Goal: Information Seeking & Learning: Learn about a topic

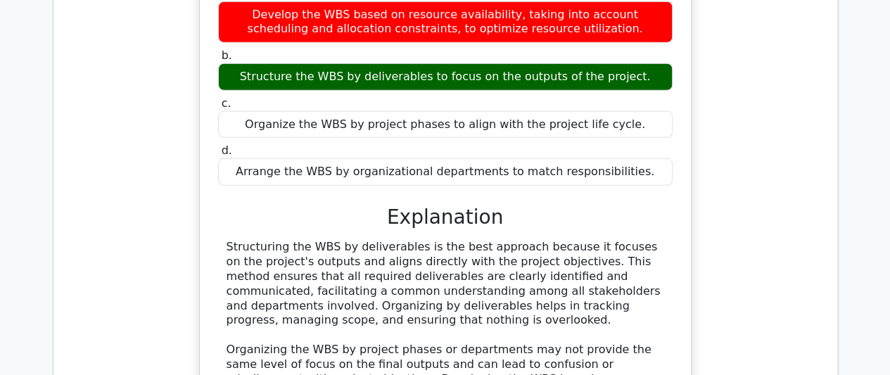
scroll to position [1760, 0]
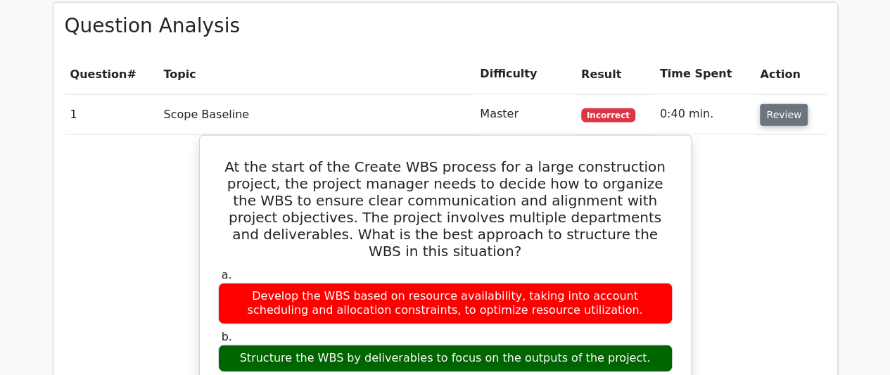
click at [787, 115] on button "Review" at bounding box center [784, 115] width 48 height 22
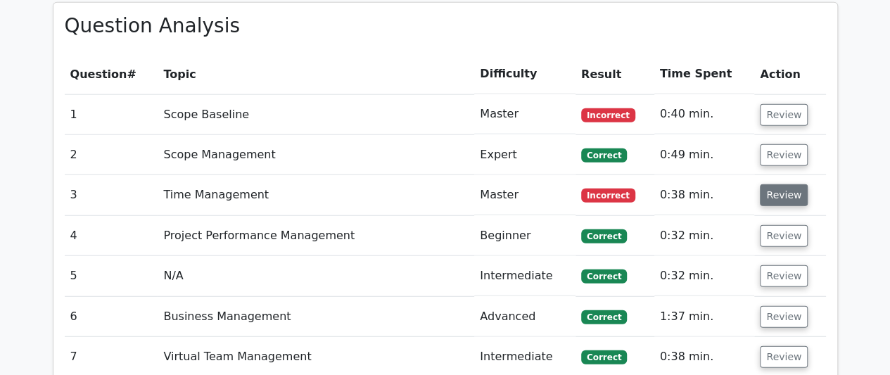
click at [771, 196] on button "Review" at bounding box center [784, 195] width 48 height 22
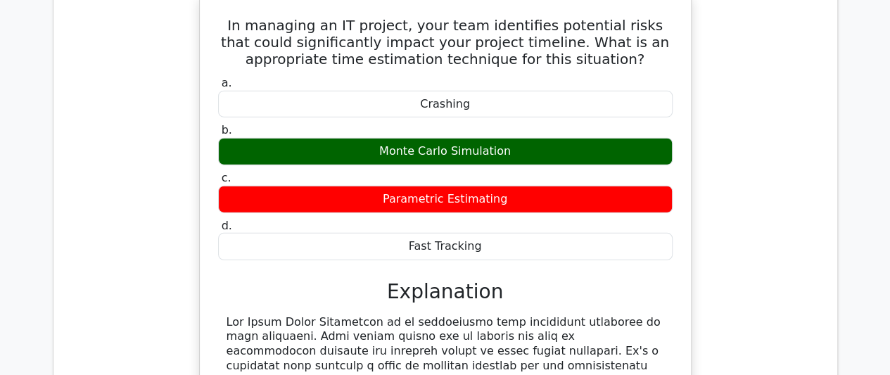
scroll to position [1901, 0]
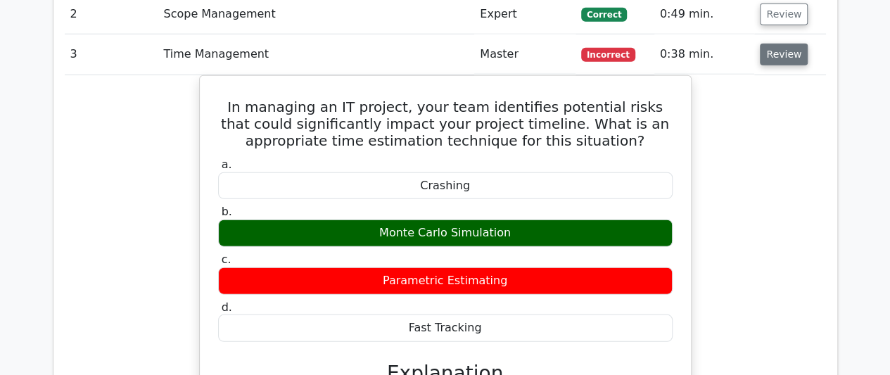
click at [774, 60] on button "Review" at bounding box center [784, 55] width 48 height 22
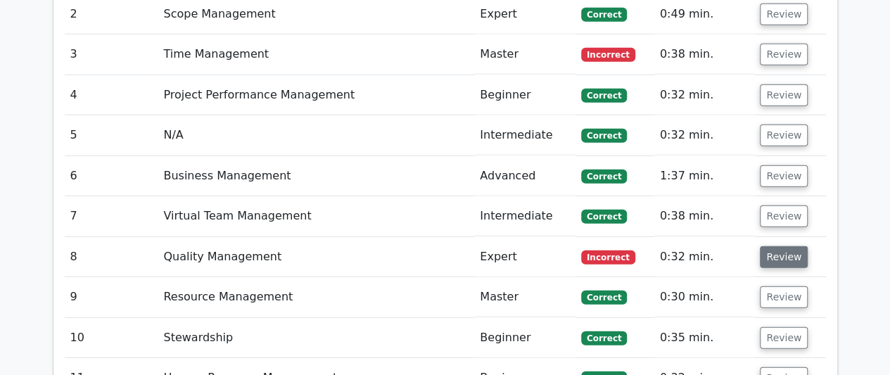
click at [790, 254] on button "Review" at bounding box center [784, 257] width 48 height 22
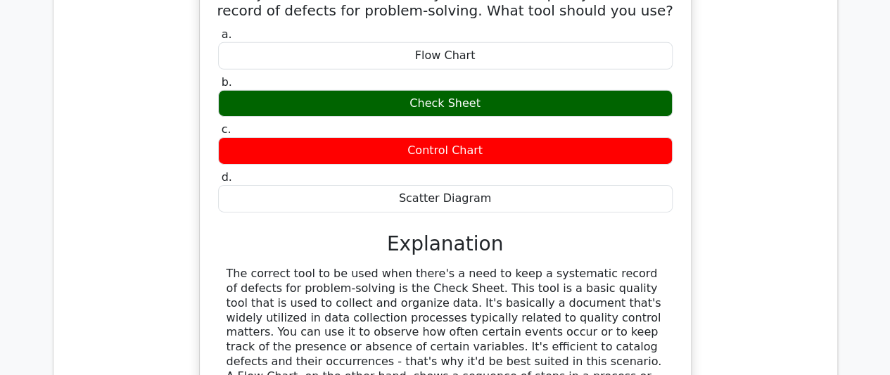
scroll to position [2041, 0]
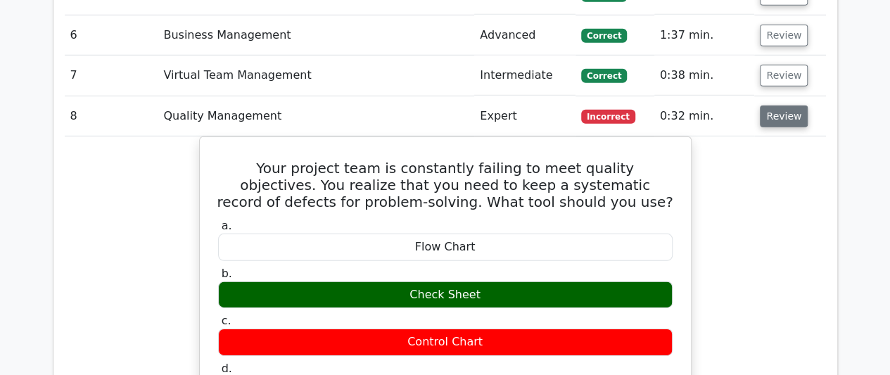
click at [775, 119] on button "Review" at bounding box center [784, 117] width 48 height 22
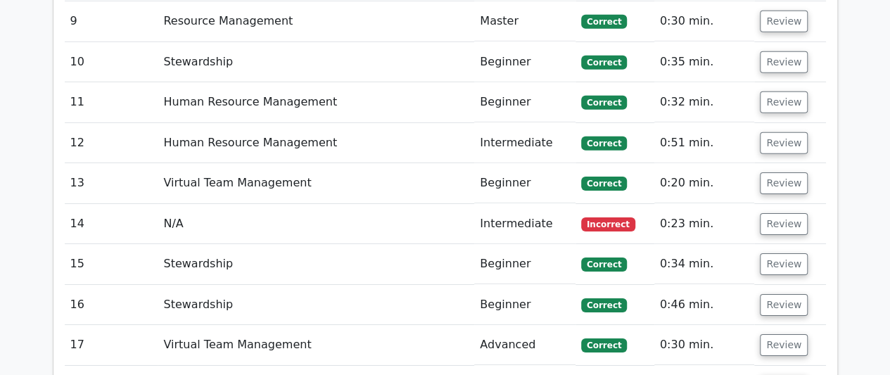
scroll to position [2182, 0]
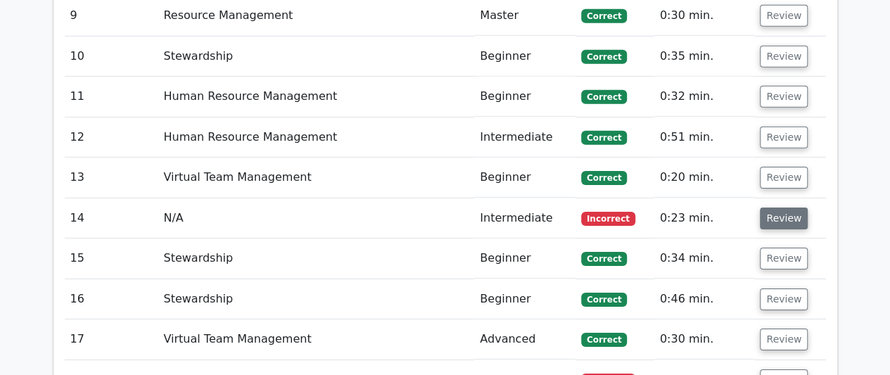
click at [773, 211] on button "Review" at bounding box center [784, 219] width 48 height 22
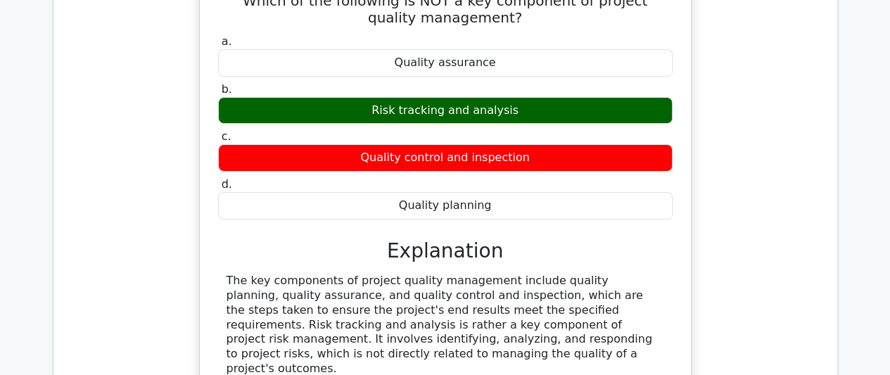
scroll to position [2323, 0]
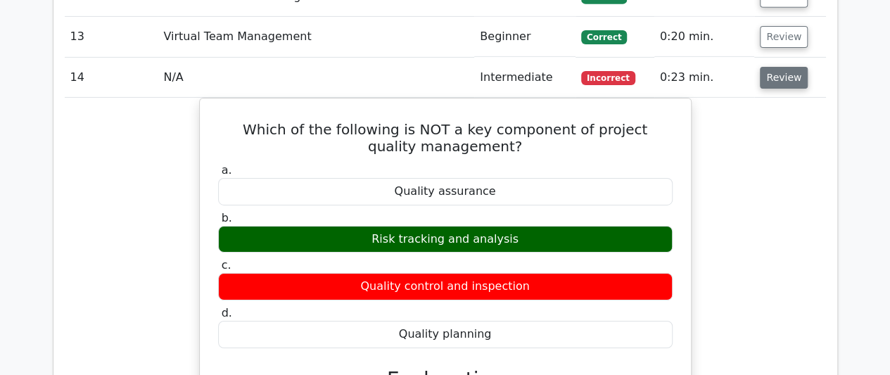
click at [786, 81] on button "Review" at bounding box center [784, 78] width 48 height 22
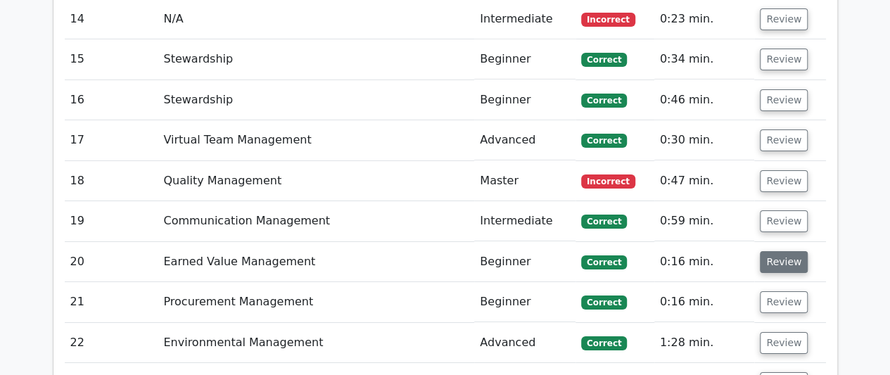
scroll to position [2464, 0]
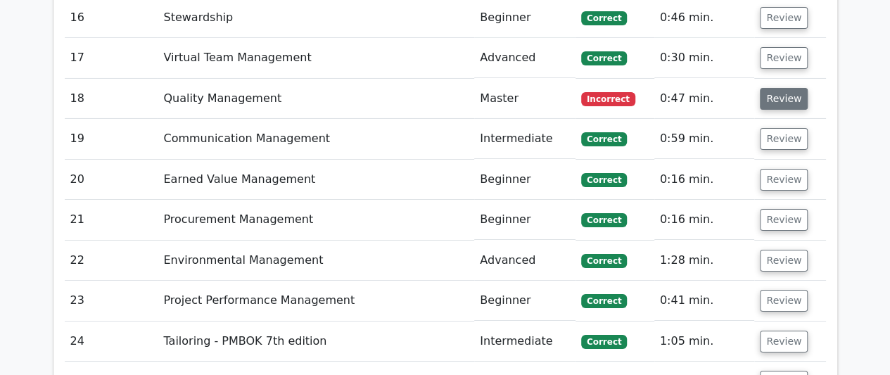
click at [775, 98] on button "Review" at bounding box center [784, 99] width 48 height 22
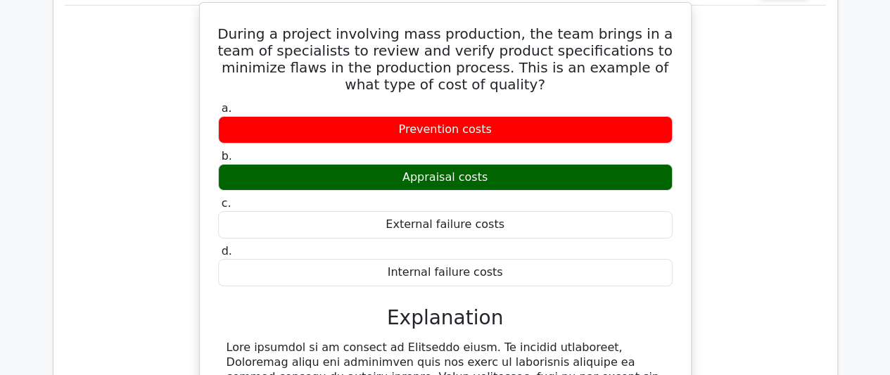
scroll to position [2534, 0]
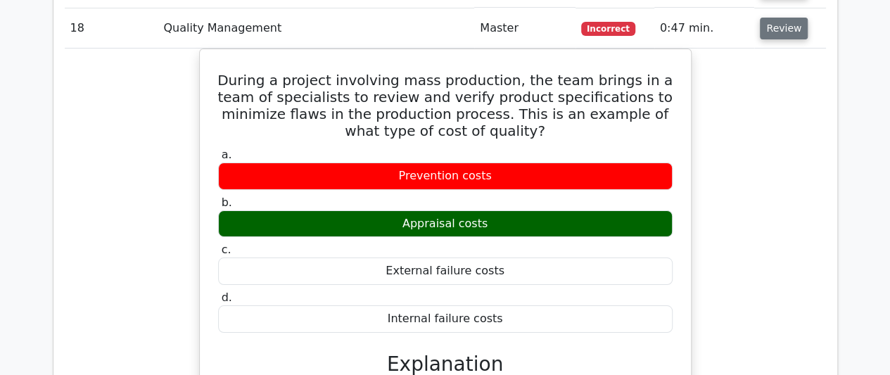
click at [771, 24] on button "Review" at bounding box center [784, 29] width 48 height 22
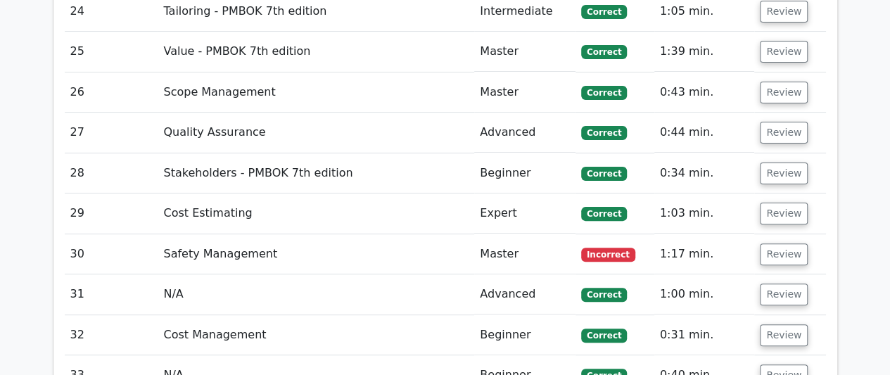
scroll to position [2816, 0]
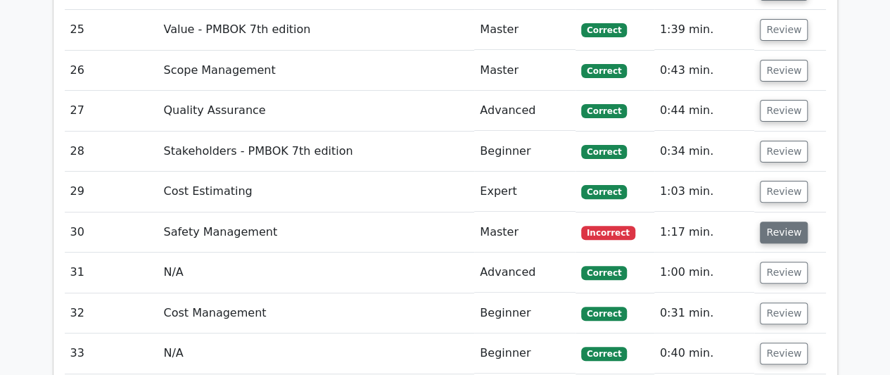
click at [775, 227] on button "Review" at bounding box center [784, 233] width 48 height 22
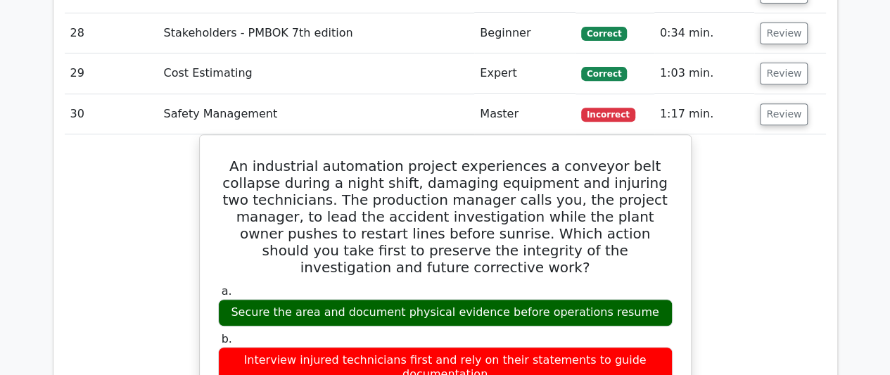
scroll to position [2956, 0]
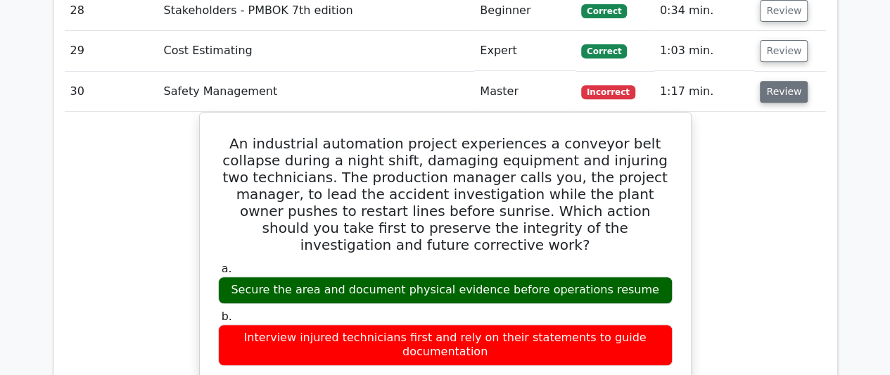
click at [786, 87] on button "Review" at bounding box center [784, 92] width 48 height 22
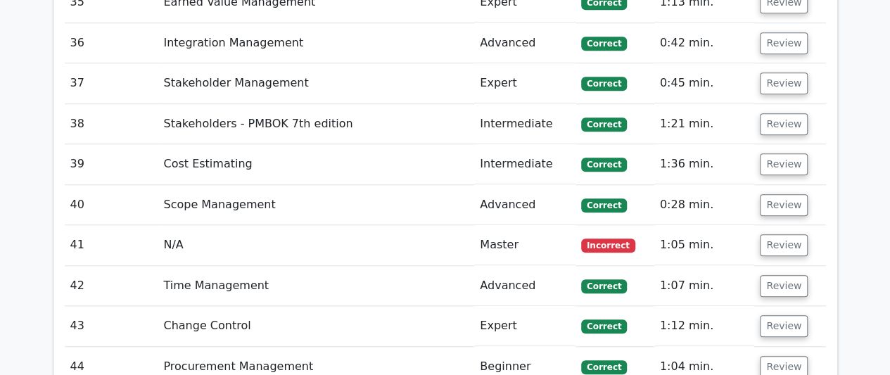
scroll to position [3308, 0]
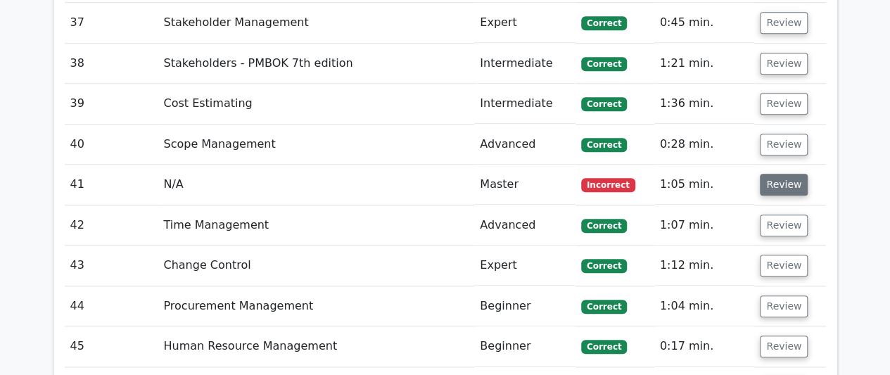
click at [785, 178] on button "Review" at bounding box center [784, 185] width 48 height 22
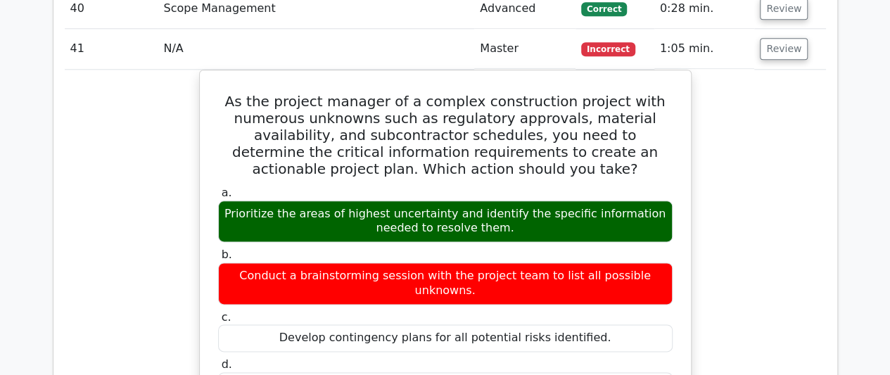
scroll to position [3449, 0]
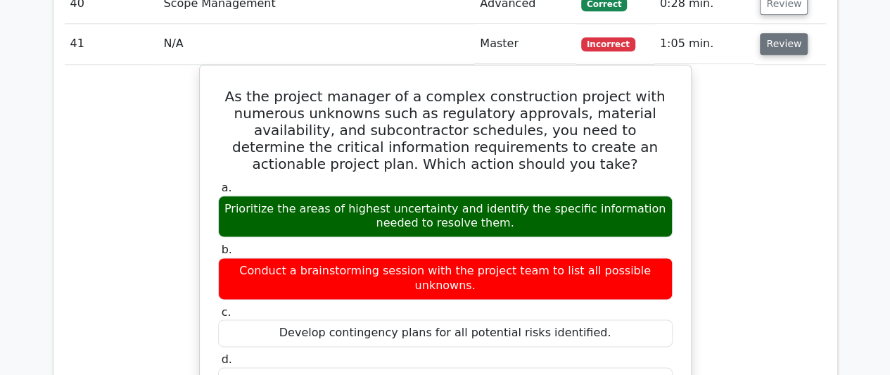
click at [787, 33] on button "Review" at bounding box center [784, 44] width 48 height 22
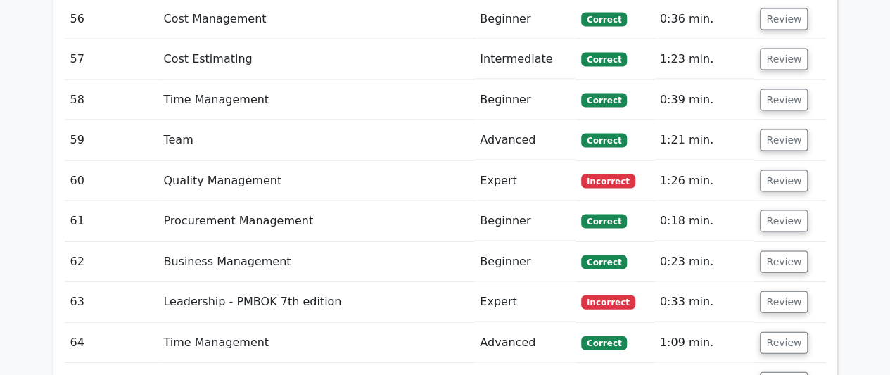
scroll to position [4083, 0]
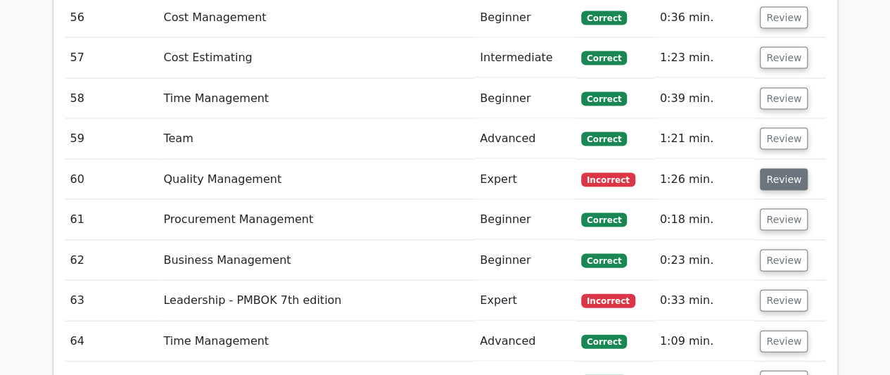
click at [786, 169] on button "Review" at bounding box center [784, 180] width 48 height 22
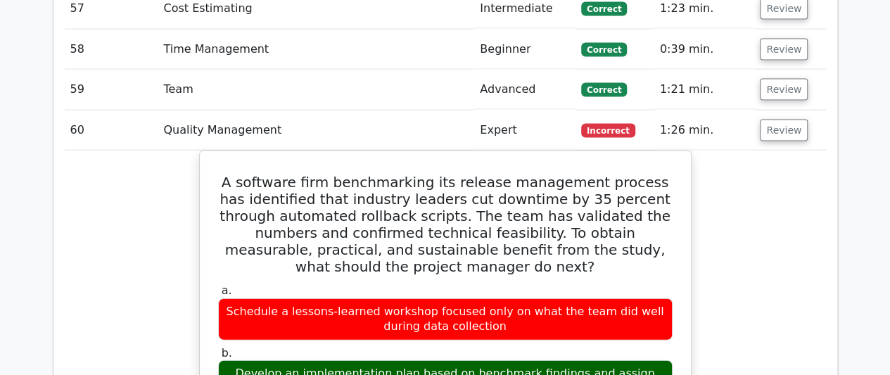
scroll to position [4153, 0]
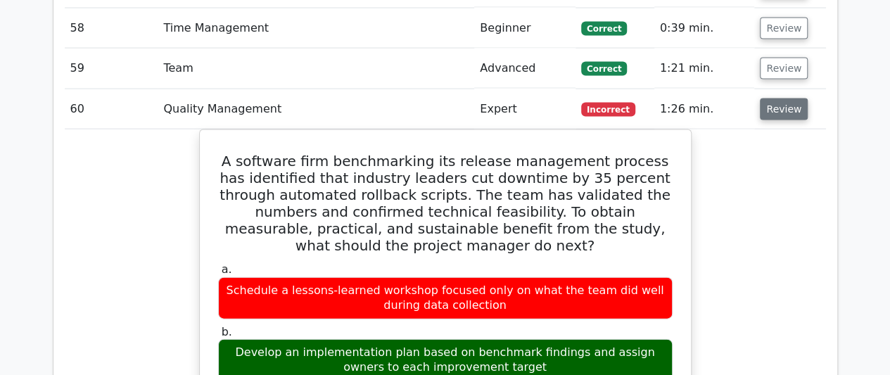
click at [795, 99] on button "Review" at bounding box center [784, 110] width 48 height 22
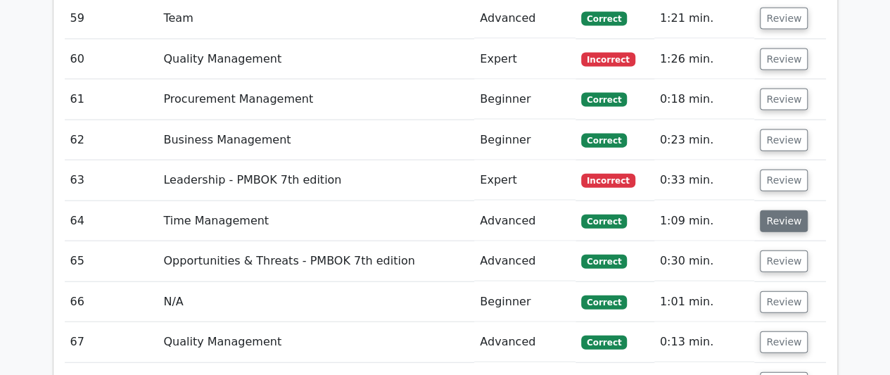
scroll to position [4223, 0]
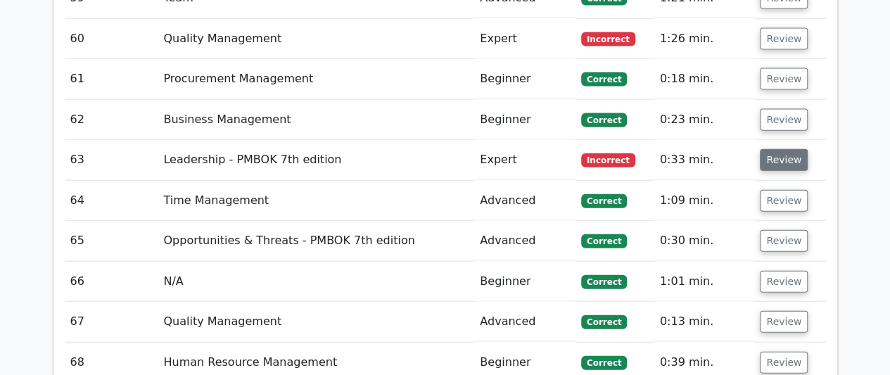
click at [777, 149] on button "Review" at bounding box center [784, 160] width 48 height 22
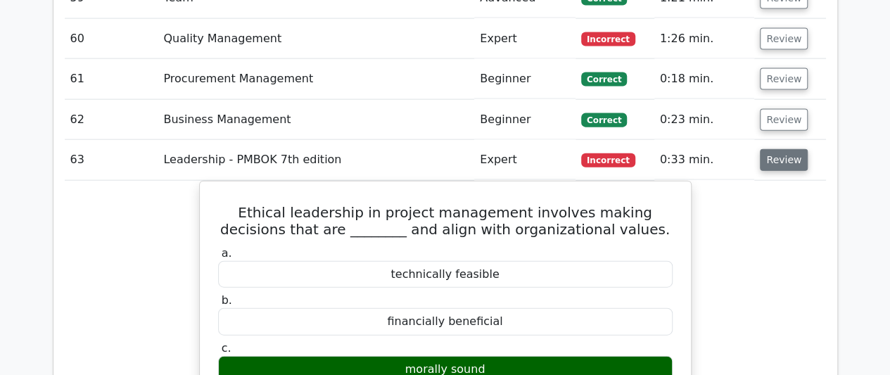
click at [788, 149] on button "Review" at bounding box center [784, 160] width 48 height 22
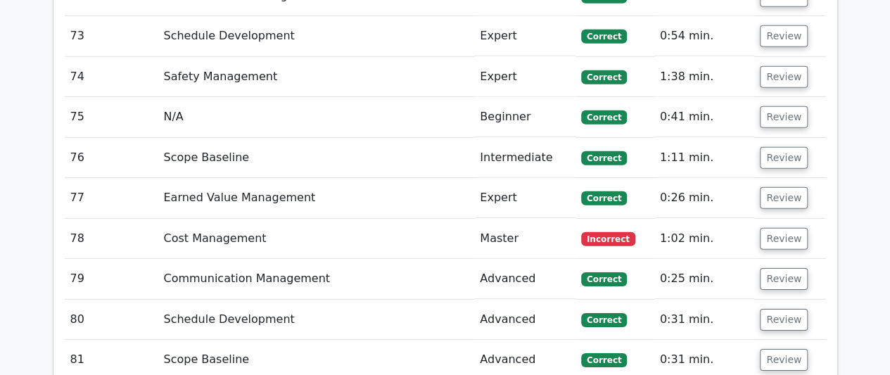
scroll to position [4787, 0]
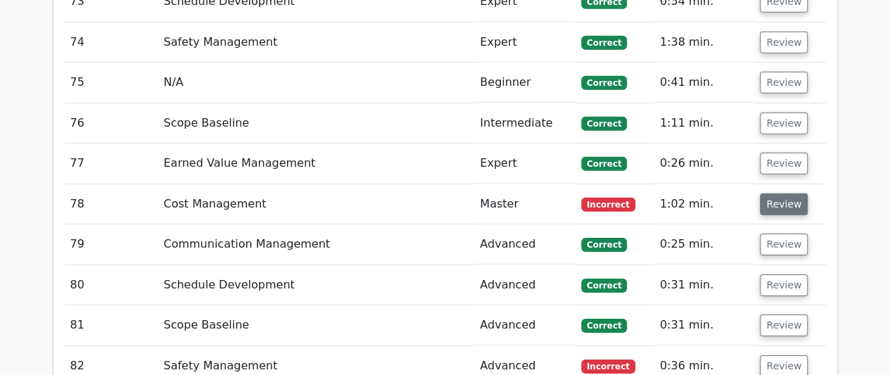
click at [789, 194] on button "Review" at bounding box center [784, 205] width 48 height 22
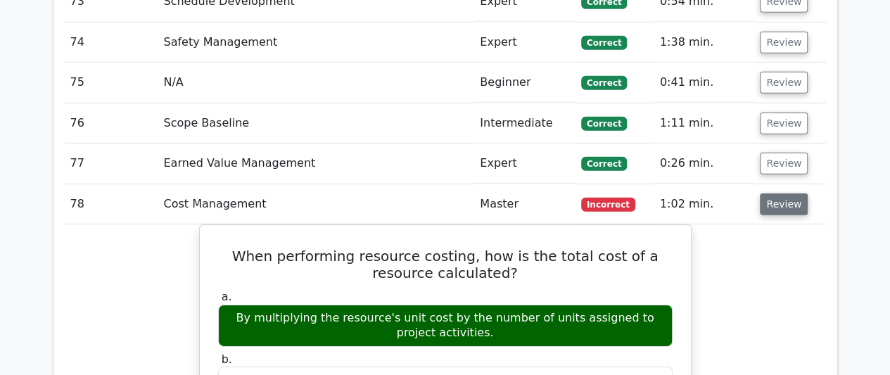
click at [781, 194] on button "Review" at bounding box center [784, 205] width 48 height 22
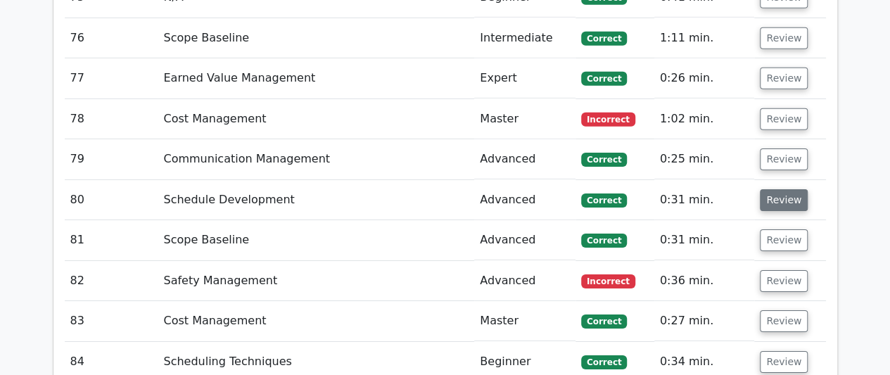
scroll to position [4927, 0]
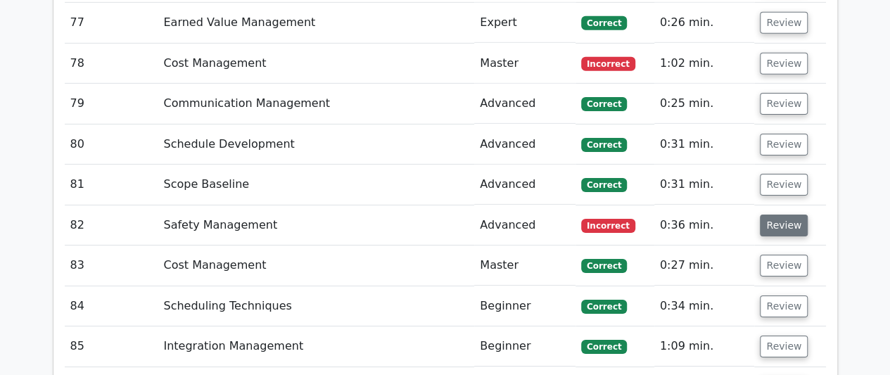
click at [777, 215] on button "Review" at bounding box center [784, 226] width 48 height 22
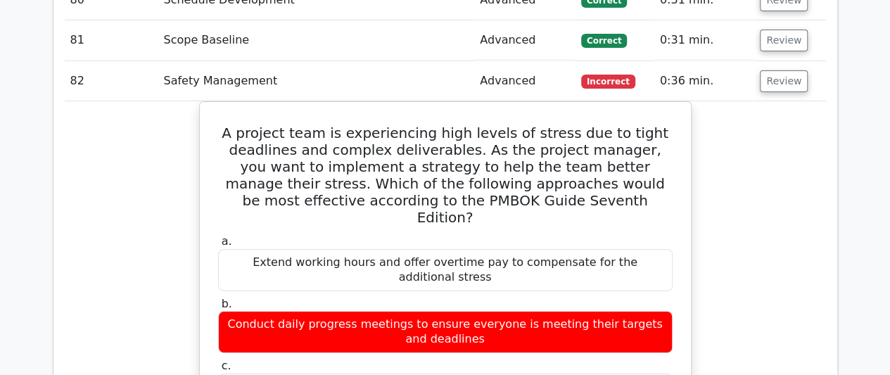
scroll to position [5068, 0]
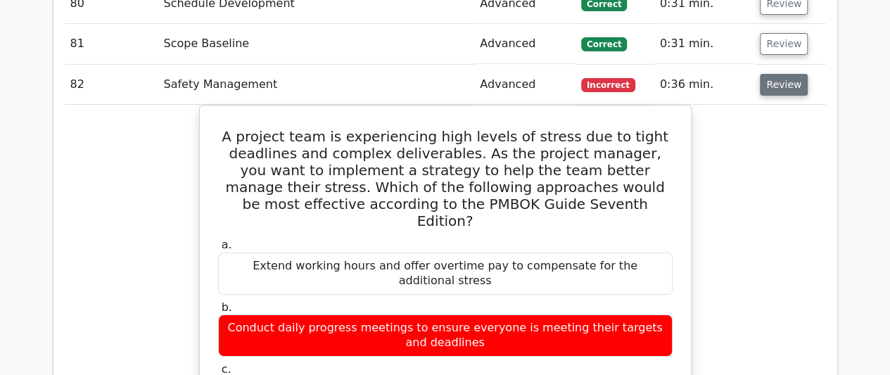
click at [769, 74] on button "Review" at bounding box center [784, 85] width 48 height 22
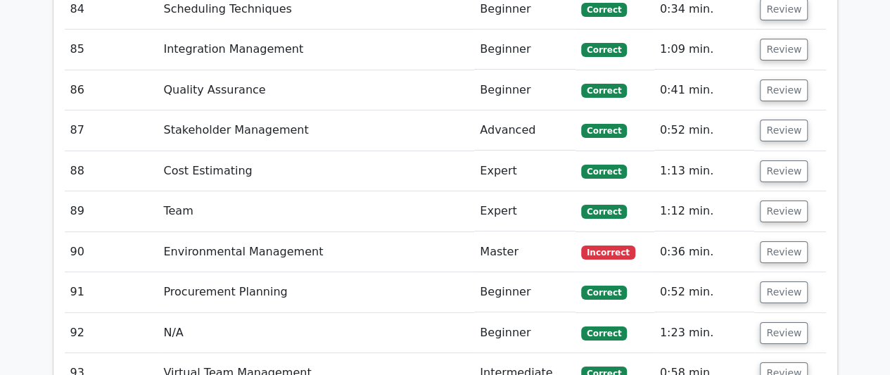
scroll to position [5279, 0]
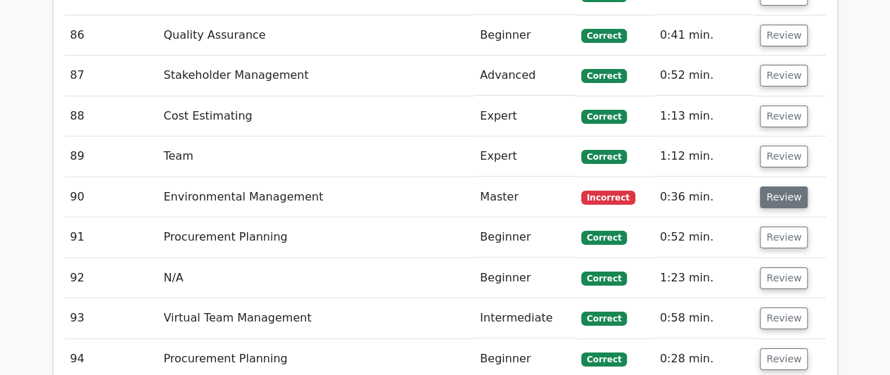
click at [797, 187] on button "Review" at bounding box center [784, 198] width 48 height 22
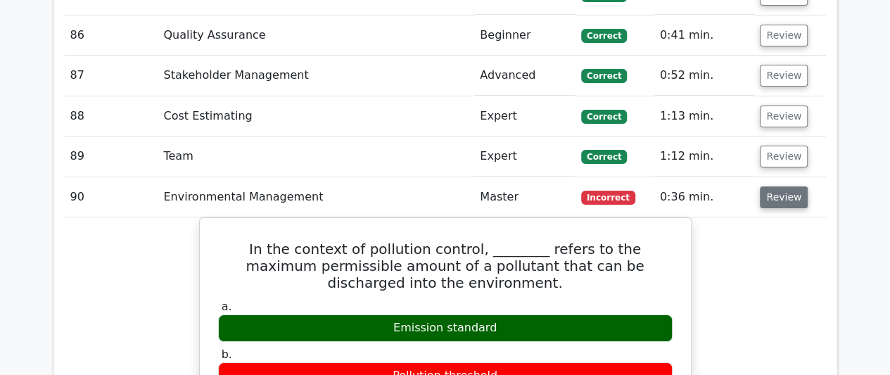
click at [779, 187] on button "Review" at bounding box center [784, 198] width 48 height 22
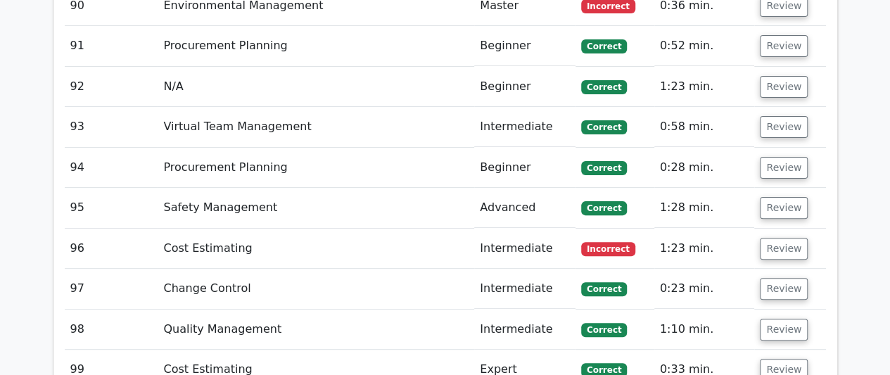
scroll to position [5490, 0]
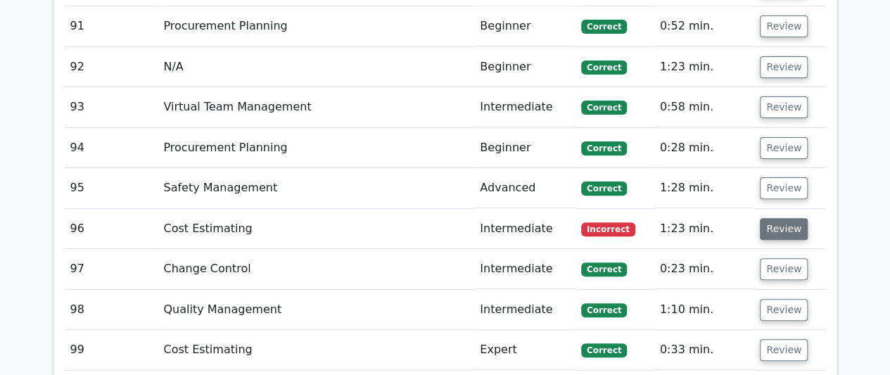
click at [782, 218] on button "Review" at bounding box center [784, 229] width 48 height 22
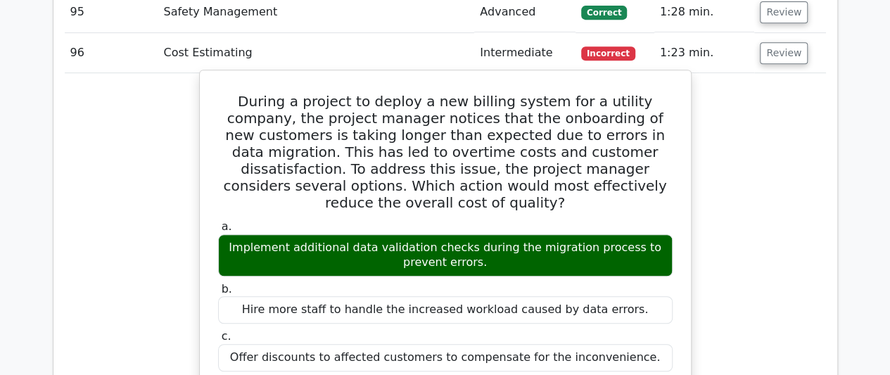
scroll to position [5631, 0]
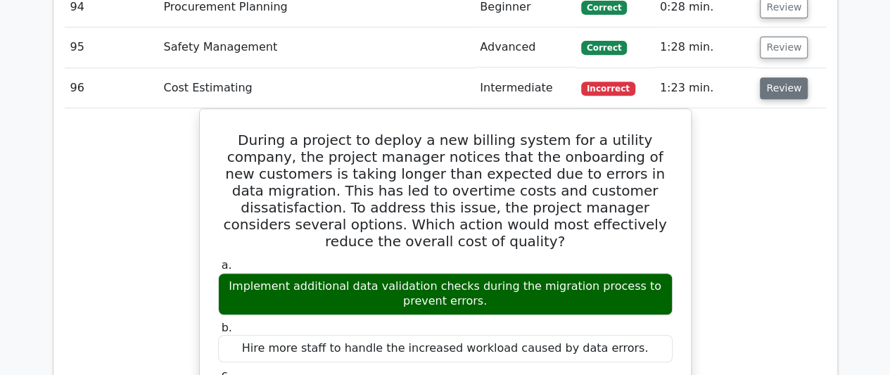
click at [779, 77] on button "Review" at bounding box center [784, 88] width 48 height 22
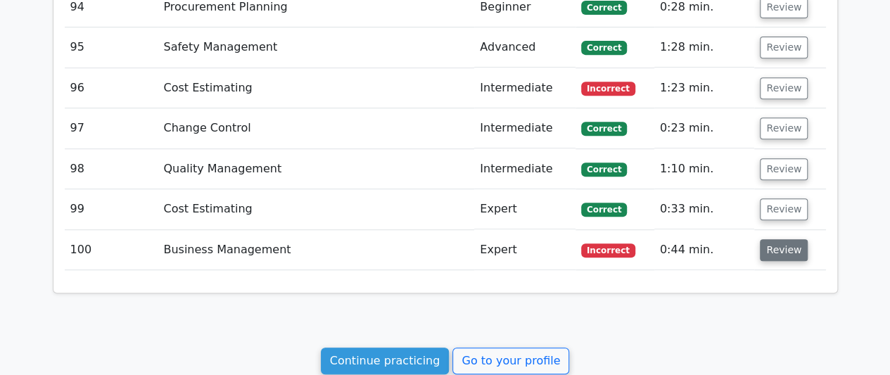
click at [779, 239] on button "Review" at bounding box center [784, 250] width 48 height 22
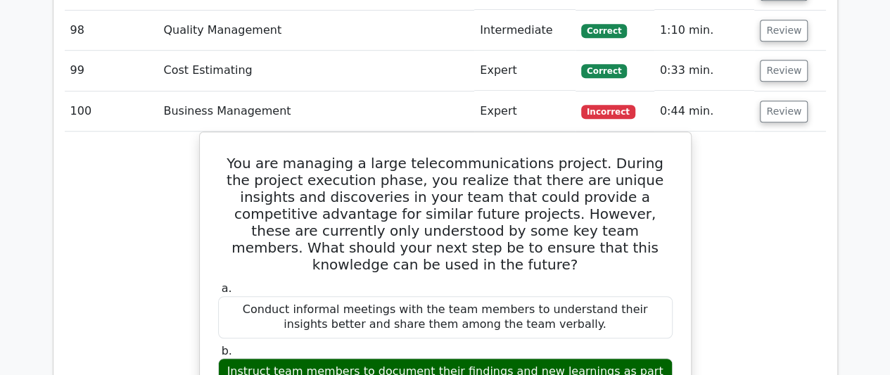
scroll to position [5772, 0]
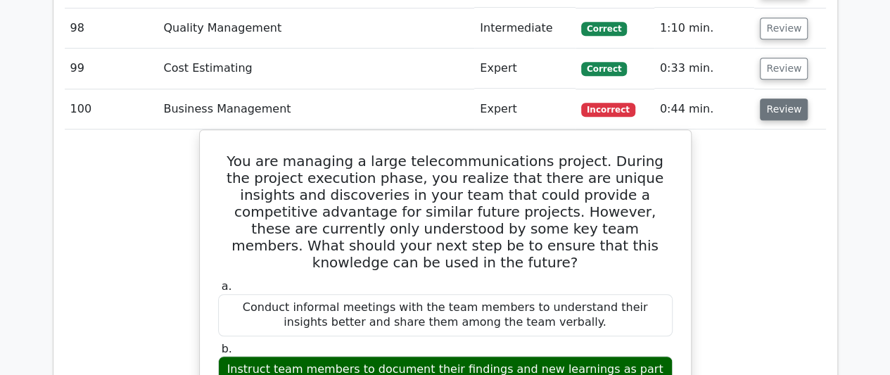
click at [784, 99] on button "Review" at bounding box center [784, 110] width 48 height 22
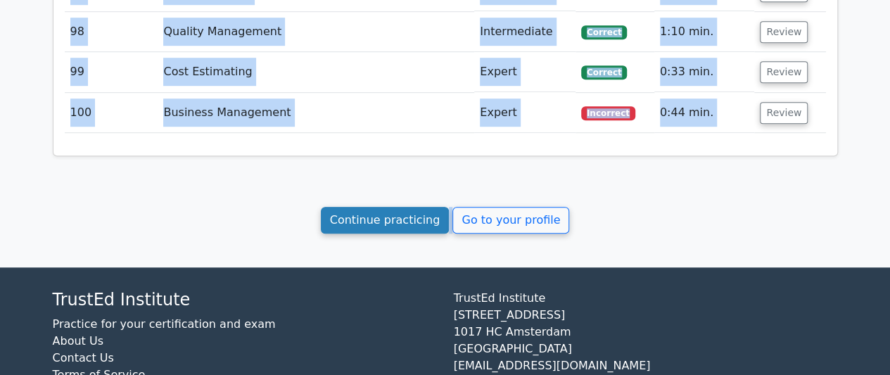
click at [369, 207] on link "Continue practicing" at bounding box center [385, 220] width 129 height 27
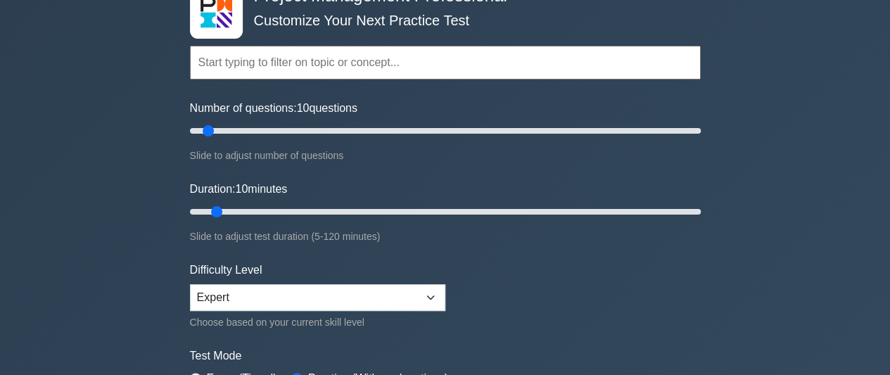
scroll to position [352, 0]
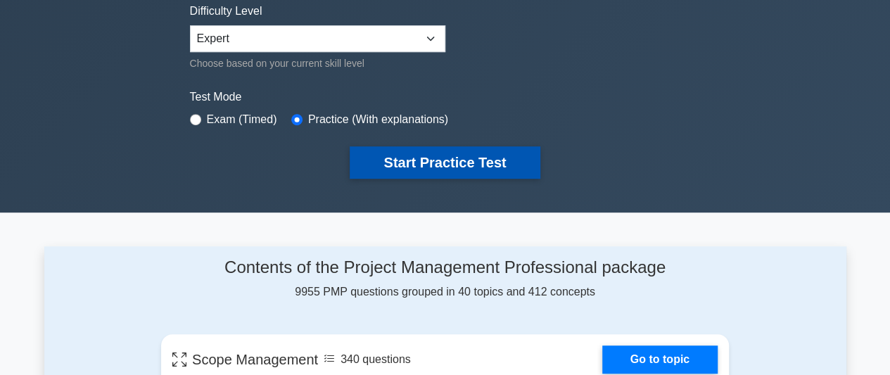
click at [418, 156] on button "Start Practice Test" at bounding box center [445, 162] width 190 height 32
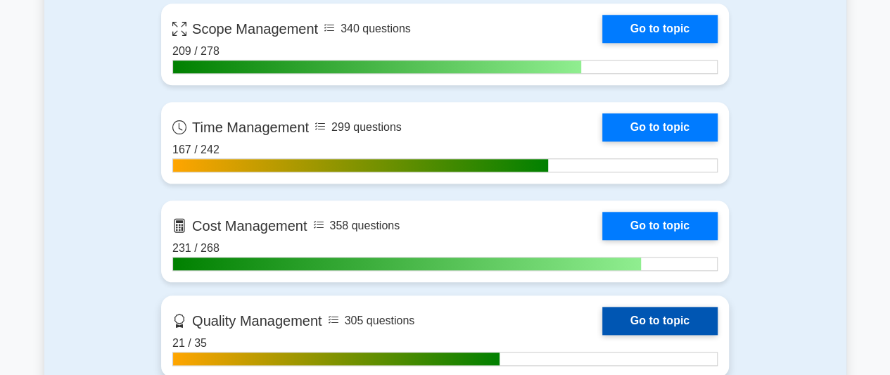
scroll to position [563, 0]
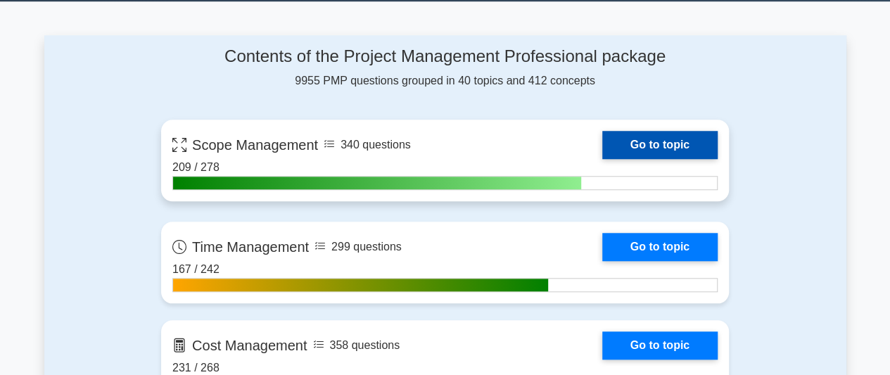
click at [662, 137] on link "Go to topic" at bounding box center [660, 145] width 115 height 28
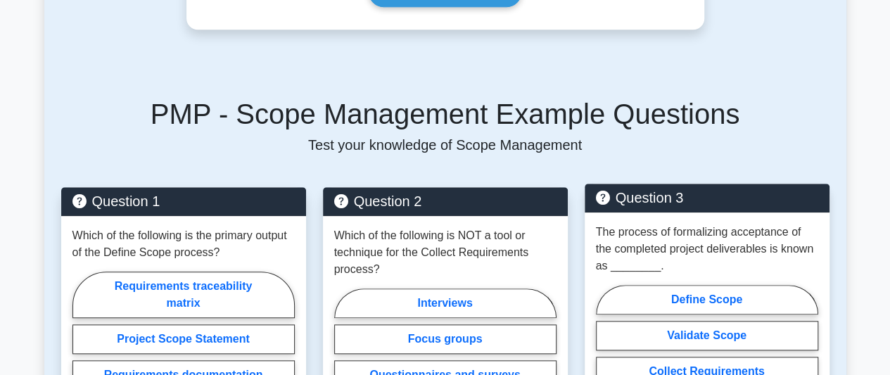
scroll to position [704, 0]
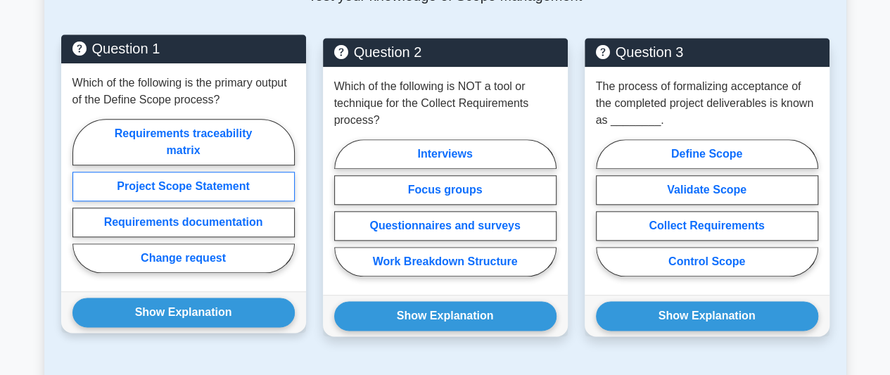
click at [220, 184] on label "Project Scope Statement" at bounding box center [184, 187] width 222 height 30
click at [82, 196] on input "Project Scope Statement" at bounding box center [77, 200] width 9 height 9
radio input "true"
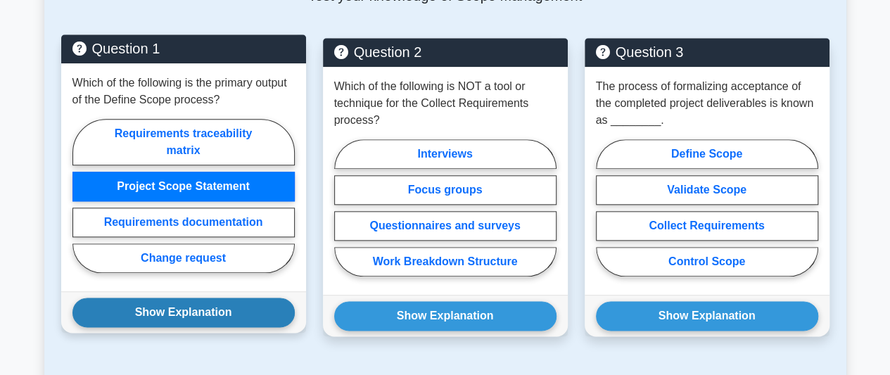
click at [214, 313] on button "Show Explanation" at bounding box center [184, 313] width 222 height 30
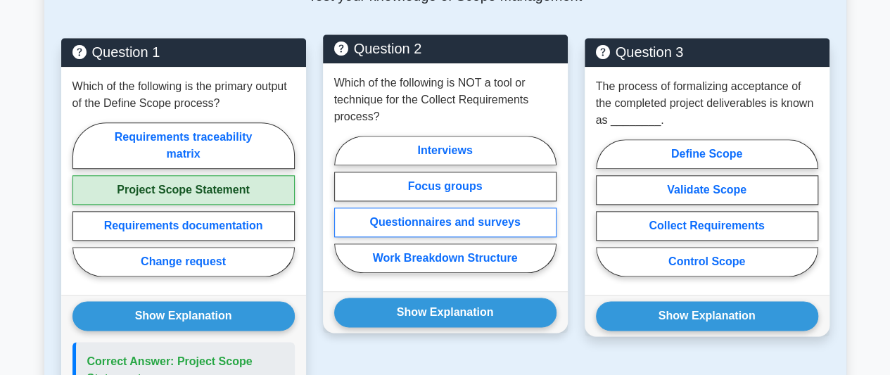
click at [477, 221] on label "Questionnaires and surveys" at bounding box center [445, 223] width 222 height 30
click at [344, 213] on input "Questionnaires and surveys" at bounding box center [338, 208] width 9 height 9
radio input "true"
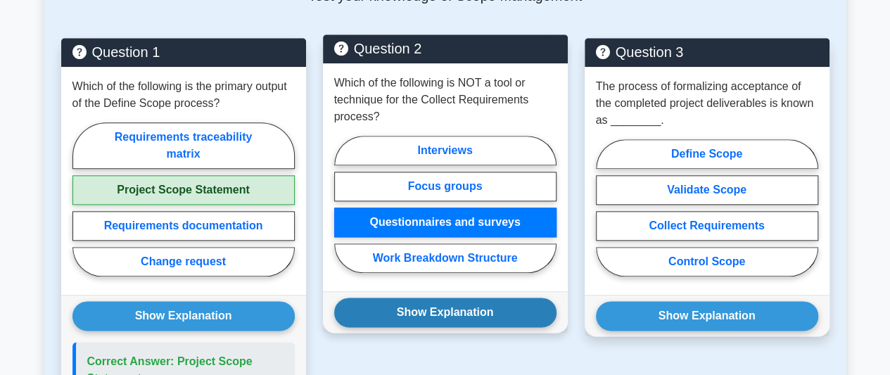
click at [459, 312] on button "Show Explanation" at bounding box center [445, 313] width 222 height 30
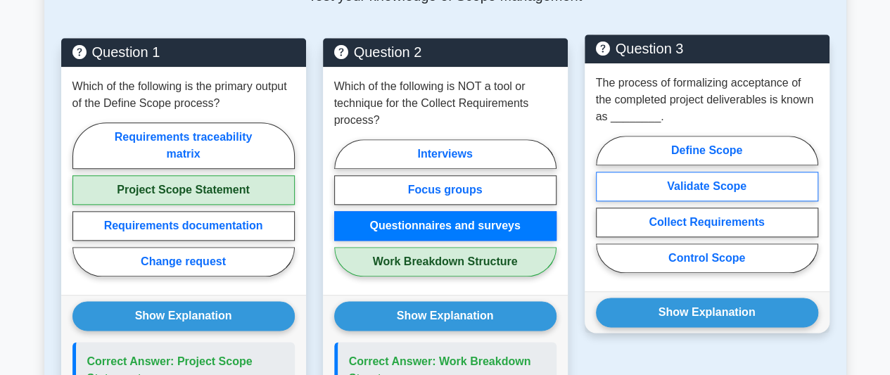
click at [723, 191] on label "Validate Scope" at bounding box center [707, 187] width 222 height 30
click at [605, 204] on input "Validate Scope" at bounding box center [600, 208] width 9 height 9
radio input "true"
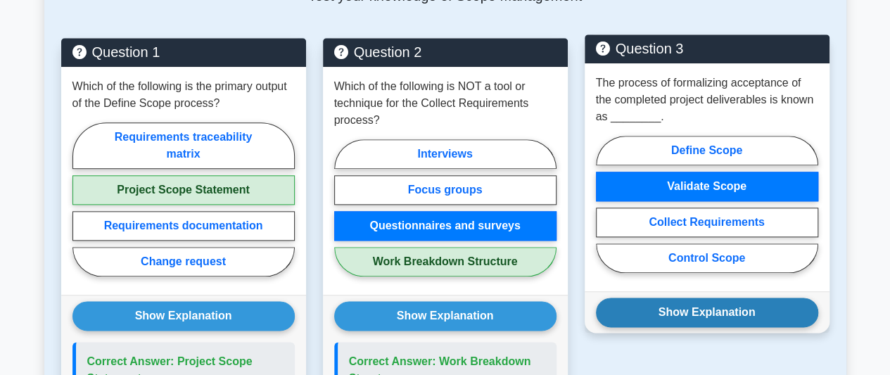
click at [733, 308] on button "Show Explanation" at bounding box center [707, 313] width 222 height 30
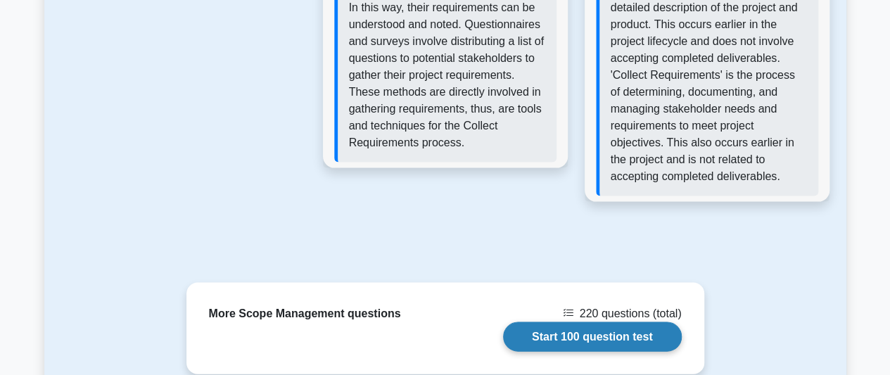
scroll to position [1408, 0]
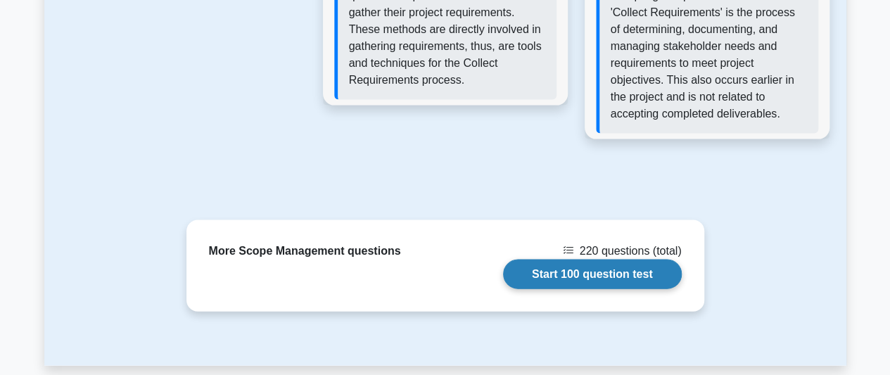
click at [598, 270] on link "Start 100 question test" at bounding box center [592, 275] width 179 height 30
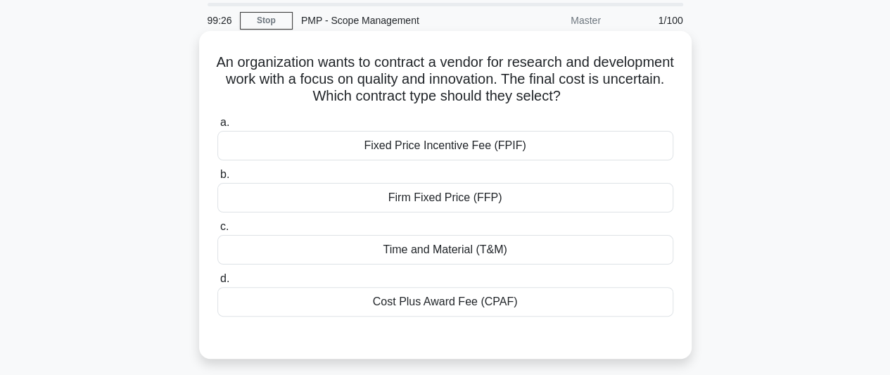
scroll to position [70, 0]
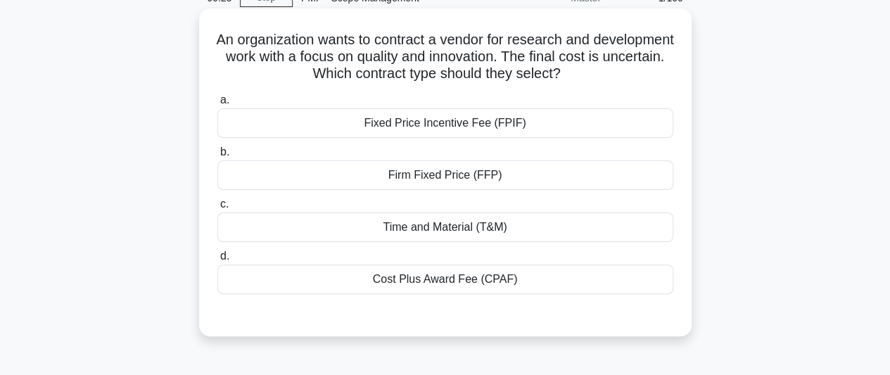
click at [465, 225] on div "Time and Material (T&M)" at bounding box center [446, 228] width 456 height 30
click at [218, 209] on input "c. Time and Material (T&M)" at bounding box center [218, 204] width 0 height 9
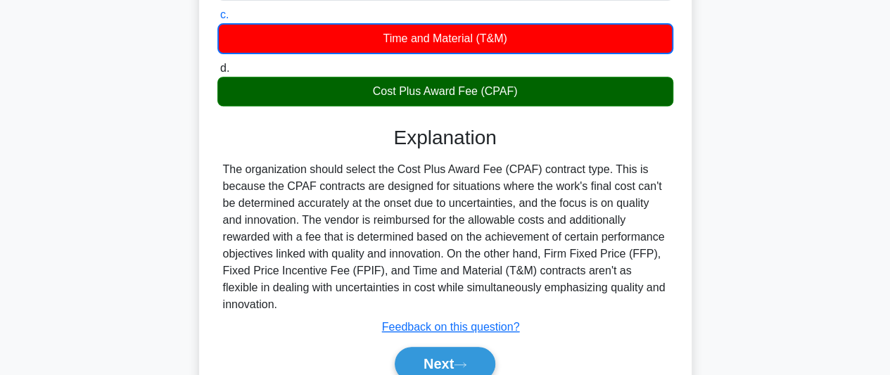
scroll to position [352, 0]
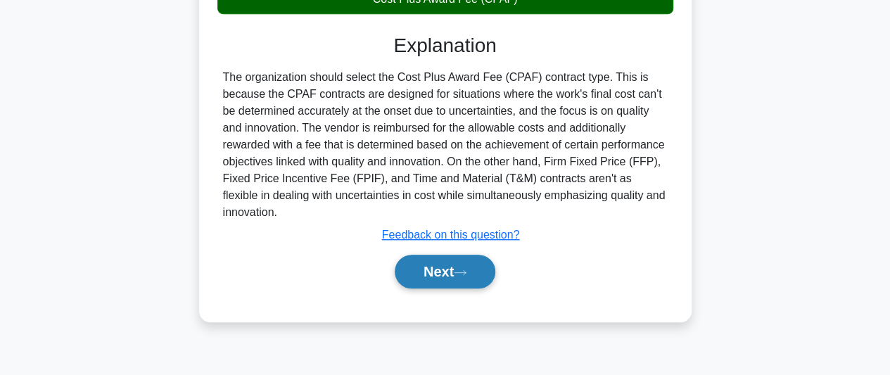
click at [466, 258] on button "Next" at bounding box center [445, 272] width 101 height 34
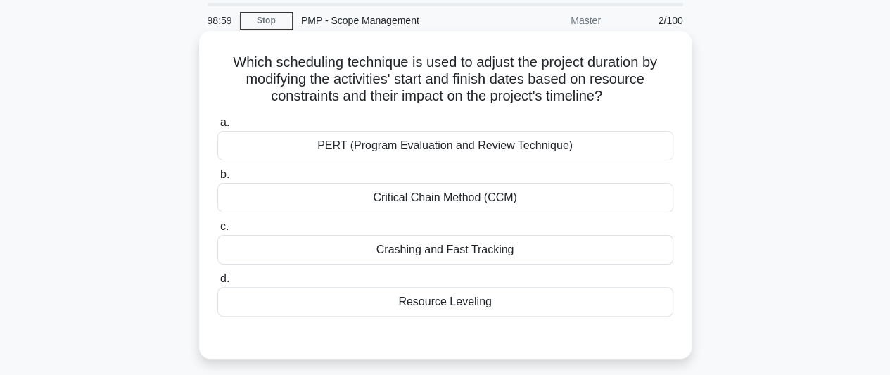
scroll to position [70, 0]
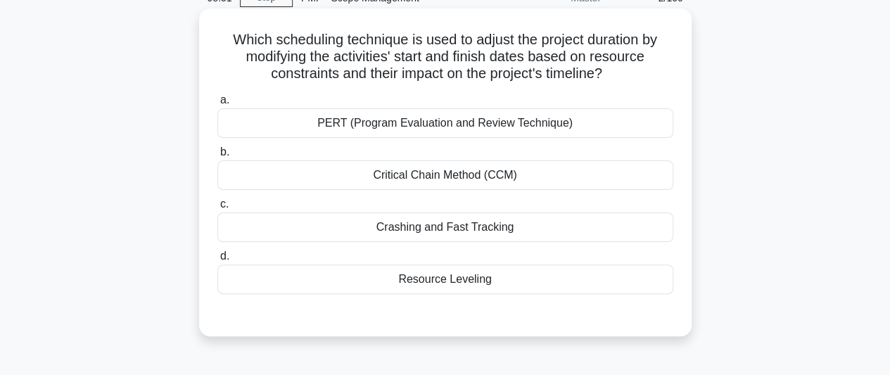
click at [478, 279] on div "Resource Leveling" at bounding box center [446, 280] width 456 height 30
click at [218, 261] on input "d. Resource Leveling" at bounding box center [218, 256] width 0 height 9
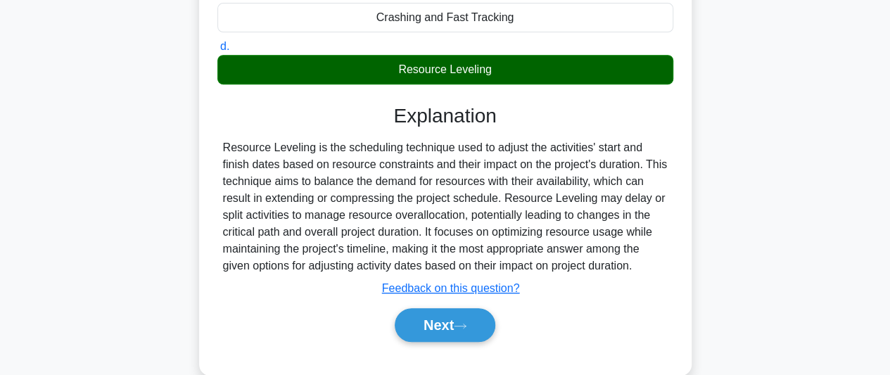
scroll to position [282, 0]
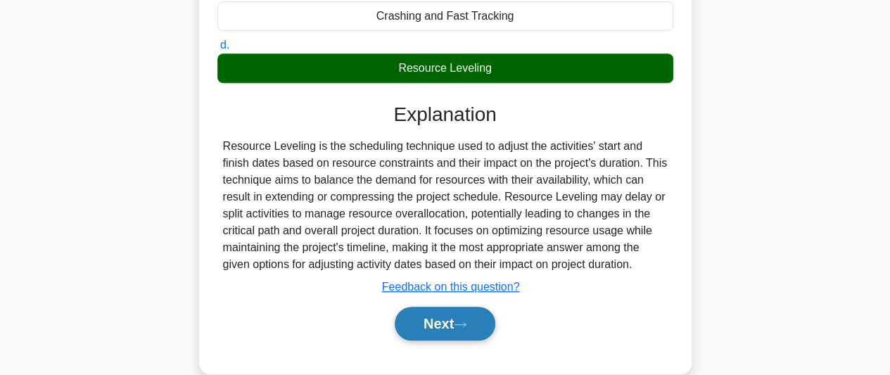
click at [473, 322] on button "Next" at bounding box center [445, 324] width 101 height 34
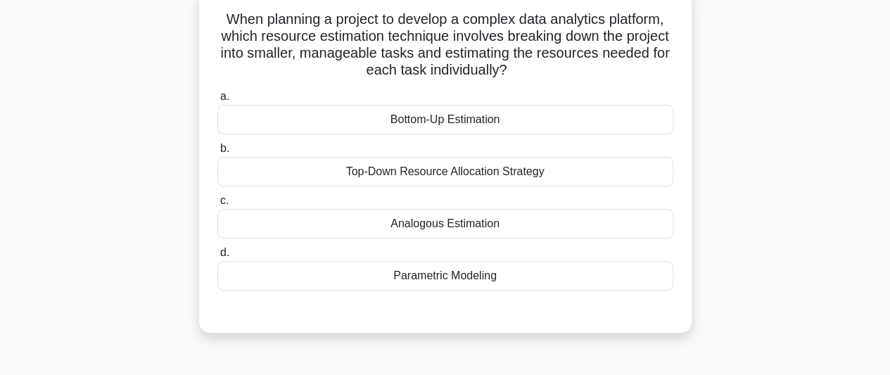
scroll to position [70, 0]
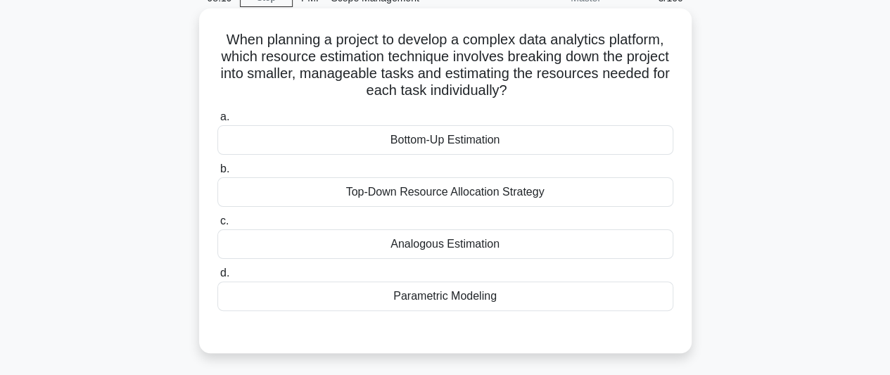
click at [498, 146] on div "Bottom-Up Estimation" at bounding box center [446, 140] width 456 height 30
click at [218, 122] on input "a. Bottom-Up Estimation" at bounding box center [218, 117] width 0 height 9
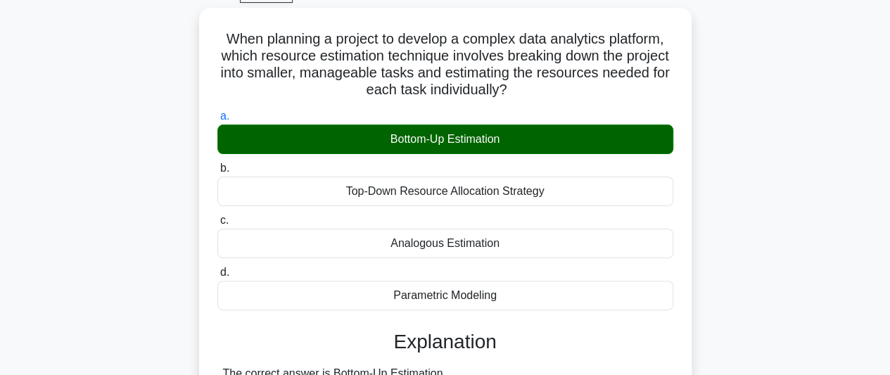
scroll to position [385, 0]
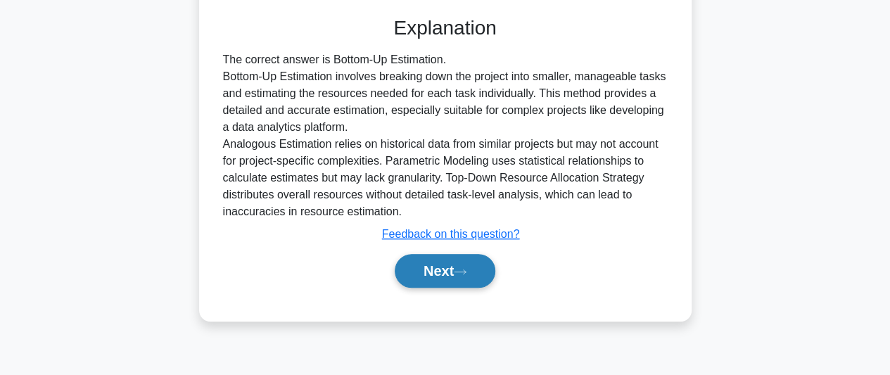
click at [465, 270] on icon at bounding box center [460, 272] width 11 height 4
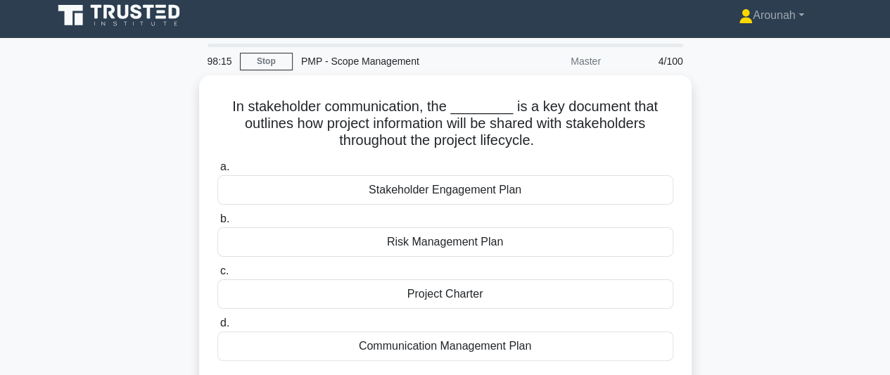
scroll to position [0, 0]
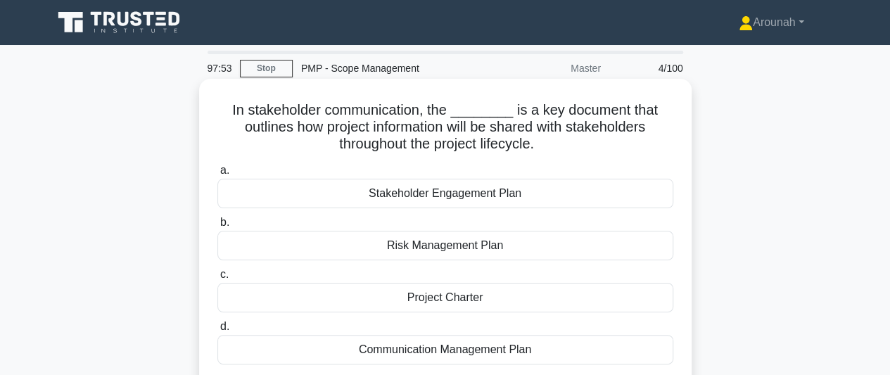
click at [450, 344] on div "Communication Management Plan" at bounding box center [446, 350] width 456 height 30
click at [218, 332] on input "d. Communication Management Plan" at bounding box center [218, 326] width 0 height 9
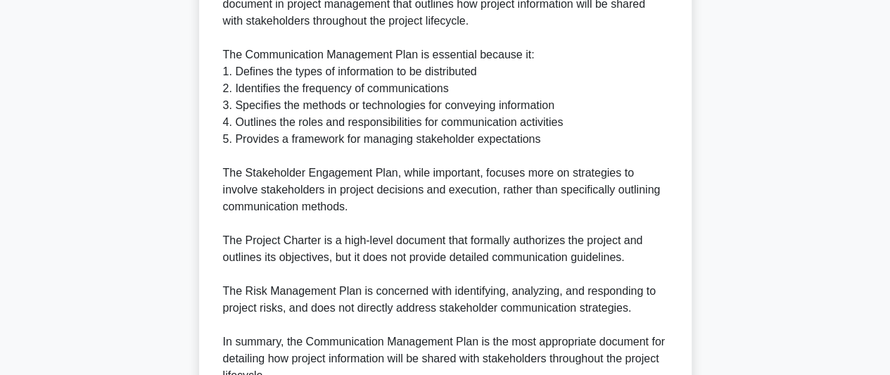
scroll to position [563, 0]
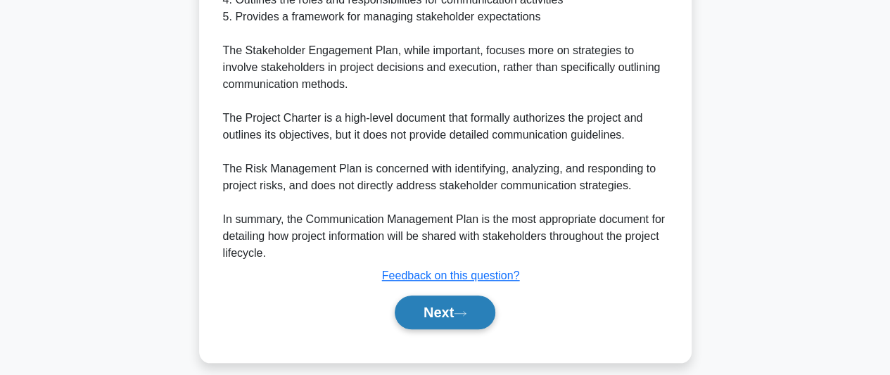
click at [460, 310] on icon at bounding box center [460, 314] width 13 height 8
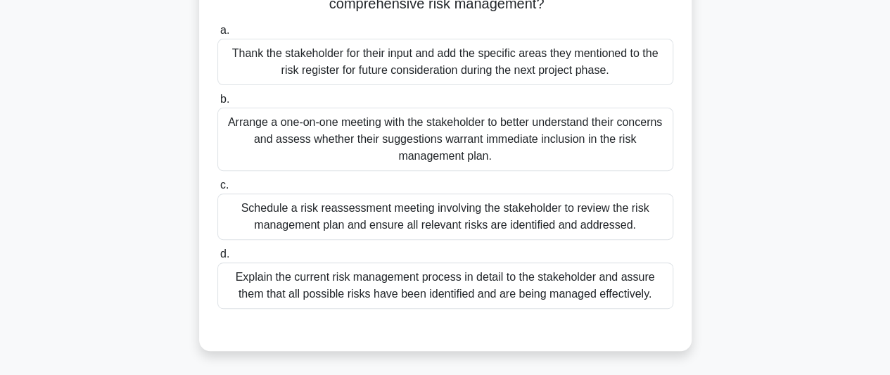
scroll to position [141, 0]
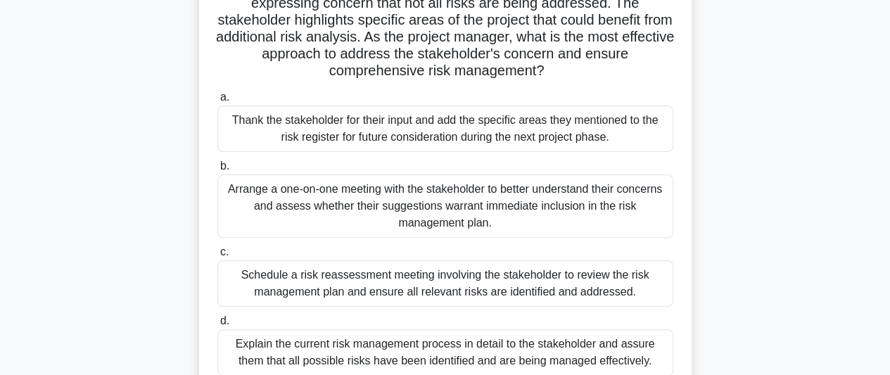
click at [583, 212] on div "Arrange a one-on-one meeting with the stakeholder to better understand their co…" at bounding box center [446, 206] width 456 height 63
click at [218, 171] on input "b. Arrange a one-on-one meeting with the stakeholder to better understand their…" at bounding box center [218, 166] width 0 height 9
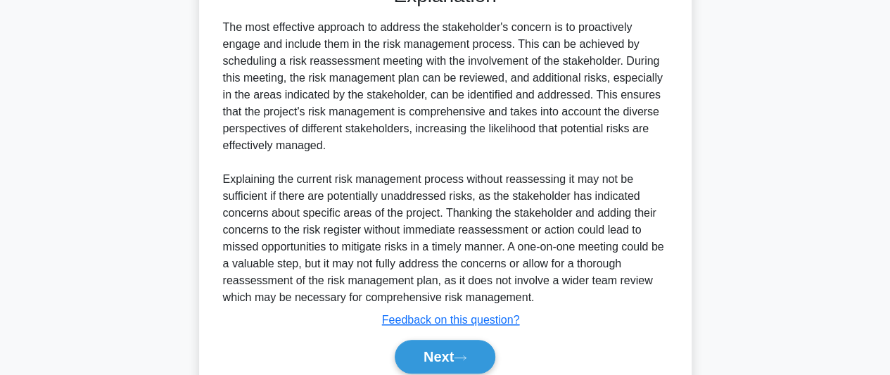
scroll to position [611, 0]
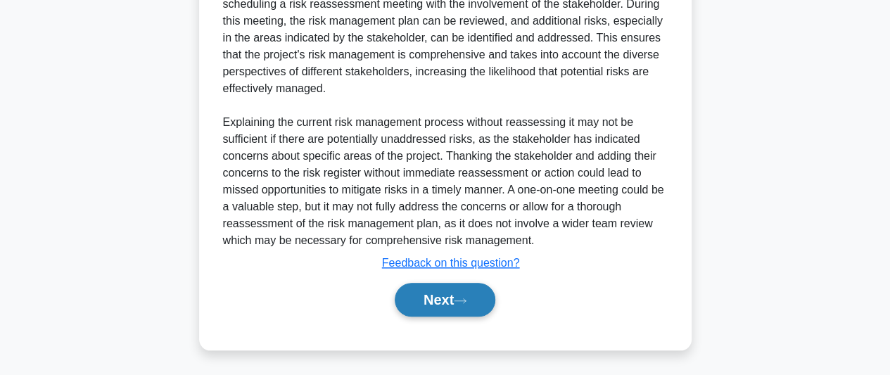
click at [475, 299] on button "Next" at bounding box center [445, 300] width 101 height 34
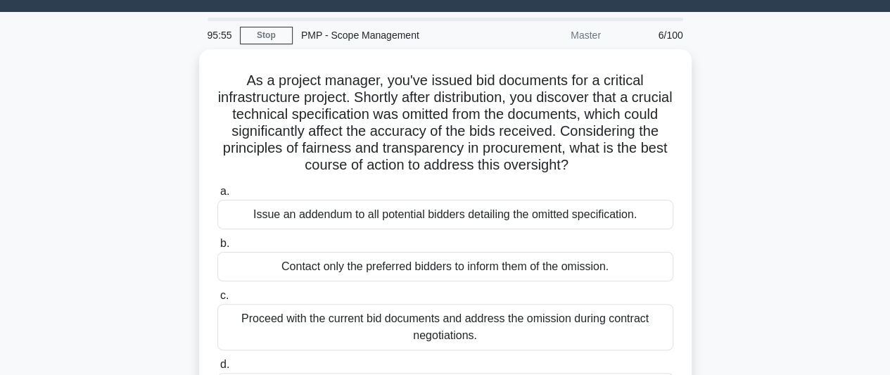
scroll to position [103, 0]
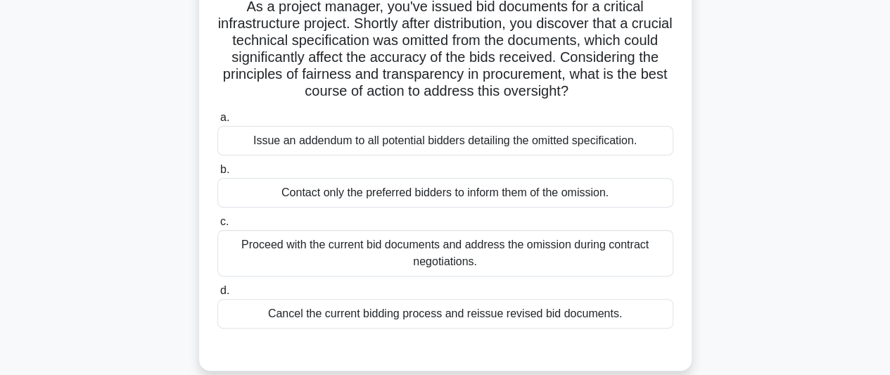
click at [506, 144] on div "Issue an addendum to all potential bidders detailing the omitted specification." at bounding box center [446, 141] width 456 height 30
click at [218, 122] on input "a. Issue an addendum to all potential bidders detailing the omitted specificati…" at bounding box center [218, 117] width 0 height 9
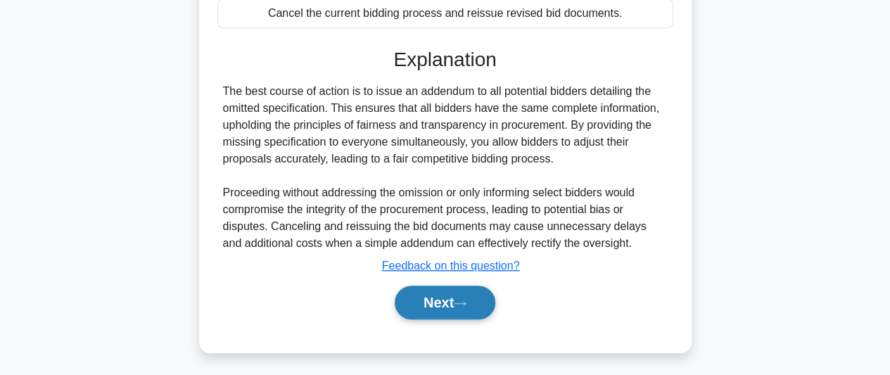
scroll to position [406, 0]
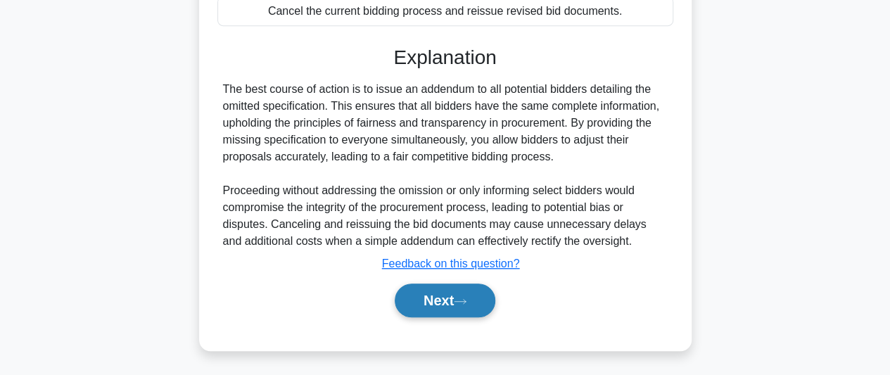
click at [459, 303] on button "Next" at bounding box center [445, 301] width 101 height 34
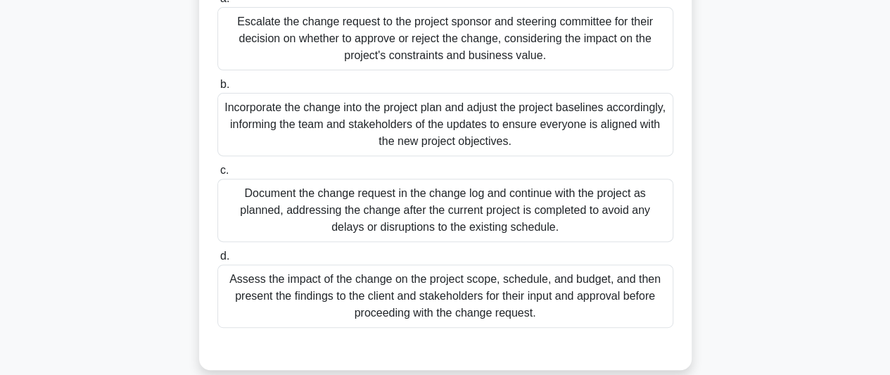
scroll to position [244, 0]
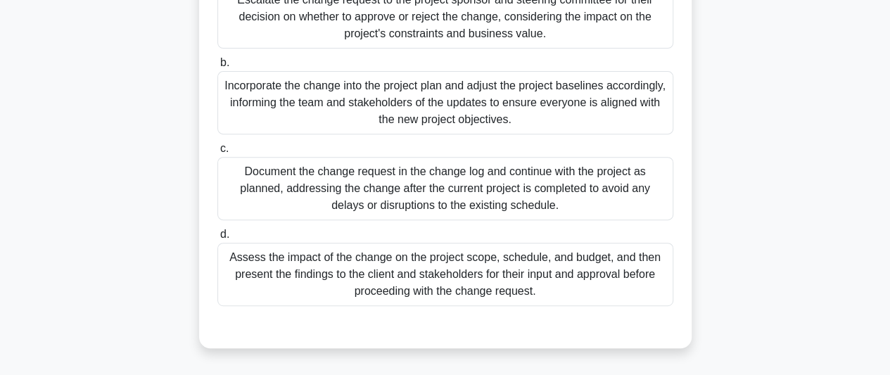
click at [579, 268] on div "Assess the impact of the change on the project scope, schedule, and budget, and…" at bounding box center [446, 274] width 456 height 63
click at [218, 239] on input "d. Assess the impact of the change on the project scope, schedule, and budget, …" at bounding box center [218, 234] width 0 height 9
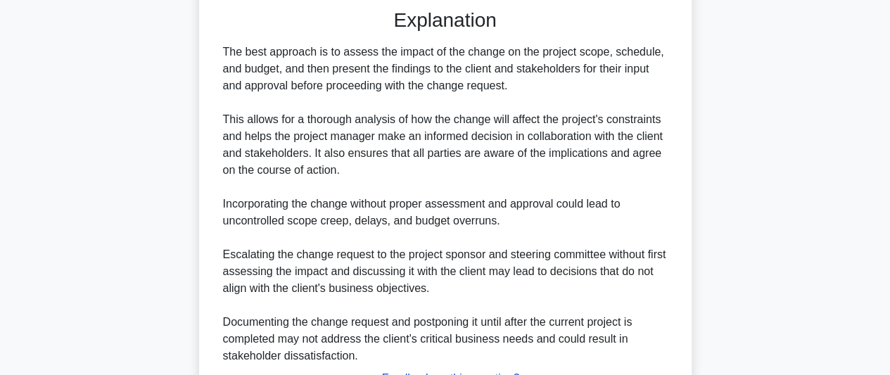
scroll to position [676, 0]
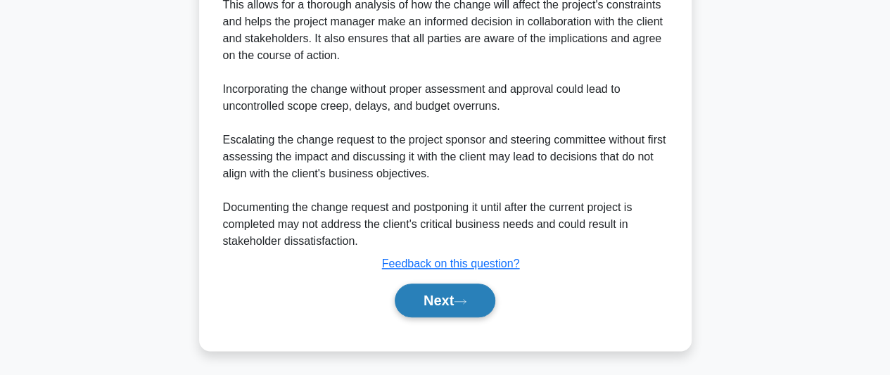
click at [452, 299] on button "Next" at bounding box center [445, 301] width 101 height 34
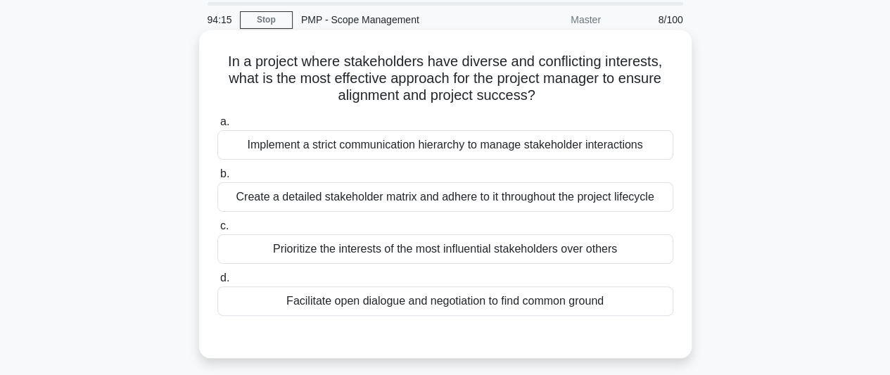
scroll to position [70, 0]
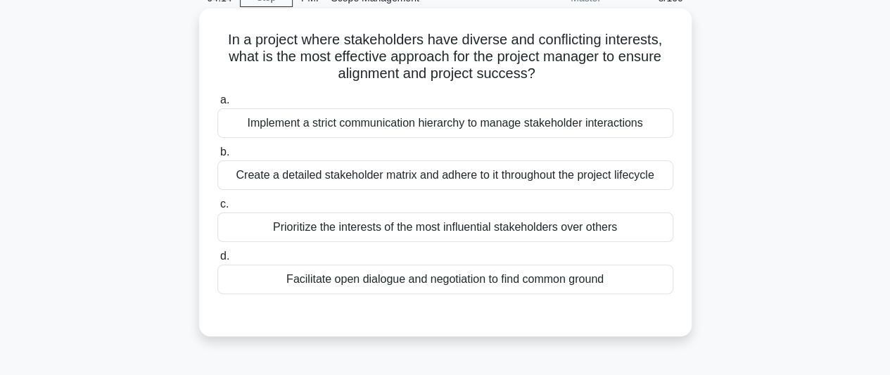
click at [481, 285] on div "Facilitate open dialogue and negotiation to find common ground" at bounding box center [446, 280] width 456 height 30
click at [218, 261] on input "d. Facilitate open dialogue and negotiation to find common ground" at bounding box center [218, 256] width 0 height 9
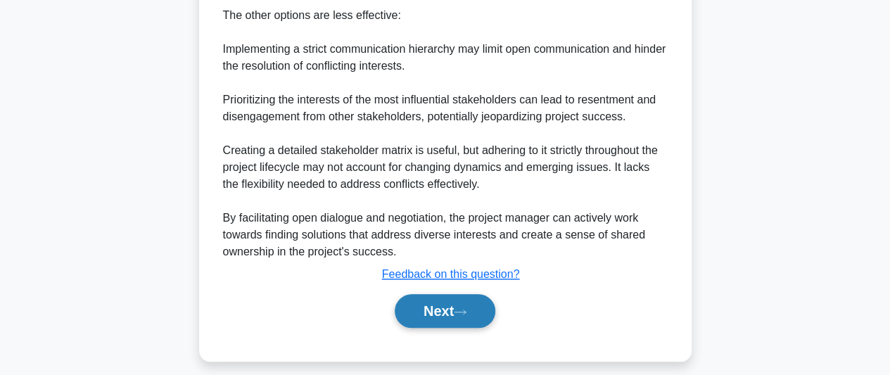
scroll to position [609, 0]
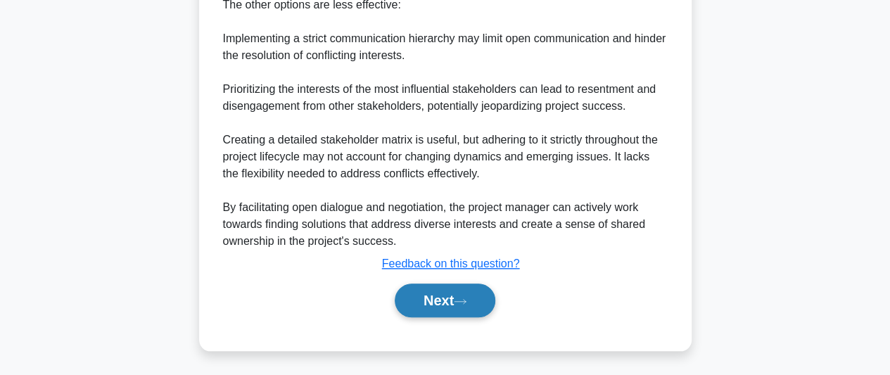
click at [430, 292] on button "Next" at bounding box center [445, 301] width 101 height 34
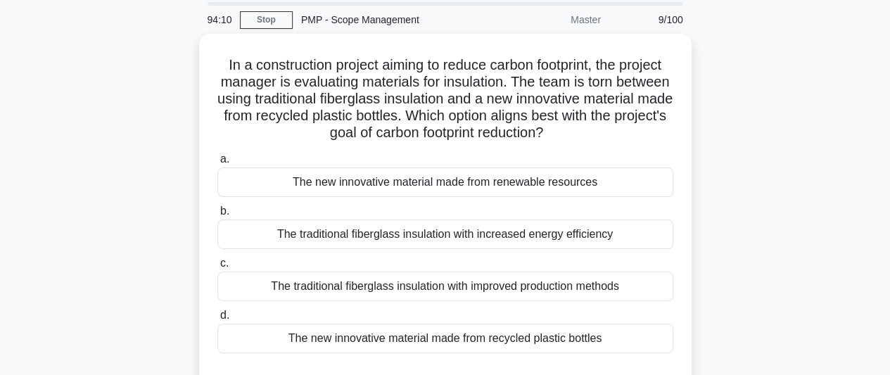
scroll to position [70, 0]
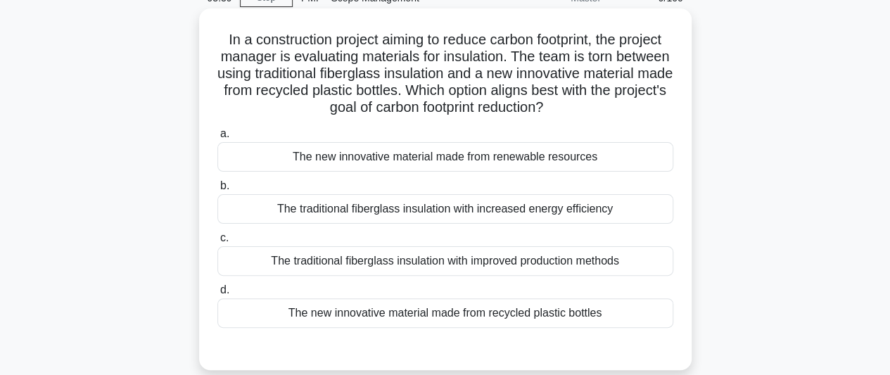
click at [475, 314] on div "The new innovative material made from recycled plastic bottles" at bounding box center [446, 313] width 456 height 30
click at [218, 295] on input "d. The new innovative material made from recycled plastic bottles" at bounding box center [218, 290] width 0 height 9
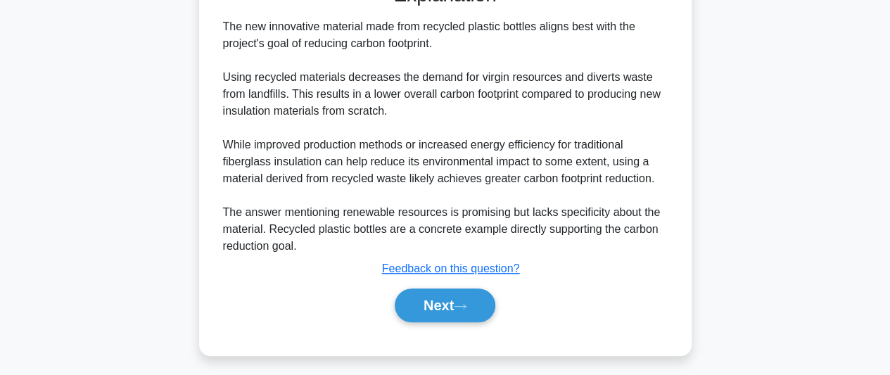
scroll to position [440, 0]
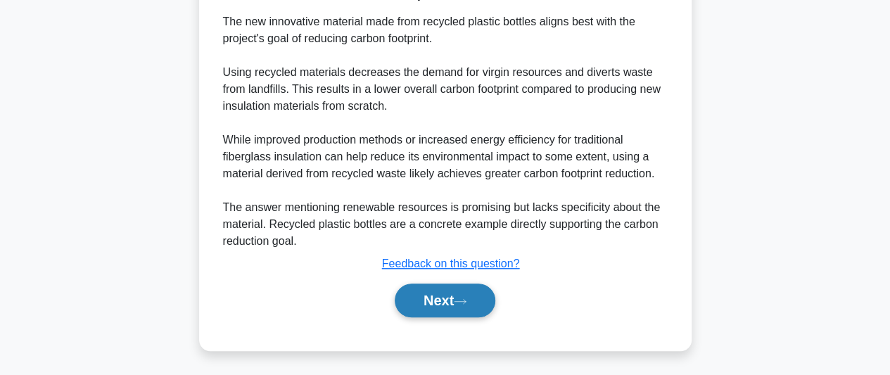
click at [440, 301] on button "Next" at bounding box center [445, 301] width 101 height 34
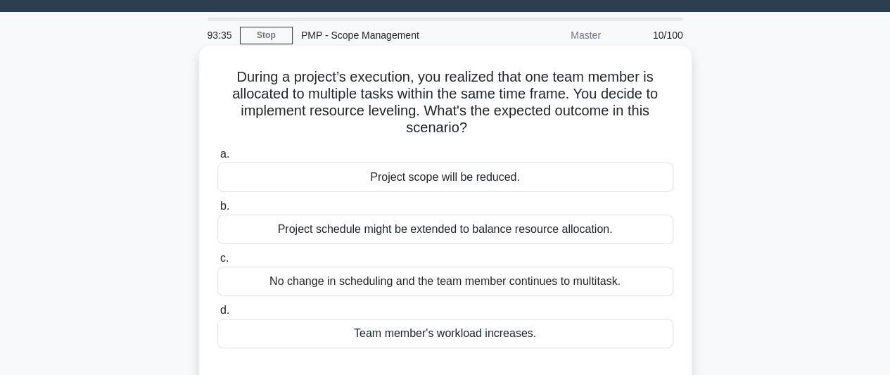
scroll to position [103, 0]
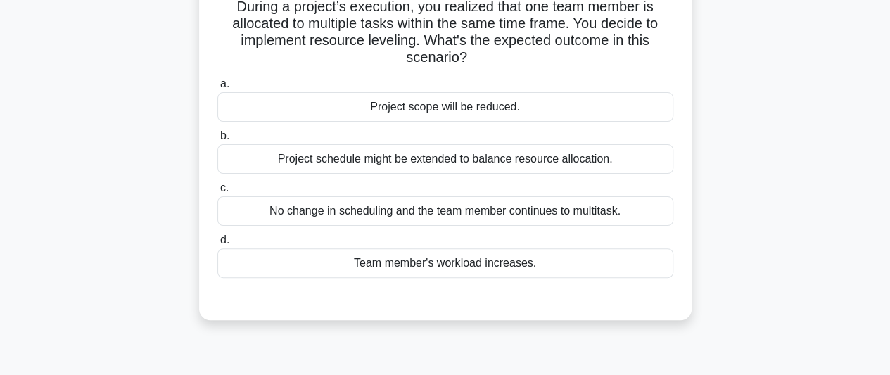
click at [452, 164] on div "Project schedule might be extended to balance resource allocation." at bounding box center [446, 159] width 456 height 30
click at [218, 141] on input "b. Project schedule might be extended to balance resource allocation." at bounding box center [218, 136] width 0 height 9
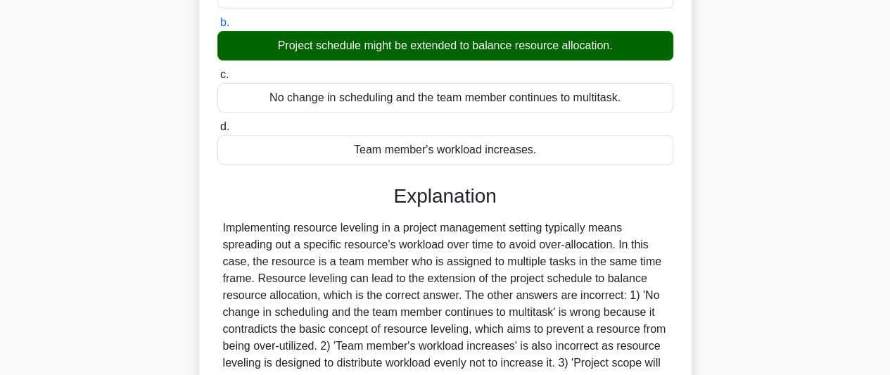
scroll to position [385, 0]
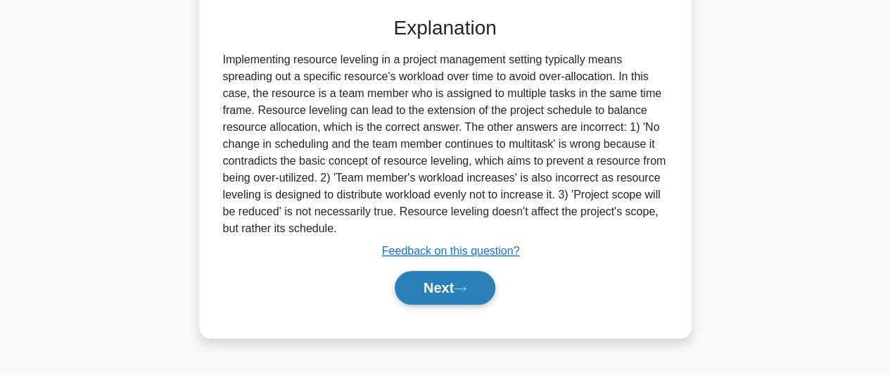
click at [480, 285] on button "Next" at bounding box center [445, 288] width 101 height 34
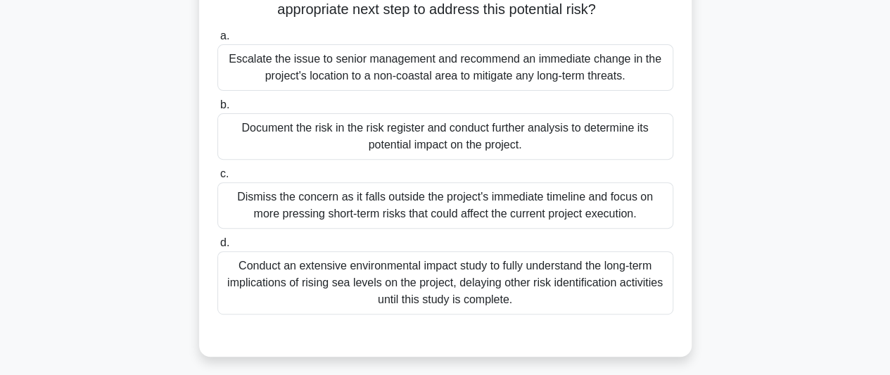
scroll to position [211, 0]
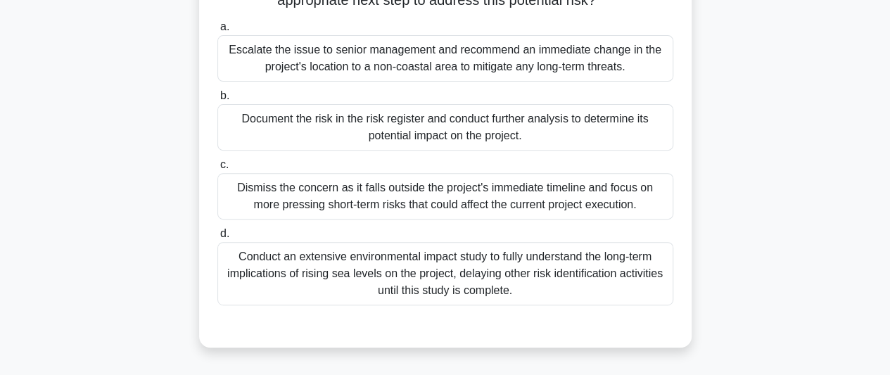
click at [377, 130] on div "Document the risk in the risk register and conduct further analysis to determin…" at bounding box center [446, 127] width 456 height 46
click at [218, 101] on input "b. Document the risk in the risk register and conduct further analysis to deter…" at bounding box center [218, 96] width 0 height 9
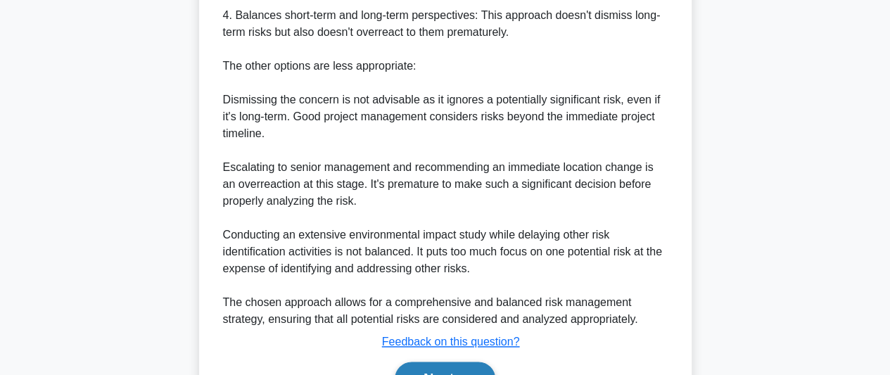
scroll to position [879, 0]
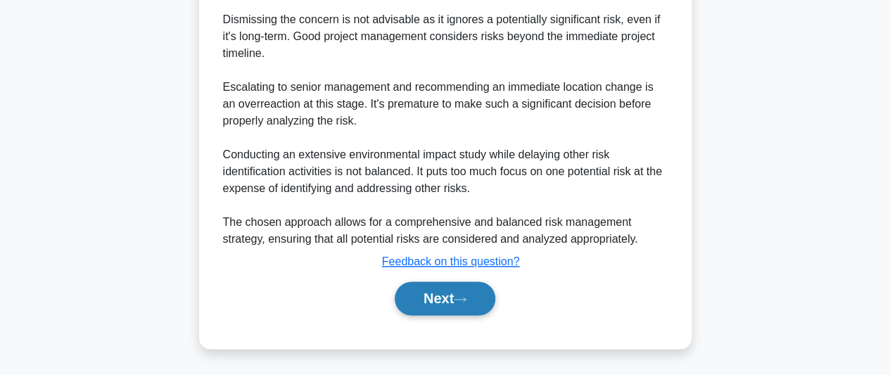
click at [450, 298] on button "Next" at bounding box center [445, 299] width 101 height 34
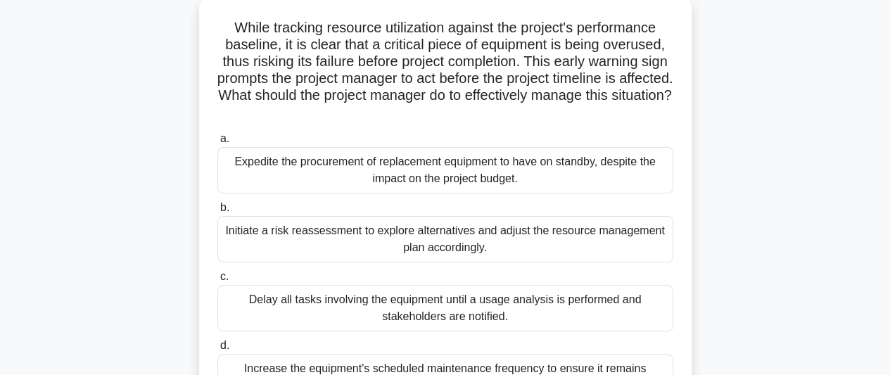
scroll to position [103, 0]
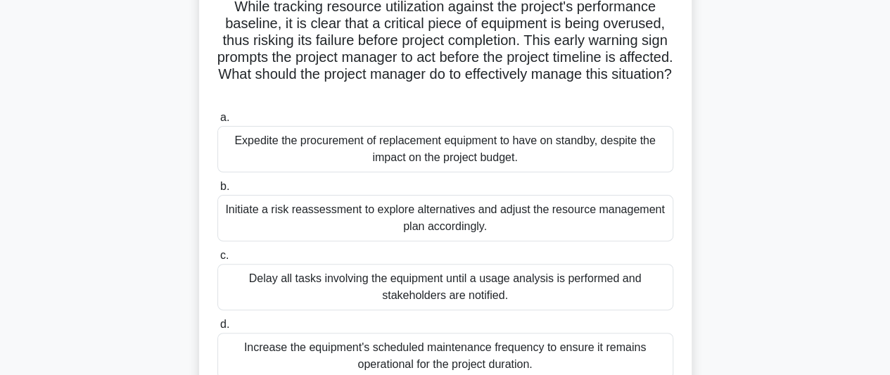
click at [487, 216] on div "Initiate a risk reassessment to explore alternatives and adjust the resource ma…" at bounding box center [446, 218] width 456 height 46
click at [218, 191] on input "b. Initiate a risk reassessment to explore alternatives and adjust the resource…" at bounding box center [218, 186] width 0 height 9
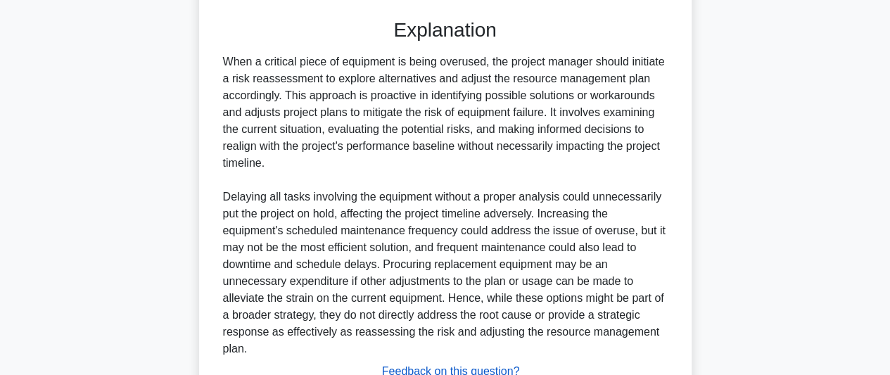
scroll to position [592, 0]
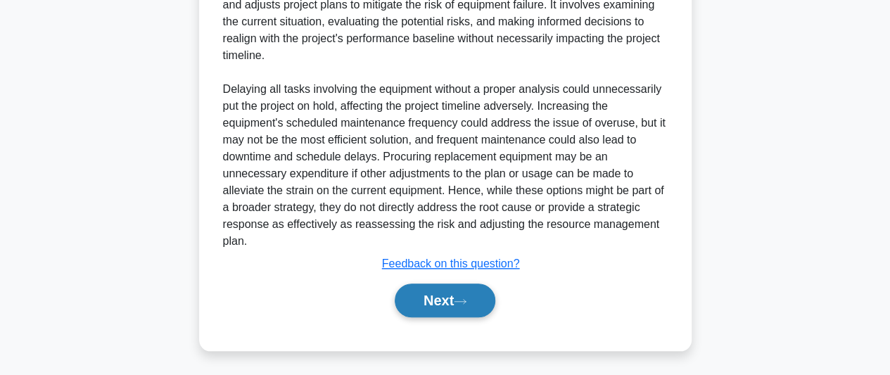
click at [459, 299] on button "Next" at bounding box center [445, 301] width 101 height 34
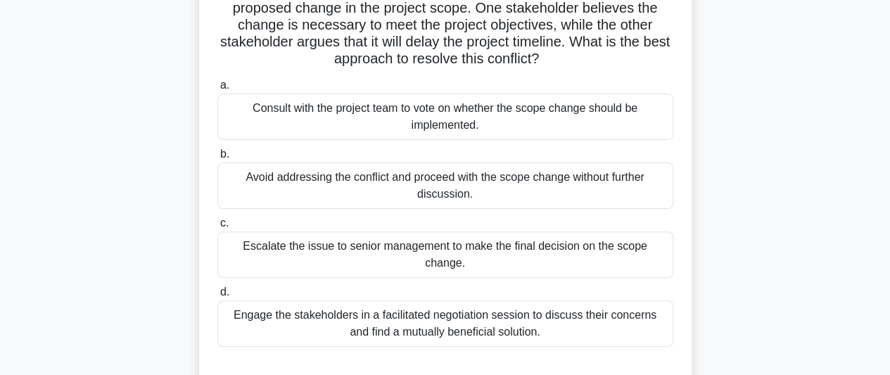
scroll to position [141, 0]
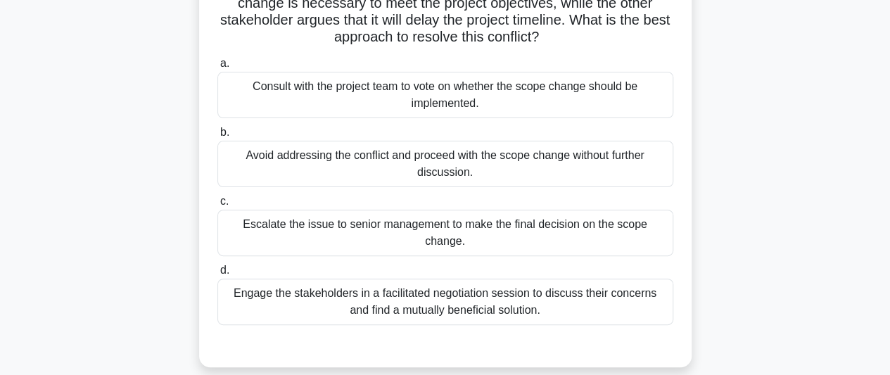
click at [576, 286] on div "Engage the stakeholders in a facilitated negotiation session to discuss their c…" at bounding box center [446, 302] width 456 height 46
click at [218, 275] on input "d. Engage the stakeholders in a facilitated negotiation session to discuss thei…" at bounding box center [218, 270] width 0 height 9
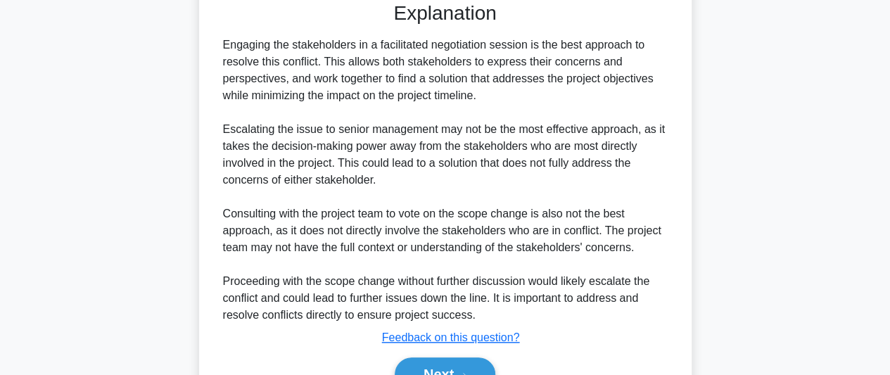
scroll to position [541, 0]
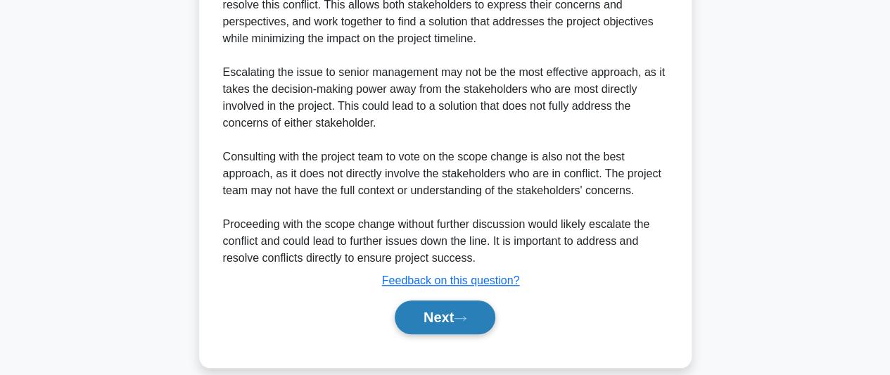
click at [469, 305] on button "Next" at bounding box center [445, 318] width 101 height 34
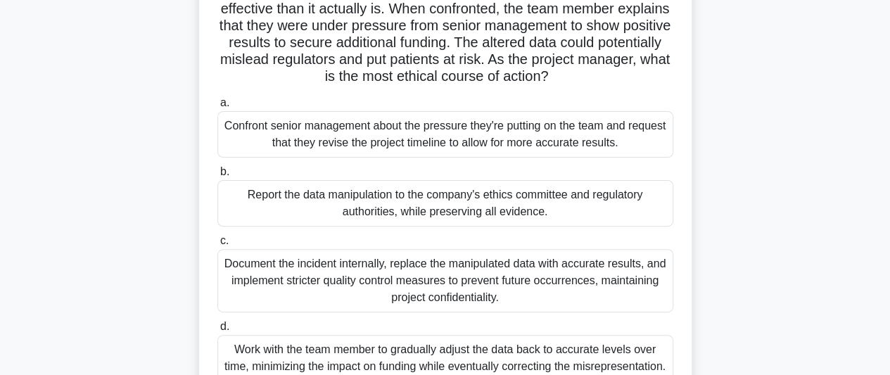
scroll to position [103, 0]
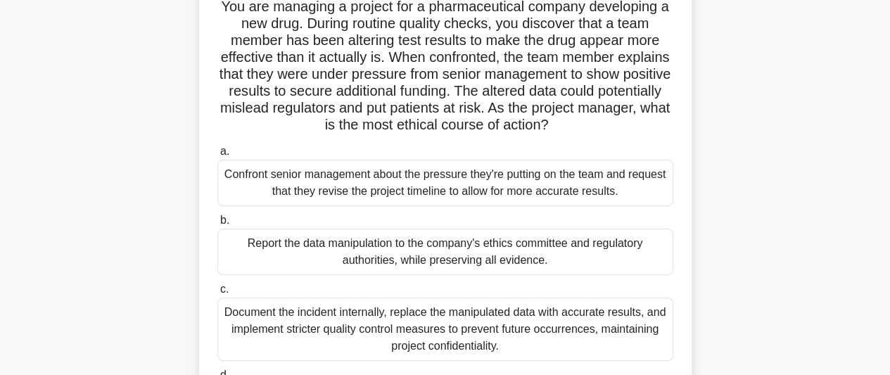
click at [508, 183] on div "Confront senior management about the pressure they're putting on the team and r…" at bounding box center [446, 183] width 456 height 46
click at [218, 156] on input "a. Confront senior management about the pressure they're putting on the team an…" at bounding box center [218, 151] width 0 height 9
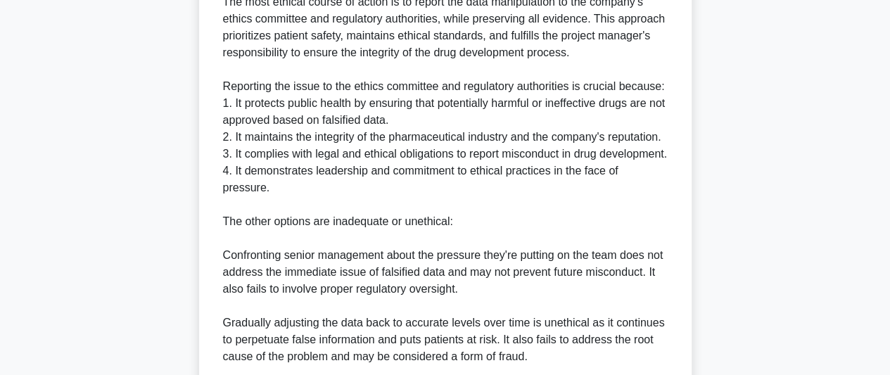
scroll to position [864, 0]
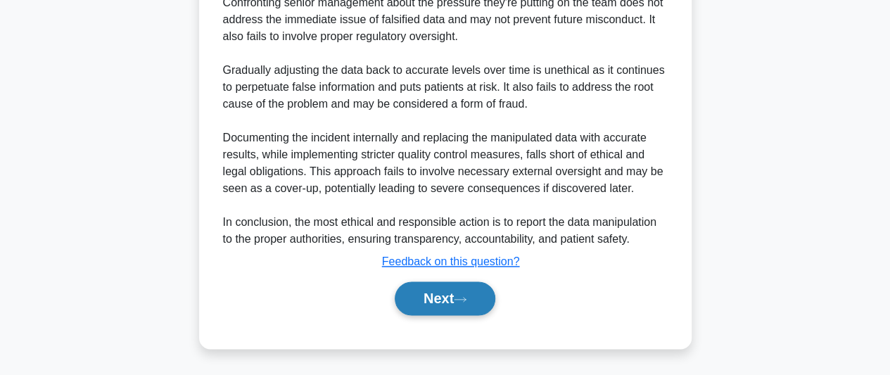
click at [453, 299] on button "Next" at bounding box center [445, 299] width 101 height 34
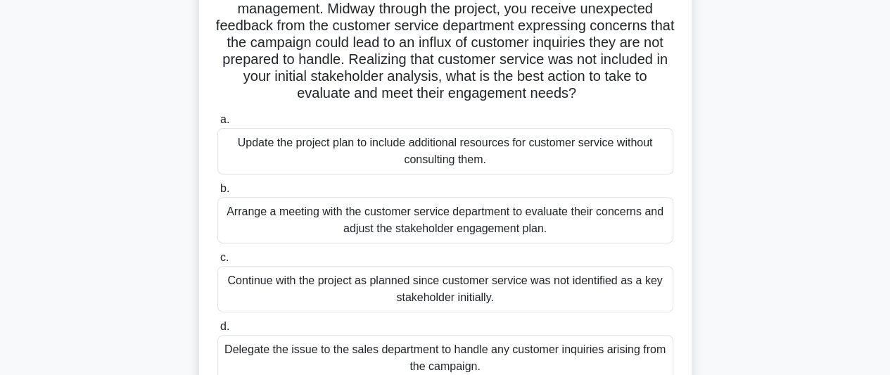
scroll to position [174, 0]
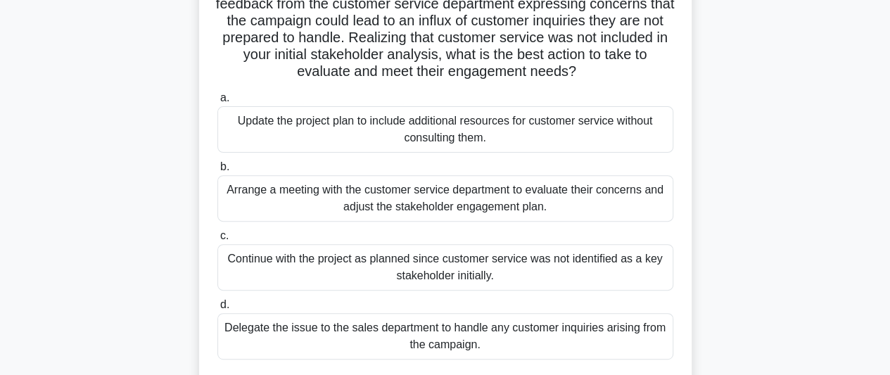
click at [562, 206] on div "Arrange a meeting with the customer service department to evaluate their concer…" at bounding box center [446, 198] width 456 height 46
click at [218, 172] on input "b. Arrange a meeting with the customer service department to evaluate their con…" at bounding box center [218, 167] width 0 height 9
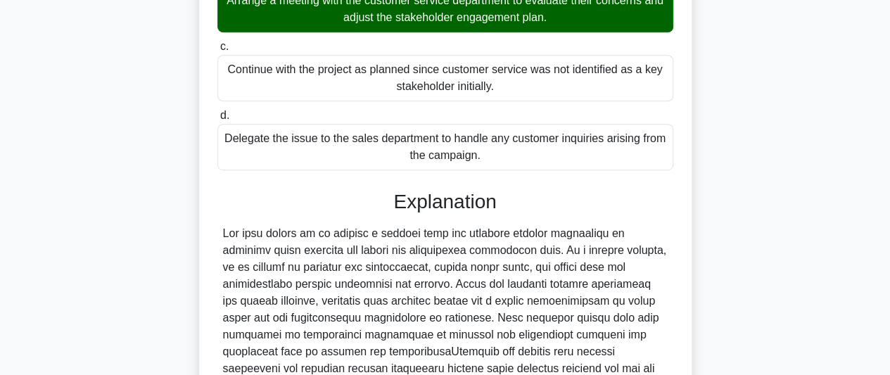
scroll to position [526, 0]
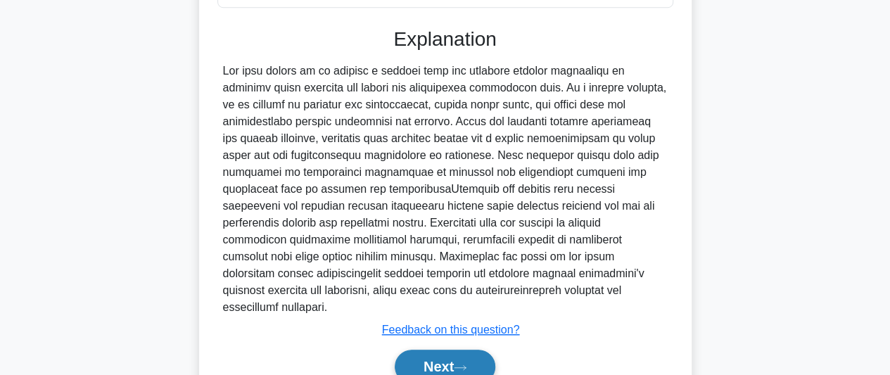
click at [481, 350] on button "Next" at bounding box center [445, 367] width 101 height 34
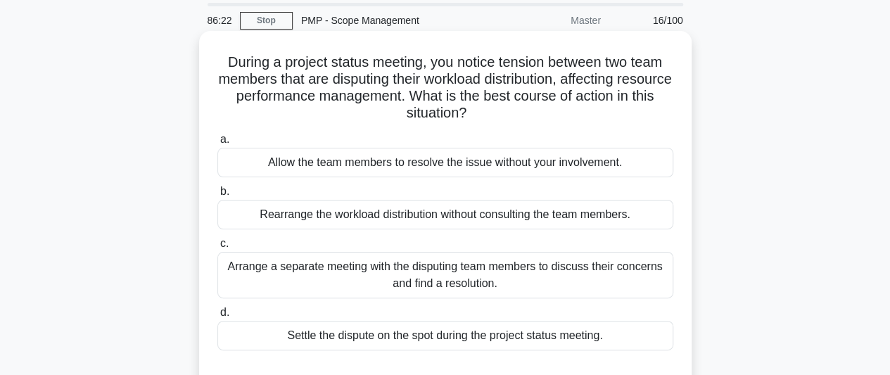
scroll to position [70, 0]
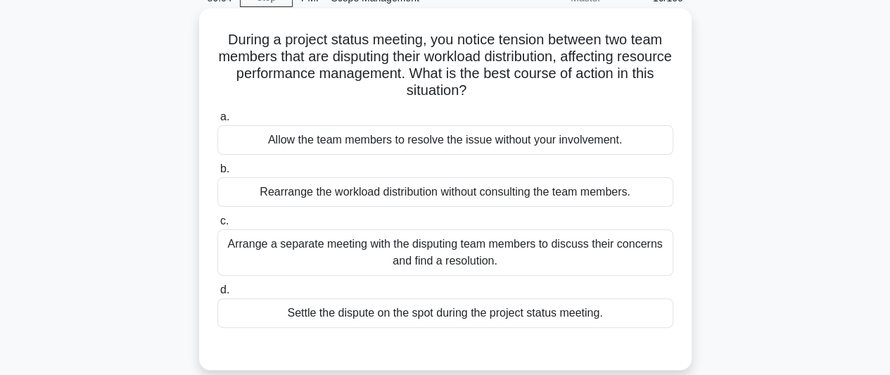
click at [548, 151] on div "Allow the team members to resolve the issue without your involvement." at bounding box center [446, 140] width 456 height 30
click at [218, 122] on input "a. Allow the team members to resolve the issue without your involvement." at bounding box center [218, 117] width 0 height 9
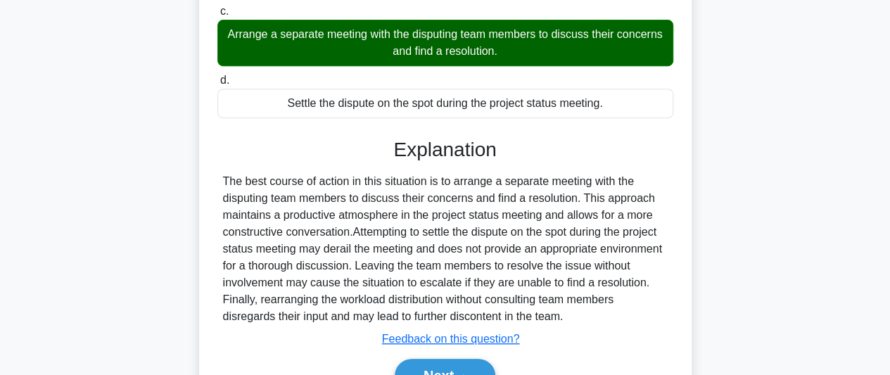
scroll to position [385, 0]
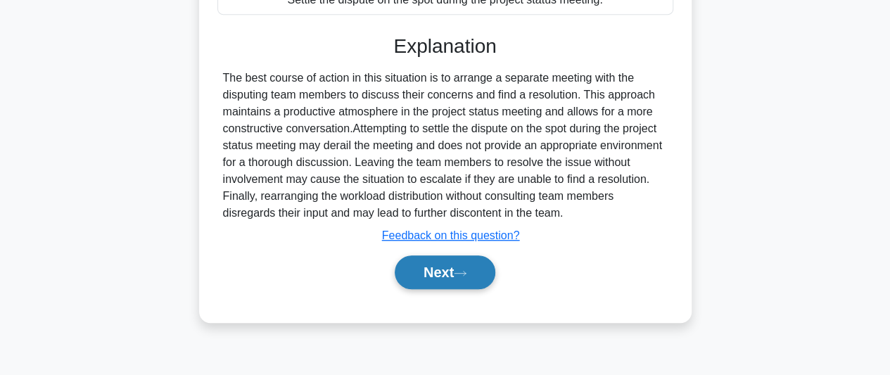
click at [488, 282] on button "Next" at bounding box center [445, 273] width 101 height 34
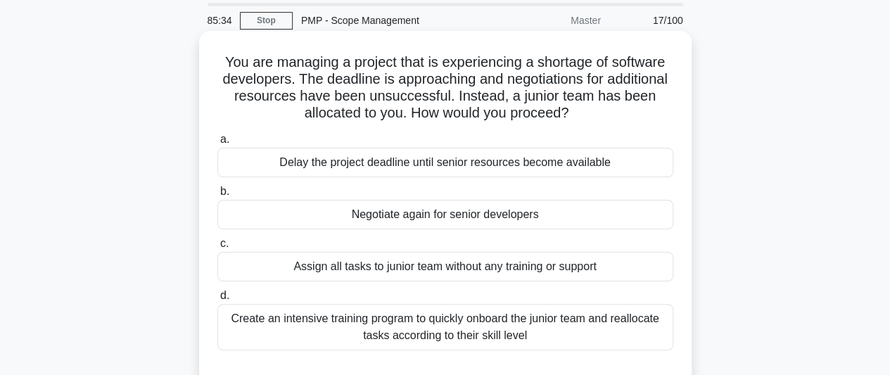
scroll to position [70, 0]
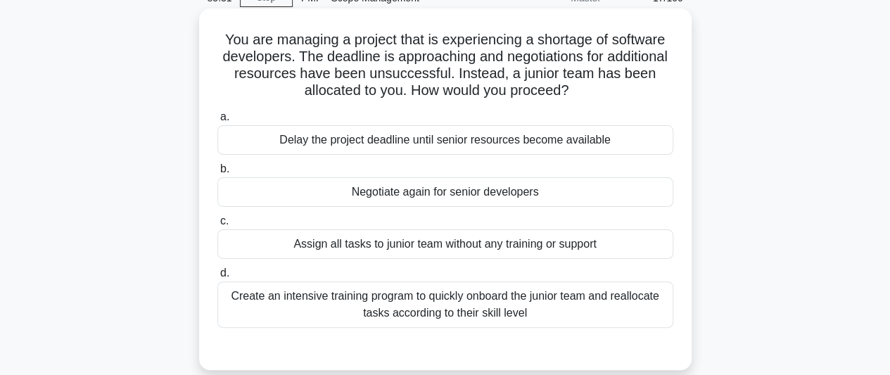
click at [542, 304] on div "Create an intensive training program to quickly onboard the junior team and rea…" at bounding box center [446, 305] width 456 height 46
click at [218, 278] on input "d. Create an intensive training program to quickly onboard the junior team and …" at bounding box center [218, 273] width 0 height 9
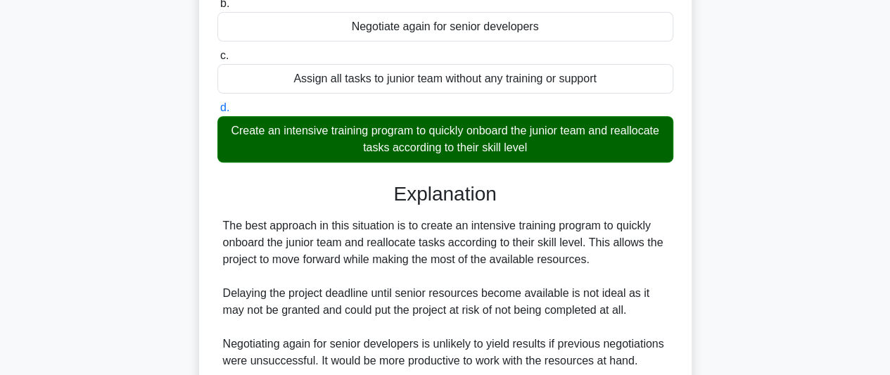
scroll to position [422, 0]
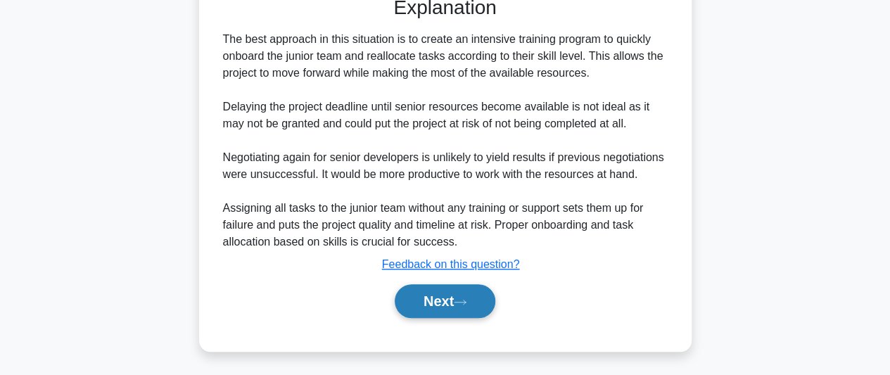
click at [472, 309] on button "Next" at bounding box center [445, 301] width 101 height 34
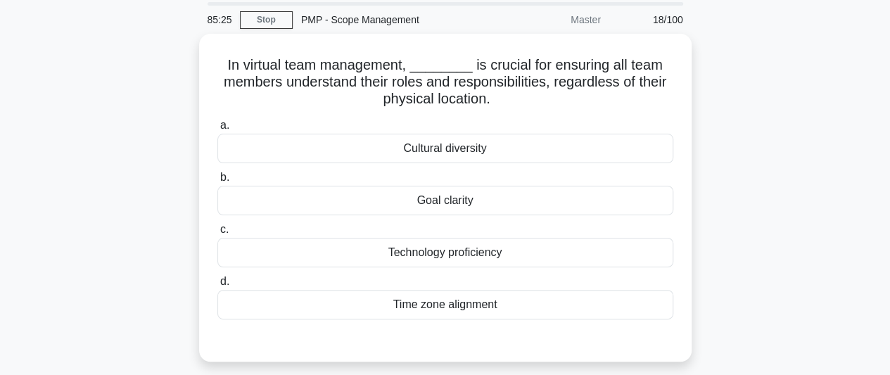
scroll to position [70, 0]
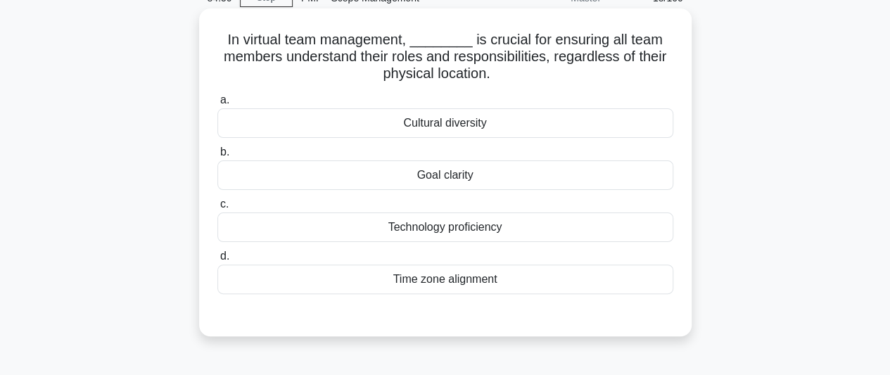
click at [446, 169] on div "Goal clarity" at bounding box center [446, 175] width 456 height 30
click at [218, 157] on input "b. Goal clarity" at bounding box center [218, 152] width 0 height 9
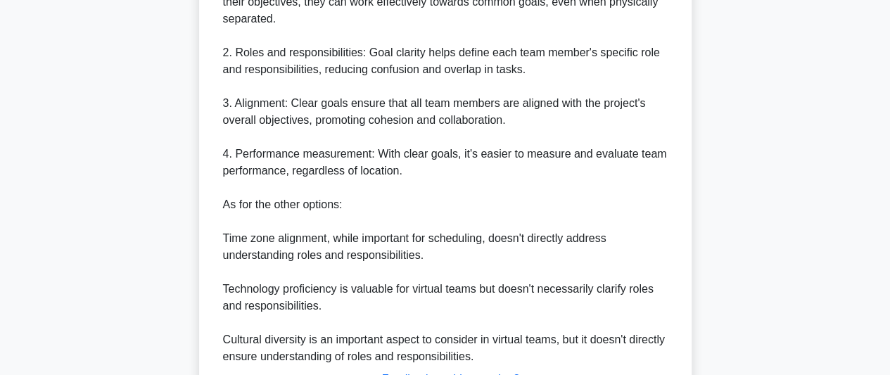
scroll to position [626, 0]
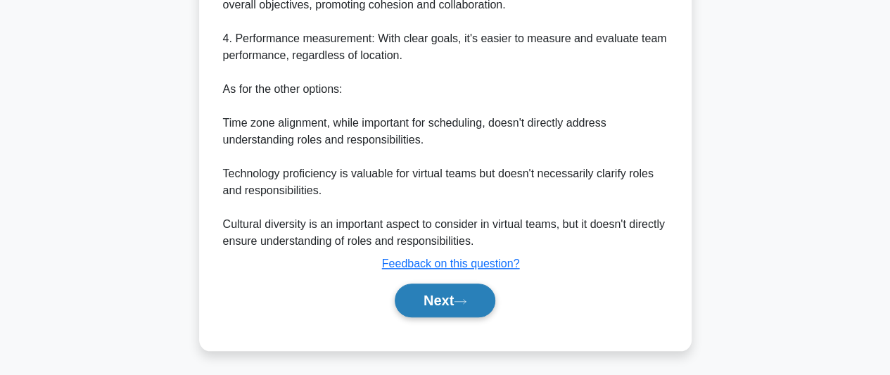
click at [431, 295] on button "Next" at bounding box center [445, 301] width 101 height 34
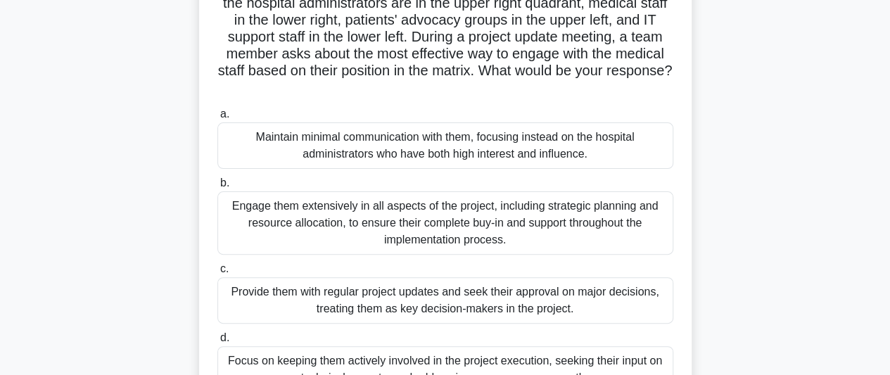
scroll to position [211, 0]
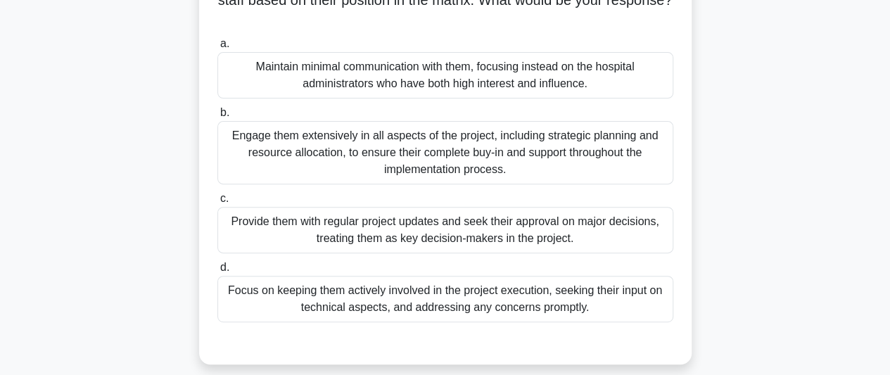
click at [565, 307] on div "Focus on keeping them actively involved in the project execution, seeking their…" at bounding box center [446, 299] width 456 height 46
click at [218, 272] on input "d. Focus on keeping them actively involved in the project execution, seeking th…" at bounding box center [218, 267] width 0 height 9
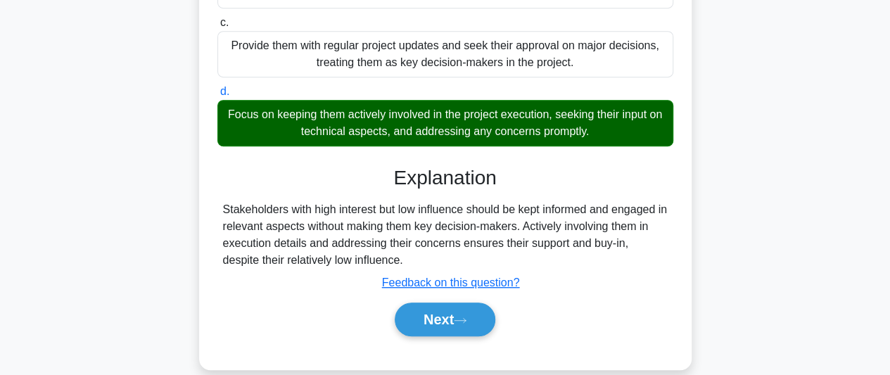
scroll to position [406, 0]
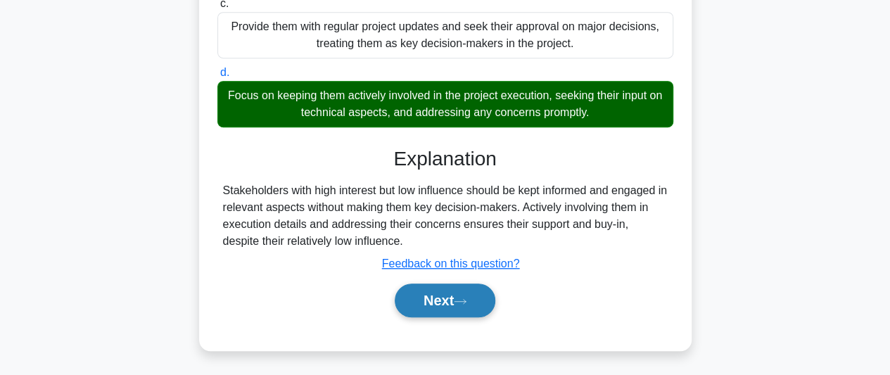
click at [467, 303] on icon at bounding box center [460, 302] width 13 height 8
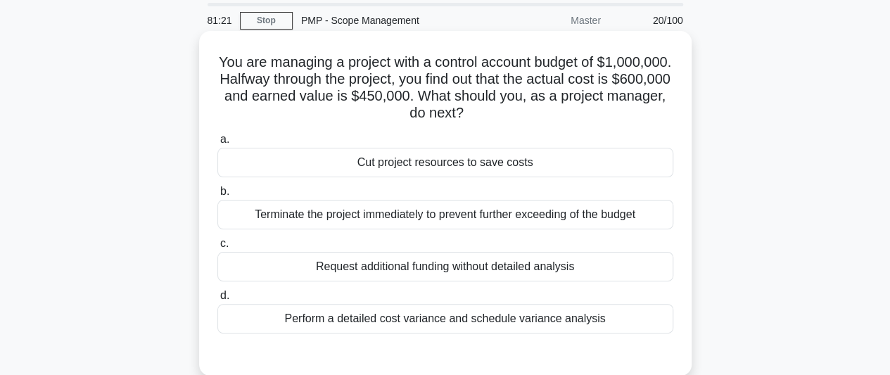
scroll to position [70, 0]
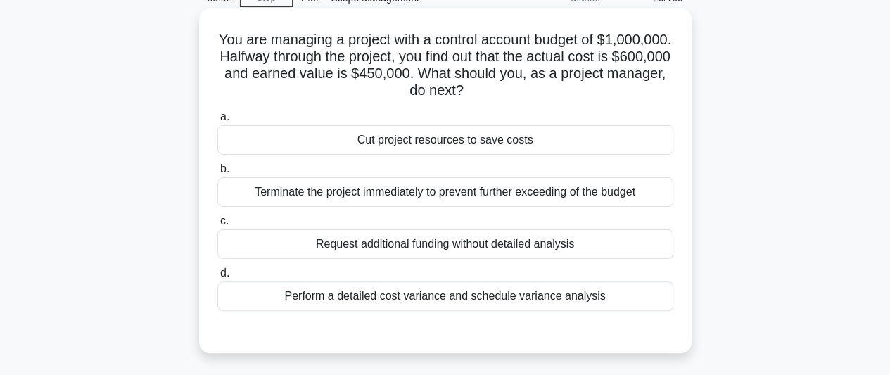
click at [500, 294] on div "Perform a detailed cost variance and schedule variance analysis" at bounding box center [446, 297] width 456 height 30
click at [218, 278] on input "d. Perform a detailed cost variance and schedule variance analysis" at bounding box center [218, 273] width 0 height 9
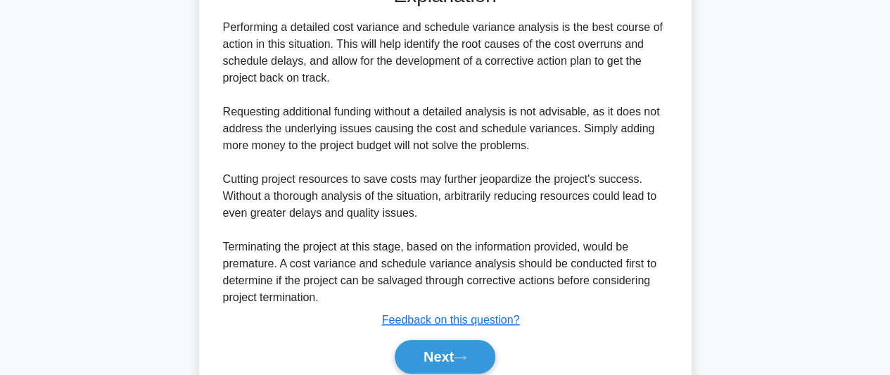
scroll to position [422, 0]
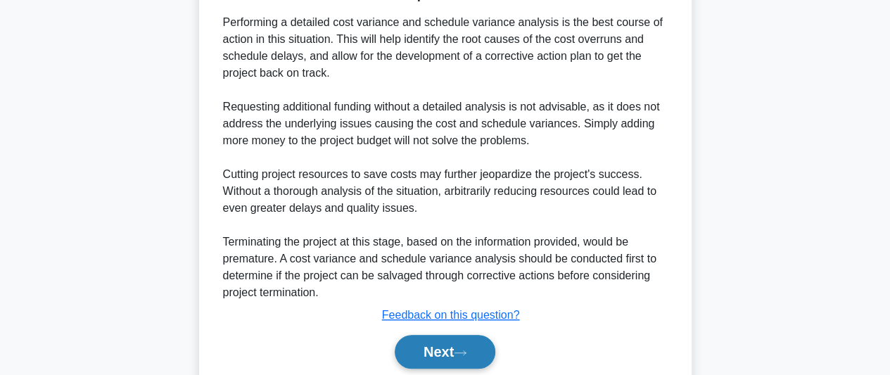
click at [460, 347] on button "Next" at bounding box center [445, 352] width 101 height 34
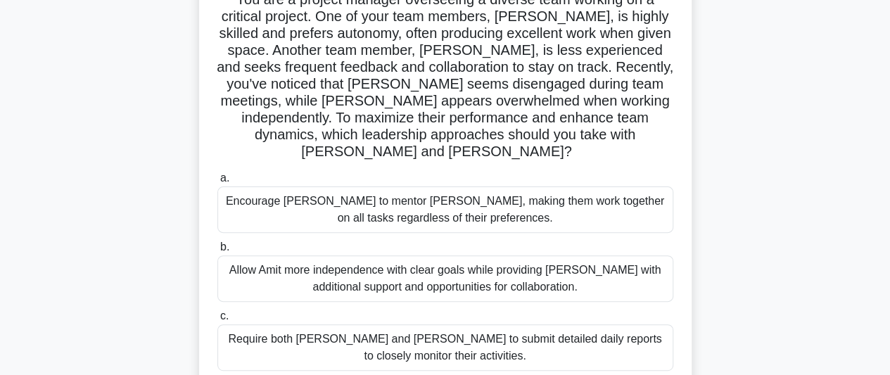
scroll to position [174, 0]
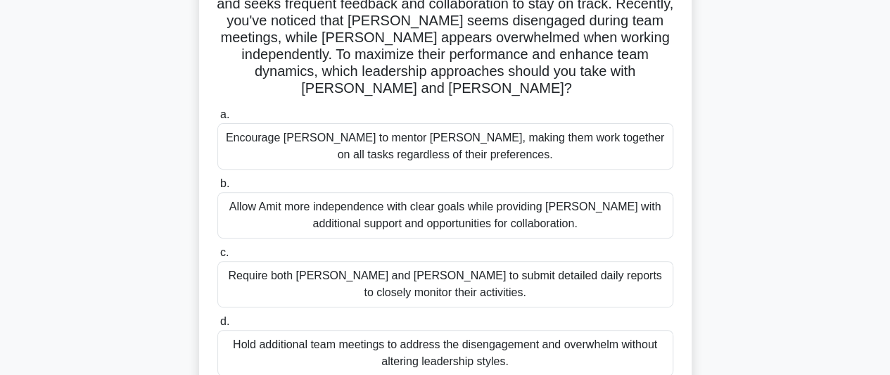
click at [542, 205] on div "Allow Amit more independence with clear goals while providing Sophia with addit…" at bounding box center [446, 215] width 456 height 46
click at [218, 189] on input "b. Allow Amit more independence with clear goals while providing Sophia with ad…" at bounding box center [218, 183] width 0 height 9
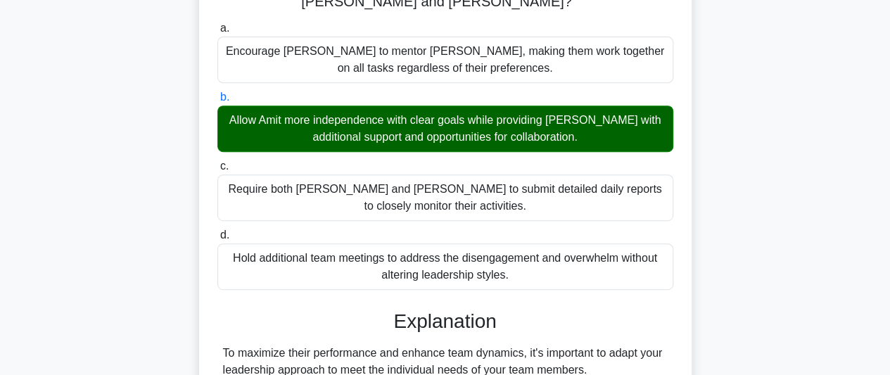
scroll to position [455, 0]
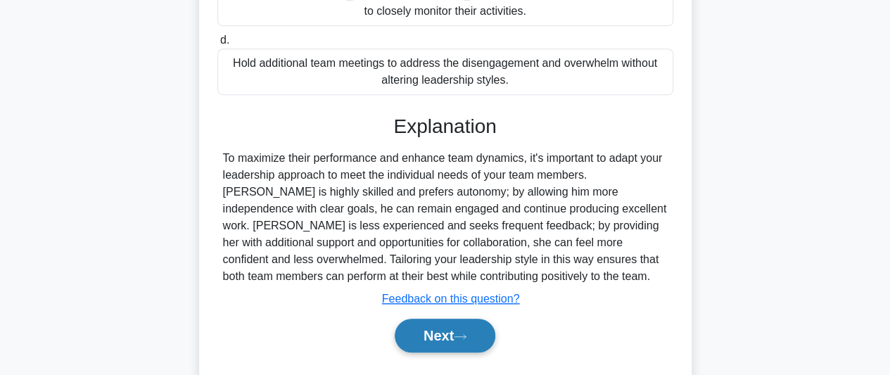
click at [479, 319] on button "Next" at bounding box center [445, 336] width 101 height 34
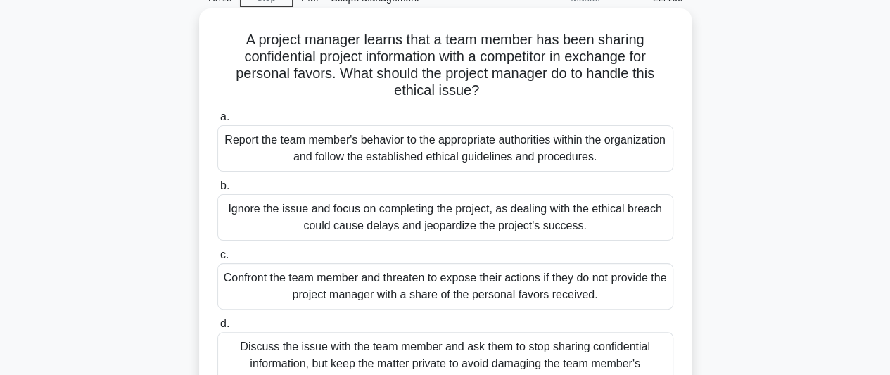
scroll to position [141, 0]
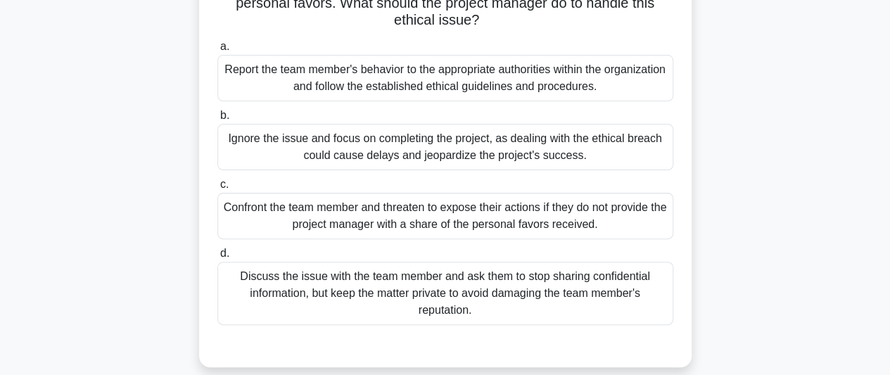
click at [450, 85] on div "Report the team member's behavior to the appropriate authorities within the org…" at bounding box center [446, 78] width 456 height 46
click at [584, 84] on div "Report the team member's behavior to the appropriate authorities within the org…" at bounding box center [446, 78] width 456 height 46
click at [218, 51] on input "a. Report the team member's behavior to the appropriate authorities within the …" at bounding box center [218, 46] width 0 height 9
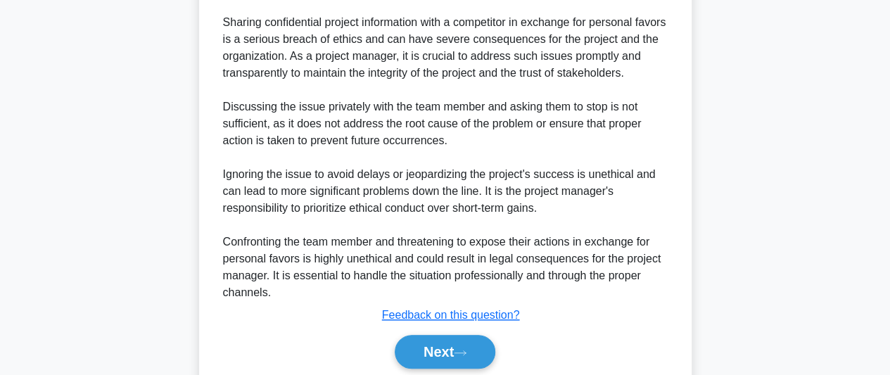
scroll to position [626, 0]
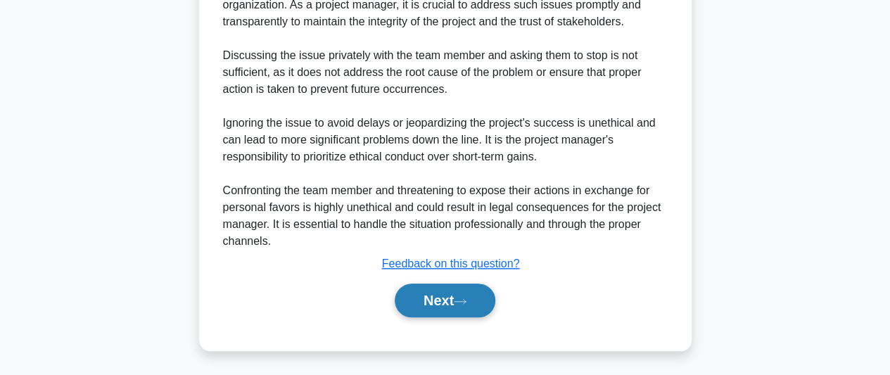
click at [439, 301] on button "Next" at bounding box center [445, 301] width 101 height 34
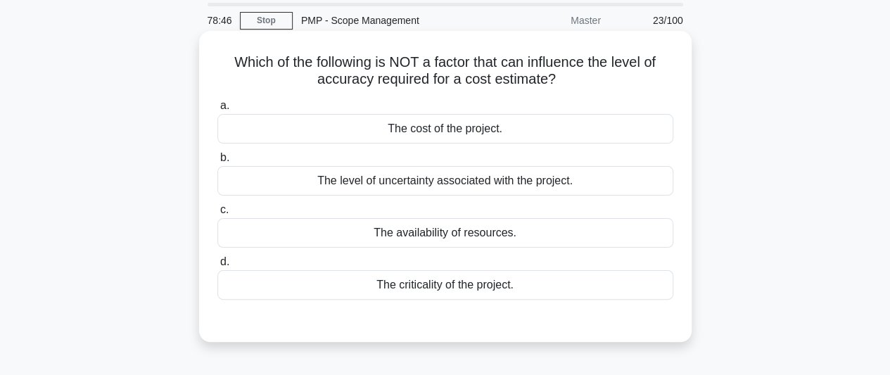
scroll to position [70, 0]
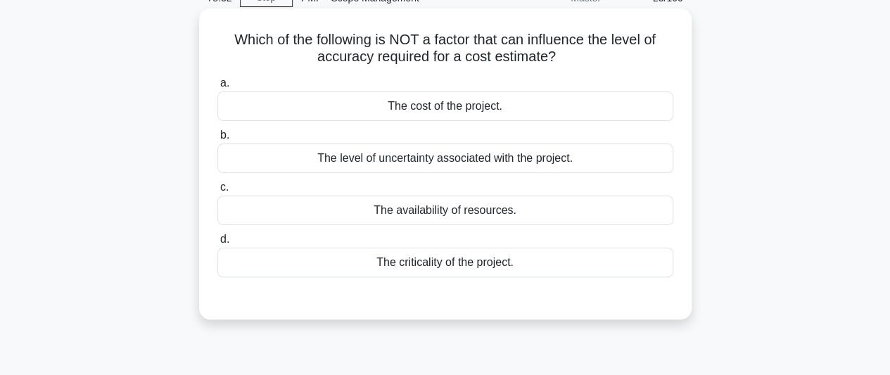
click at [481, 265] on div "The criticality of the project." at bounding box center [446, 263] width 456 height 30
click at [218, 244] on input "d. The criticality of the project." at bounding box center [218, 239] width 0 height 9
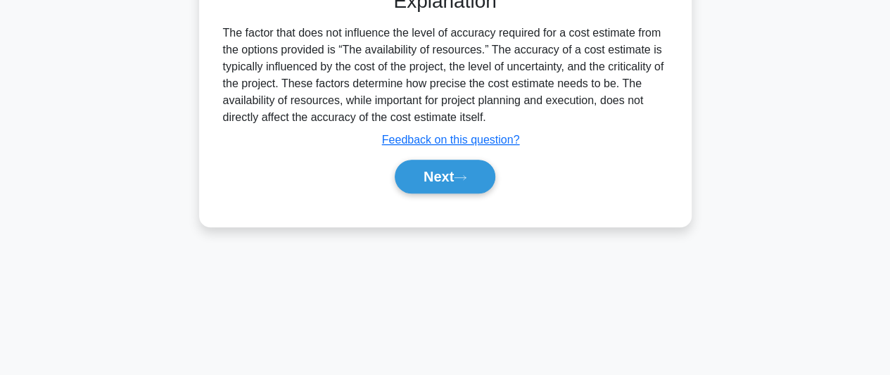
scroll to position [385, 0]
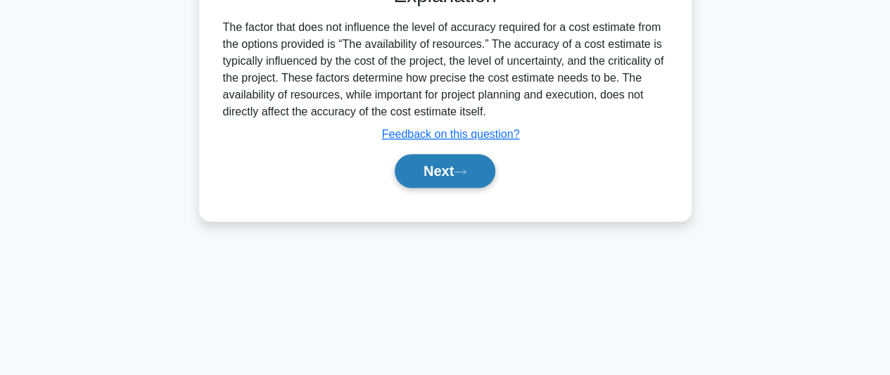
click at [422, 175] on button "Next" at bounding box center [445, 171] width 101 height 34
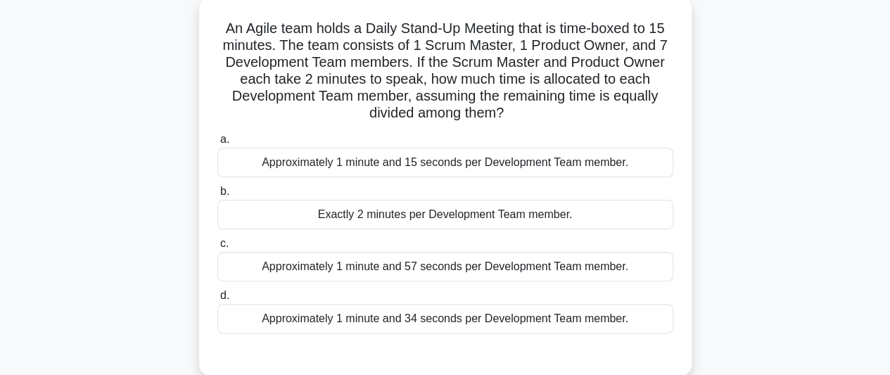
scroll to position [103, 0]
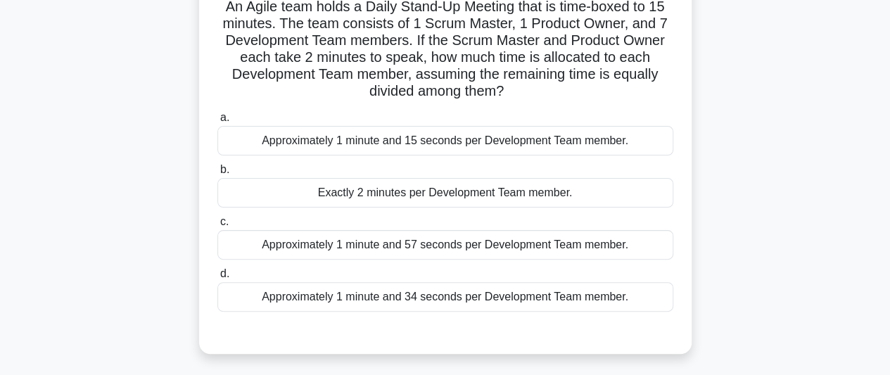
click at [490, 243] on div "Approximately 1 minute and 57 seconds per Development Team member." at bounding box center [446, 245] width 456 height 30
click at [218, 227] on input "c. Approximately 1 minute and 57 seconds per Development Team member." at bounding box center [218, 222] width 0 height 9
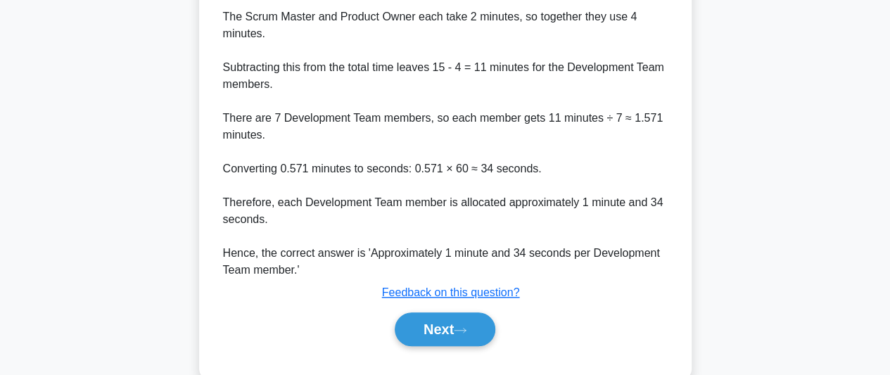
scroll to position [527, 0]
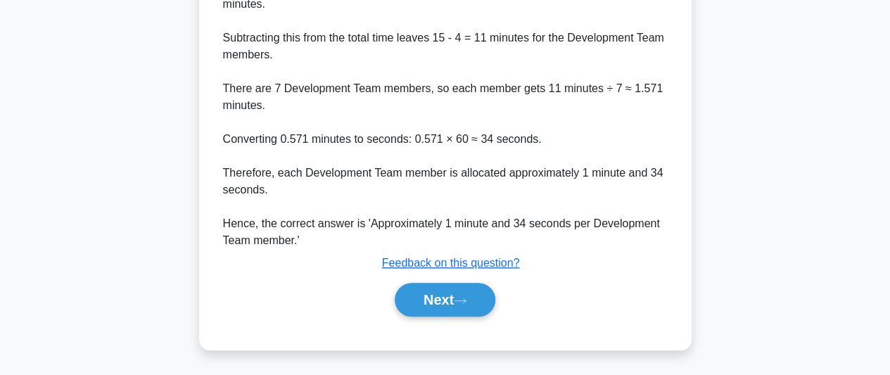
drag, startPoint x: 467, startPoint y: 311, endPoint x: 521, endPoint y: 305, distance: 53.9
click at [470, 311] on button "Next" at bounding box center [445, 300] width 101 height 34
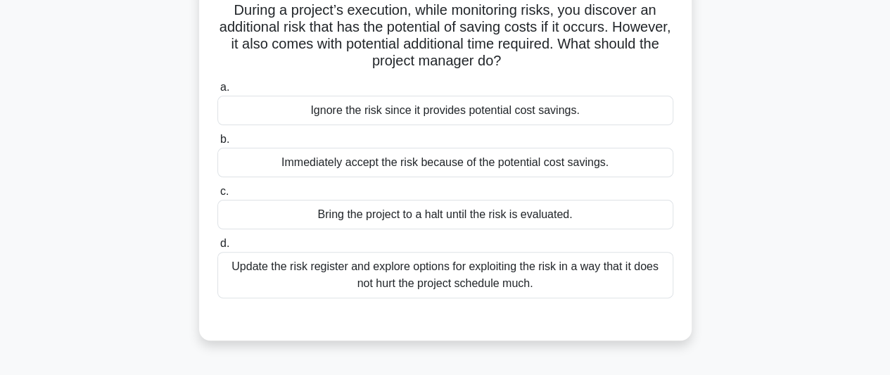
scroll to position [33, 0]
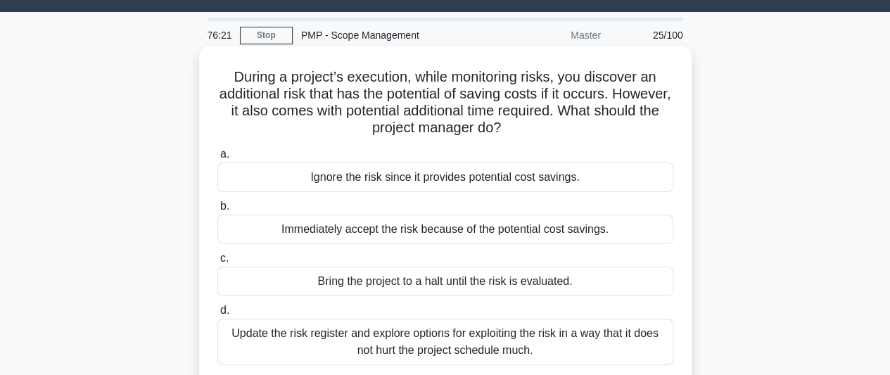
click at [650, 141] on div "During a project’s execution, while monitoring risks, you discover an additiona…" at bounding box center [445, 226] width 481 height 351
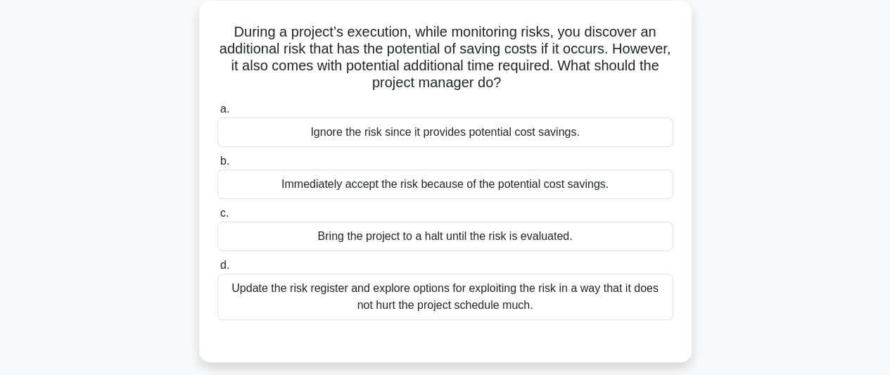
scroll to position [103, 0]
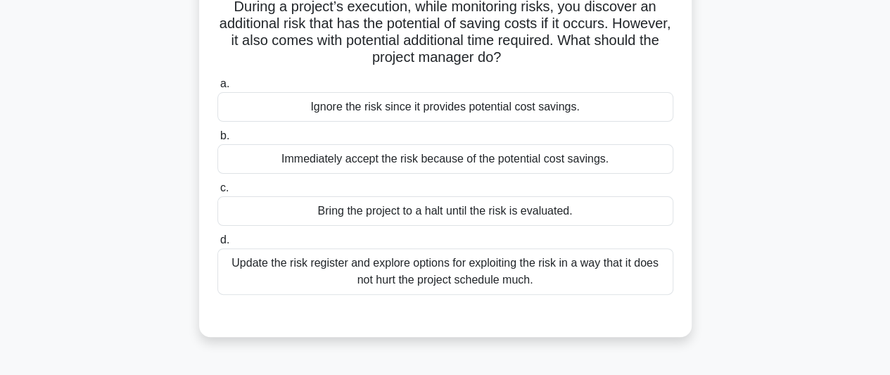
click at [560, 273] on div "Update the risk register and explore options for exploiting the risk in a way t…" at bounding box center [446, 271] width 456 height 46
click at [218, 245] on input "d. Update the risk register and explore options for exploiting the risk in a wa…" at bounding box center [218, 240] width 0 height 9
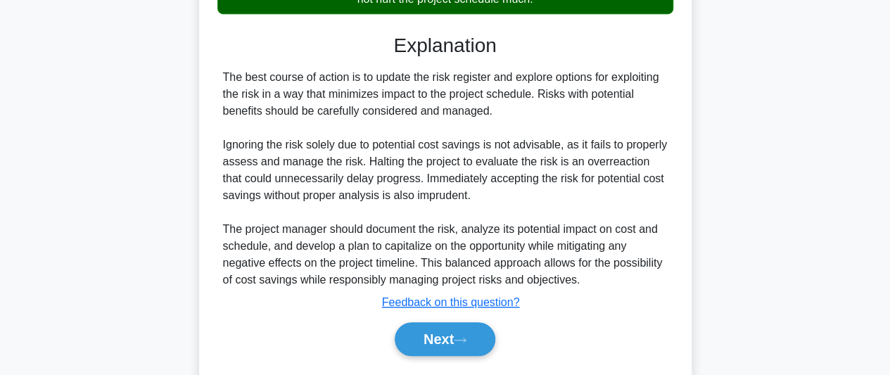
scroll to position [385, 0]
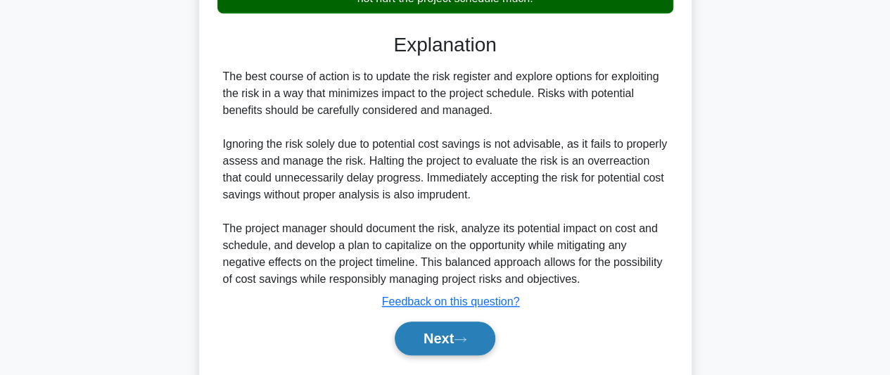
click at [443, 336] on button "Next" at bounding box center [445, 339] width 101 height 34
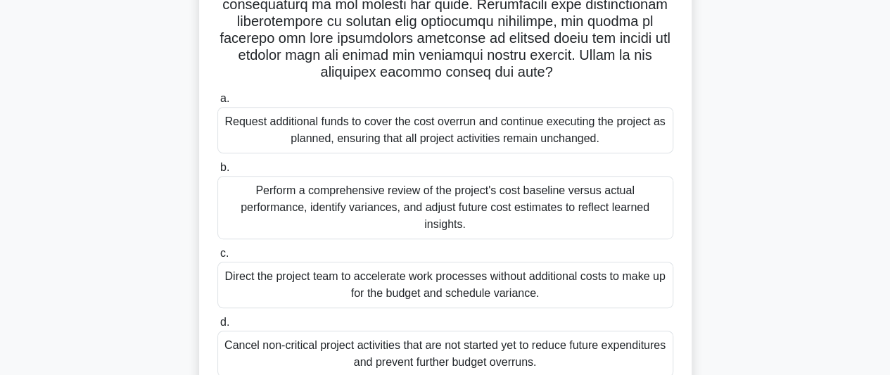
scroll to position [315, 0]
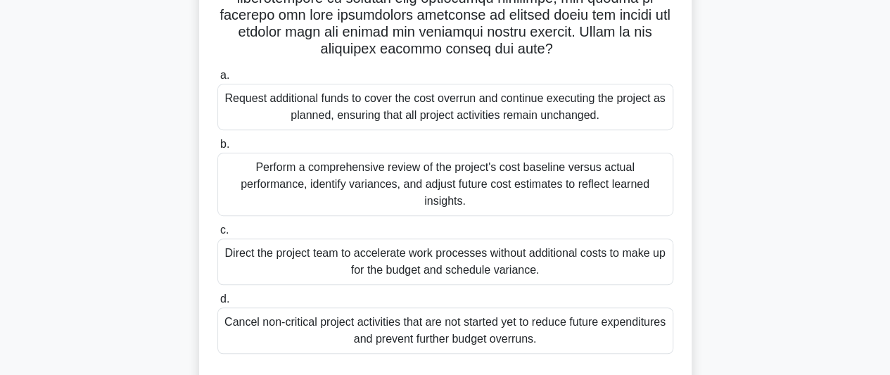
click at [490, 182] on div "Perform a comprehensive review of the project's cost baseline versus actual per…" at bounding box center [446, 184] width 456 height 63
click at [218, 149] on input "b. Perform a comprehensive review of the project's cost baseline versus actual …" at bounding box center [218, 144] width 0 height 9
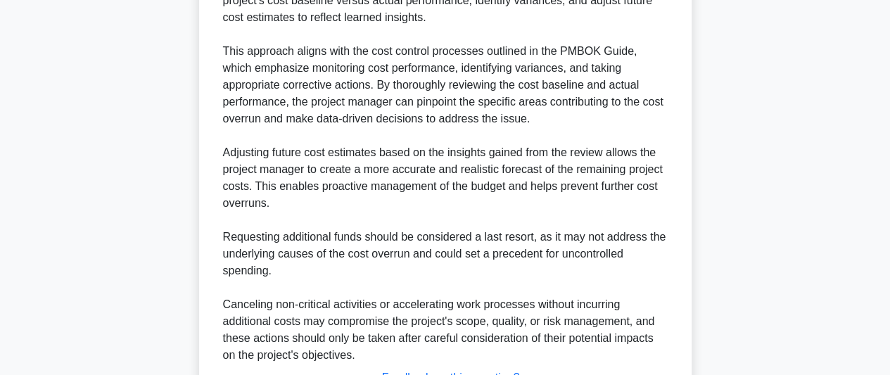
scroll to position [862, 0]
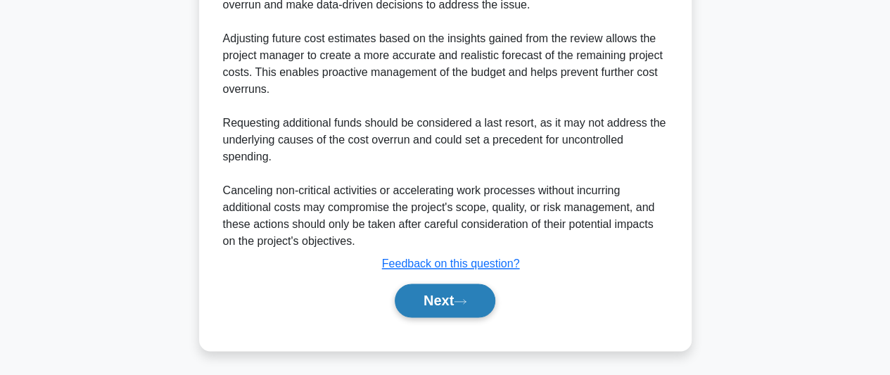
click at [453, 301] on button "Next" at bounding box center [445, 301] width 101 height 34
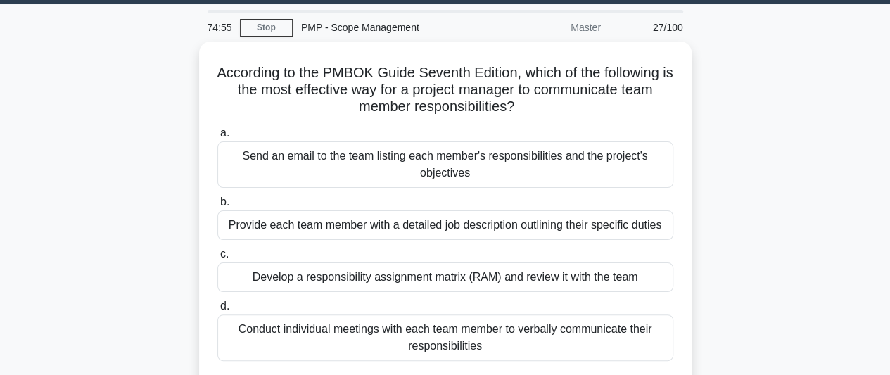
scroll to position [33, 0]
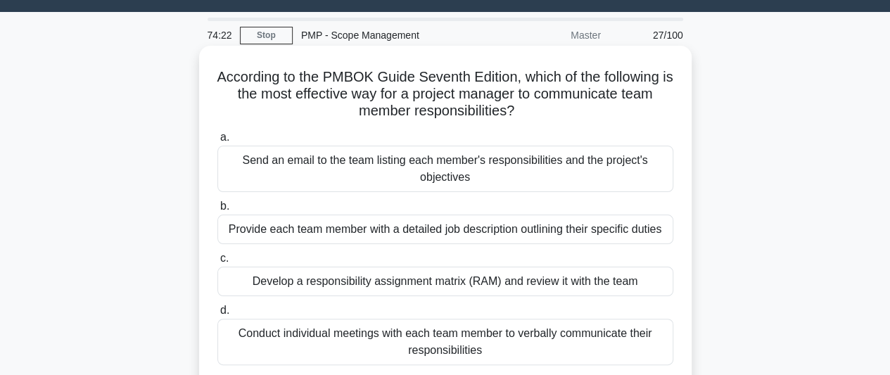
click at [581, 281] on div "Develop a responsibility assignment matrix (RAM) and review it with the team" at bounding box center [446, 282] width 456 height 30
click at [218, 263] on input "c. Develop a responsibility assignment matrix (RAM) and review it with the team" at bounding box center [218, 258] width 0 height 9
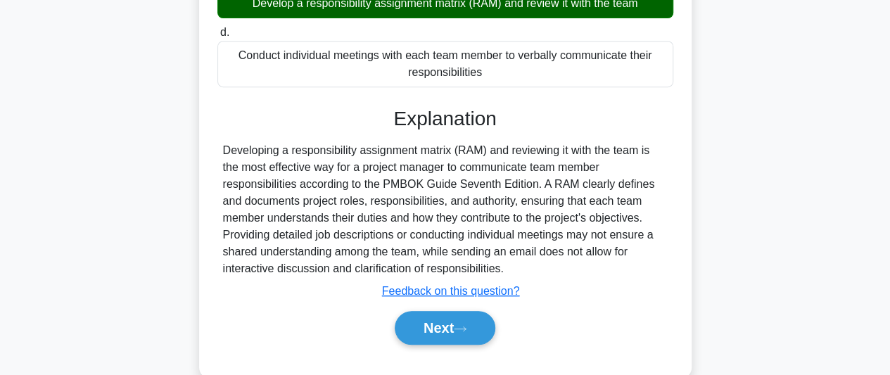
scroll to position [315, 0]
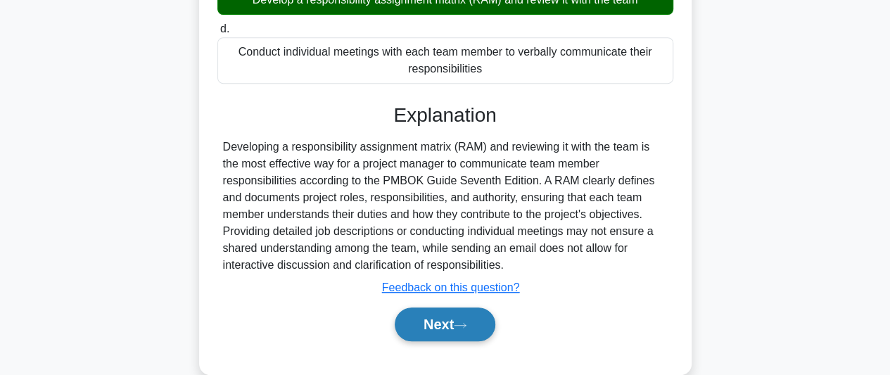
click at [444, 315] on button "Next" at bounding box center [445, 325] width 101 height 34
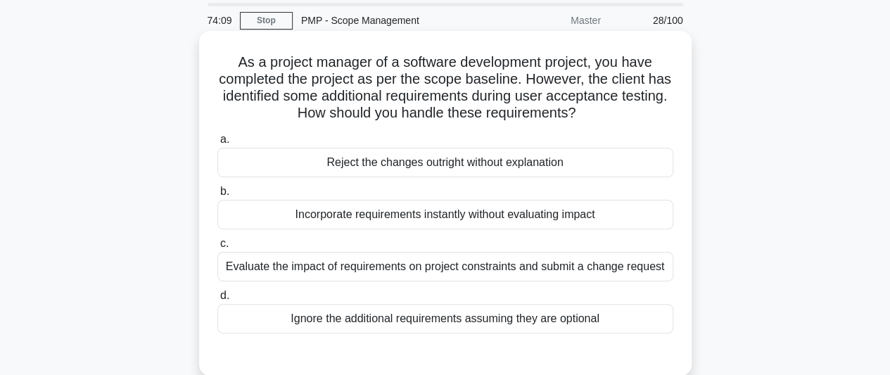
scroll to position [70, 0]
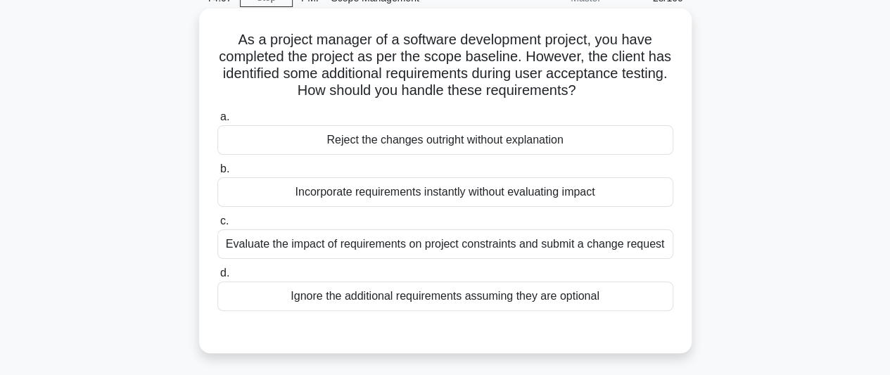
click at [554, 247] on div "Evaluate the impact of requirements on project constraints and submit a change …" at bounding box center [446, 244] width 456 height 30
click at [218, 226] on input "c. Evaluate the impact of requirements on project constraints and submit a chan…" at bounding box center [218, 221] width 0 height 9
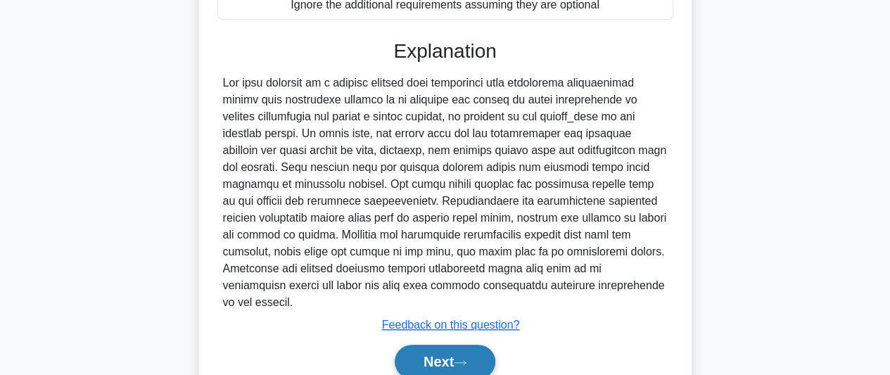
scroll to position [423, 0]
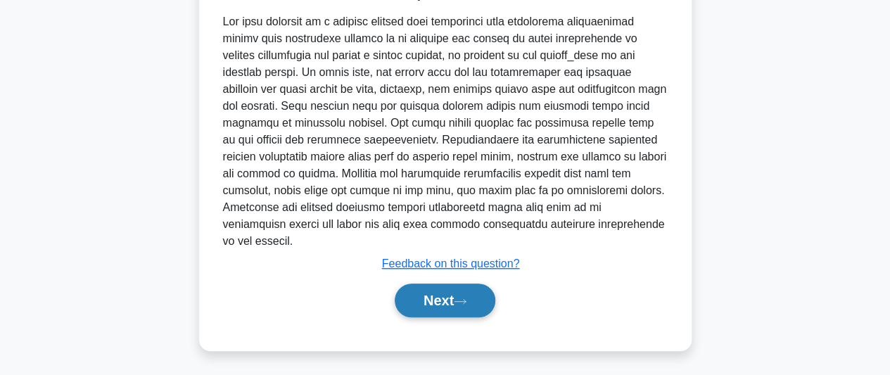
click at [458, 299] on button "Next" at bounding box center [445, 301] width 101 height 34
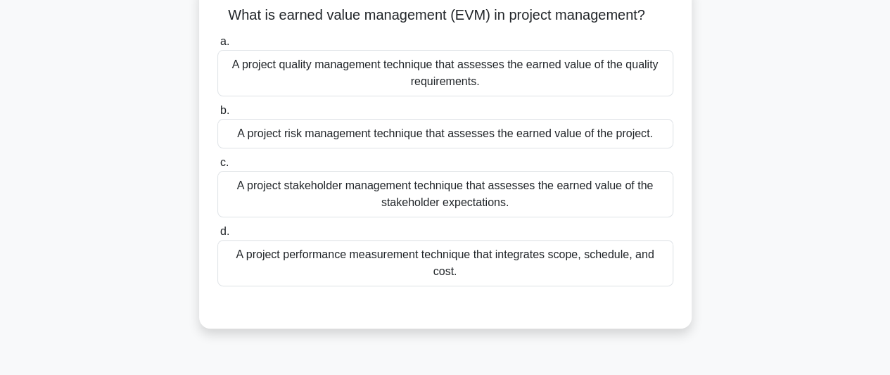
scroll to position [33, 0]
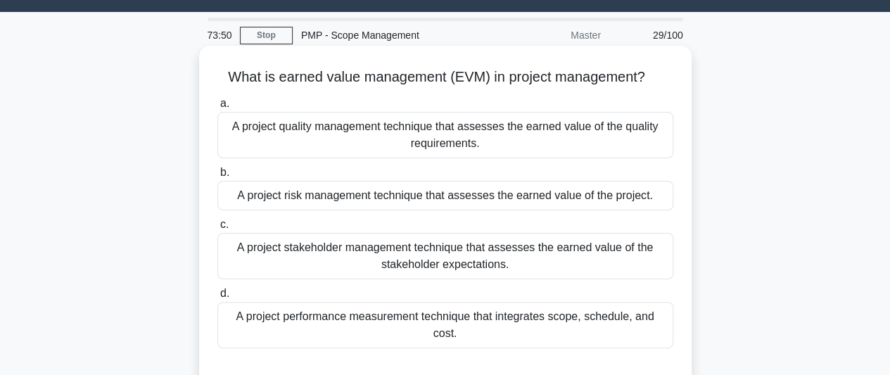
click at [561, 321] on div "A project performance measurement technique that integrates scope, schedule, an…" at bounding box center [446, 325] width 456 height 46
click at [218, 298] on input "d. A project performance measurement technique that integrates scope, schedule,…" at bounding box center [218, 293] width 0 height 9
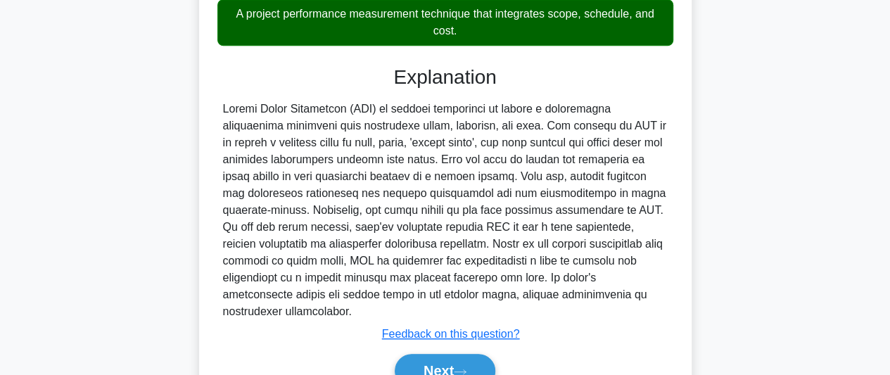
scroll to position [406, 0]
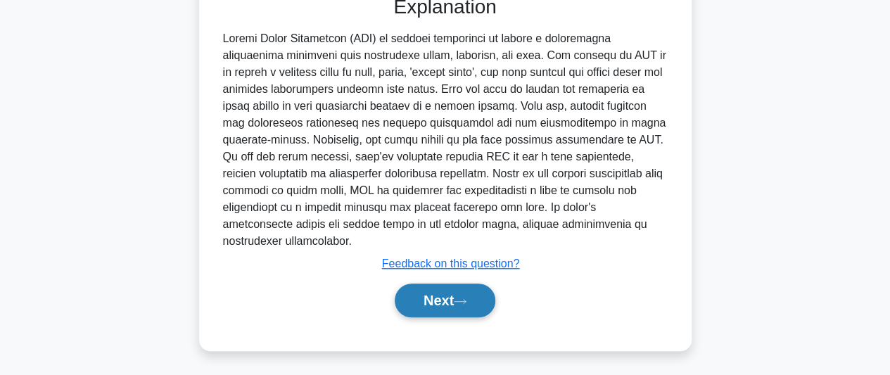
click at [467, 308] on button "Next" at bounding box center [445, 301] width 101 height 34
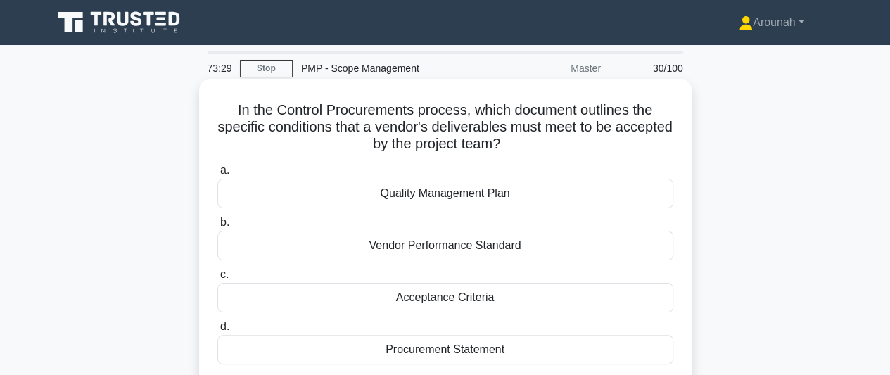
scroll to position [70, 0]
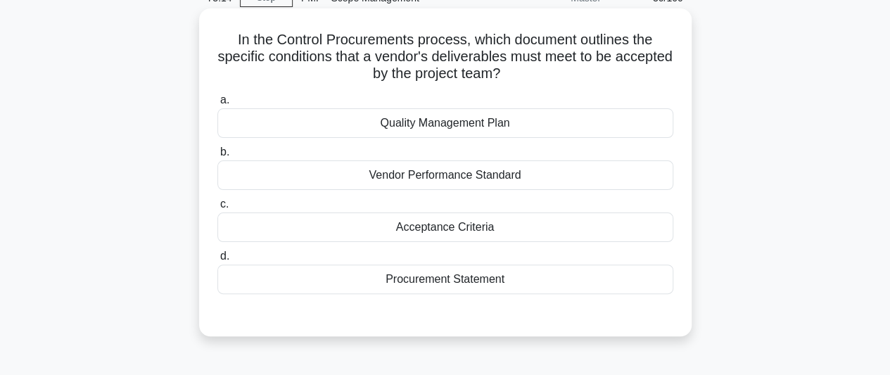
click at [437, 230] on div "Acceptance Criteria" at bounding box center [446, 228] width 456 height 30
click at [218, 209] on input "c. Acceptance Criteria" at bounding box center [218, 204] width 0 height 9
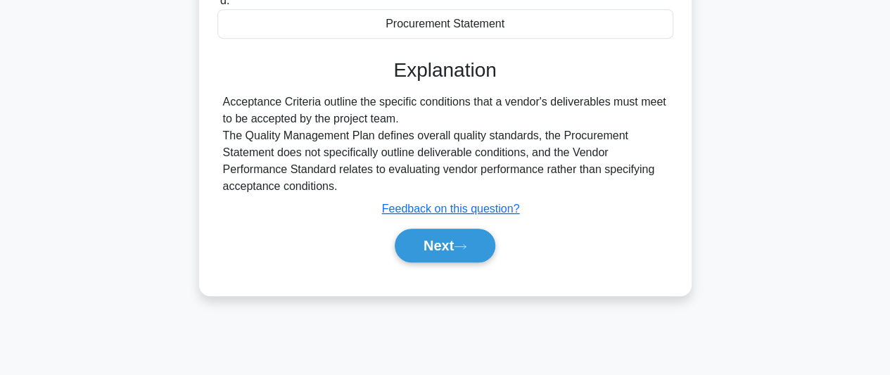
scroll to position [352, 0]
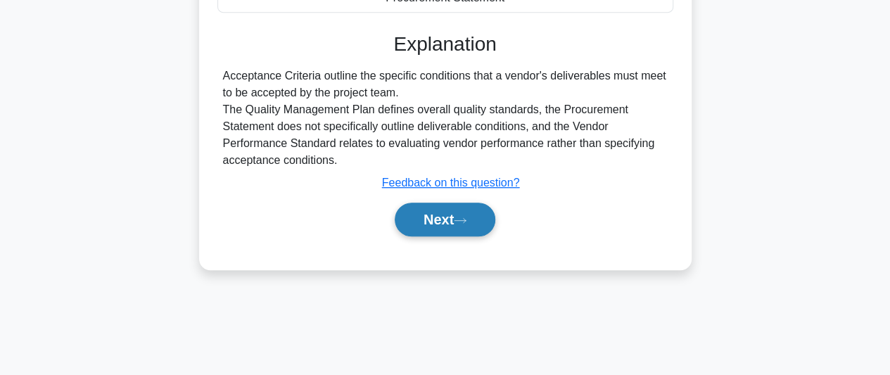
click at [449, 218] on button "Next" at bounding box center [445, 220] width 101 height 34
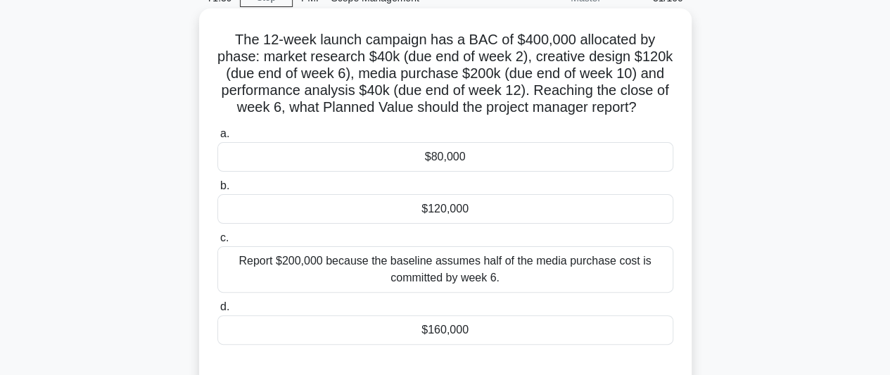
scroll to position [141, 0]
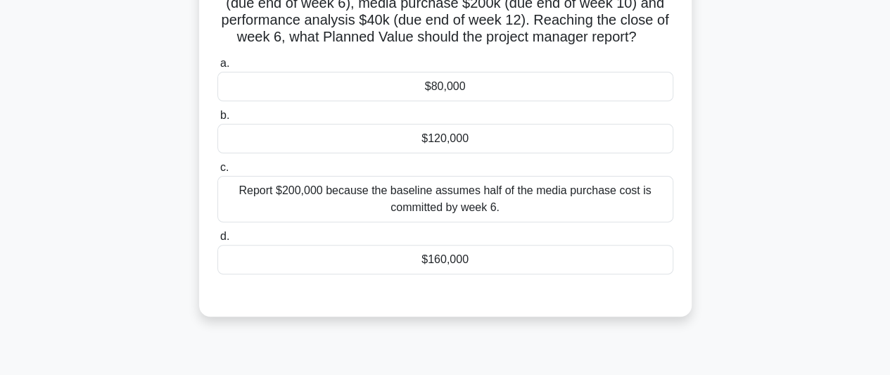
click at [453, 254] on div "$160,000" at bounding box center [446, 260] width 456 height 30
click at [218, 241] on input "d. $160,000" at bounding box center [218, 236] width 0 height 9
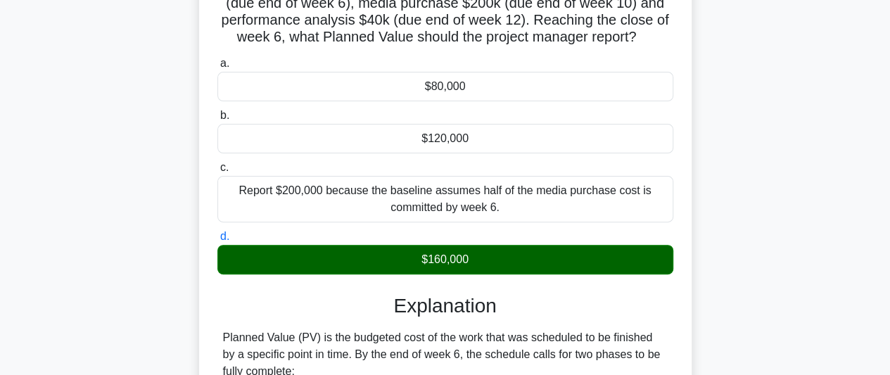
scroll to position [423, 0]
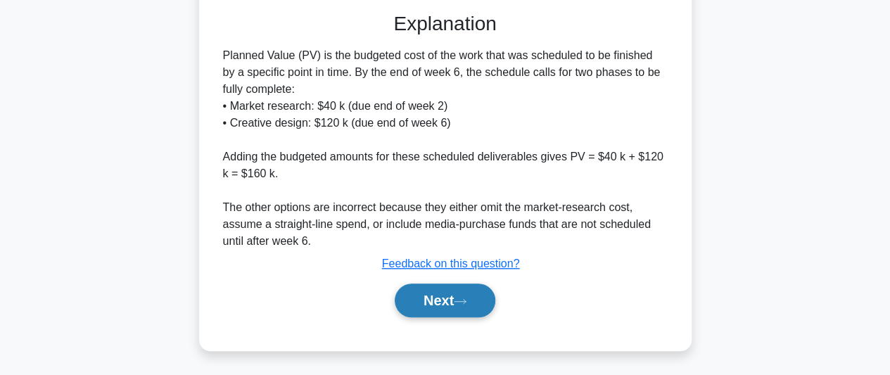
click at [448, 300] on button "Next" at bounding box center [445, 301] width 101 height 34
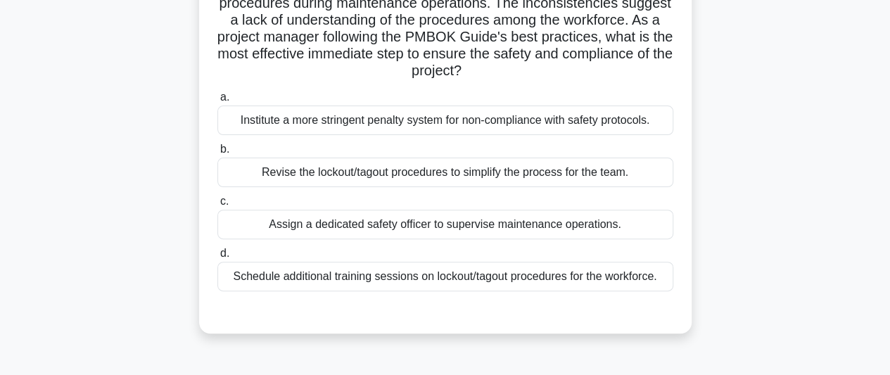
scroll to position [70, 0]
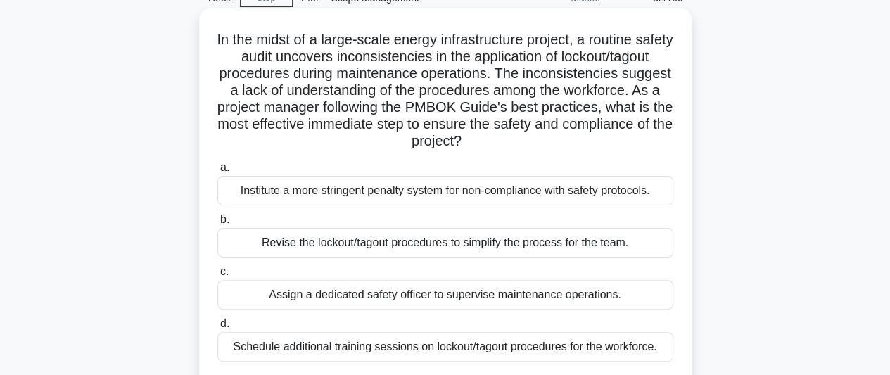
click at [584, 353] on div "Schedule additional training sessions on lockout/tagout procedures for the work…" at bounding box center [446, 347] width 456 height 30
click at [218, 329] on input "d. Schedule additional training sessions on lockout/tagout procedures for the w…" at bounding box center [218, 324] width 0 height 9
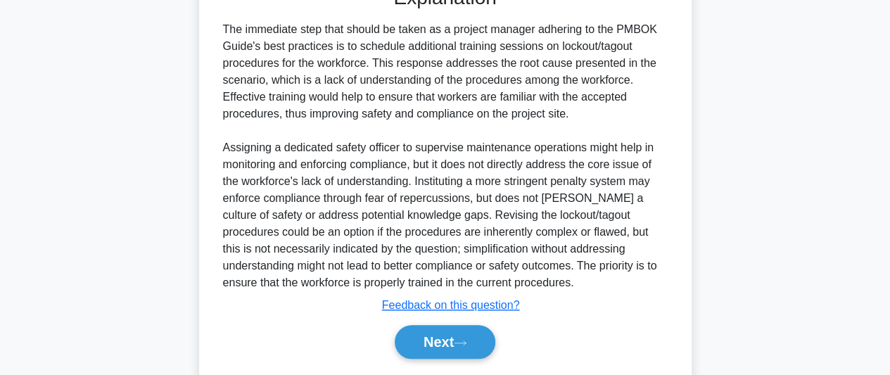
scroll to position [508, 0]
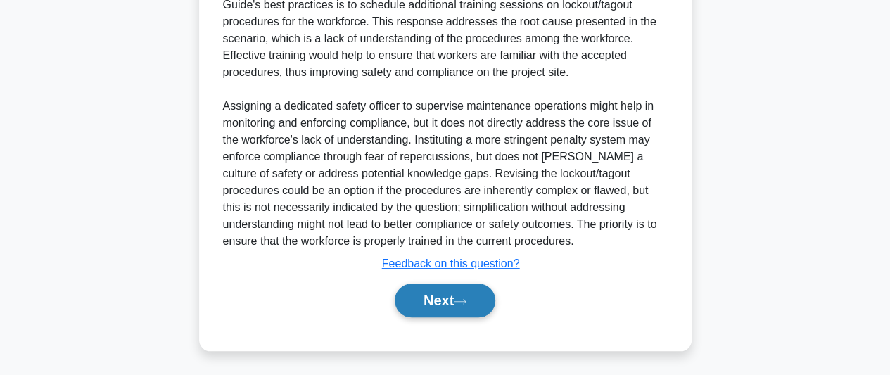
click at [473, 305] on button "Next" at bounding box center [445, 301] width 101 height 34
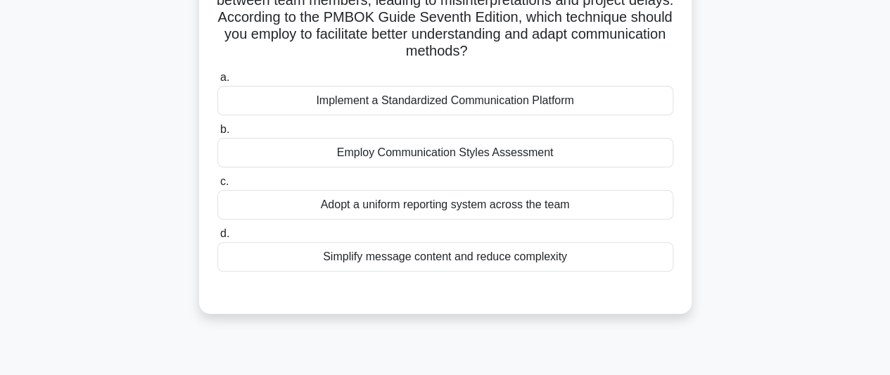
scroll to position [141, 0]
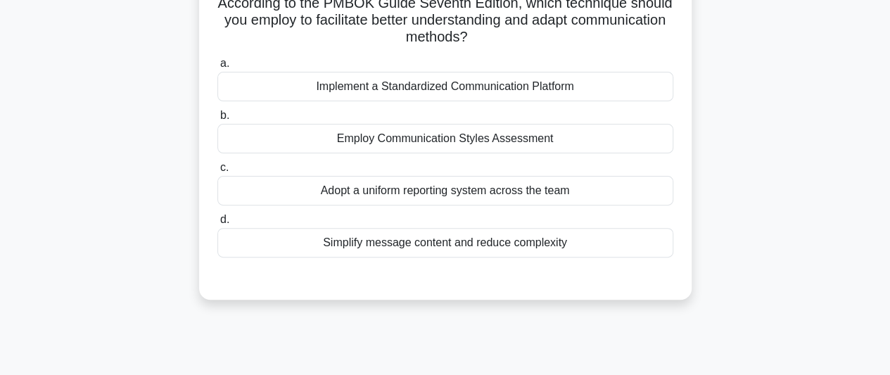
click at [521, 246] on div "Simplify message content and reduce complexity" at bounding box center [446, 243] width 456 height 30
click at [218, 225] on input "d. Simplify message content and reduce complexity" at bounding box center [218, 219] width 0 height 9
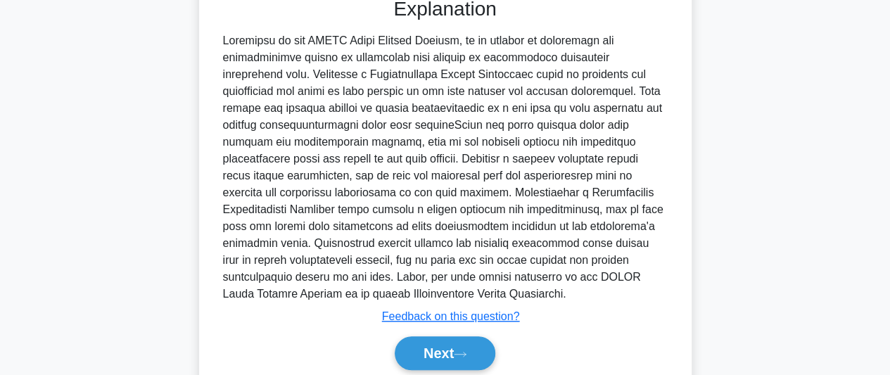
scroll to position [476, 0]
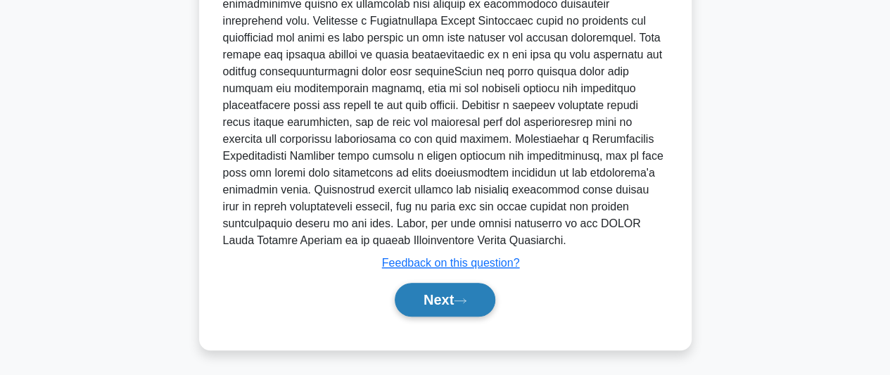
click at [443, 298] on button "Next" at bounding box center [445, 300] width 101 height 34
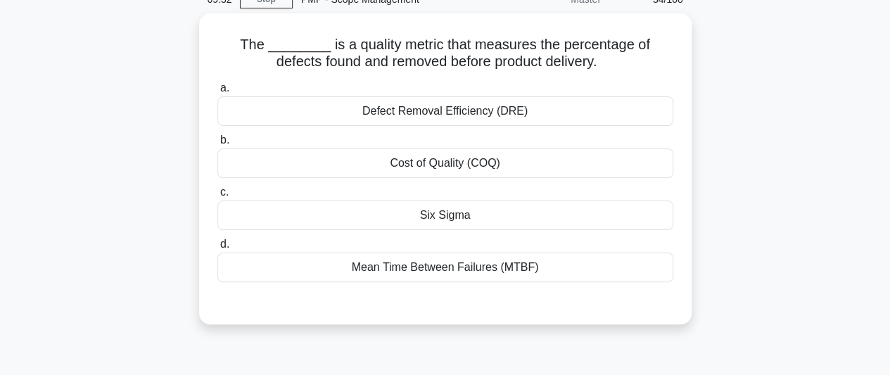
scroll to position [70, 0]
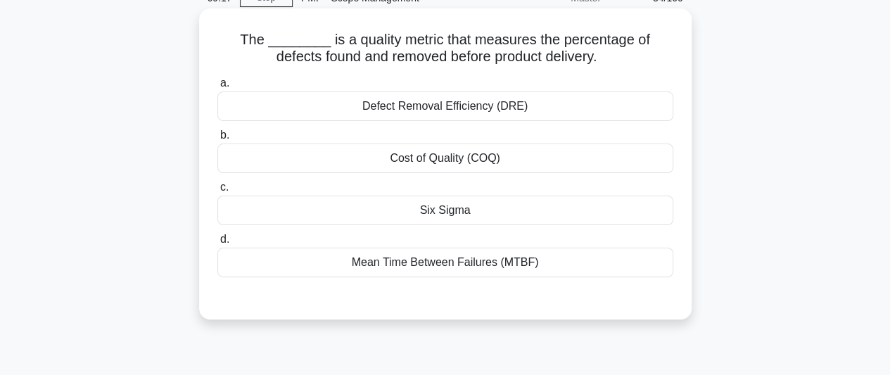
click at [477, 111] on div "Defect Removal Efficiency (DRE)" at bounding box center [446, 107] width 456 height 30
click at [218, 88] on input "a. Defect Removal Efficiency (DRE)" at bounding box center [218, 83] width 0 height 9
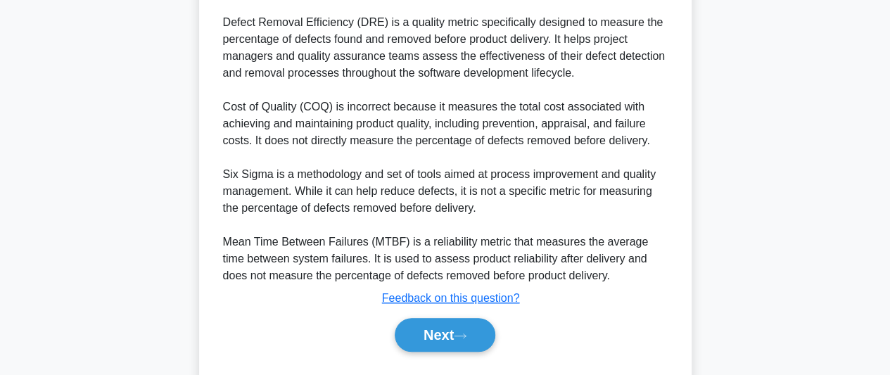
scroll to position [457, 0]
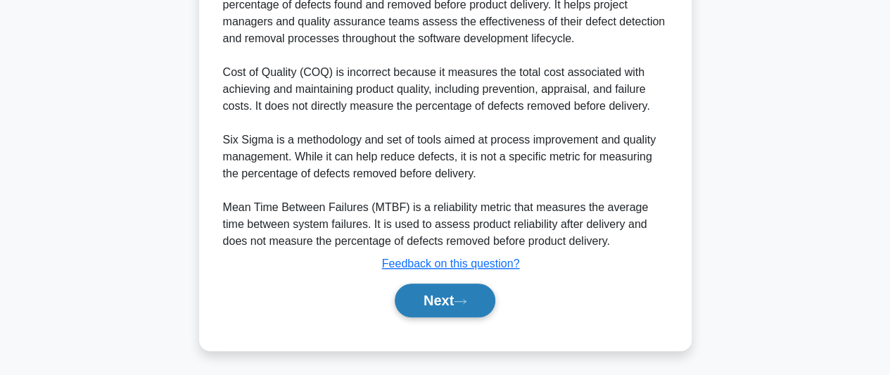
click at [447, 302] on button "Next" at bounding box center [445, 301] width 101 height 34
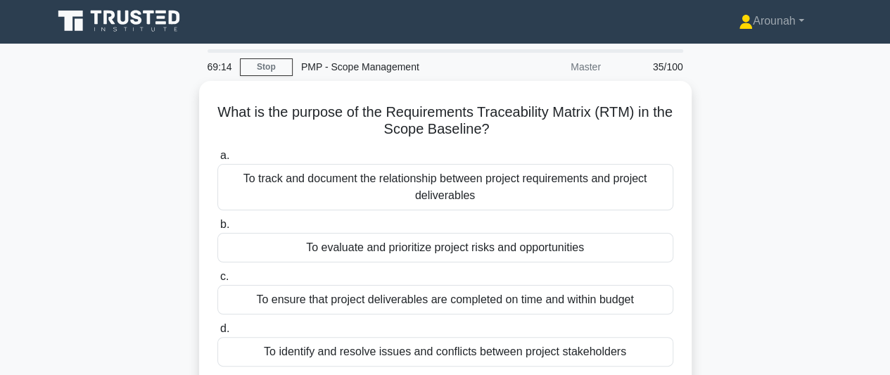
scroll to position [0, 0]
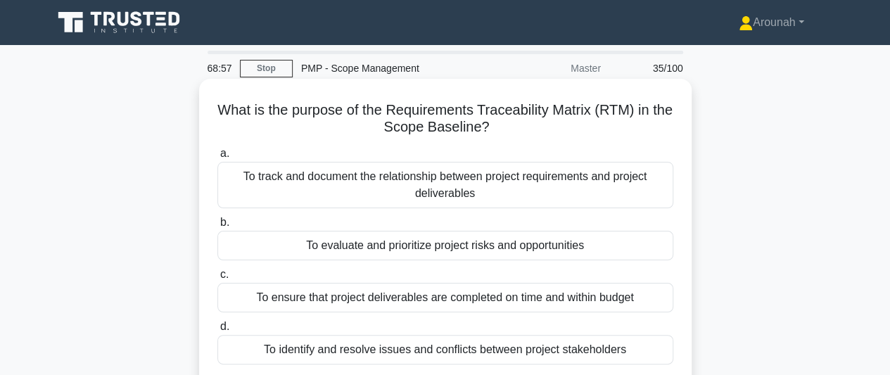
click at [498, 179] on div "To track and document the relationship between project requirements and project…" at bounding box center [446, 185] width 456 height 46
click at [218, 158] on input "a. To track and document the relationship between project requirements and proj…" at bounding box center [218, 153] width 0 height 9
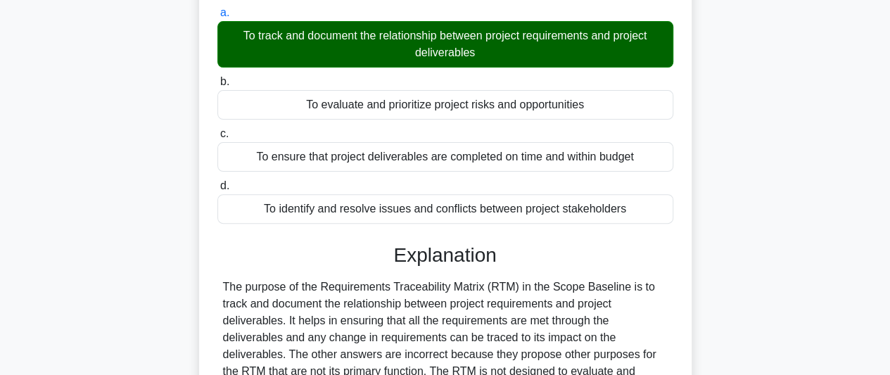
scroll to position [315, 0]
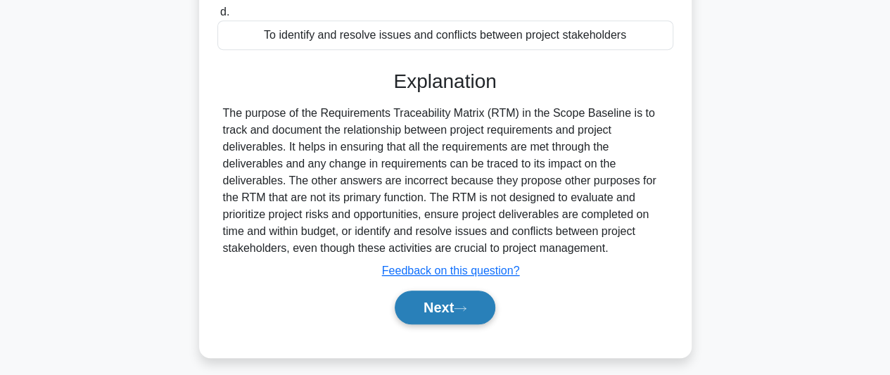
click at [442, 305] on button "Next" at bounding box center [445, 308] width 101 height 34
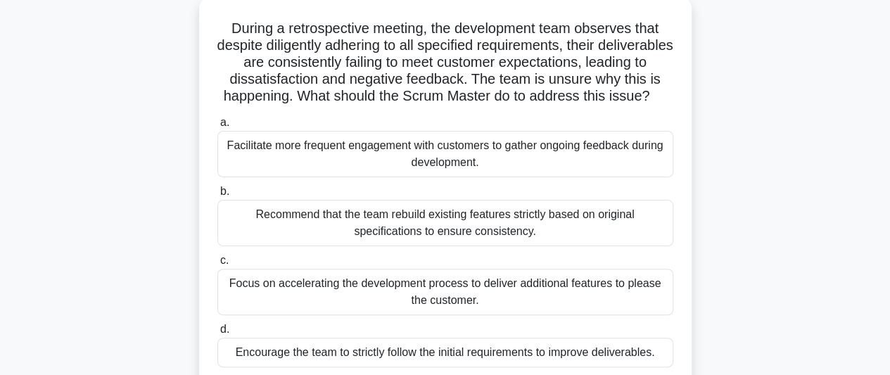
scroll to position [103, 0]
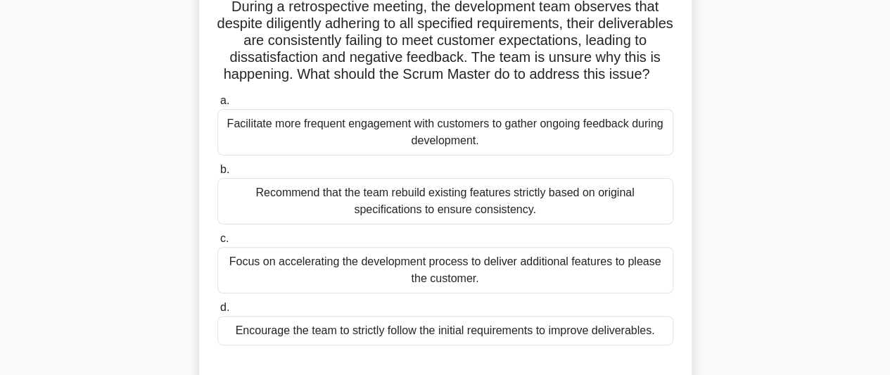
click at [501, 147] on div "Facilitate more frequent engagement with customers to gather ongoing feedback d…" at bounding box center [446, 132] width 456 height 46
click at [218, 106] on input "a. Facilitate more frequent engagement with customers to gather ongoing feedbac…" at bounding box center [218, 100] width 0 height 9
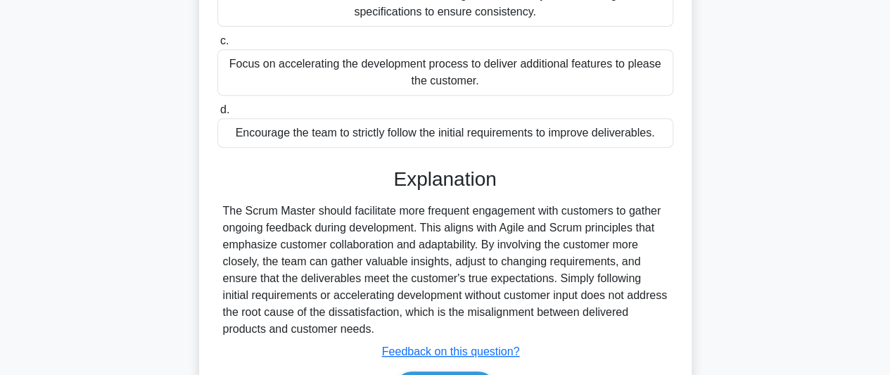
scroll to position [406, 0]
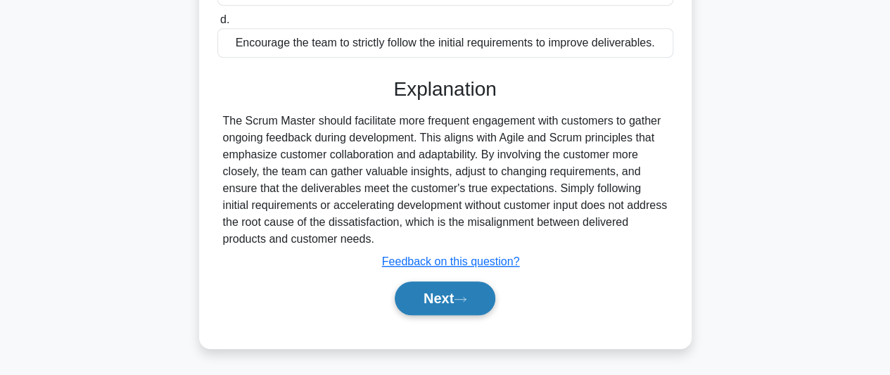
click at [413, 292] on button "Next" at bounding box center [445, 299] width 101 height 34
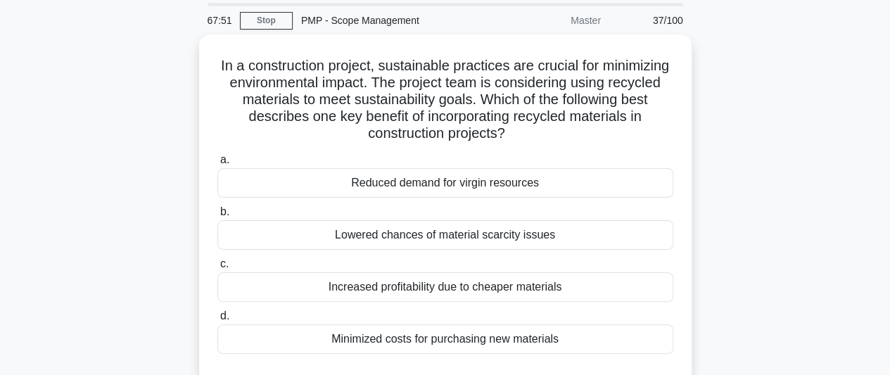
scroll to position [70, 0]
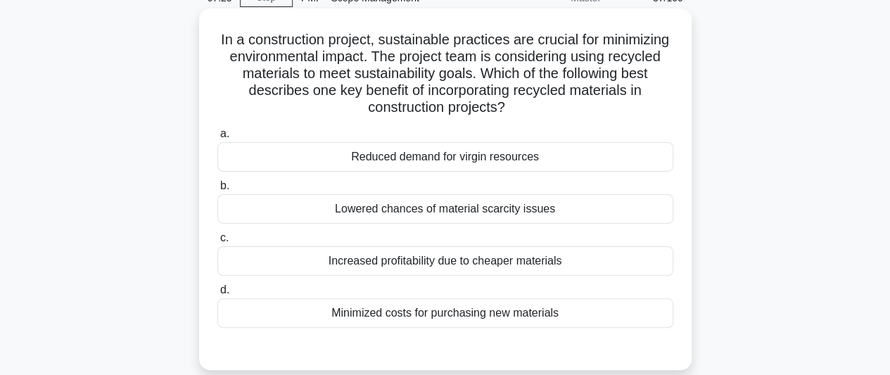
click at [477, 213] on div "Lowered chances of material scarcity issues" at bounding box center [446, 209] width 456 height 30
click at [218, 191] on input "b. Lowered chances of material scarcity issues" at bounding box center [218, 186] width 0 height 9
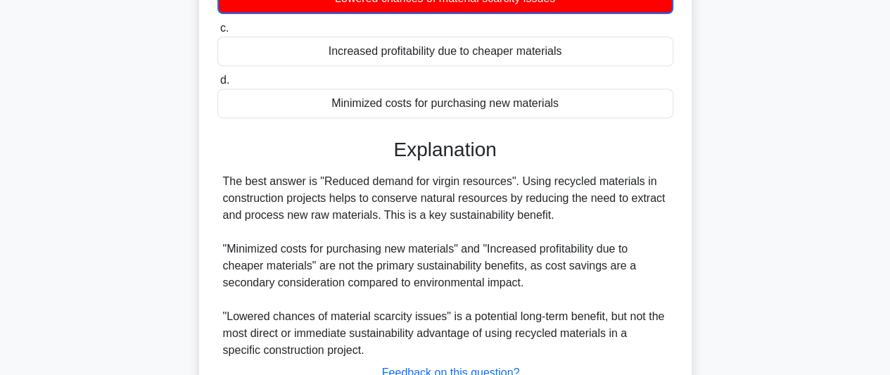
scroll to position [391, 0]
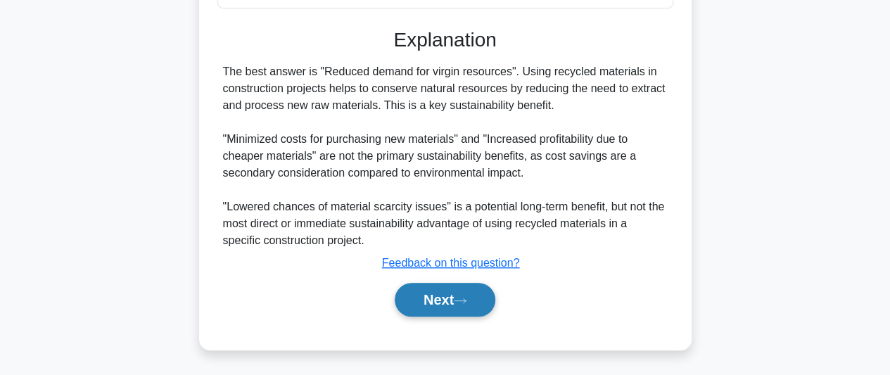
click at [446, 297] on button "Next" at bounding box center [445, 300] width 101 height 34
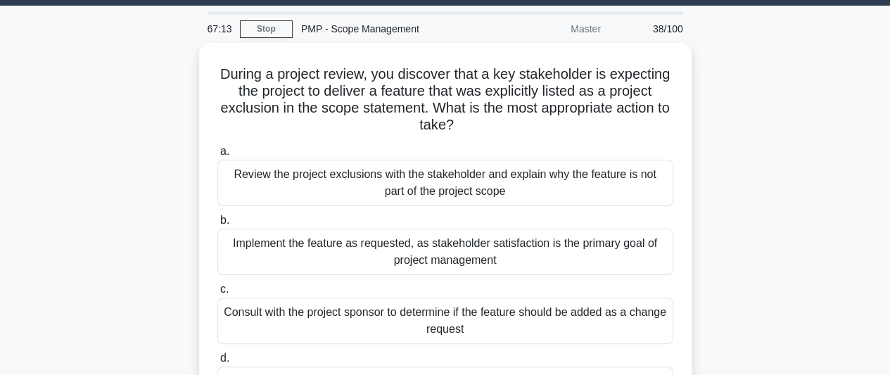
scroll to position [70, 0]
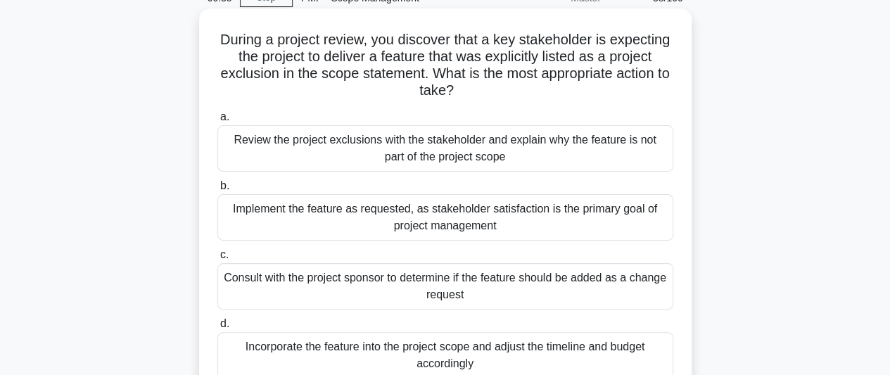
click at [495, 167] on div "Review the project exclusions with the stakeholder and explain why the feature …" at bounding box center [446, 148] width 456 height 46
click at [218, 122] on input "a. Review the project exclusions with the stakeholder and explain why the featu…" at bounding box center [218, 117] width 0 height 9
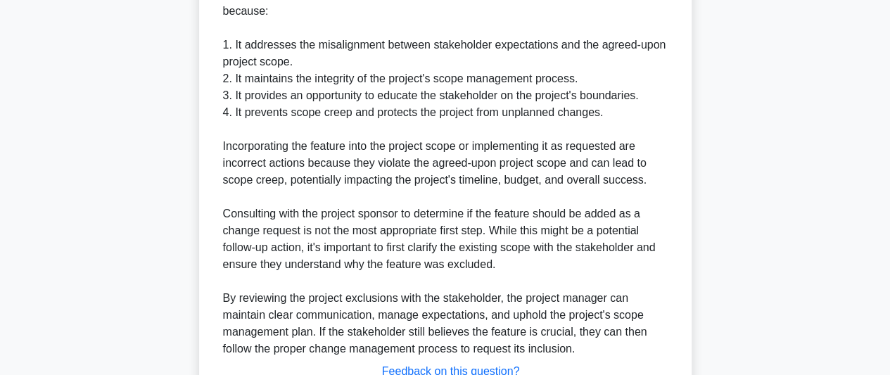
scroll to position [626, 0]
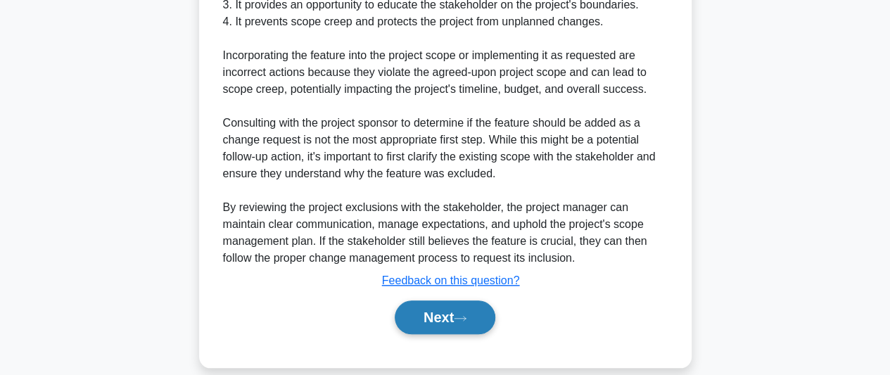
click at [435, 303] on button "Next" at bounding box center [445, 318] width 101 height 34
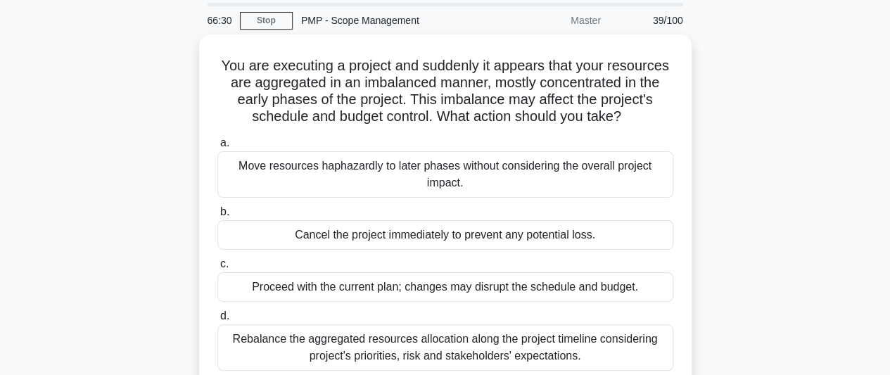
scroll to position [70, 0]
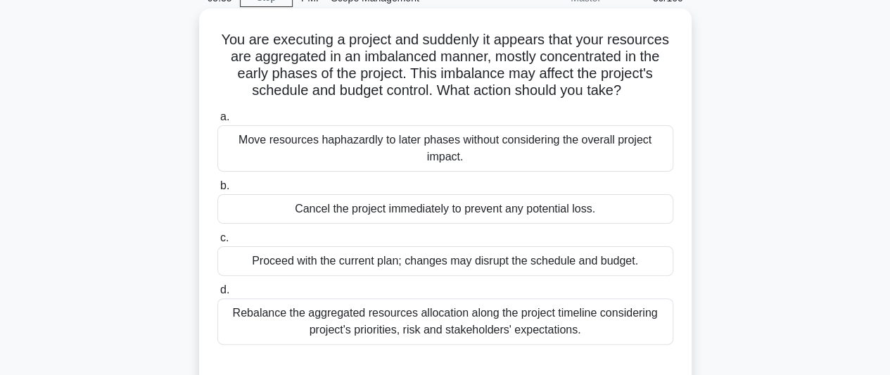
click at [453, 316] on div "Rebalance the aggregated resources allocation along the project timeline consid…" at bounding box center [446, 321] width 456 height 46
click at [218, 295] on input "d. Rebalance the aggregated resources allocation along the project timeline con…" at bounding box center [218, 290] width 0 height 9
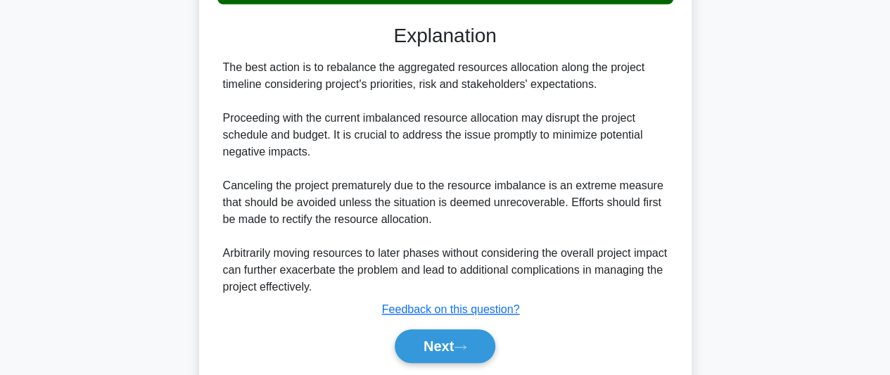
scroll to position [457, 0]
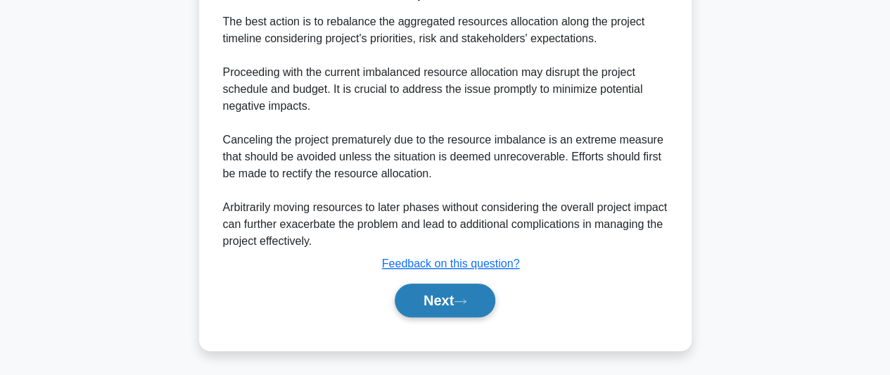
click at [462, 303] on icon at bounding box center [460, 302] width 13 height 8
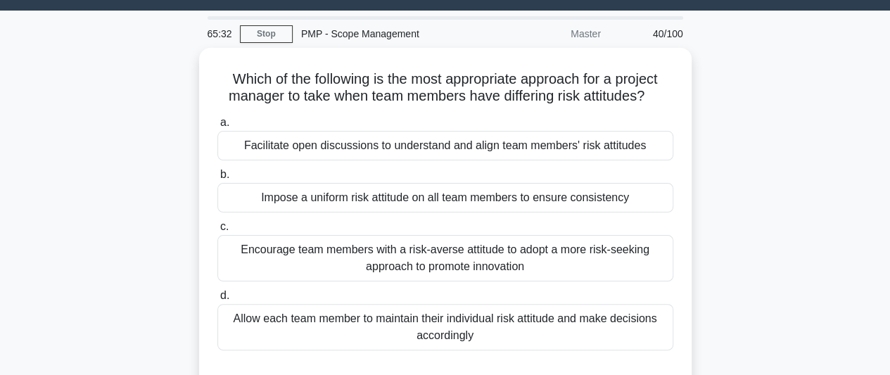
scroll to position [33, 0]
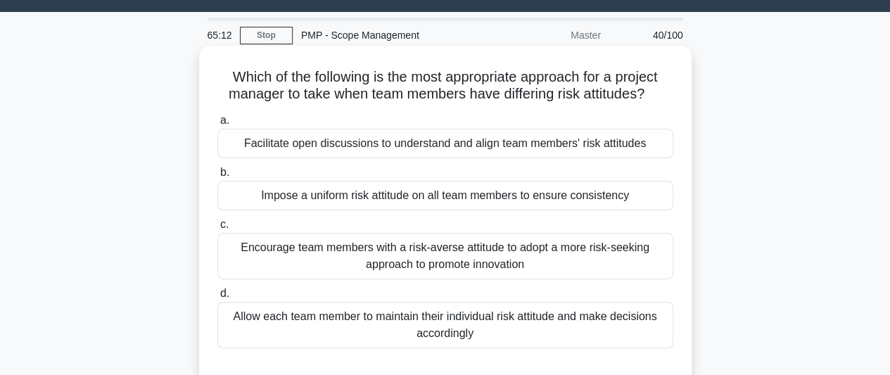
click at [386, 151] on div "Facilitate open discussions to understand and align team members' risk attitudes" at bounding box center [446, 144] width 456 height 30
click at [218, 125] on input "a. Facilitate open discussions to understand and align team members' risk attit…" at bounding box center [218, 120] width 0 height 9
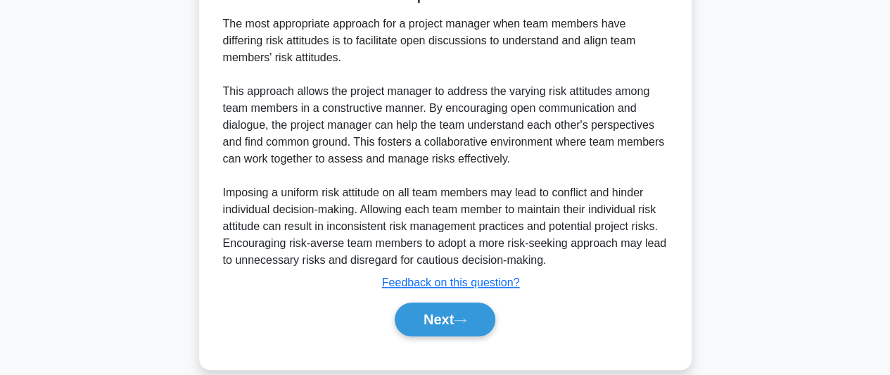
scroll to position [440, 0]
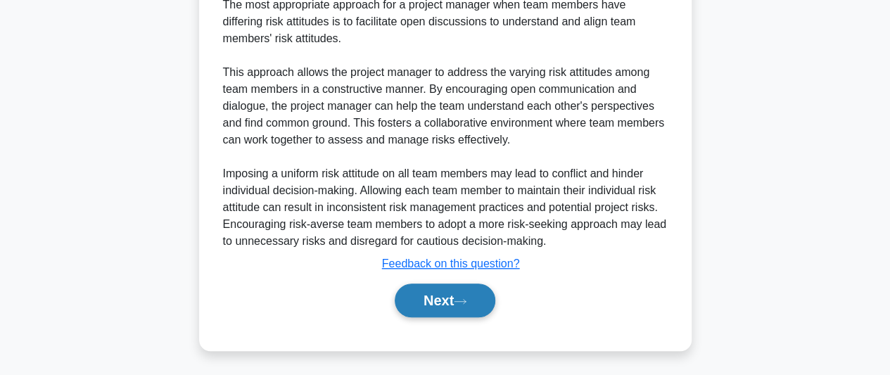
click at [439, 297] on button "Next" at bounding box center [445, 301] width 101 height 34
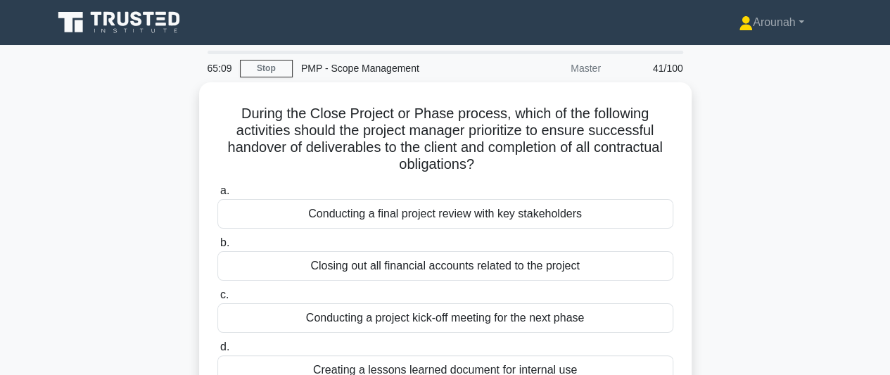
scroll to position [70, 0]
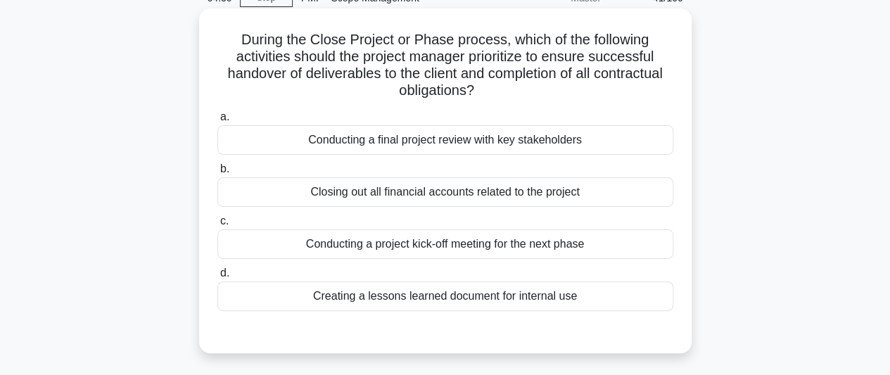
click at [527, 144] on div "Conducting a final project review with key stakeholders" at bounding box center [446, 140] width 456 height 30
click at [218, 122] on input "a. Conducting a final project review with key stakeholders" at bounding box center [218, 117] width 0 height 9
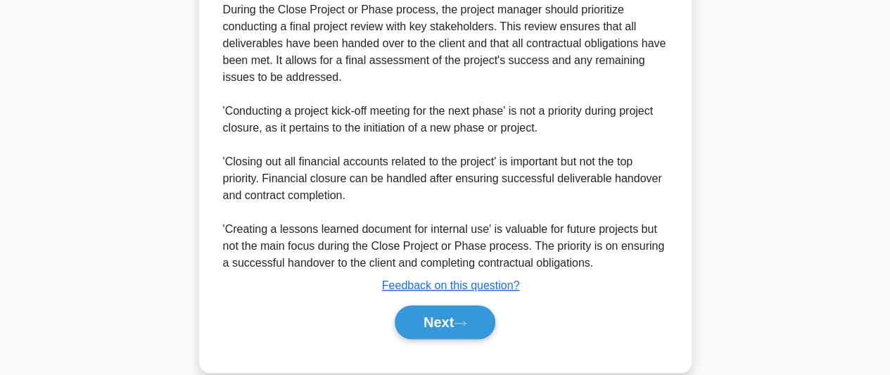
scroll to position [491, 0]
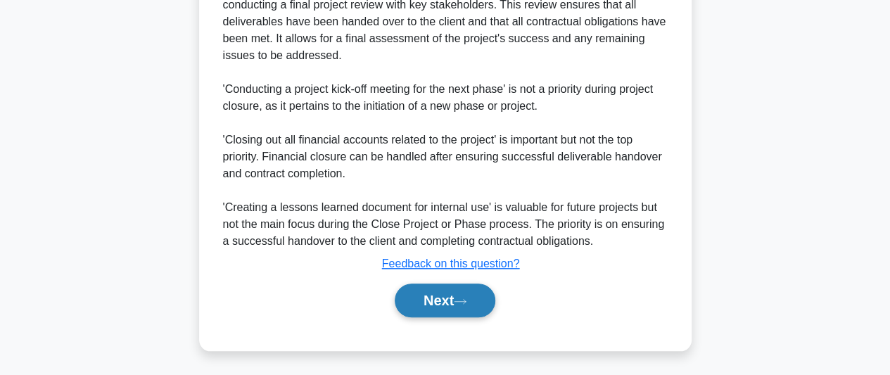
click at [471, 291] on button "Next" at bounding box center [445, 301] width 101 height 34
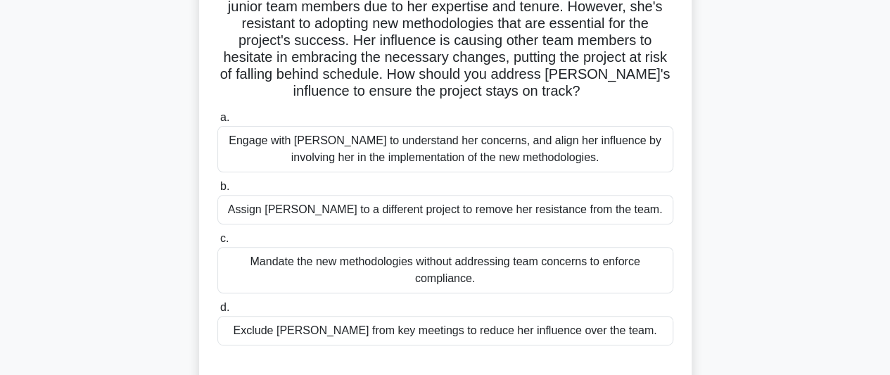
scroll to position [211, 0]
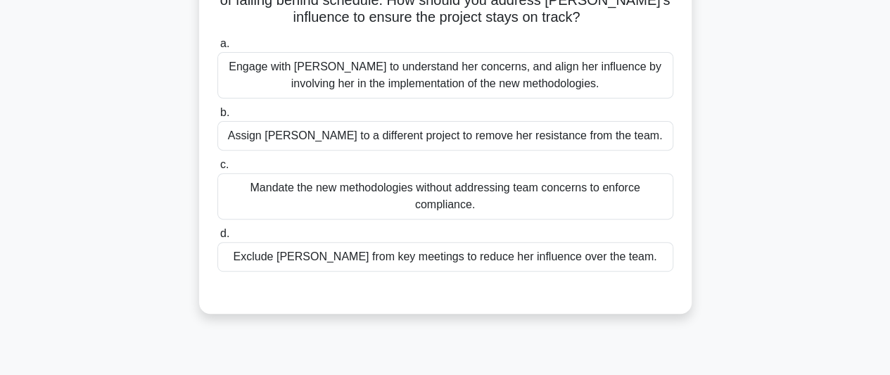
click at [532, 85] on div "Engage with Emily to understand her concerns, and align her influence by involv…" at bounding box center [446, 75] width 456 height 46
click at [218, 49] on input "a. Engage with Emily to understand her concerns, and align her influence by inv…" at bounding box center [218, 43] width 0 height 9
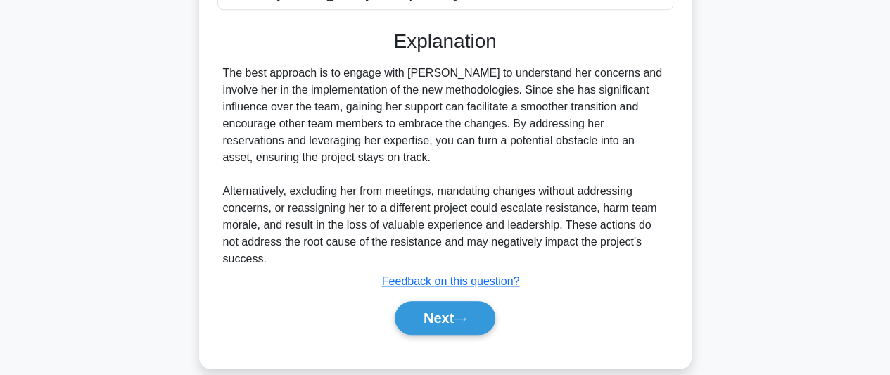
scroll to position [474, 0]
click at [467, 315] on icon at bounding box center [460, 319] width 13 height 8
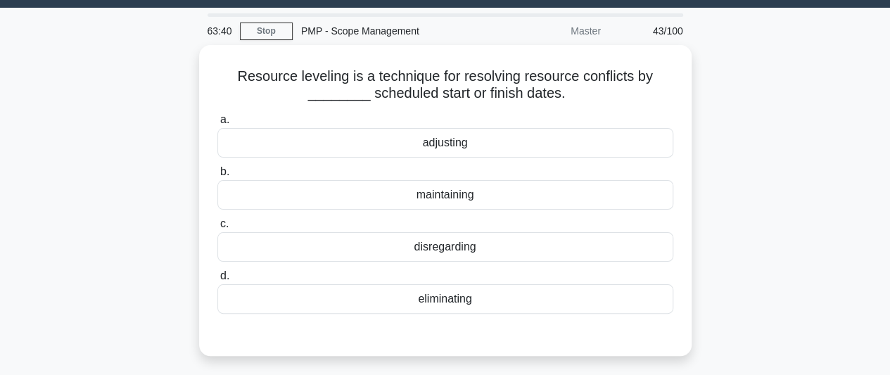
scroll to position [33, 0]
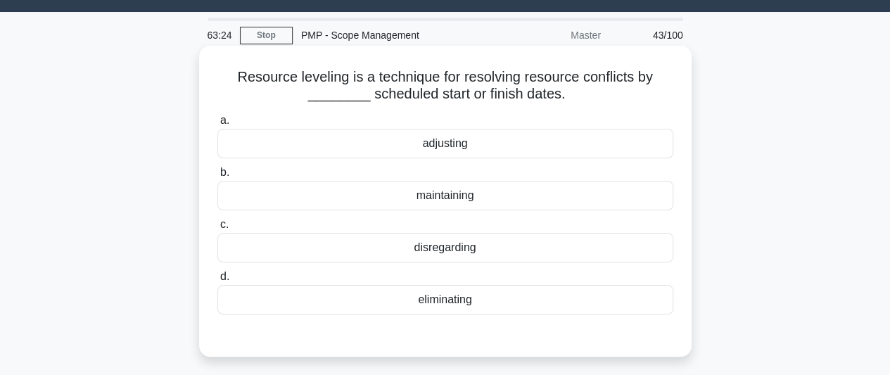
click at [448, 141] on div "adjusting" at bounding box center [446, 144] width 456 height 30
click at [218, 125] on input "a. adjusting" at bounding box center [218, 120] width 0 height 9
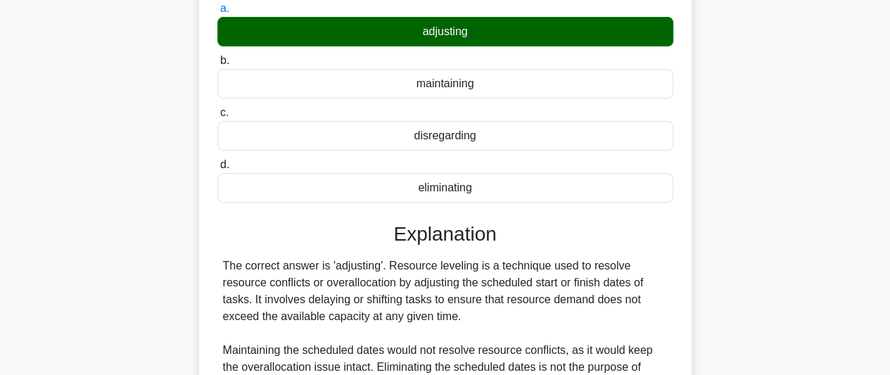
scroll to position [385, 0]
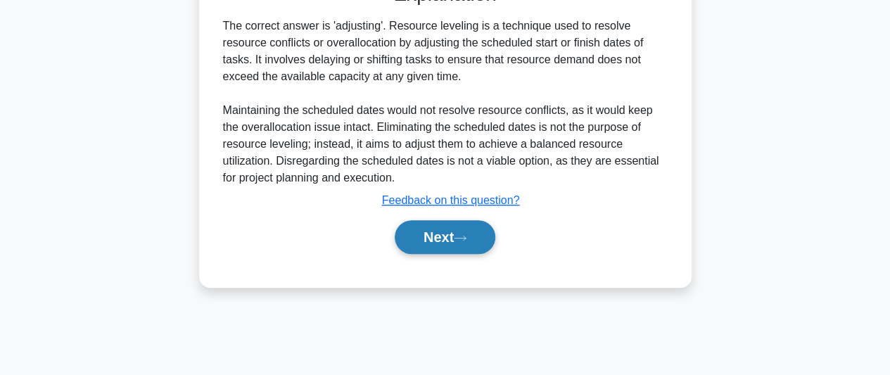
click at [429, 246] on button "Next" at bounding box center [445, 237] width 101 height 34
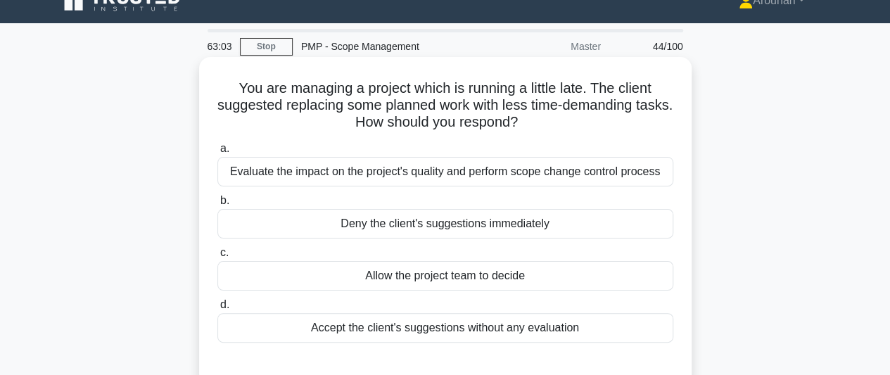
scroll to position [0, 0]
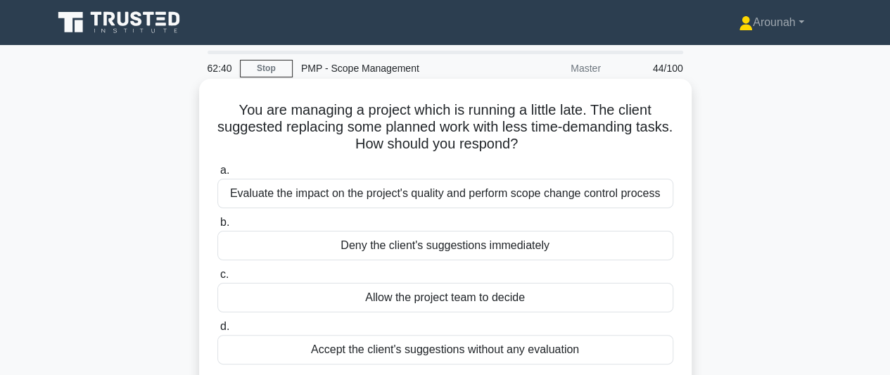
click at [500, 244] on div "Deny the client's suggestions immediately" at bounding box center [446, 246] width 456 height 30
click at [218, 227] on input "b. Deny the client's suggestions immediately" at bounding box center [218, 222] width 0 height 9
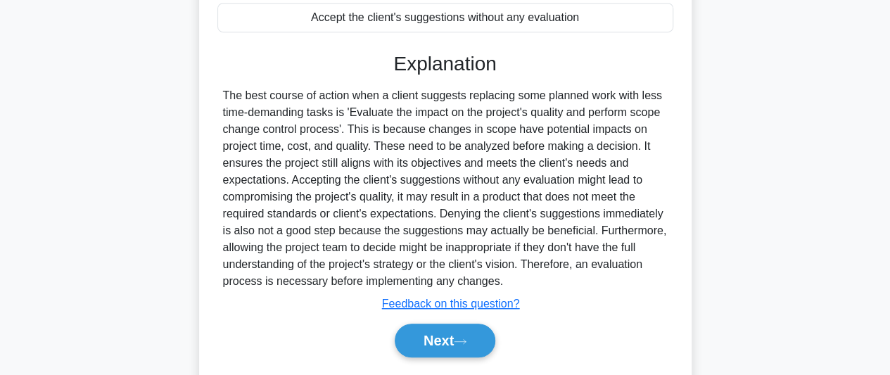
scroll to position [385, 0]
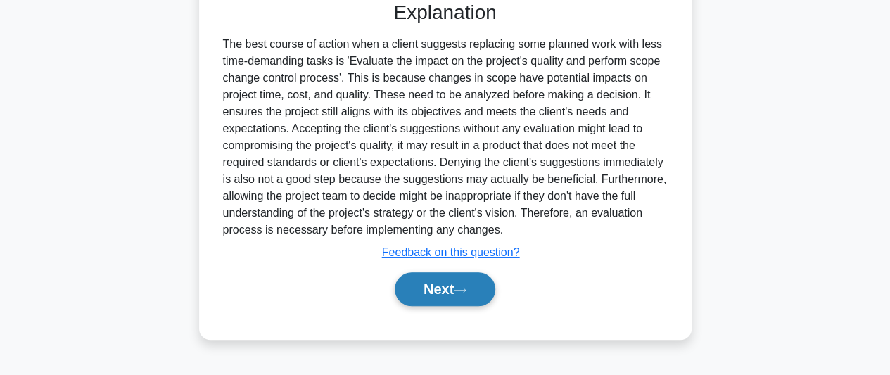
click at [429, 292] on button "Next" at bounding box center [445, 289] width 101 height 34
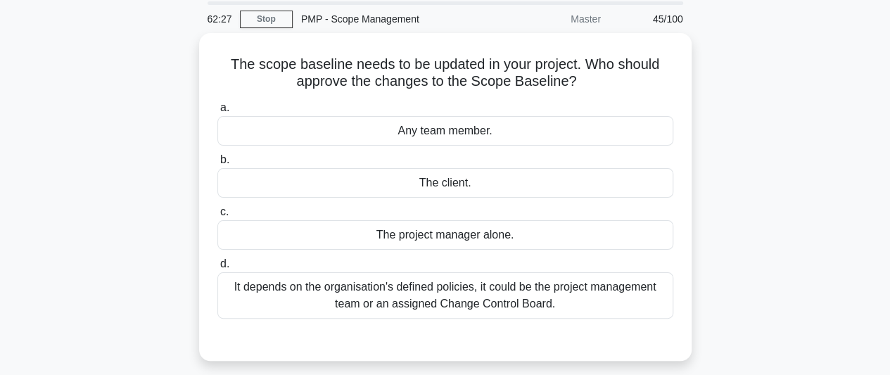
scroll to position [70, 0]
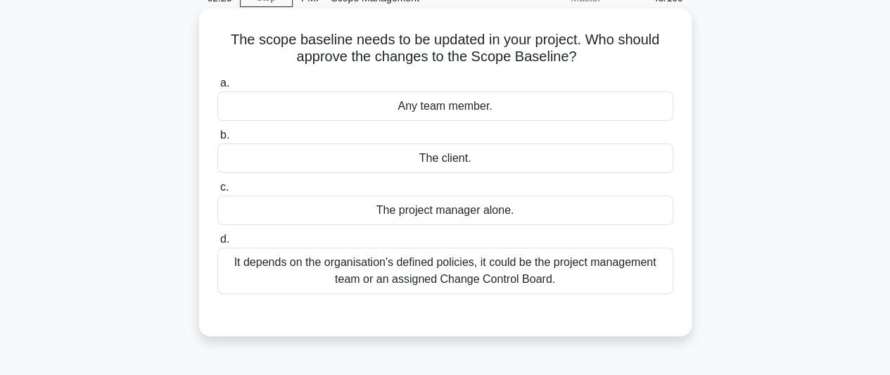
click at [561, 278] on div "It depends on the organisation's defined policies, it could be the project mana…" at bounding box center [446, 271] width 456 height 46
click at [218, 244] on input "d. It depends on the organisation's defined policies, it could be the project m…" at bounding box center [218, 239] width 0 height 9
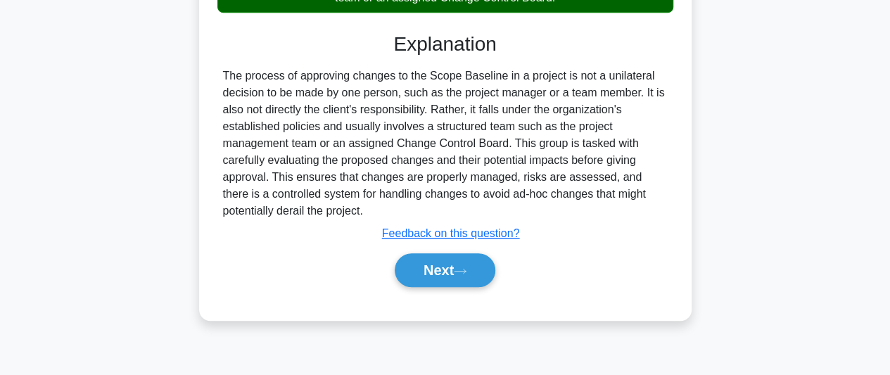
scroll to position [385, 0]
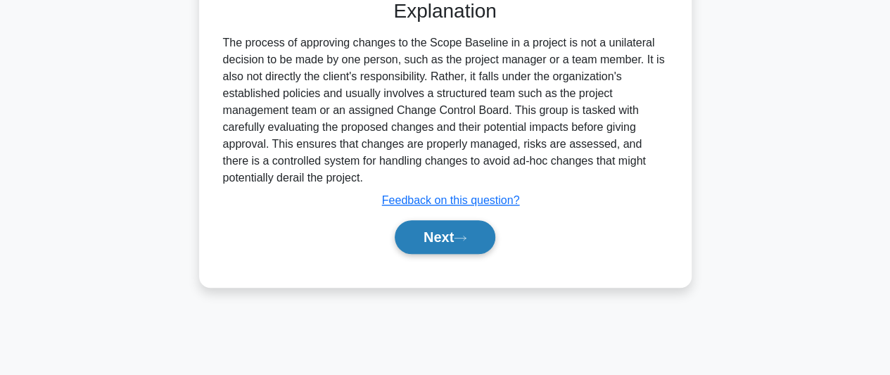
click at [483, 246] on button "Next" at bounding box center [445, 237] width 101 height 34
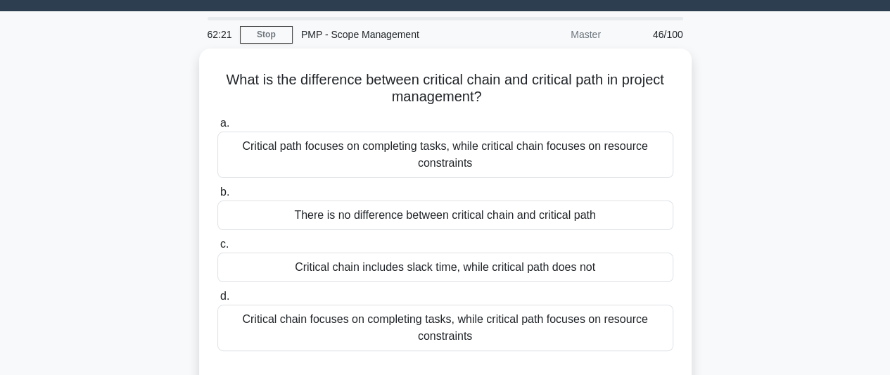
scroll to position [33, 0]
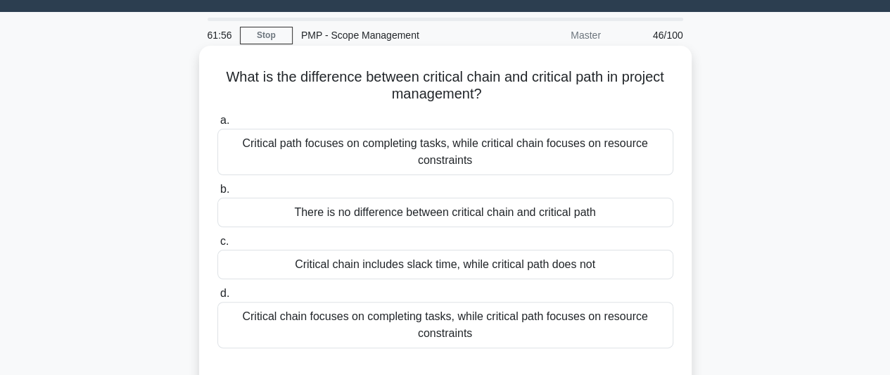
click at [565, 154] on div "Critical path focuses on completing tasks, while critical chain focuses on reso…" at bounding box center [446, 152] width 456 height 46
click at [218, 125] on input "a. Critical path focuses on completing tasks, while critical chain focuses on r…" at bounding box center [218, 120] width 0 height 9
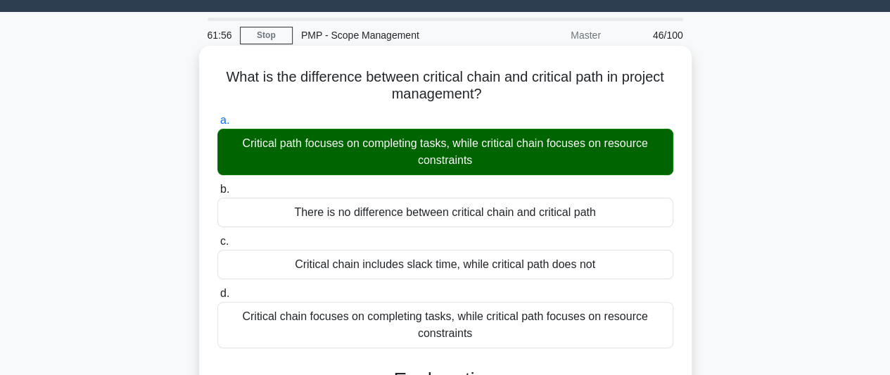
scroll to position [385, 0]
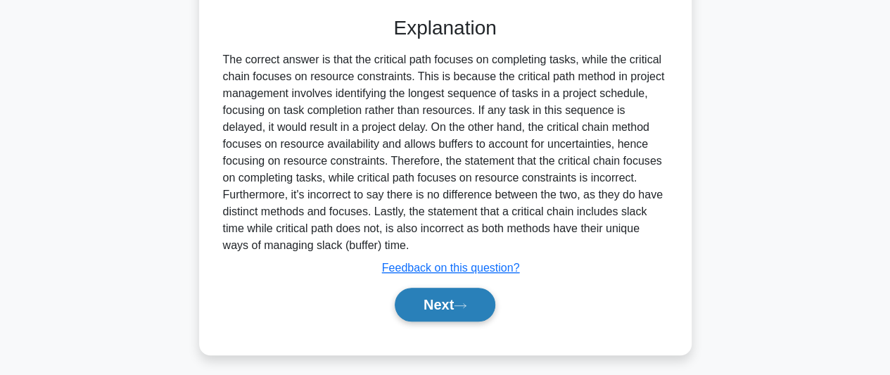
click at [435, 303] on button "Next" at bounding box center [445, 305] width 101 height 34
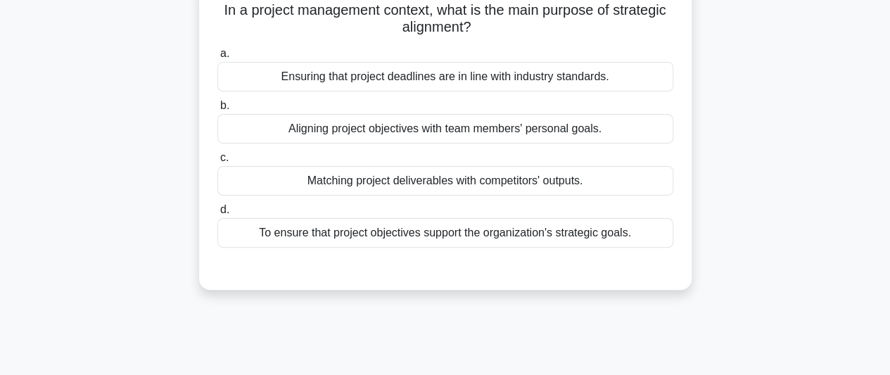
scroll to position [33, 0]
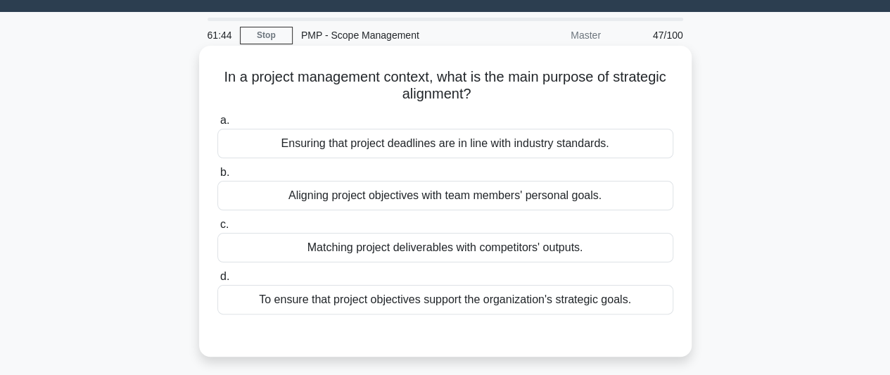
click at [535, 205] on div "Aligning project objectives with team members' personal goals." at bounding box center [446, 196] width 456 height 30
click at [433, 203] on div "Aligning project objectives with team members' personal goals." at bounding box center [446, 196] width 456 height 30
click at [218, 177] on input "b. Aligning project objectives with team members' personal goals." at bounding box center [218, 172] width 0 height 9
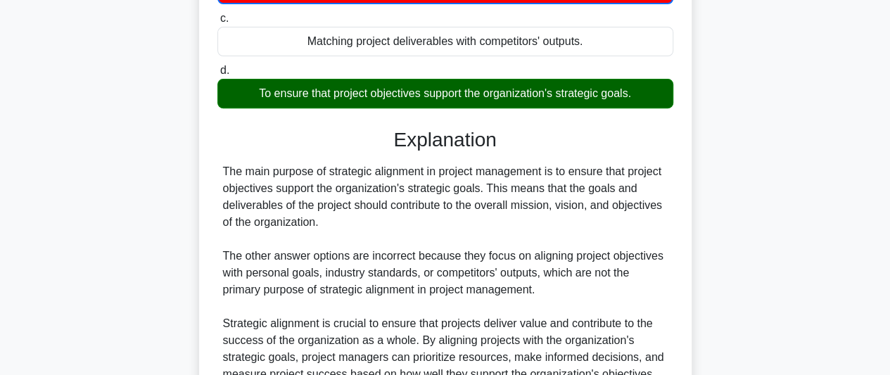
scroll to position [385, 0]
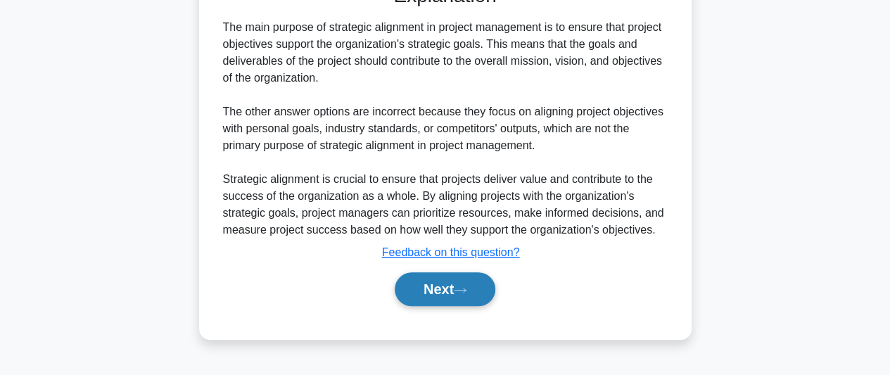
click at [443, 289] on button "Next" at bounding box center [445, 289] width 101 height 34
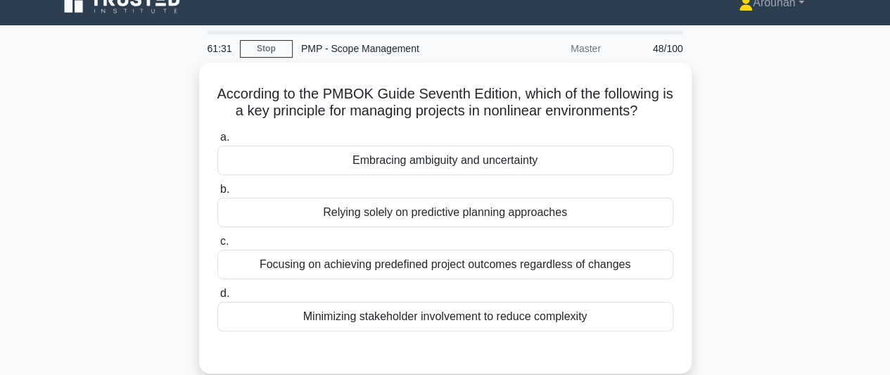
scroll to position [70, 0]
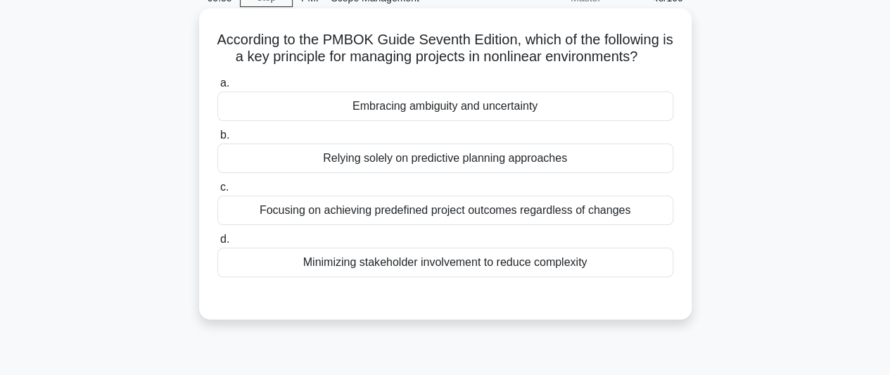
click at [487, 111] on div "Embracing ambiguity and uncertainty" at bounding box center [446, 107] width 456 height 30
click at [218, 88] on input "a. Embracing ambiguity and uncertainty" at bounding box center [218, 83] width 0 height 9
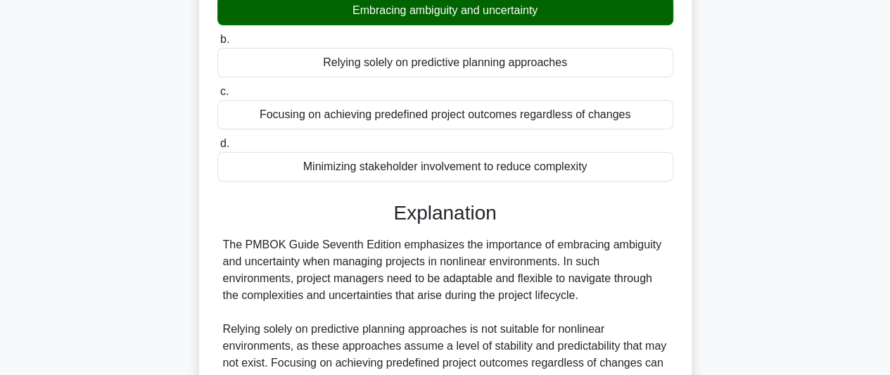
scroll to position [352, 0]
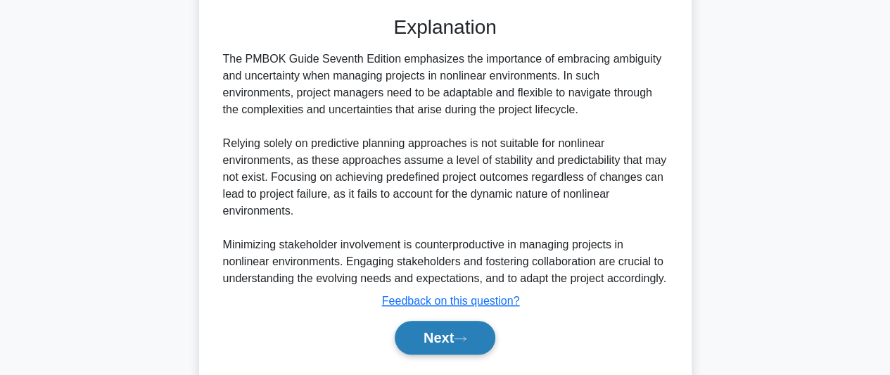
click at [439, 355] on button "Next" at bounding box center [445, 338] width 101 height 34
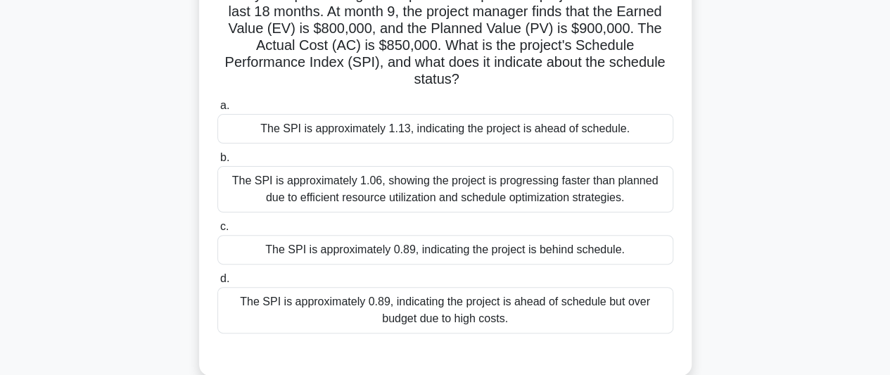
scroll to position [141, 0]
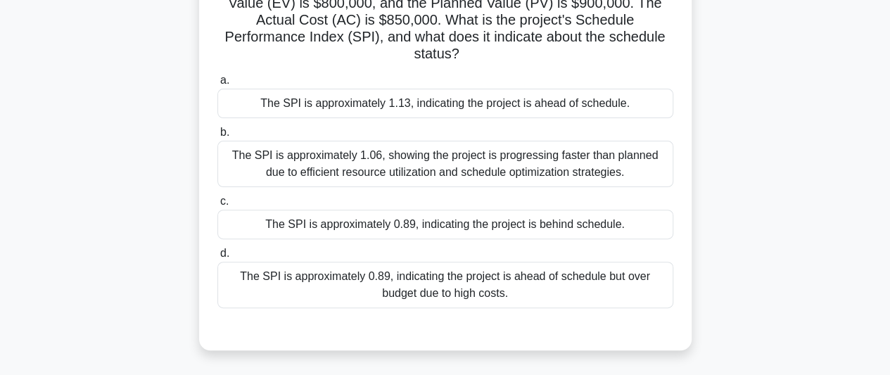
click at [562, 222] on div "The SPI is approximately 0.89, indicating the project is behind schedule." at bounding box center [446, 225] width 456 height 30
click at [218, 206] on input "c. The SPI is approximately 0.89, indicating the project is behind schedule." at bounding box center [218, 201] width 0 height 9
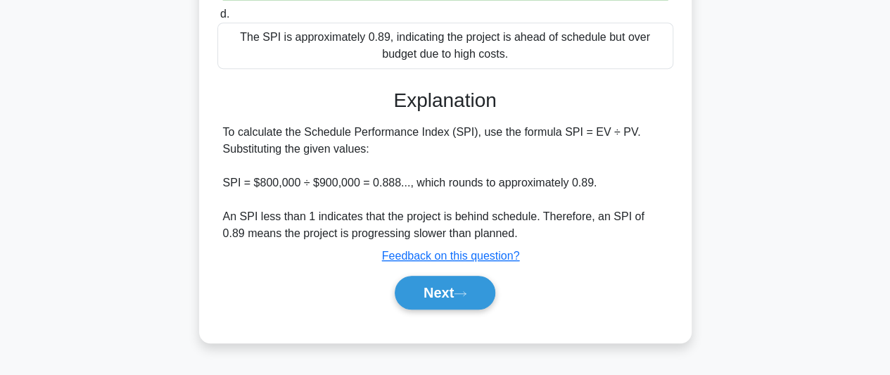
scroll to position [385, 0]
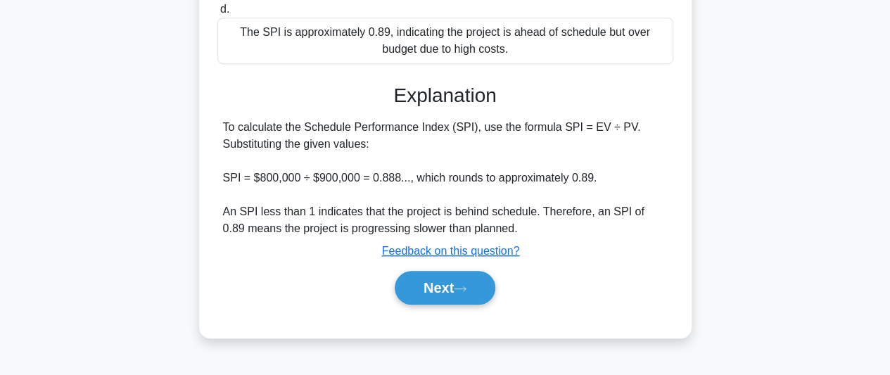
drag, startPoint x: 481, startPoint y: 289, endPoint x: 525, endPoint y: 277, distance: 45.9
click at [481, 289] on button "Next" at bounding box center [445, 288] width 101 height 34
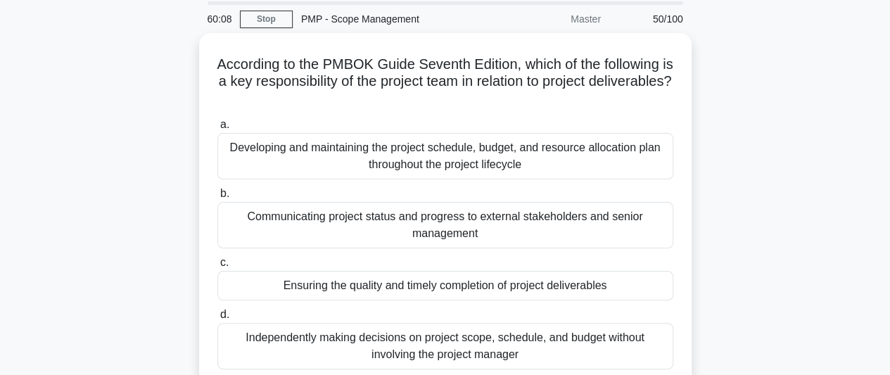
scroll to position [70, 0]
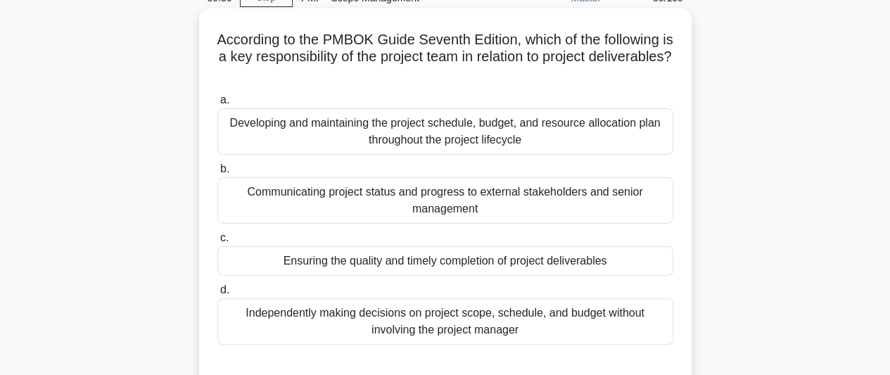
click at [546, 267] on div "Ensuring the quality and timely completion of project deliverables" at bounding box center [446, 261] width 456 height 30
click at [218, 243] on input "c. Ensuring the quality and timely completion of project deliverables" at bounding box center [218, 238] width 0 height 9
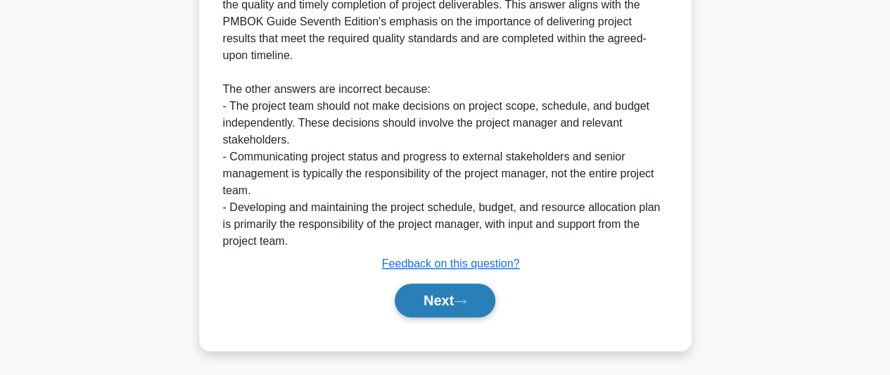
click at [474, 294] on button "Next" at bounding box center [445, 301] width 101 height 34
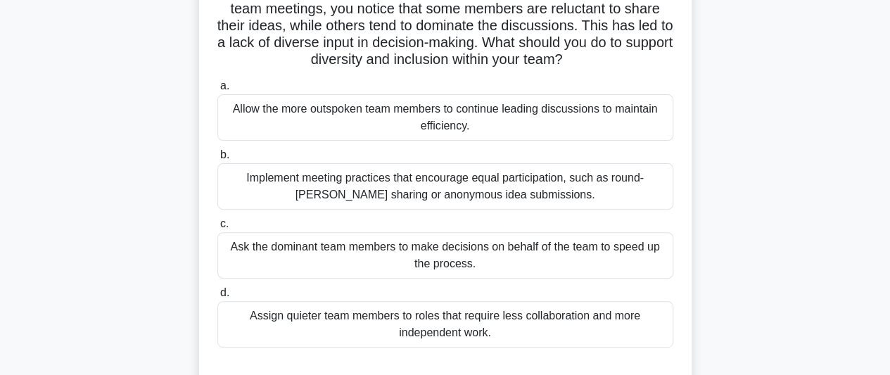
scroll to position [141, 0]
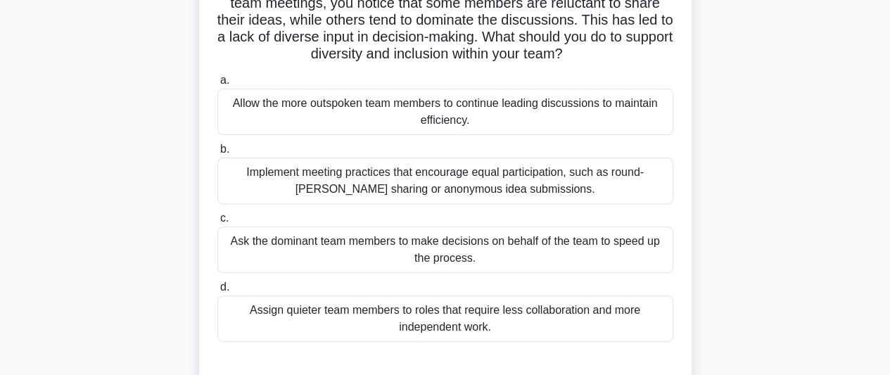
click at [534, 185] on div "Implement meeting practices that encourage equal participation, such as round-r…" at bounding box center [446, 181] width 456 height 46
click at [218, 154] on input "b. Implement meeting practices that encourage equal participation, such as roun…" at bounding box center [218, 149] width 0 height 9
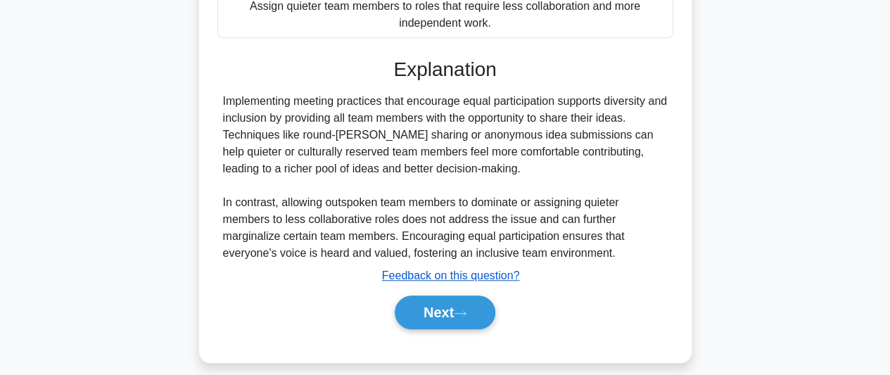
scroll to position [457, 0]
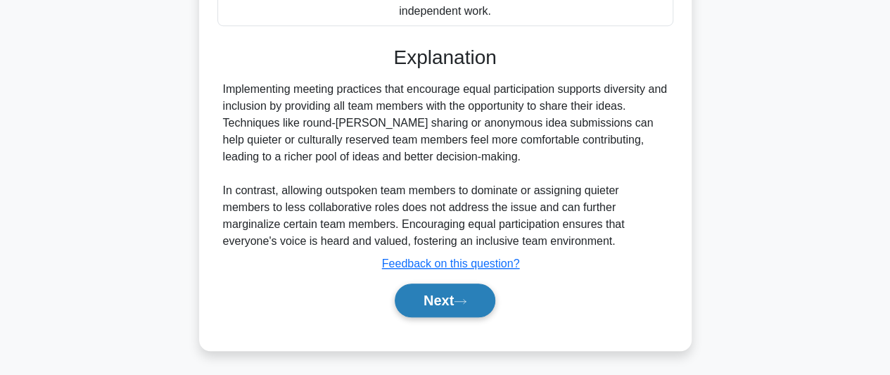
click at [460, 292] on button "Next" at bounding box center [445, 301] width 101 height 34
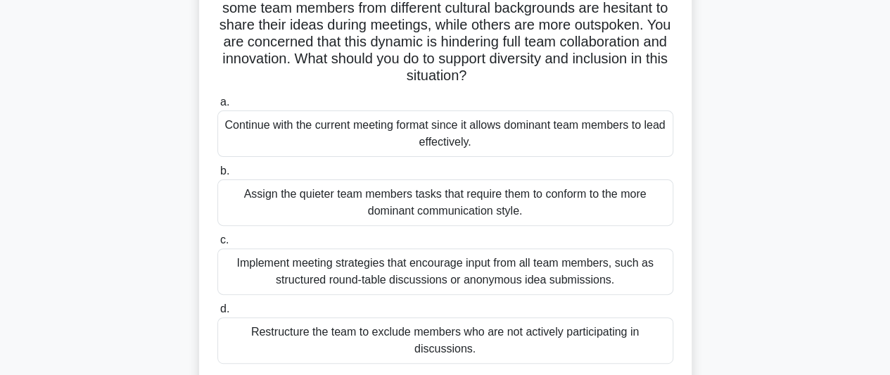
scroll to position [141, 0]
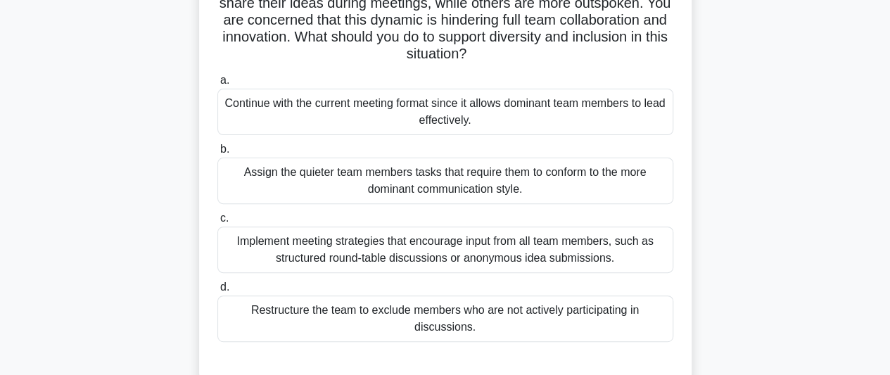
click at [519, 254] on div "Implement meeting strategies that encourage input from all team members, such a…" at bounding box center [446, 250] width 456 height 46
click at [218, 223] on input "c. Implement meeting strategies that encourage input from all team members, suc…" at bounding box center [218, 218] width 0 height 9
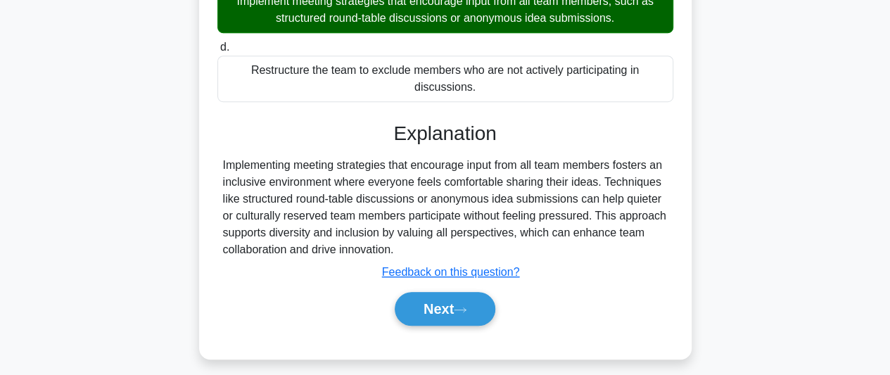
scroll to position [389, 0]
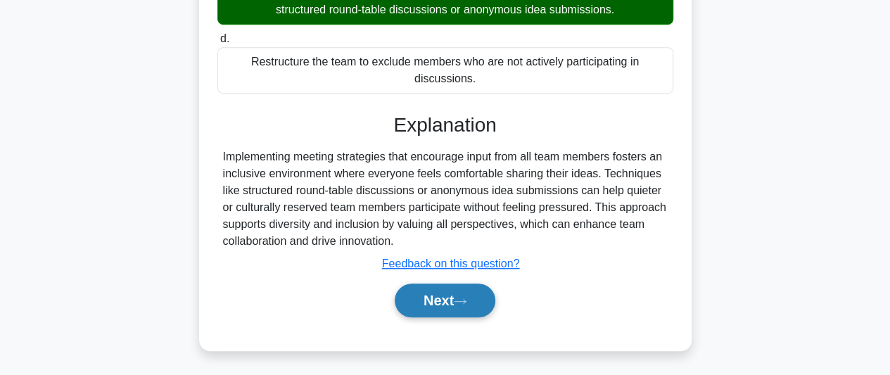
click at [473, 294] on button "Next" at bounding box center [445, 301] width 101 height 34
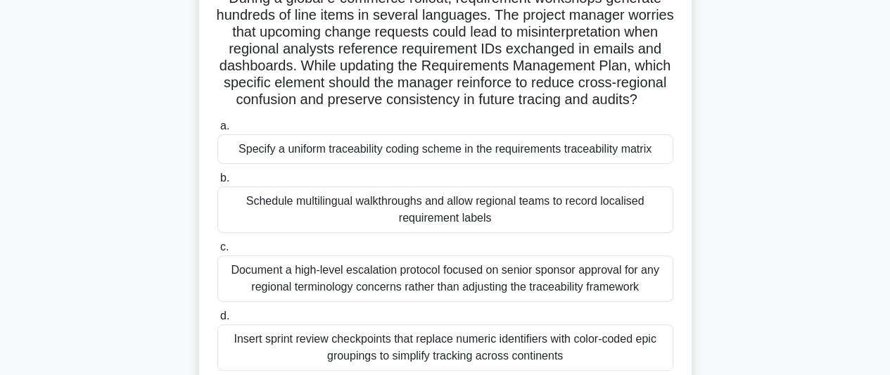
scroll to position [141, 0]
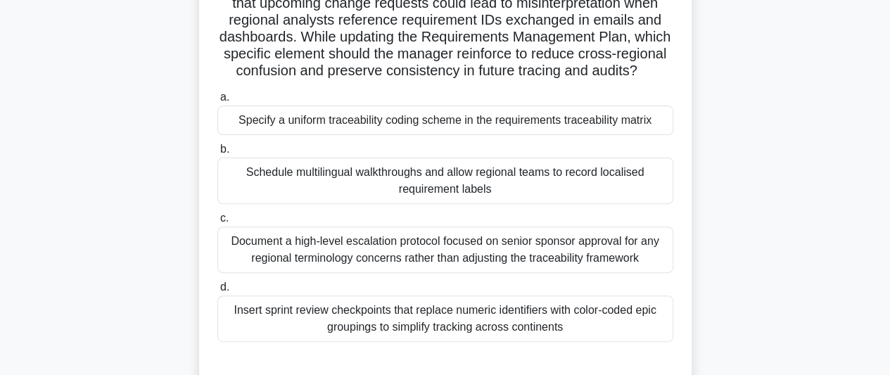
click at [518, 135] on div "Specify a uniform traceability coding scheme in the requirements traceability m…" at bounding box center [446, 121] width 456 height 30
click at [218, 102] on input "a. Specify a uniform traceability coding scheme in the requirements traceabilit…" at bounding box center [218, 97] width 0 height 9
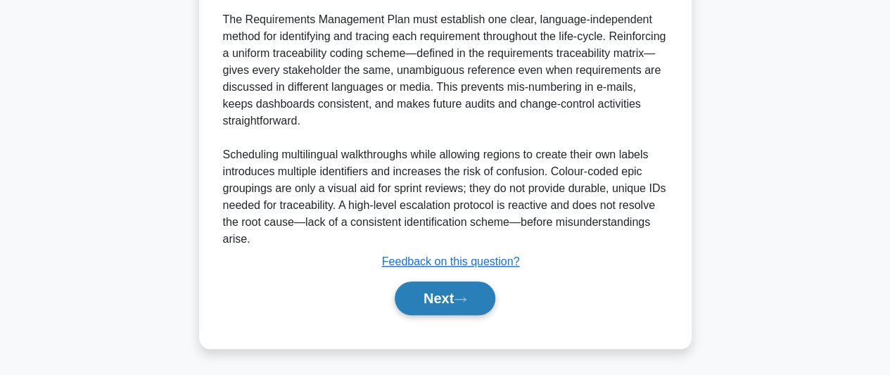
click at [453, 296] on button "Next" at bounding box center [445, 299] width 101 height 34
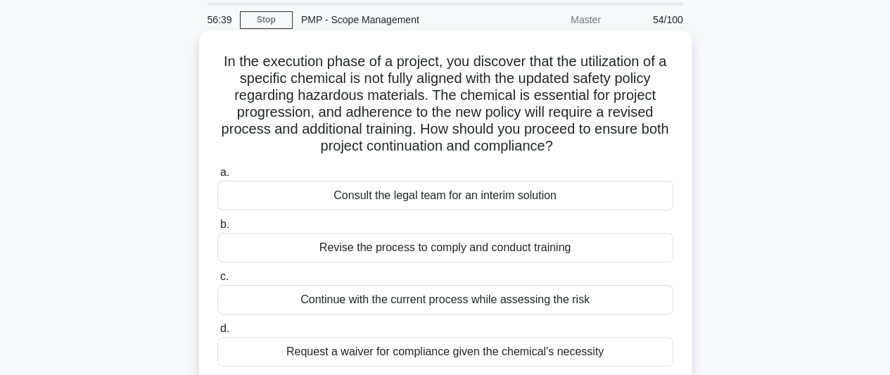
scroll to position [70, 0]
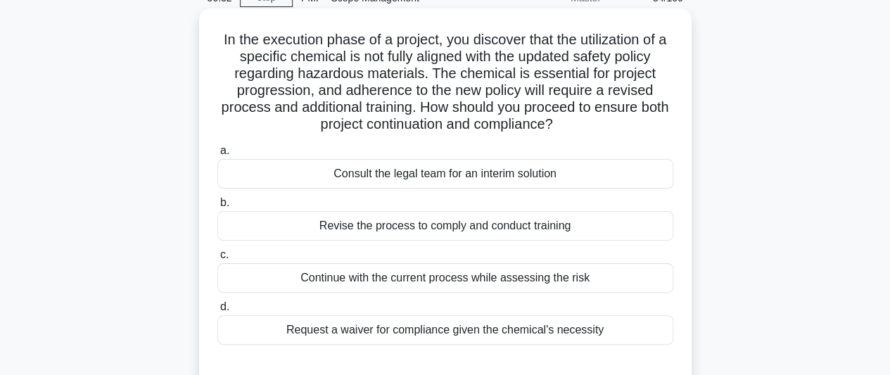
click at [569, 325] on div "Request a waiver for compliance given the chemical's necessity" at bounding box center [446, 330] width 456 height 30
click at [218, 312] on input "d. Request a waiver for compliance given the chemical's necessity" at bounding box center [218, 307] width 0 height 9
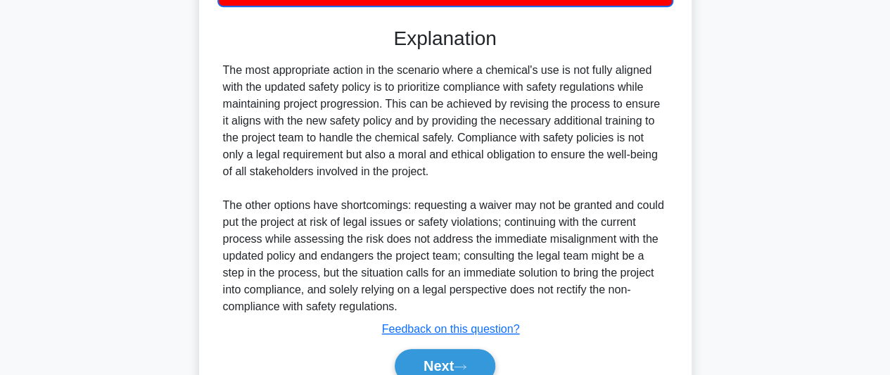
scroll to position [476, 0]
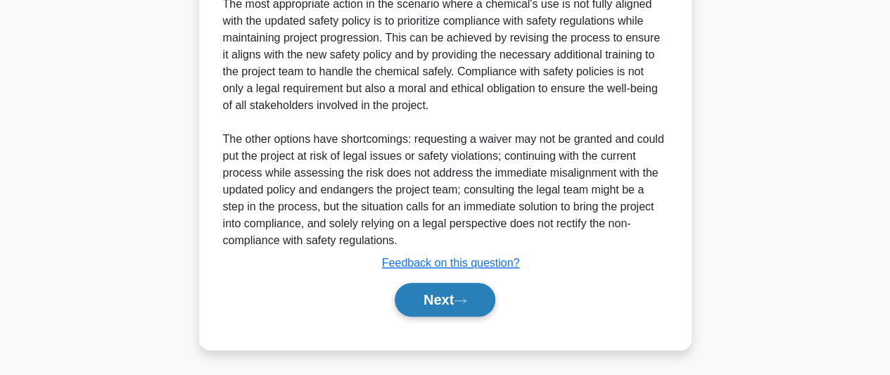
click at [468, 310] on button "Next" at bounding box center [445, 300] width 101 height 34
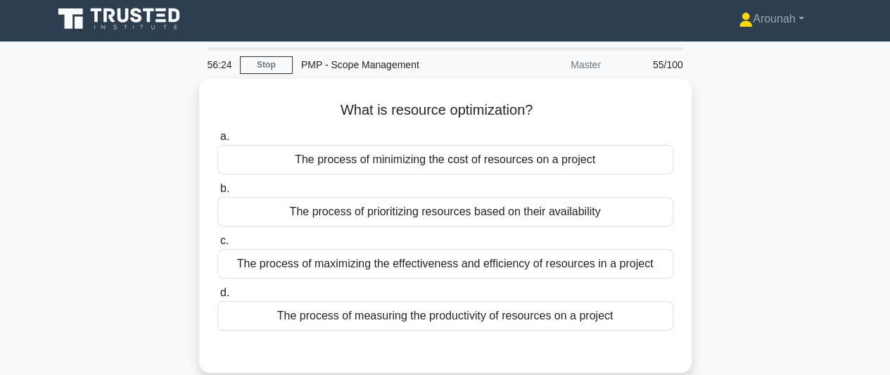
scroll to position [0, 0]
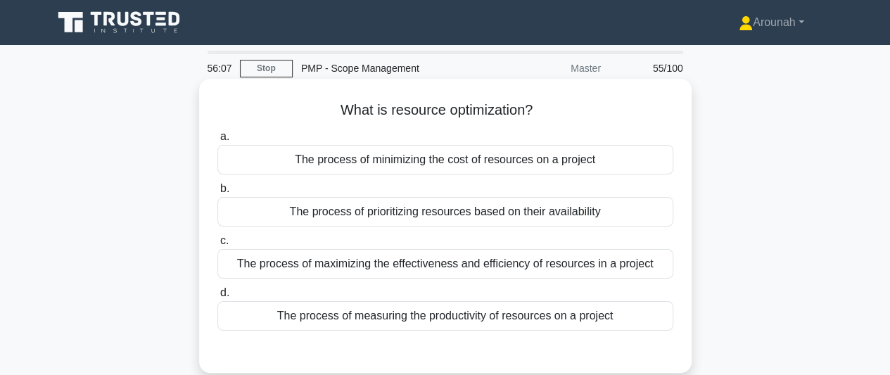
click at [462, 260] on div "The process of maximizing the effectiveness and efficiency of resources in a pr…" at bounding box center [446, 264] width 456 height 30
click at [218, 246] on input "c. The process of maximizing the effectiveness and efficiency of resources in a…" at bounding box center [218, 241] width 0 height 9
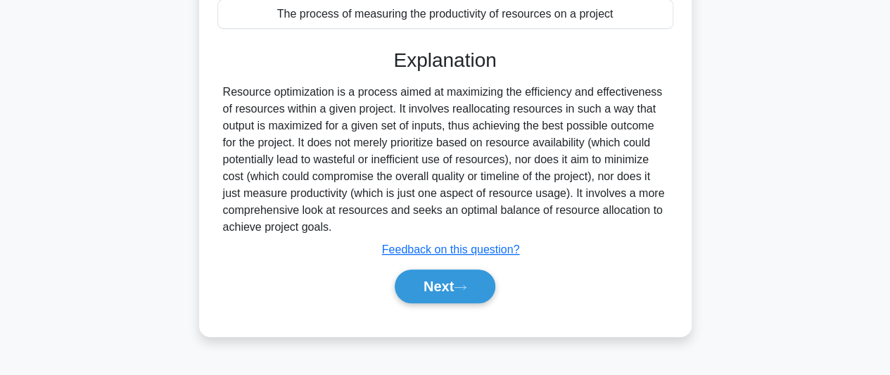
scroll to position [352, 0]
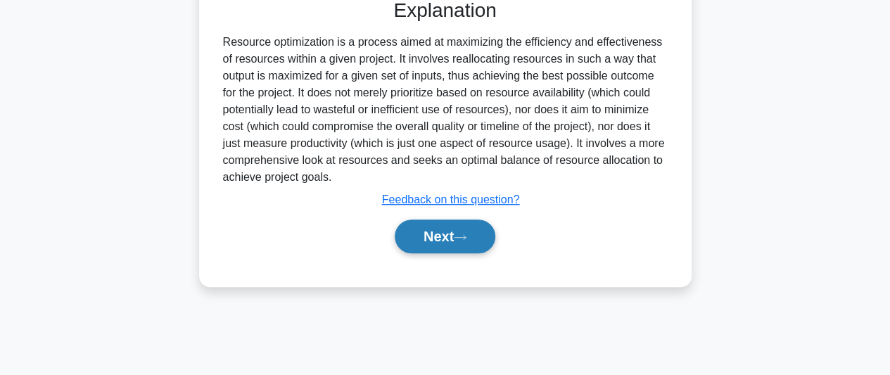
click at [474, 232] on button "Next" at bounding box center [445, 237] width 101 height 34
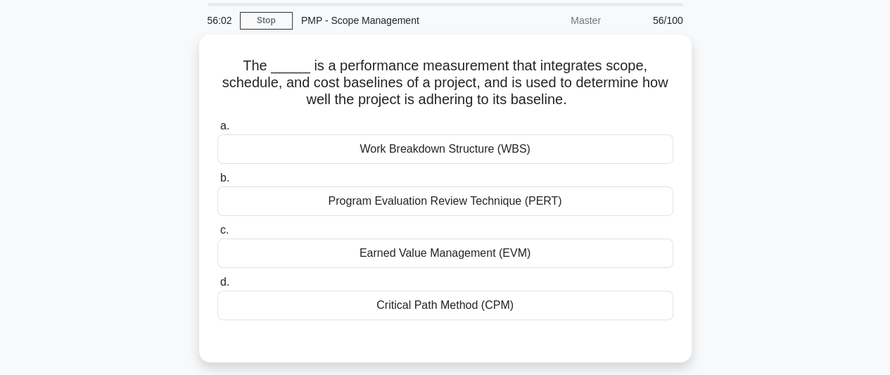
scroll to position [70, 0]
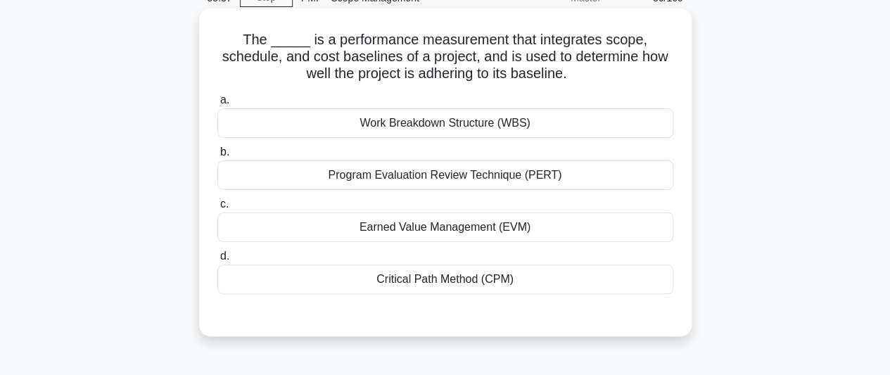
click at [469, 225] on div "Earned Value Management (EVM)" at bounding box center [446, 228] width 456 height 30
click at [218, 209] on input "c. Earned Value Management (EVM)" at bounding box center [218, 204] width 0 height 9
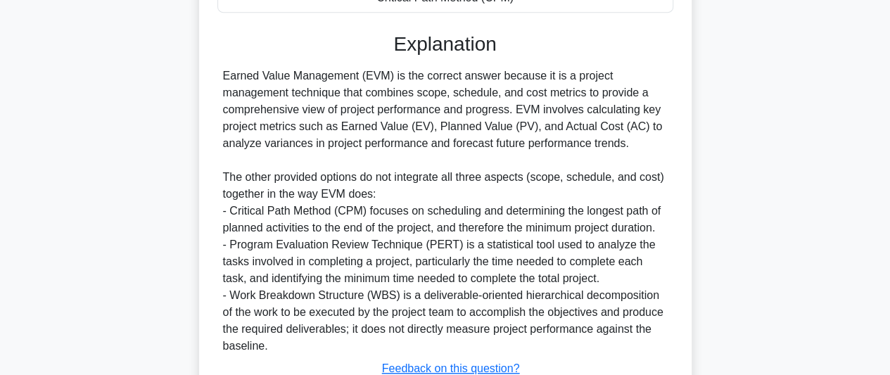
scroll to position [457, 0]
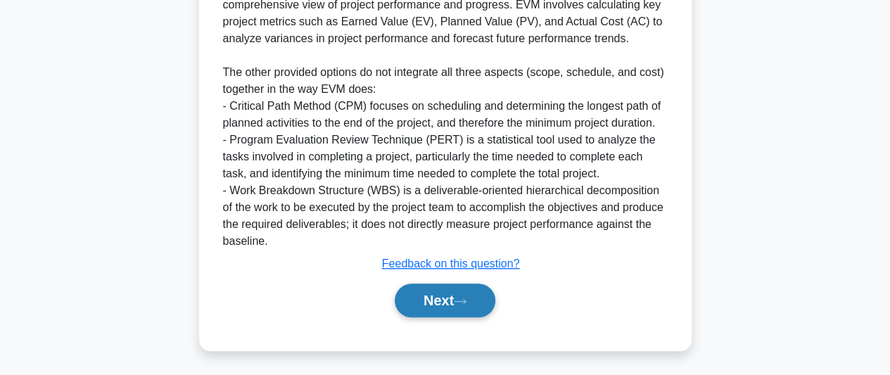
click at [438, 296] on button "Next" at bounding box center [445, 301] width 101 height 34
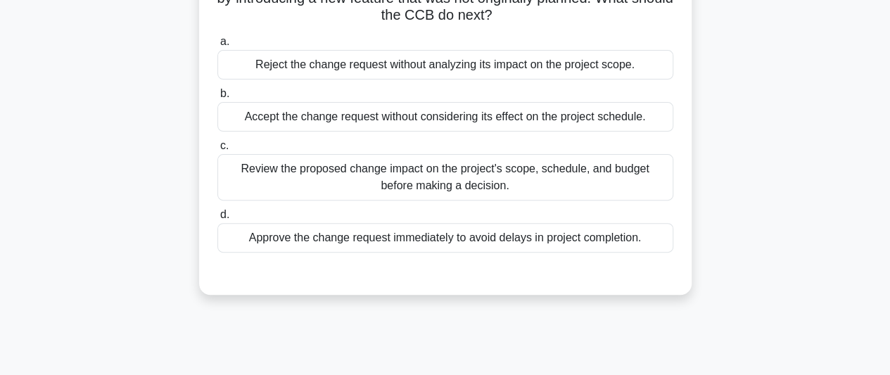
scroll to position [174, 0]
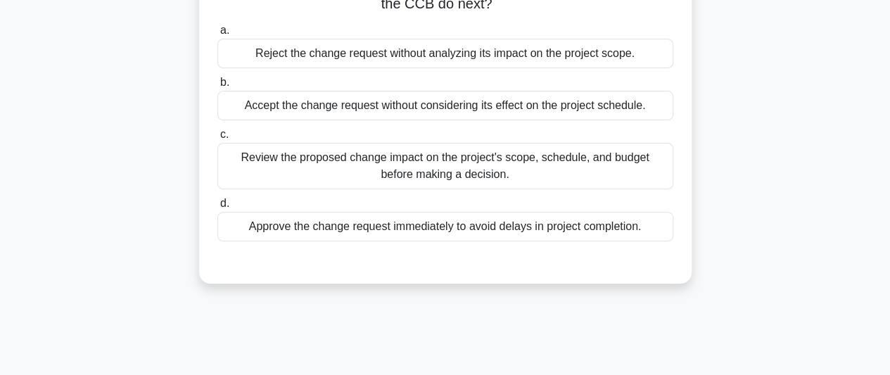
click at [493, 156] on div "Review the proposed change impact on the project's scope, schedule, and budget …" at bounding box center [446, 166] width 456 height 46
click at [218, 139] on input "c. Review the proposed change impact on the project's scope, schedule, and budg…" at bounding box center [218, 134] width 0 height 9
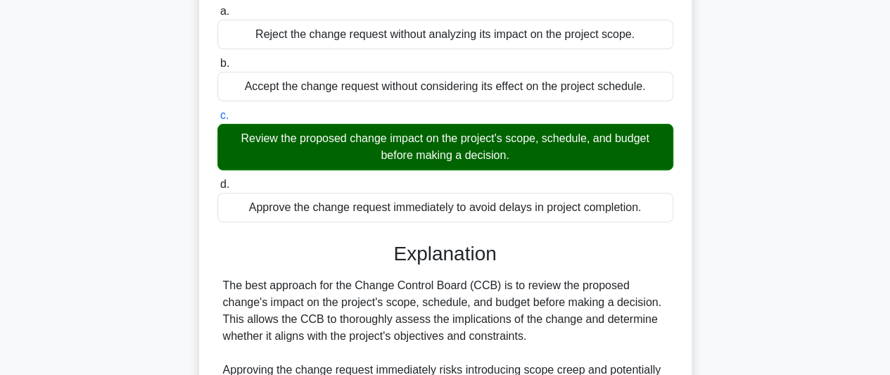
scroll to position [385, 0]
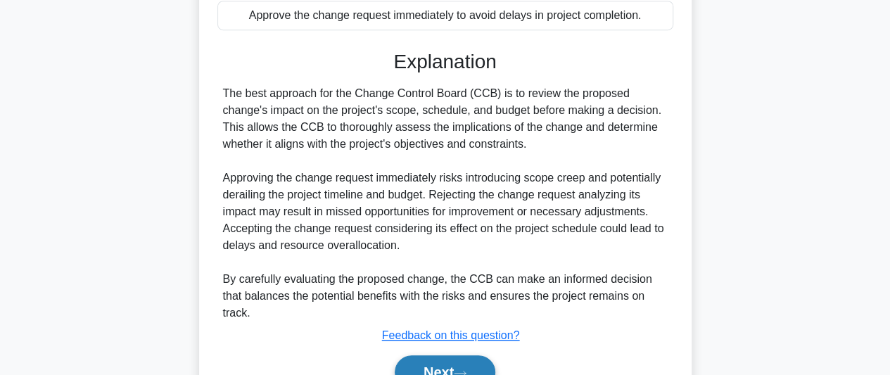
click at [445, 368] on button "Next" at bounding box center [445, 372] width 101 height 34
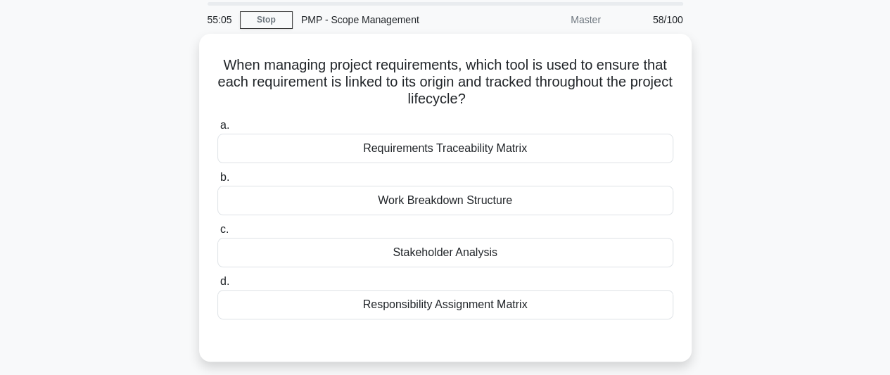
scroll to position [70, 0]
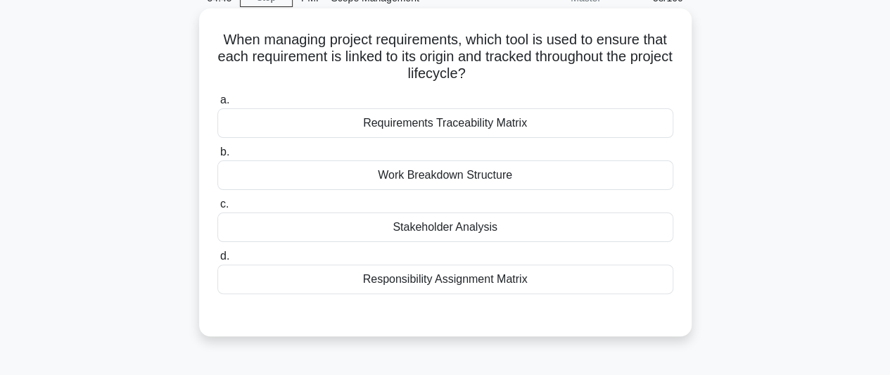
click at [488, 127] on div "Requirements Traceability Matrix" at bounding box center [446, 123] width 456 height 30
click at [218, 105] on input "a. Requirements Traceability Matrix" at bounding box center [218, 100] width 0 height 9
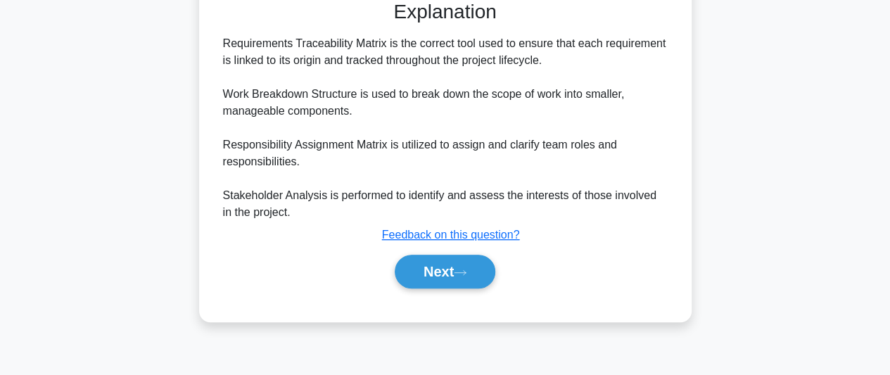
scroll to position [385, 0]
click at [444, 272] on button "Next" at bounding box center [445, 271] width 101 height 34
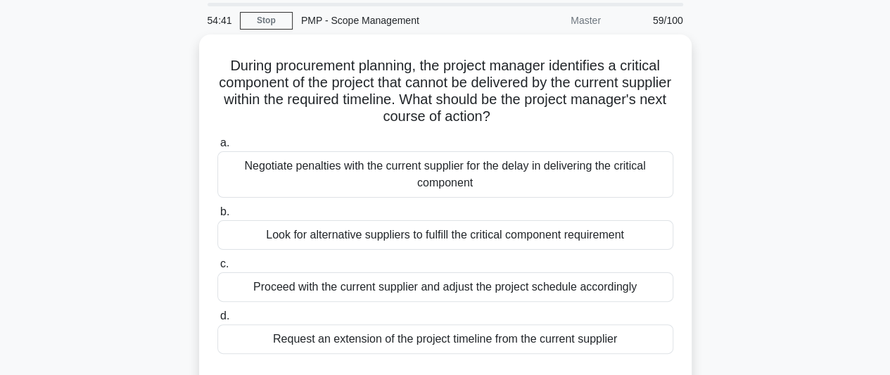
scroll to position [70, 0]
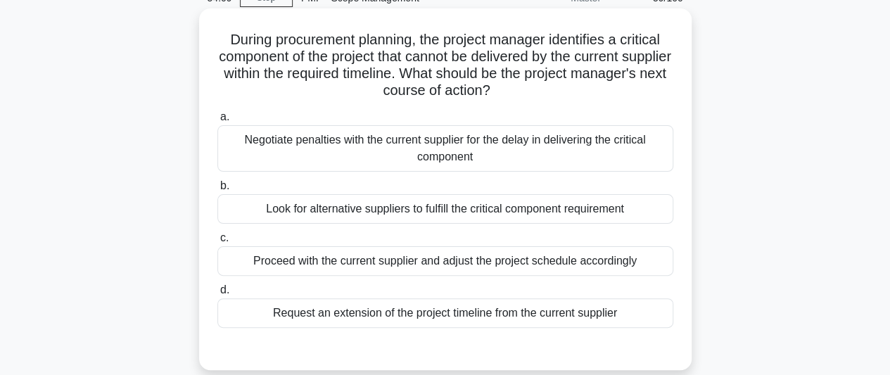
click at [531, 206] on div "Look for alternative suppliers to fulfill the critical component requirement" at bounding box center [446, 209] width 456 height 30
click at [218, 191] on input "b. Look for alternative suppliers to fulfill the critical component requirement" at bounding box center [218, 186] width 0 height 9
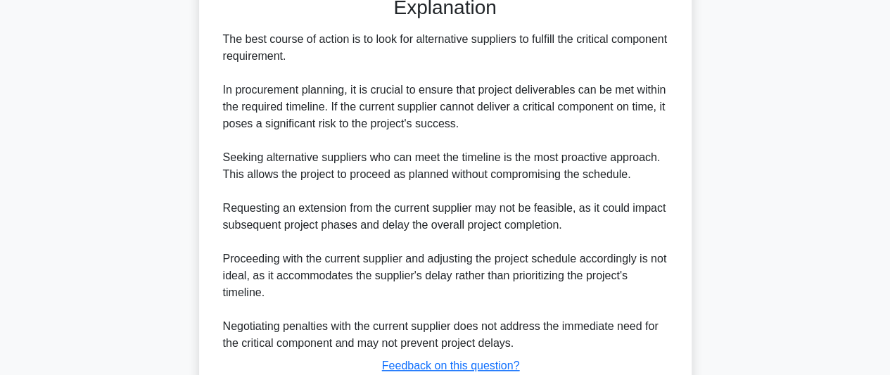
scroll to position [524, 0]
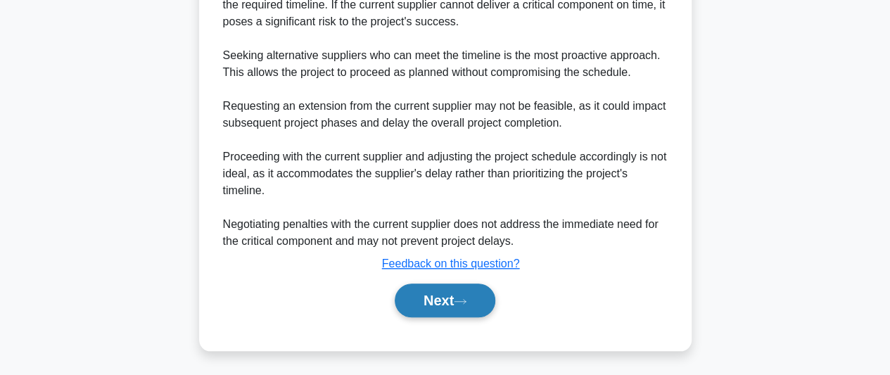
click at [410, 296] on button "Next" at bounding box center [445, 301] width 101 height 34
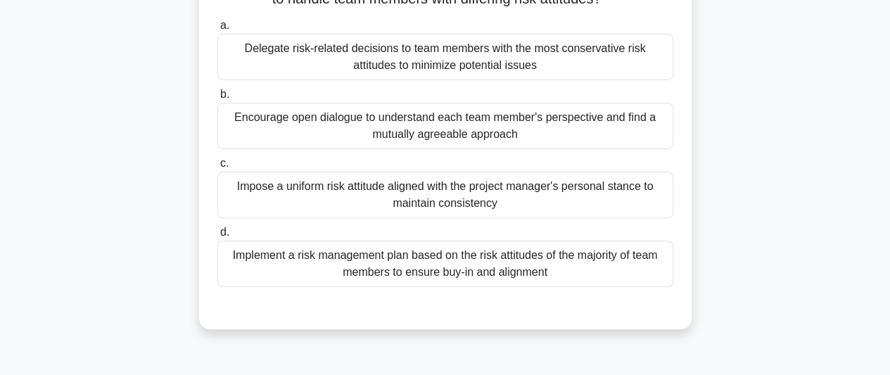
scroll to position [141, 0]
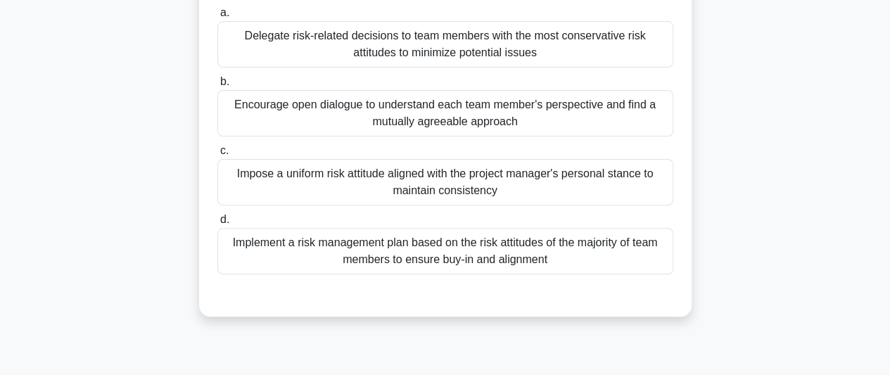
click at [580, 248] on div "Implement a risk management plan based on the risk attitudes of the majority of…" at bounding box center [446, 251] width 456 height 46
click at [218, 225] on input "d. Implement a risk management plan based on the risk attitudes of the majority…" at bounding box center [218, 219] width 0 height 9
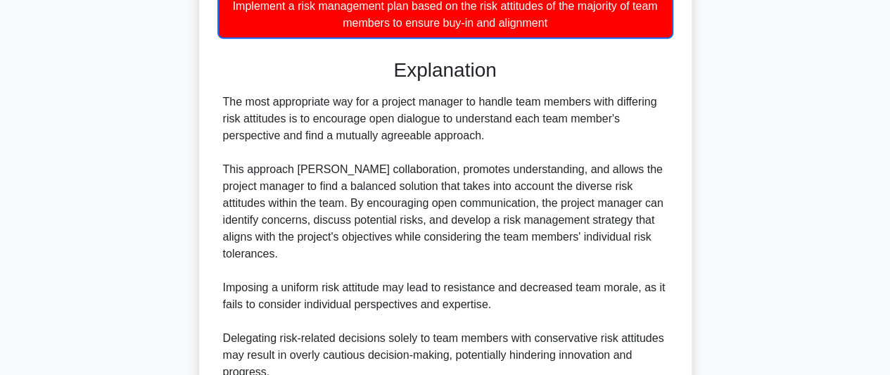
scroll to position [560, 0]
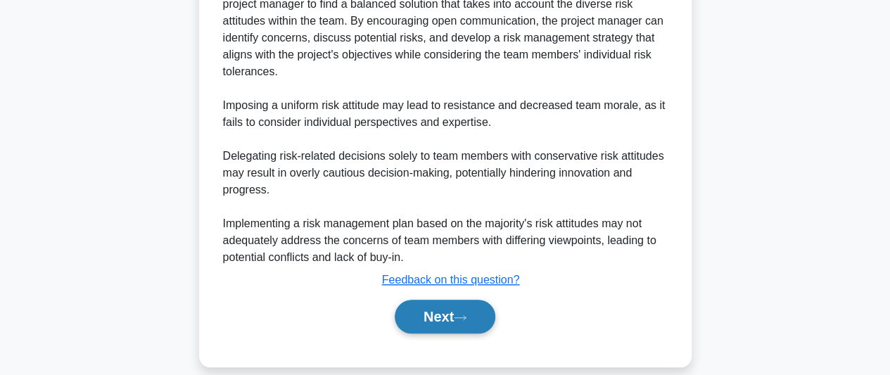
click at [458, 304] on button "Next" at bounding box center [445, 317] width 101 height 34
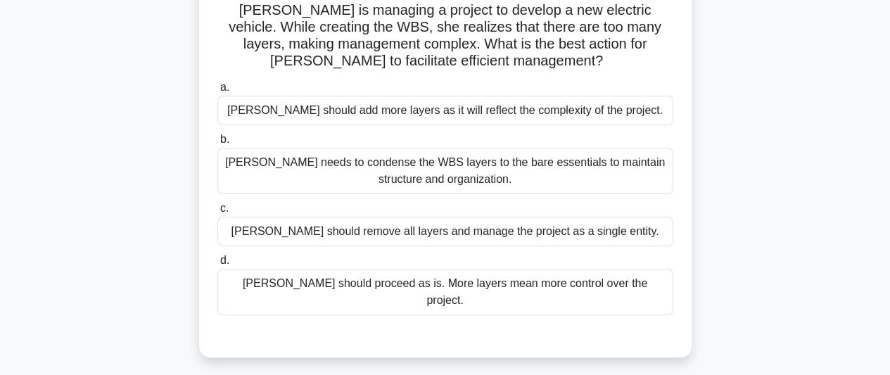
scroll to position [33, 0]
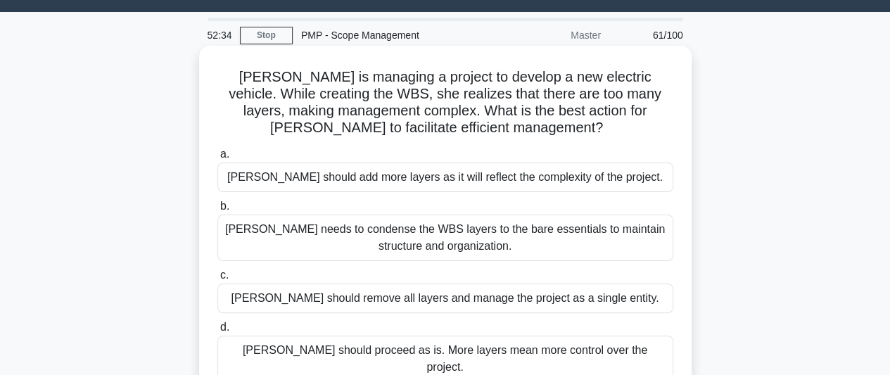
click at [596, 244] on div "Kate needs to condense the WBS layers to the bare essentials to maintain struct…" at bounding box center [446, 238] width 456 height 46
click at [218, 211] on input "b. Kate needs to condense the WBS layers to the bare essentials to maintain str…" at bounding box center [218, 206] width 0 height 9
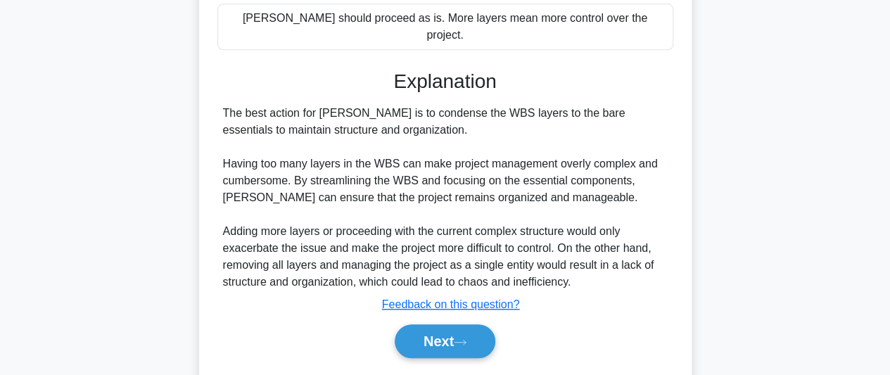
scroll to position [389, 0]
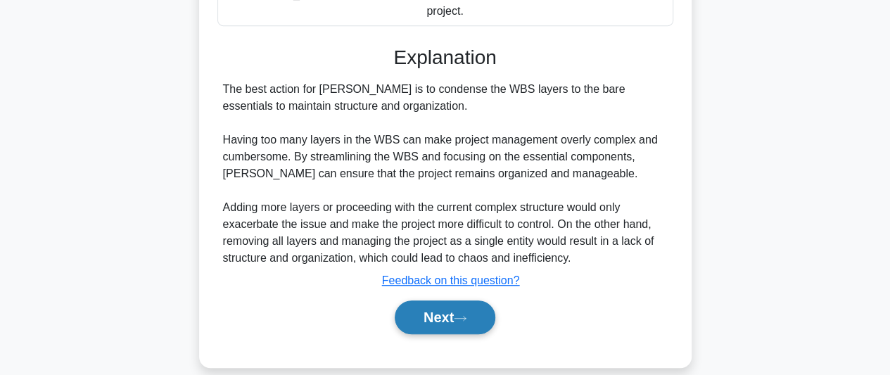
click at [463, 315] on icon at bounding box center [460, 319] width 13 height 8
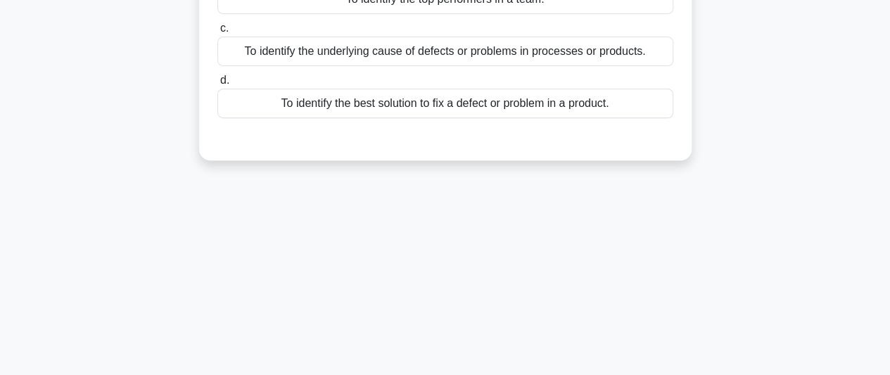
scroll to position [33, 0]
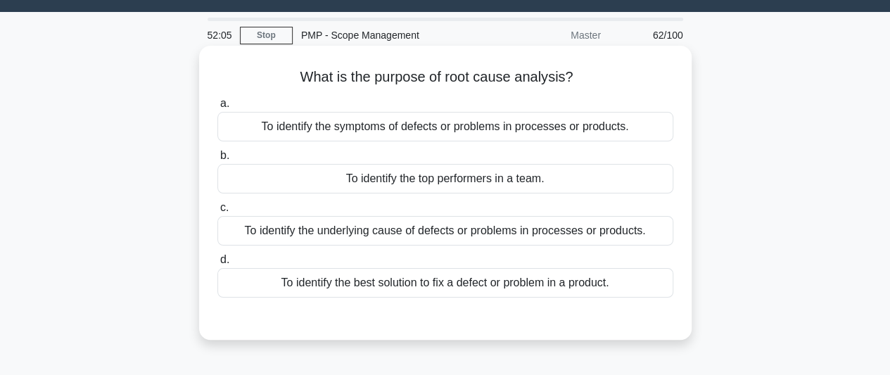
click at [517, 230] on div "To identify the underlying cause of defects or problems in processes or product…" at bounding box center [446, 231] width 456 height 30
click at [218, 213] on input "c. To identify the underlying cause of defects or problems in processes or prod…" at bounding box center [218, 207] width 0 height 9
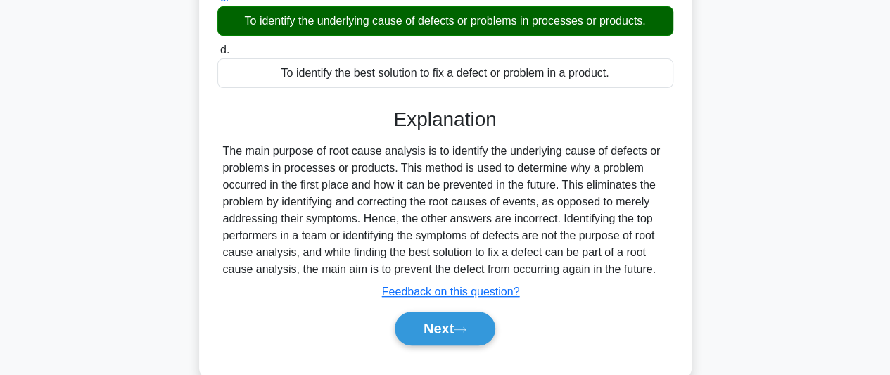
scroll to position [244, 0]
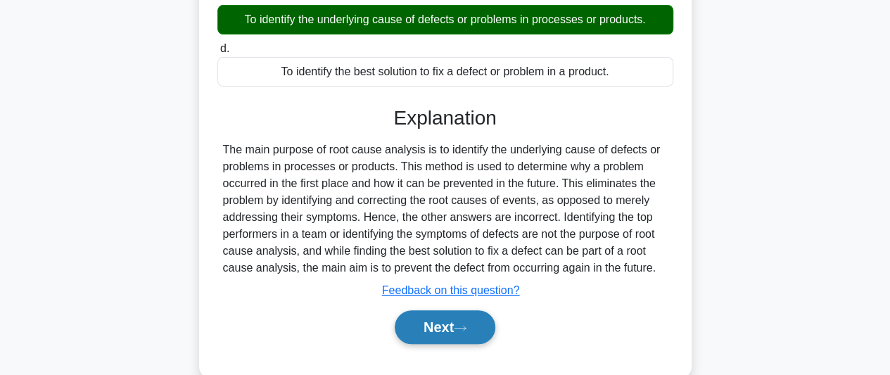
click at [424, 326] on button "Next" at bounding box center [445, 327] width 101 height 34
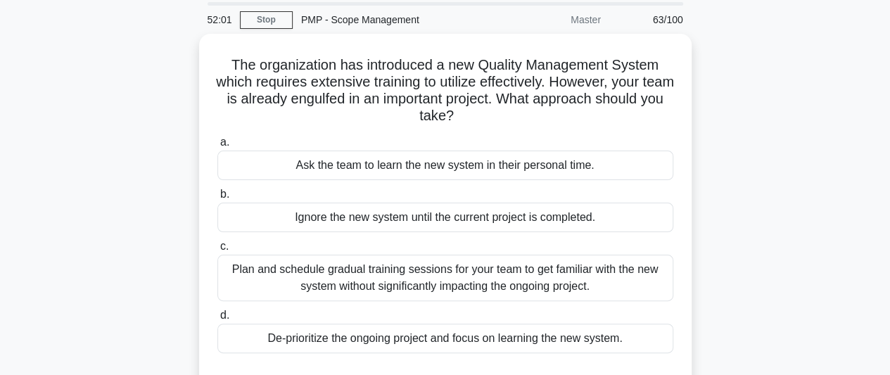
scroll to position [70, 0]
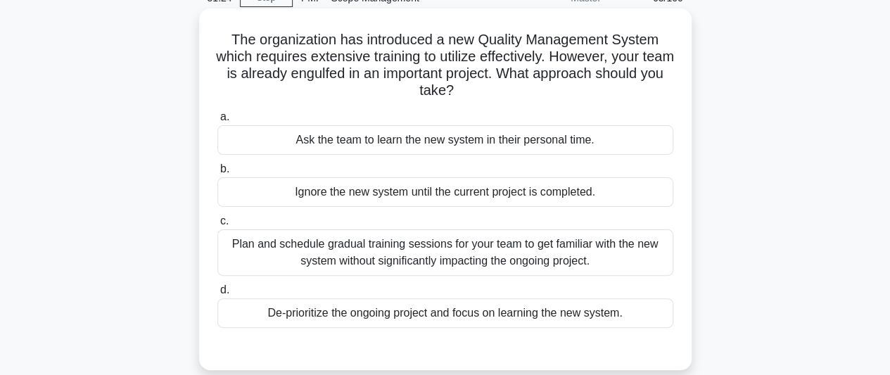
click at [536, 264] on div "Plan and schedule gradual training sessions for your team to get familiar with …" at bounding box center [446, 252] width 456 height 46
click at [470, 258] on div "Plan and schedule gradual training sessions for your team to get familiar with …" at bounding box center [446, 252] width 456 height 46
click at [218, 226] on input "c. Plan and schedule gradual training sessions for your team to get familiar wi…" at bounding box center [218, 221] width 0 height 9
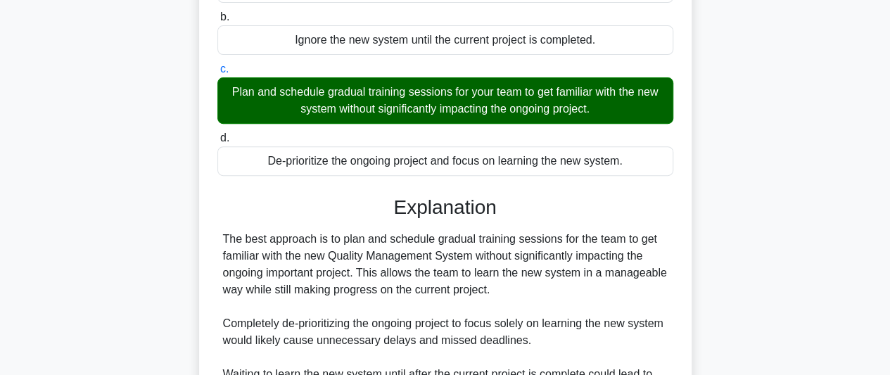
scroll to position [422, 0]
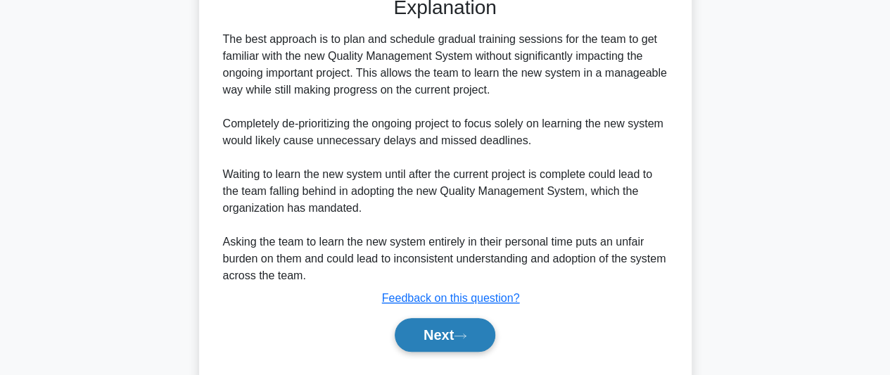
click at [443, 341] on button "Next" at bounding box center [445, 335] width 101 height 34
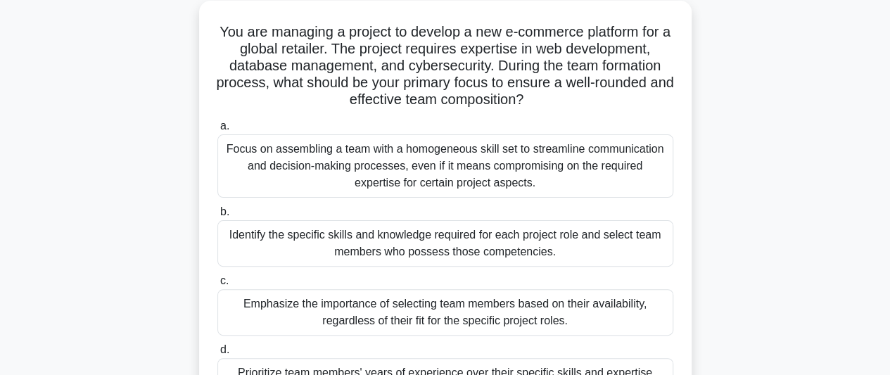
scroll to position [103, 0]
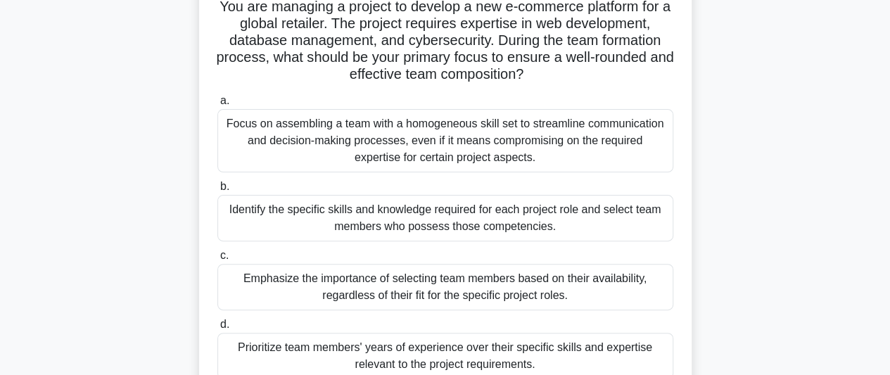
click at [514, 221] on div "Identify the specific skills and knowledge required for each project role and s…" at bounding box center [446, 218] width 456 height 46
click at [485, 220] on div "Identify the specific skills and knowledge required for each project role and s…" at bounding box center [446, 218] width 456 height 46
click at [218, 191] on input "b. Identify the specific skills and knowledge required for each project role an…" at bounding box center [218, 186] width 0 height 9
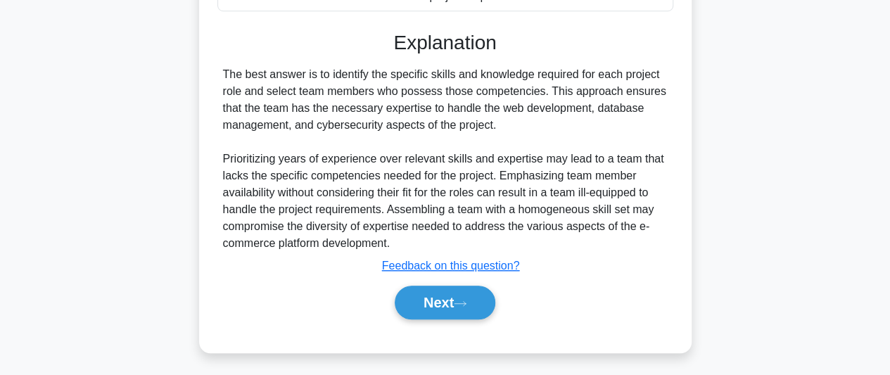
scroll to position [474, 0]
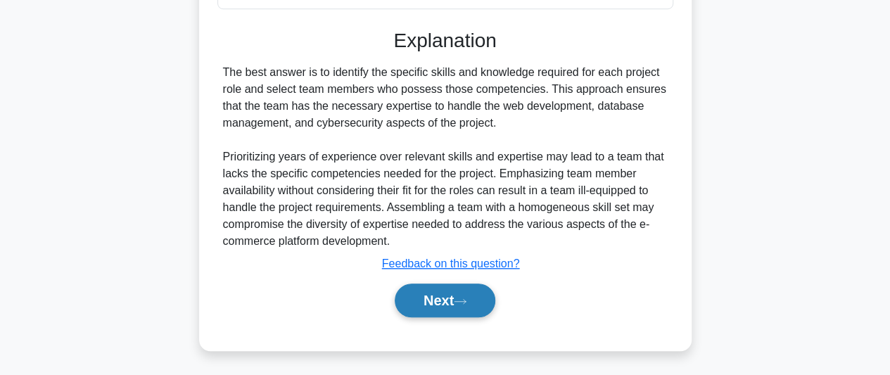
click at [462, 298] on icon at bounding box center [460, 302] width 13 height 8
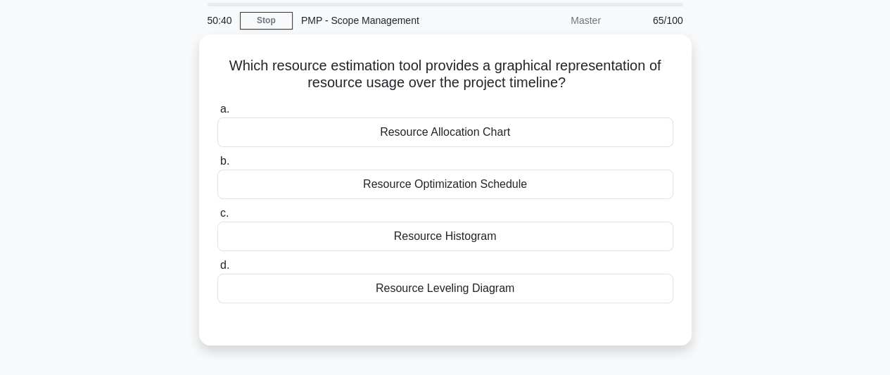
scroll to position [70, 0]
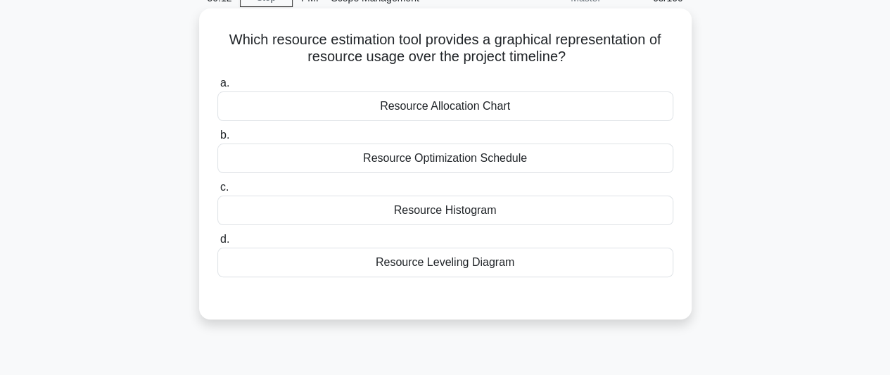
click at [473, 105] on div "Resource Allocation Chart" at bounding box center [446, 107] width 456 height 30
click at [218, 88] on input "a. Resource Allocation Chart" at bounding box center [218, 83] width 0 height 9
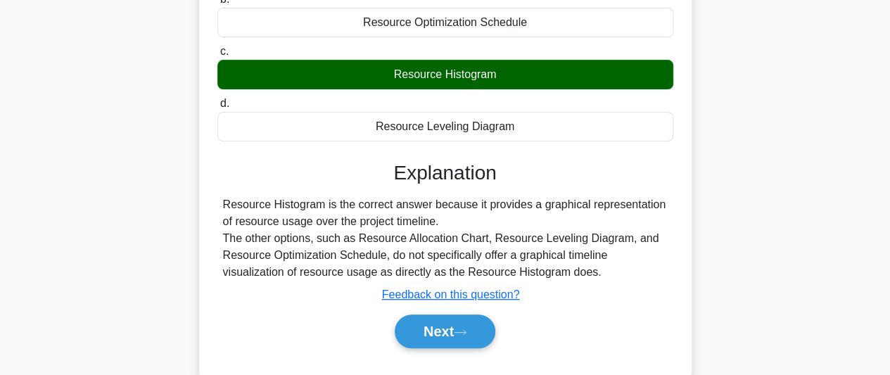
scroll to position [282, 0]
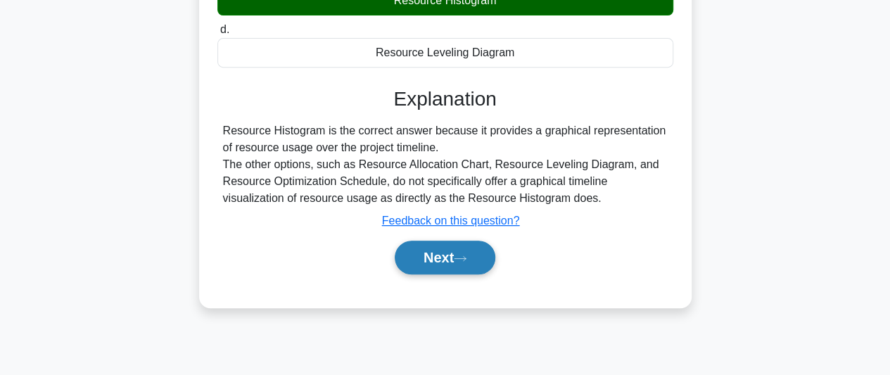
click at [421, 260] on button "Next" at bounding box center [445, 258] width 101 height 34
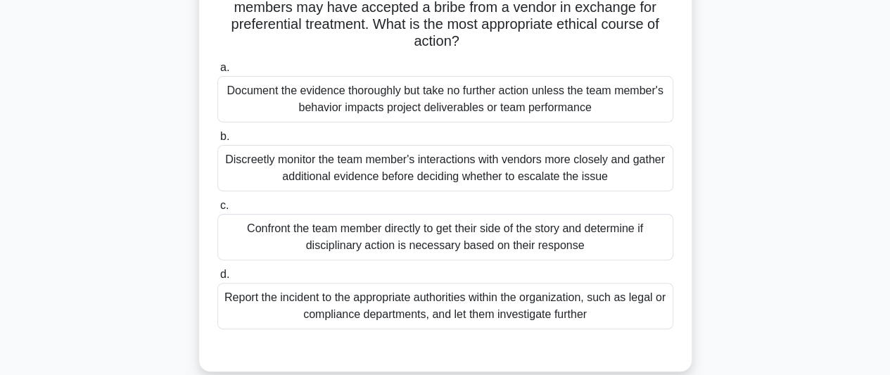
scroll to position [141, 0]
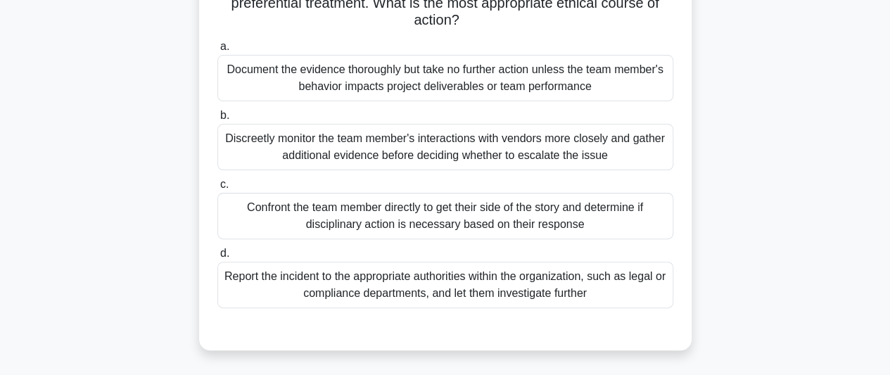
click at [550, 293] on div "Report the incident to the appropriate authorities within the organization, suc…" at bounding box center [446, 285] width 456 height 46
click at [481, 282] on div "Report the incident to the appropriate authorities within the organization, suc…" at bounding box center [446, 285] width 456 height 46
click at [218, 258] on input "d. Report the incident to the appropriate authorities within the organization, …" at bounding box center [218, 253] width 0 height 9
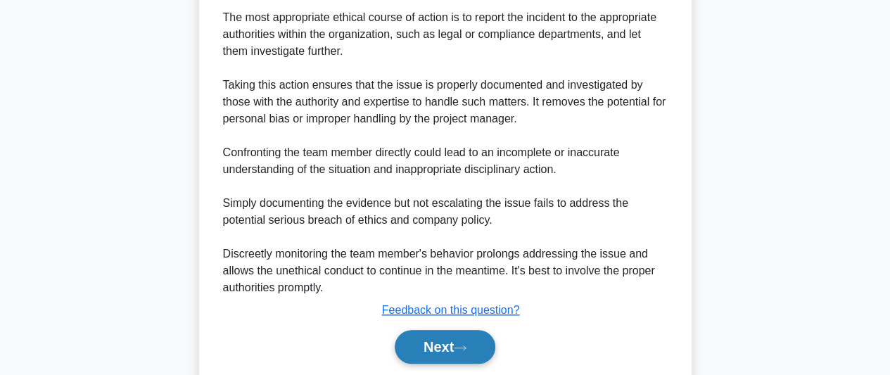
scroll to position [541, 0]
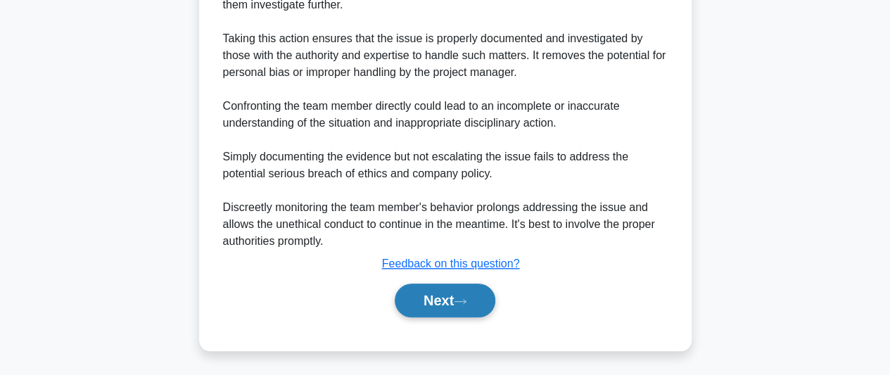
click at [454, 305] on button "Next" at bounding box center [445, 301] width 101 height 34
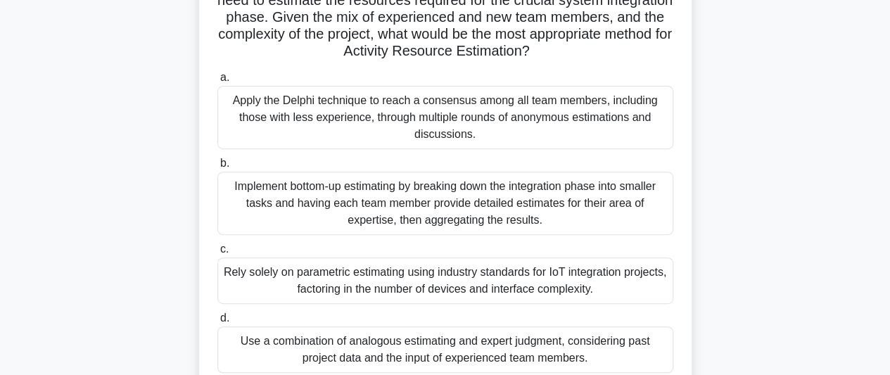
scroll to position [282, 0]
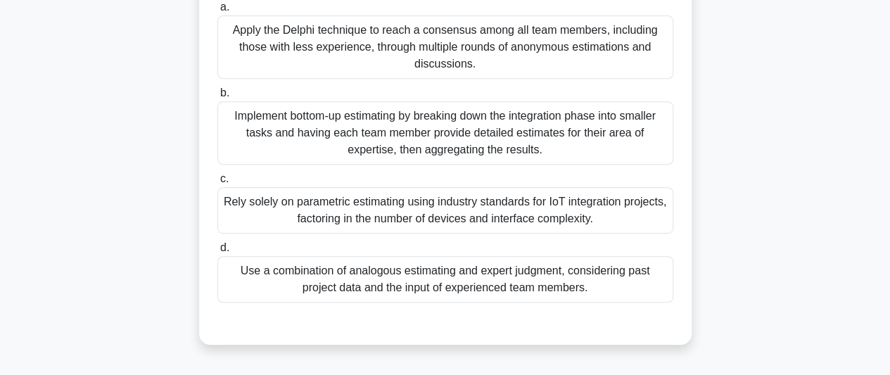
click at [577, 274] on div "Use a combination of analogous estimating and expert judgment, considering past…" at bounding box center [446, 279] width 456 height 46
click at [218, 253] on input "d. Use a combination of analogous estimating and expert judgment, considering p…" at bounding box center [218, 248] width 0 height 9
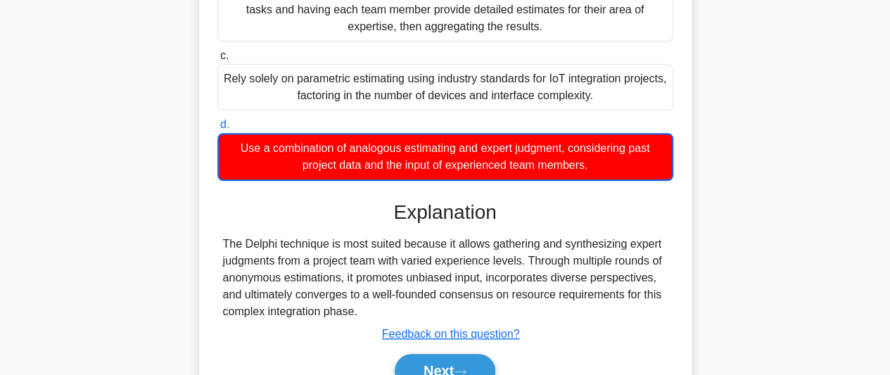
scroll to position [476, 0]
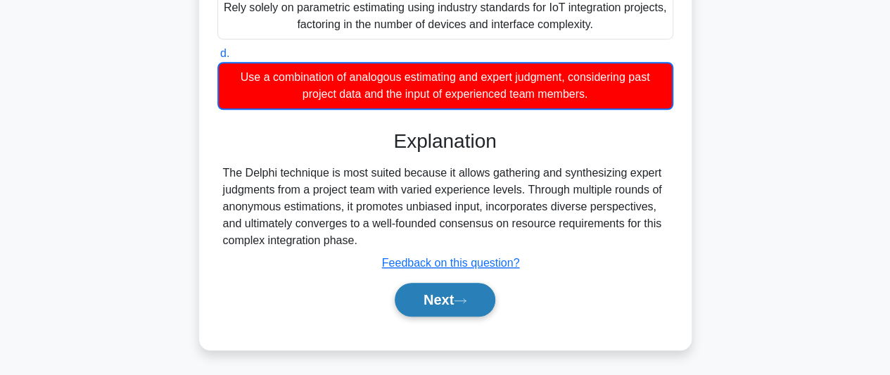
click at [452, 294] on button "Next" at bounding box center [445, 300] width 101 height 34
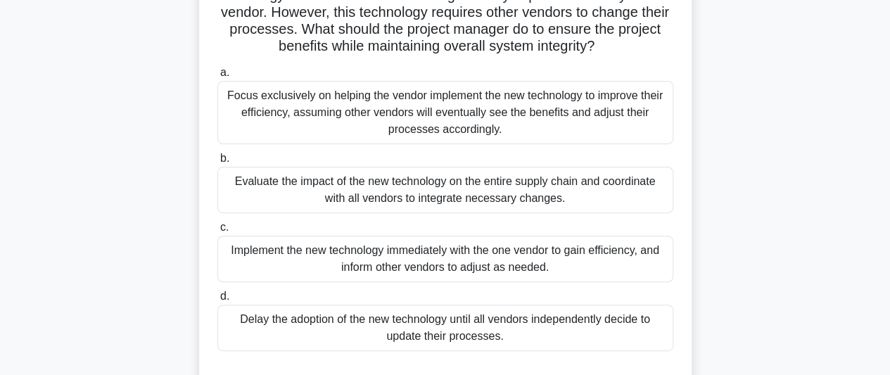
scroll to position [174, 0]
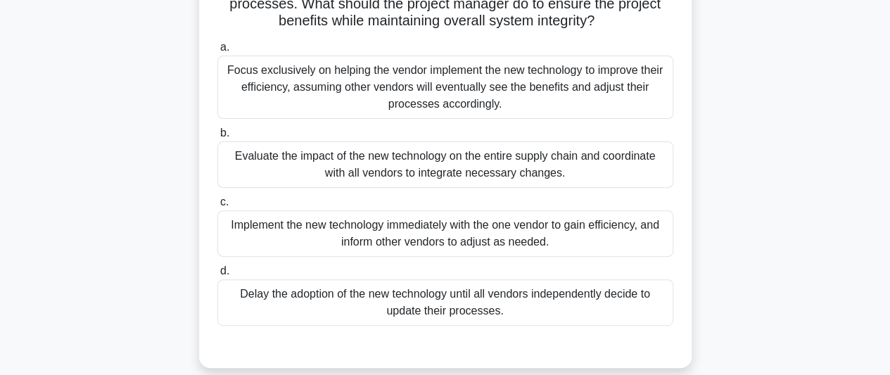
click at [602, 183] on div "Evaluate the impact of the new technology on the entire supply chain and coordi…" at bounding box center [446, 164] width 456 height 46
click at [218, 138] on input "b. Evaluate the impact of the new technology on the entire supply chain and coo…" at bounding box center [218, 133] width 0 height 9
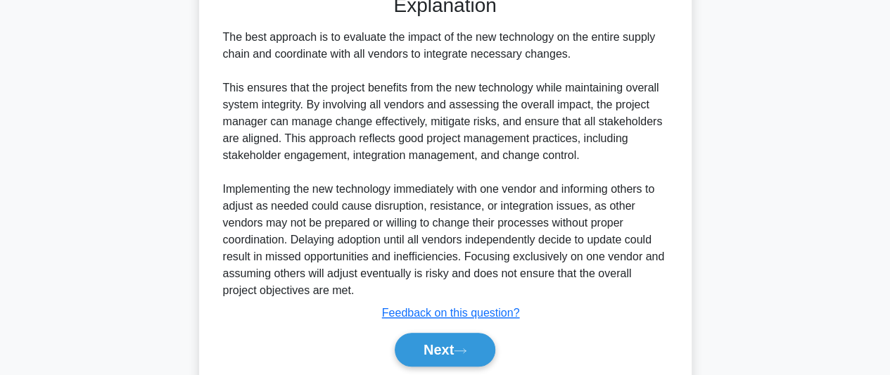
scroll to position [592, 0]
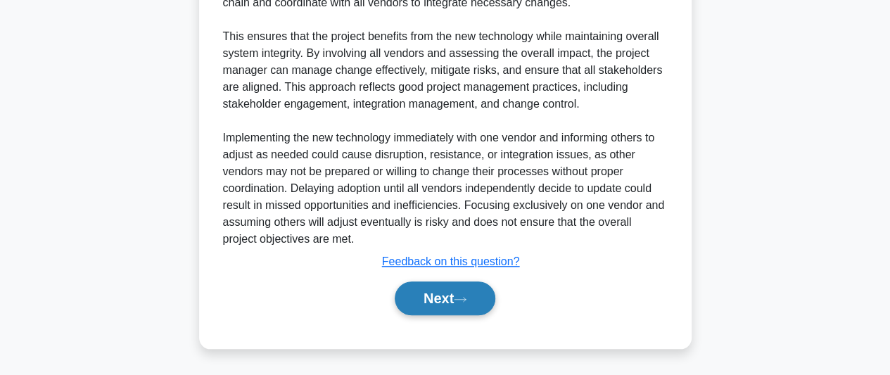
click at [474, 300] on button "Next" at bounding box center [445, 299] width 101 height 34
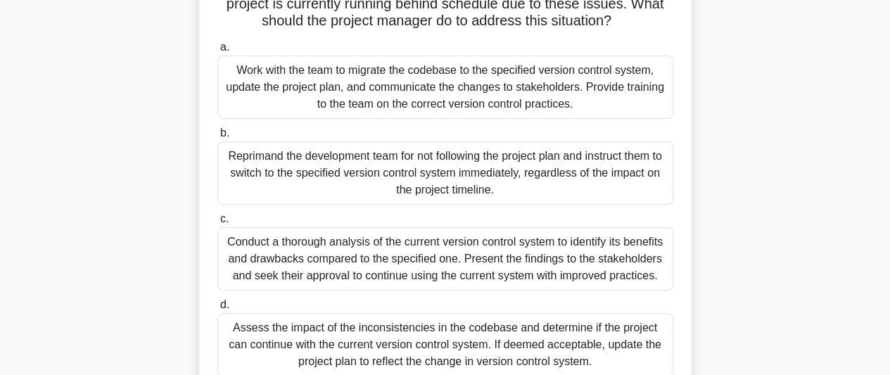
scroll to position [244, 0]
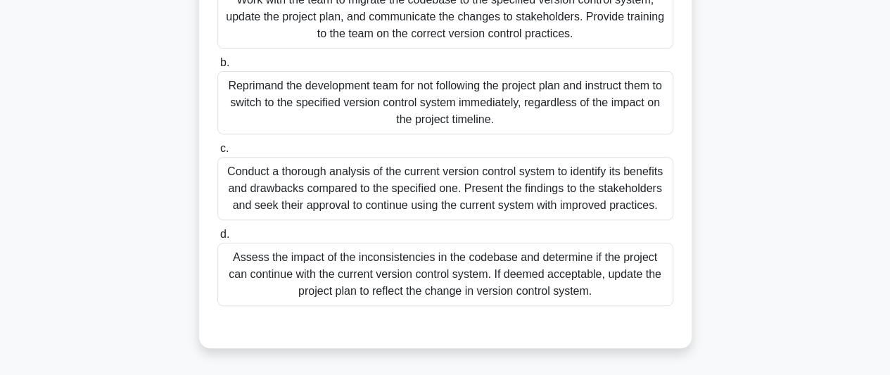
click at [489, 213] on div "Conduct a thorough analysis of the current version control system to identify i…" at bounding box center [446, 188] width 456 height 63
click at [218, 153] on input "c. Conduct a thorough analysis of the current version control system to identif…" at bounding box center [218, 148] width 0 height 9
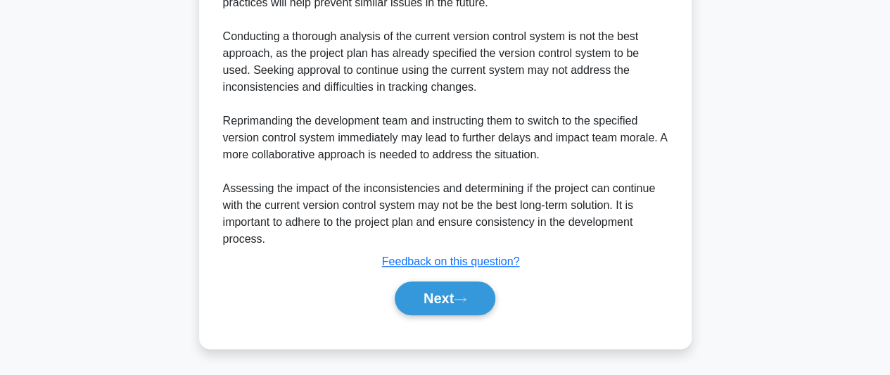
scroll to position [712, 0]
click at [447, 302] on button "Next" at bounding box center [445, 299] width 101 height 34
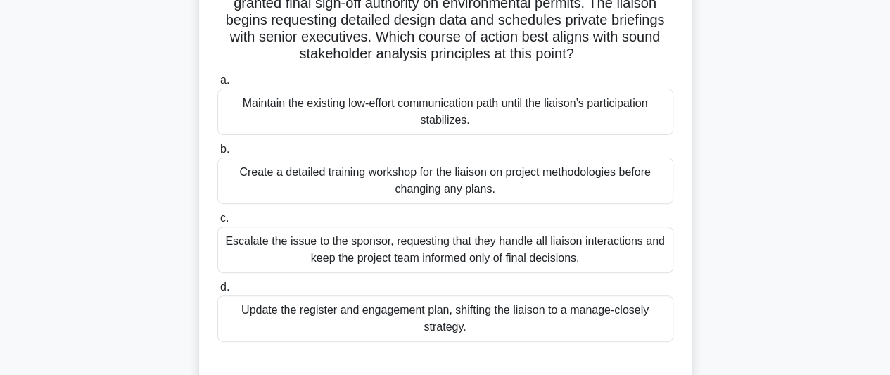
scroll to position [211, 0]
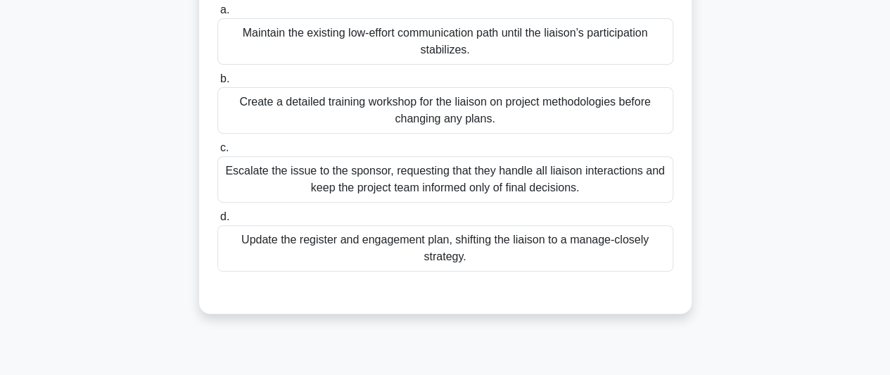
click at [550, 249] on div "Update the register and engagement plan, shifting the liaison to a manage-close…" at bounding box center [446, 248] width 456 height 46
click at [218, 222] on input "d. Update the register and engagement plan, shifting the liaison to a manage-cl…" at bounding box center [218, 217] width 0 height 9
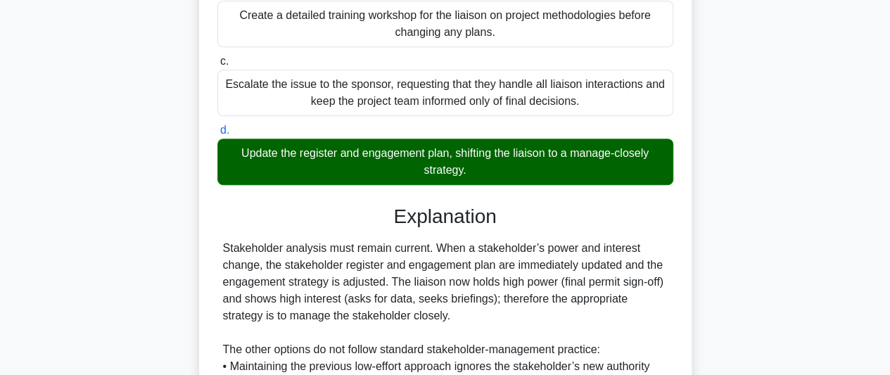
scroll to position [524, 0]
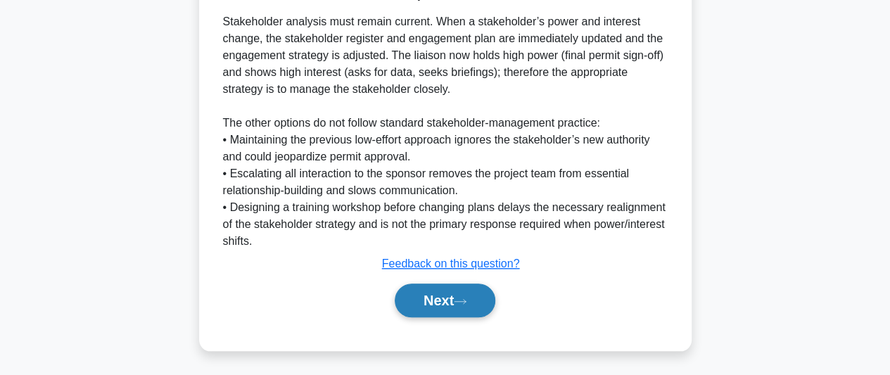
click at [471, 291] on button "Next" at bounding box center [445, 301] width 101 height 34
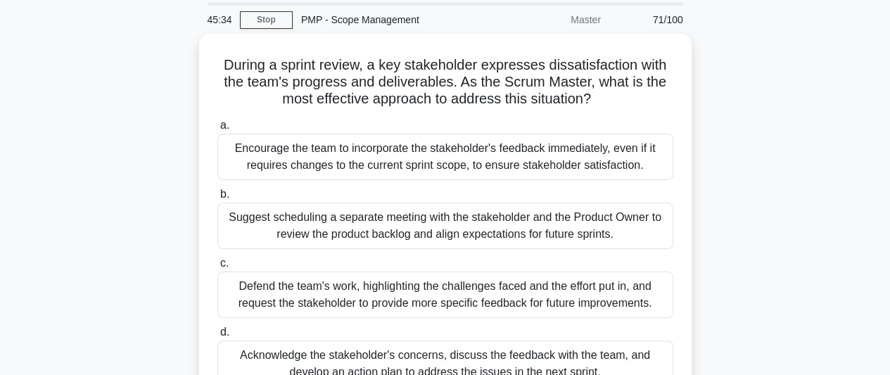
scroll to position [70, 0]
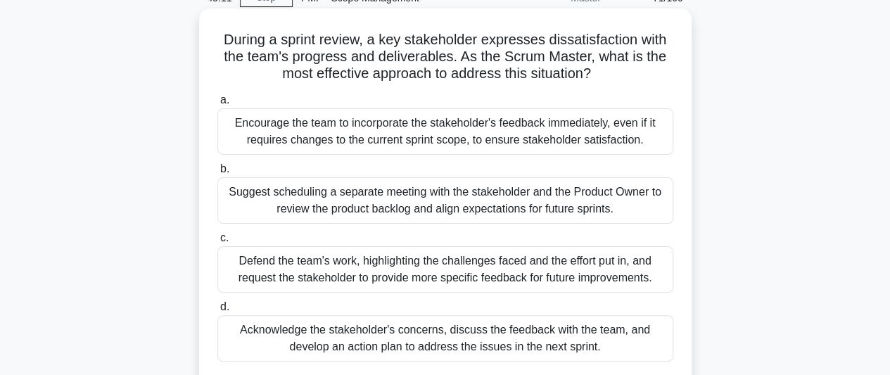
click at [515, 348] on div "Acknowledge the stakeholder's concerns, discuss the feedback with the team, and…" at bounding box center [446, 338] width 456 height 46
click at [218, 312] on input "d. Acknowledge the stakeholder's concerns, discuss the feedback with the team, …" at bounding box center [218, 307] width 0 height 9
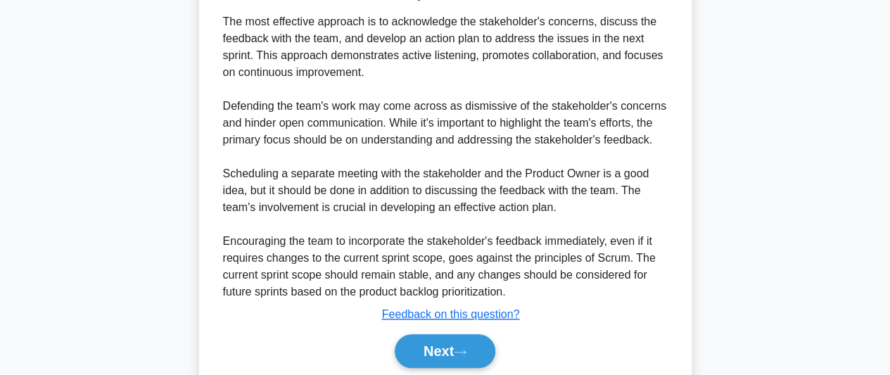
scroll to position [524, 0]
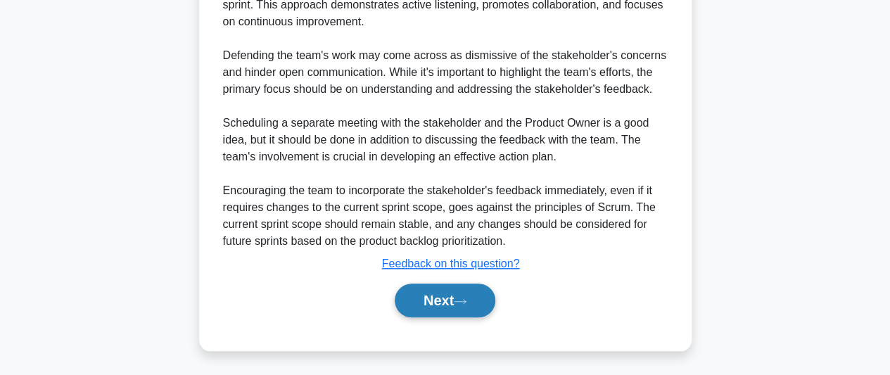
click at [455, 301] on button "Next" at bounding box center [445, 301] width 101 height 34
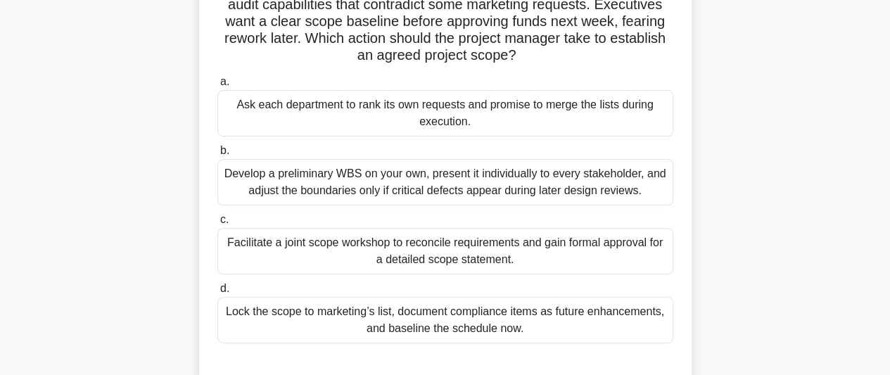
scroll to position [141, 0]
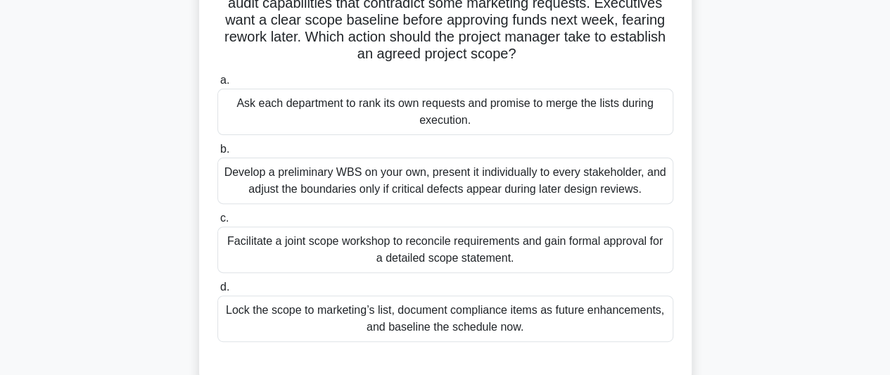
click at [607, 258] on div "Facilitate a joint scope workshop to reconcile requirements and gain formal app…" at bounding box center [446, 250] width 456 height 46
click at [218, 223] on input "c. Facilitate a joint scope workshop to reconcile requirements and gain formal …" at bounding box center [218, 218] width 0 height 9
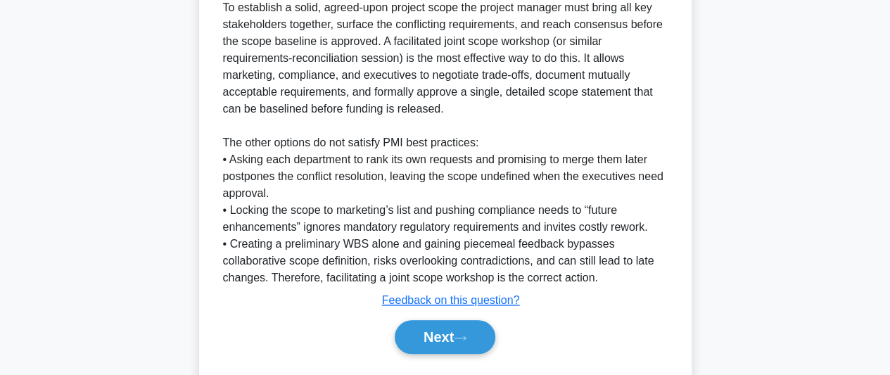
scroll to position [563, 0]
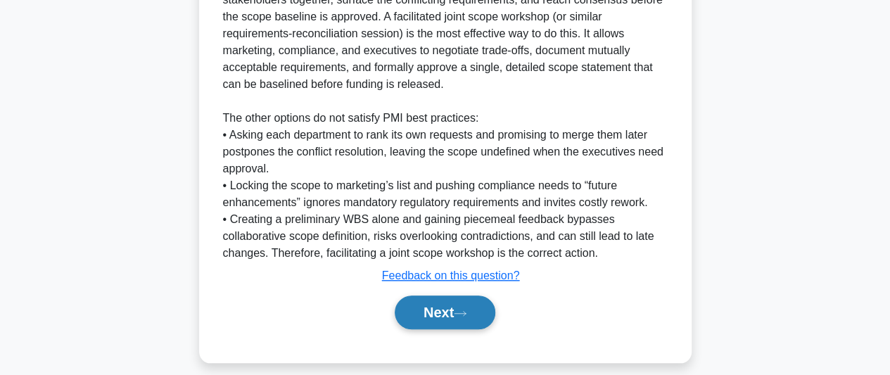
click at [456, 303] on button "Next" at bounding box center [445, 313] width 101 height 34
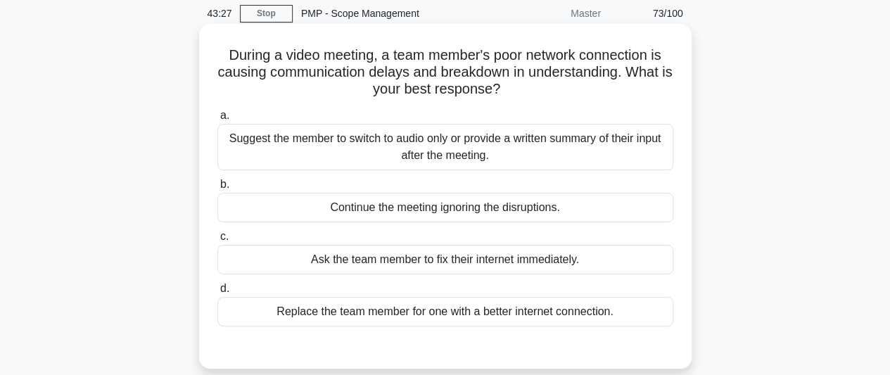
scroll to position [33, 0]
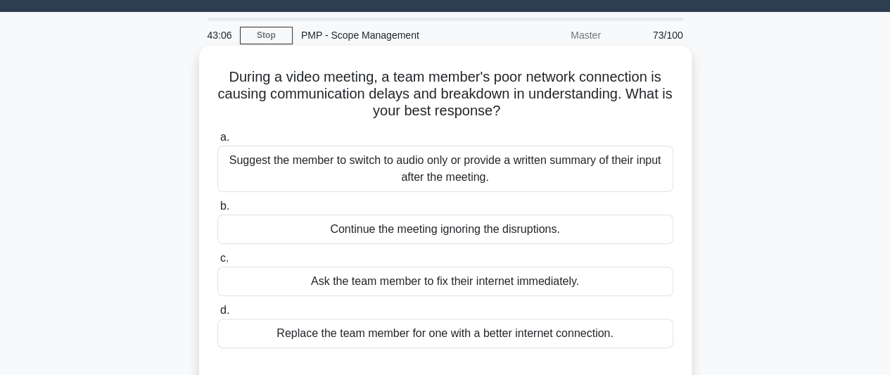
click at [534, 167] on div "Suggest the member to switch to audio only or provide a written summary of thei…" at bounding box center [446, 169] width 456 height 46
click at [218, 142] on input "a. Suggest the member to switch to audio only or provide a written summary of t…" at bounding box center [218, 137] width 0 height 9
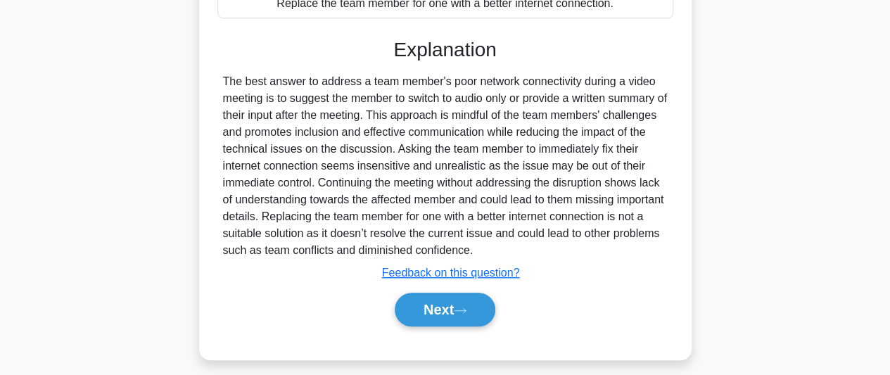
scroll to position [385, 0]
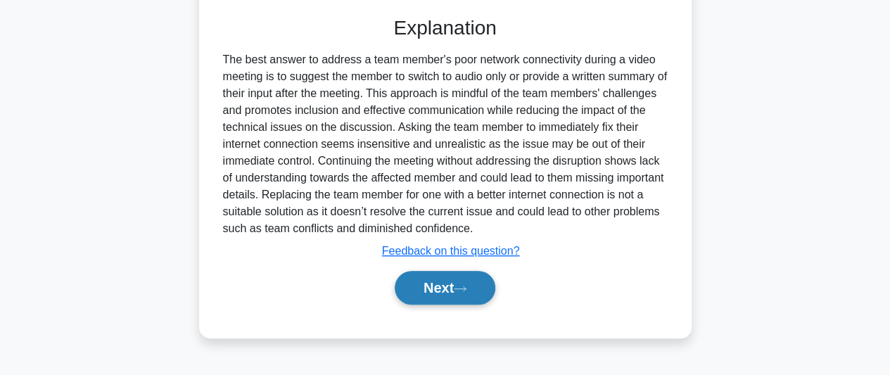
click at [462, 286] on icon at bounding box center [460, 289] width 13 height 8
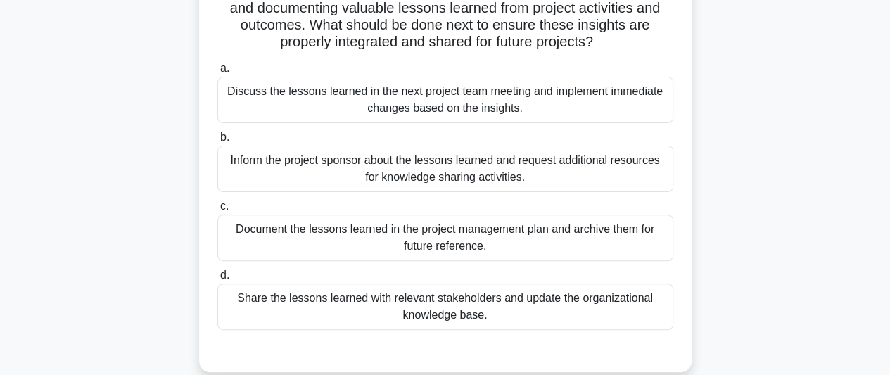
scroll to position [141, 0]
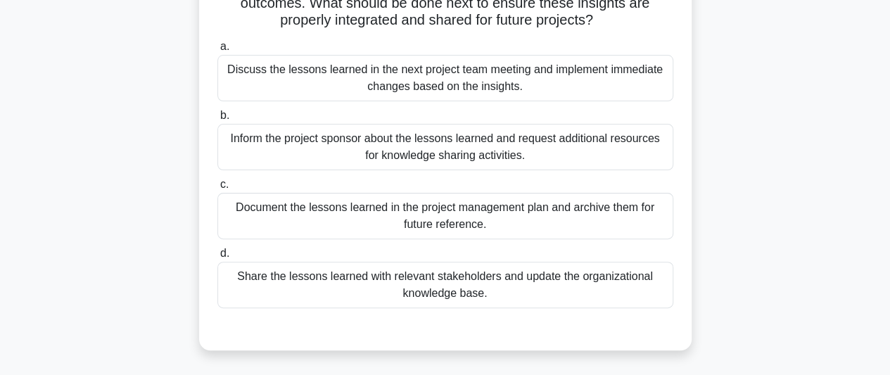
click at [567, 287] on div "Share the lessons learned with relevant stakeholders and update the organizatio…" at bounding box center [446, 285] width 456 height 46
click at [218, 258] on input "d. Share the lessons learned with relevant stakeholders and update the organiza…" at bounding box center [218, 253] width 0 height 9
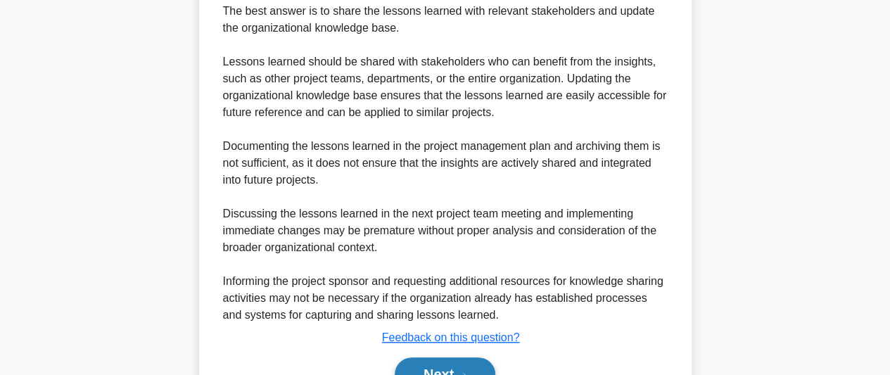
scroll to position [575, 0]
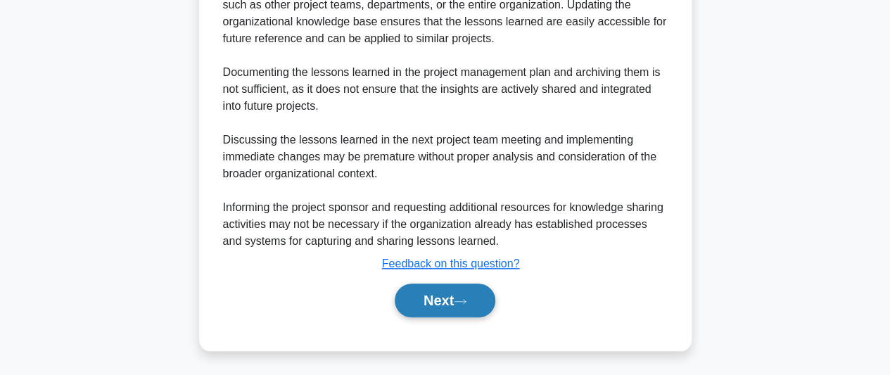
click at [449, 303] on button "Next" at bounding box center [445, 301] width 101 height 34
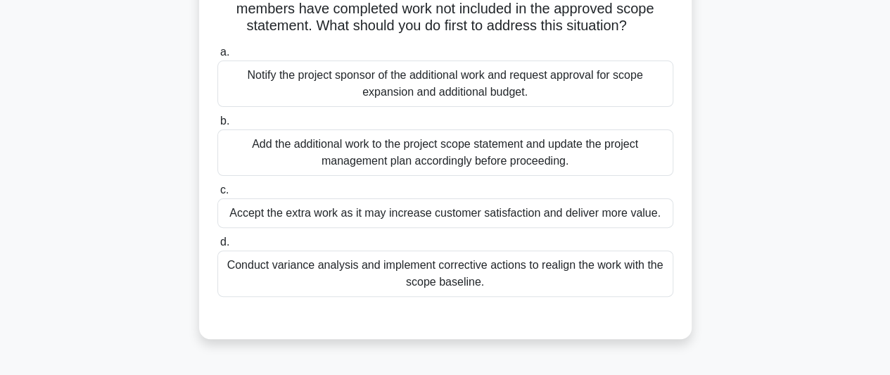
scroll to position [141, 0]
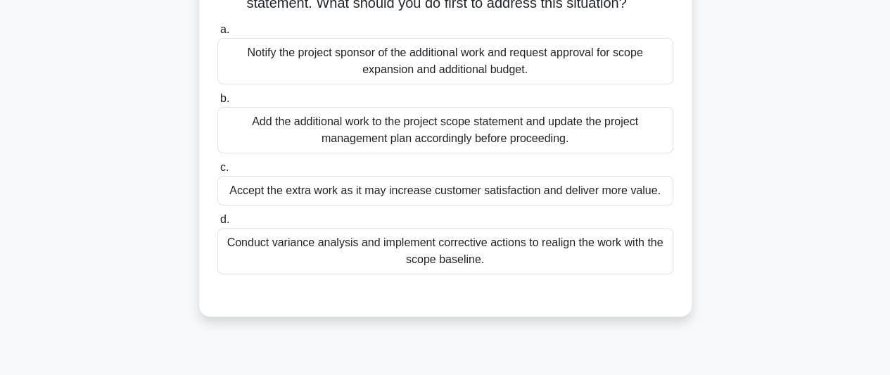
click at [521, 253] on div "Conduct variance analysis and implement corrective actions to realign the work …" at bounding box center [446, 251] width 456 height 46
click at [218, 225] on input "d. Conduct variance analysis and implement corrective actions to realign the wo…" at bounding box center [218, 219] width 0 height 9
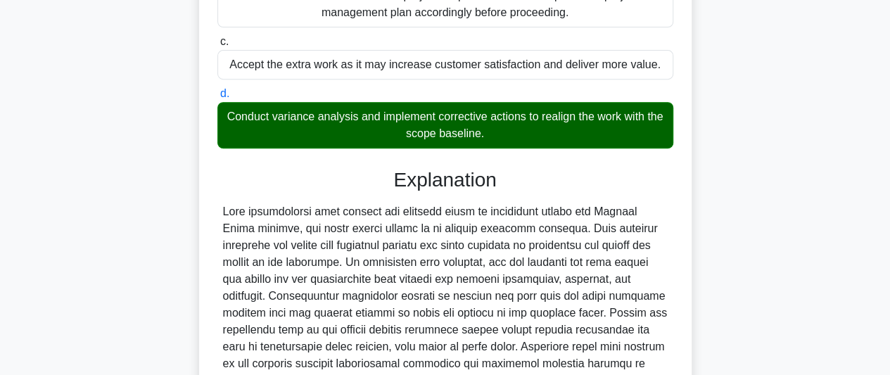
scroll to position [457, 0]
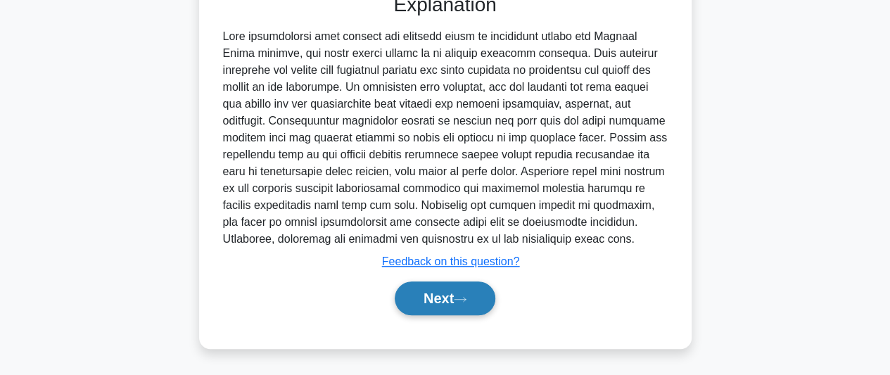
click at [455, 301] on button "Next" at bounding box center [445, 299] width 101 height 34
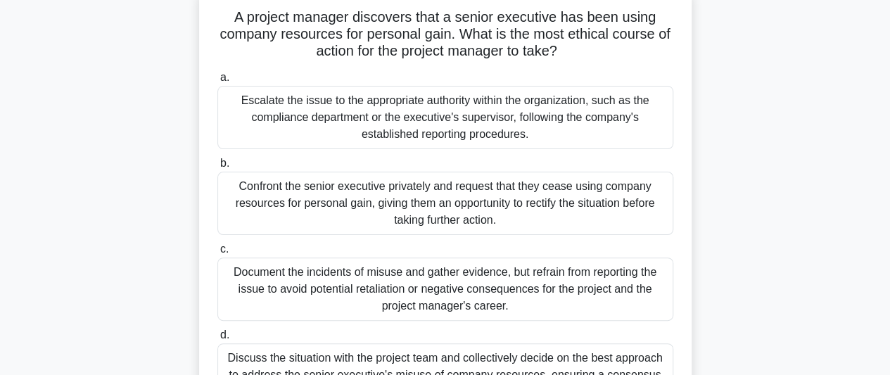
scroll to position [33, 0]
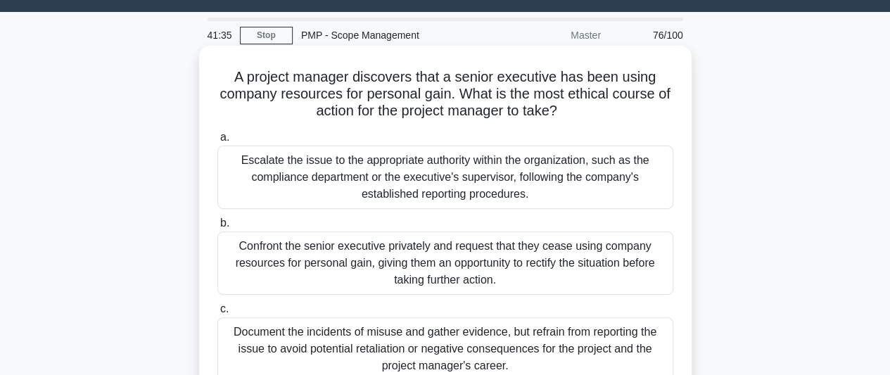
click at [512, 181] on div "Escalate the issue to the appropriate authority within the organization, such a…" at bounding box center [446, 177] width 456 height 63
click at [218, 142] on input "a. Escalate the issue to the appropriate authority within the organization, suc…" at bounding box center [218, 137] width 0 height 9
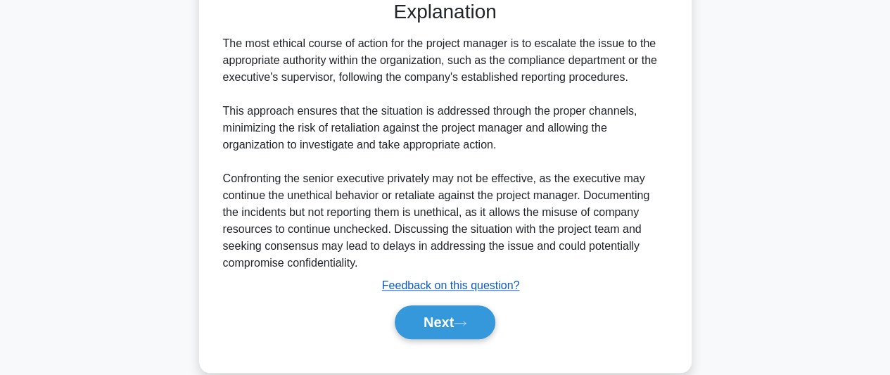
scroll to position [526, 0]
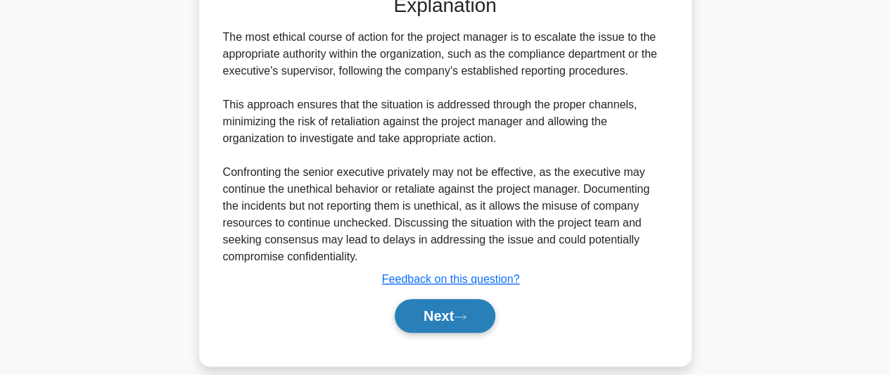
click at [431, 320] on button "Next" at bounding box center [445, 316] width 101 height 34
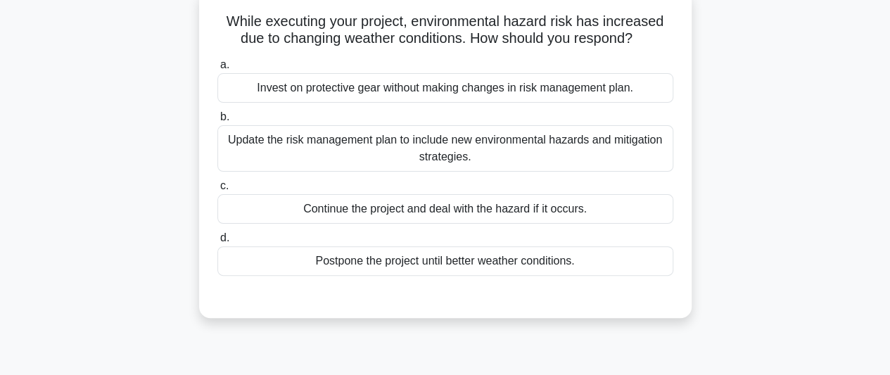
scroll to position [70, 0]
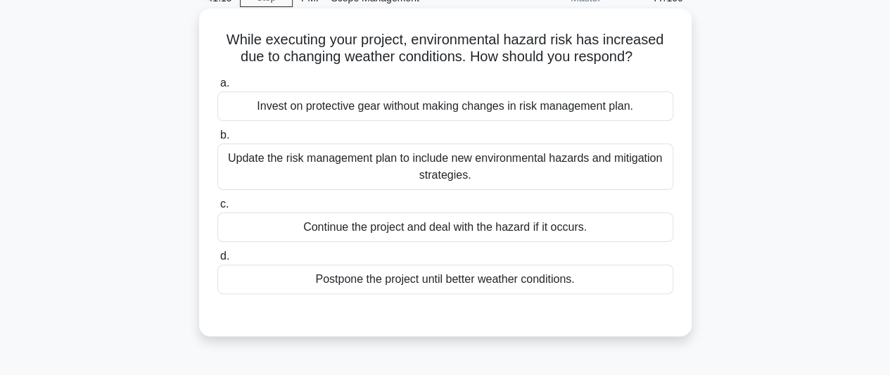
click at [503, 166] on div "Update the risk management plan to include new environmental hazards and mitiga…" at bounding box center [446, 167] width 456 height 46
click at [218, 140] on input "b. Update the risk management plan to include new environmental hazards and mit…" at bounding box center [218, 135] width 0 height 9
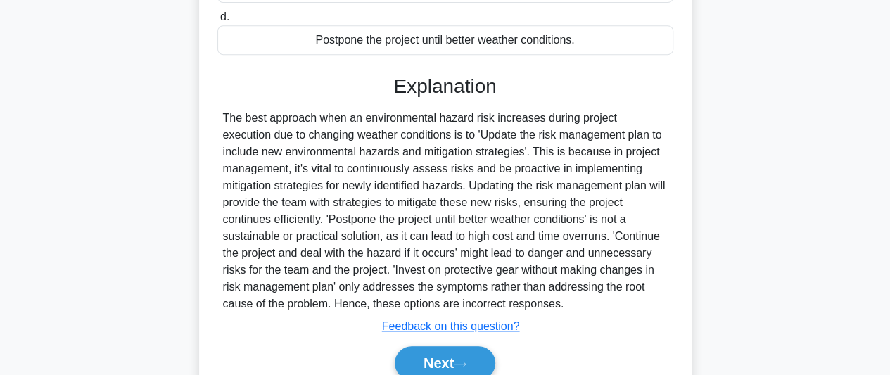
scroll to position [385, 0]
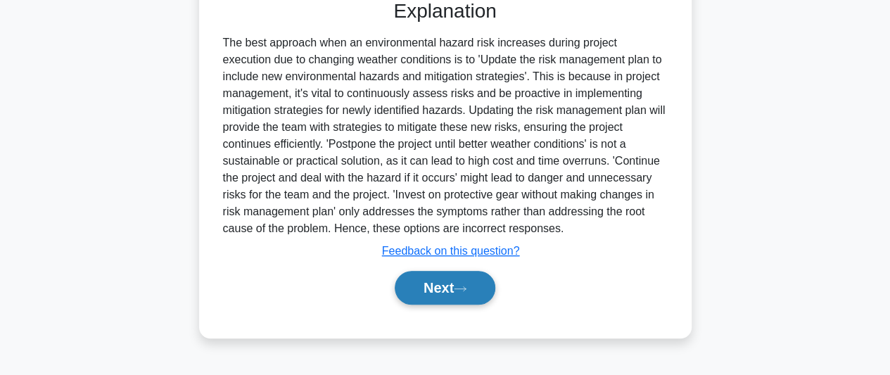
click at [447, 294] on button "Next" at bounding box center [445, 288] width 101 height 34
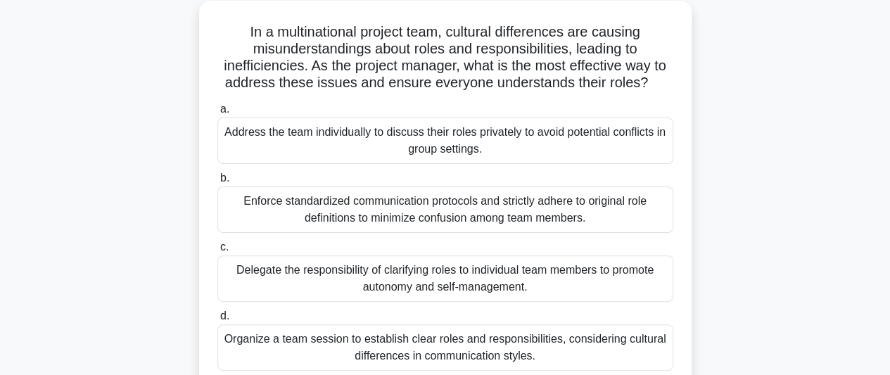
scroll to position [103, 0]
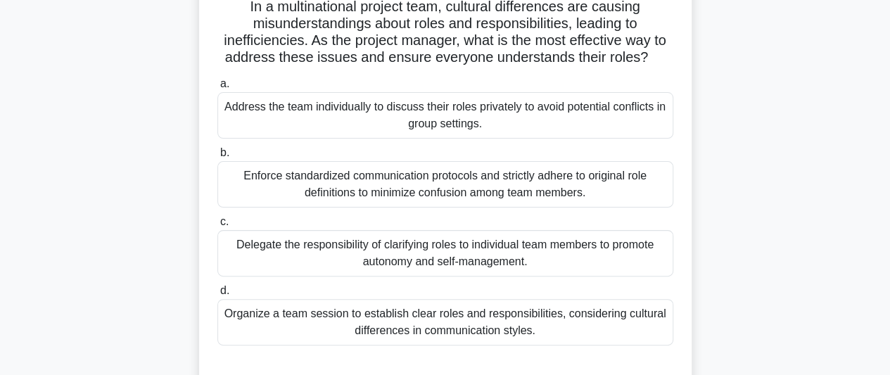
click at [605, 318] on div "Organize a team session to establish clear roles and responsibilities, consider…" at bounding box center [446, 322] width 456 height 46
click at [218, 296] on input "d. Organize a team session to establish clear roles and responsibilities, consi…" at bounding box center [218, 290] width 0 height 9
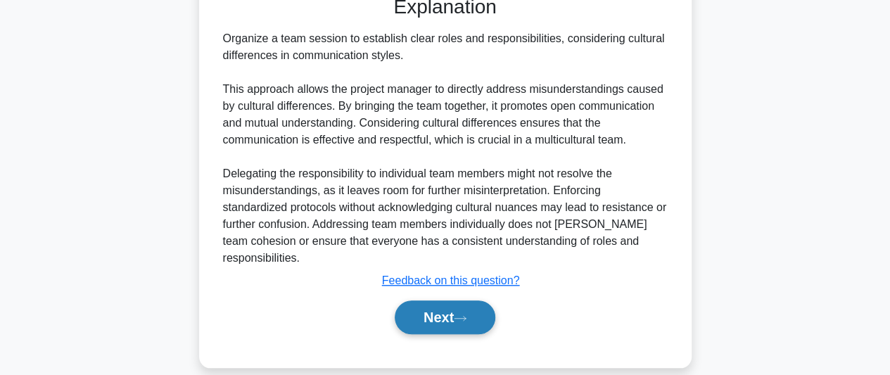
click at [474, 301] on button "Next" at bounding box center [445, 318] width 101 height 34
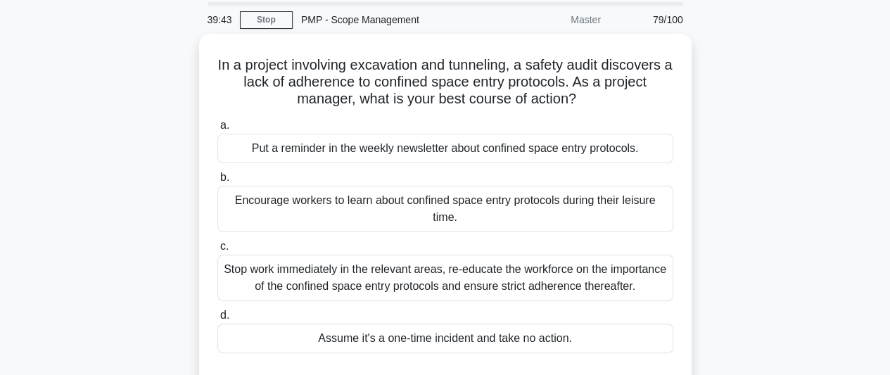
scroll to position [70, 0]
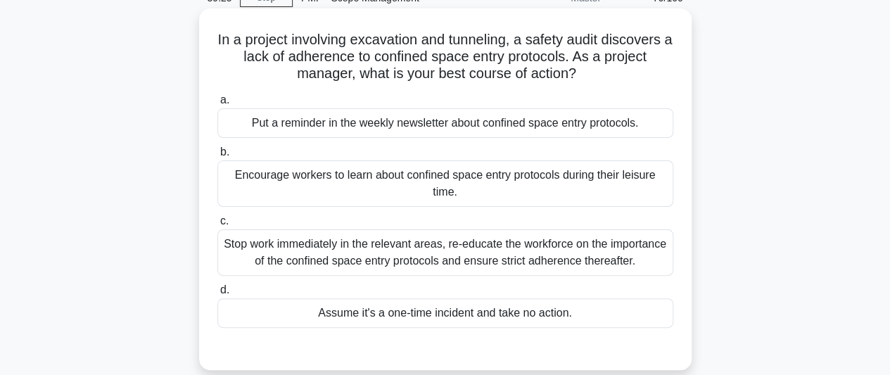
click at [618, 252] on div "Stop work immediately in the relevant areas, re-educate the workforce on the im…" at bounding box center [446, 252] width 456 height 46
click at [218, 226] on input "c. Stop work immediately in the relevant areas, re-educate the workforce on the…" at bounding box center [218, 221] width 0 height 9
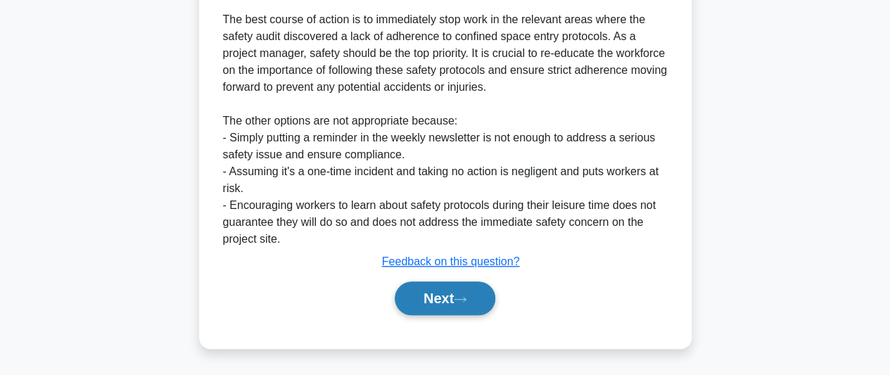
scroll to position [457, 0]
click at [461, 287] on button "Next" at bounding box center [445, 299] width 101 height 34
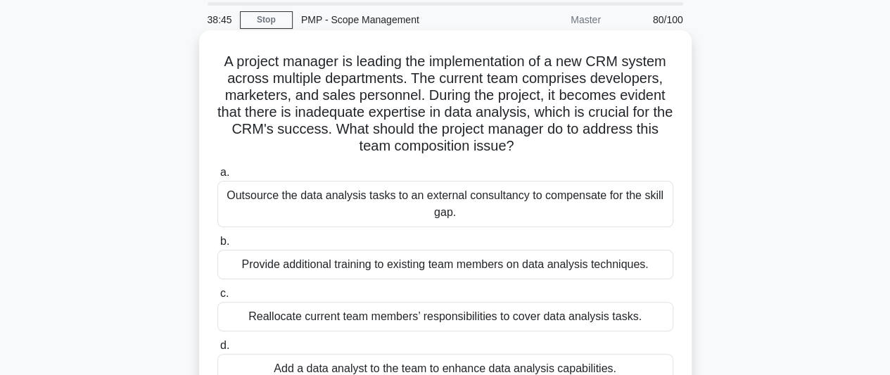
scroll to position [70, 0]
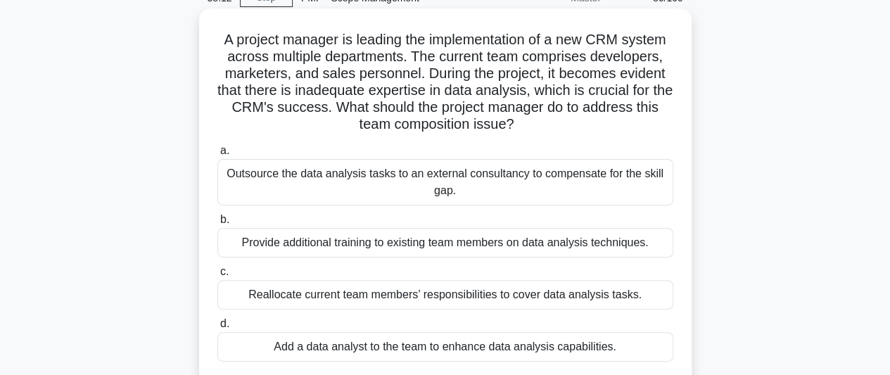
click at [423, 189] on div "Outsource the data analysis tasks to an external consultancy to compensate for …" at bounding box center [446, 182] width 456 height 46
click at [218, 156] on input "a. Outsource the data analysis tasks to an external consultancy to compensate f…" at bounding box center [218, 150] width 0 height 9
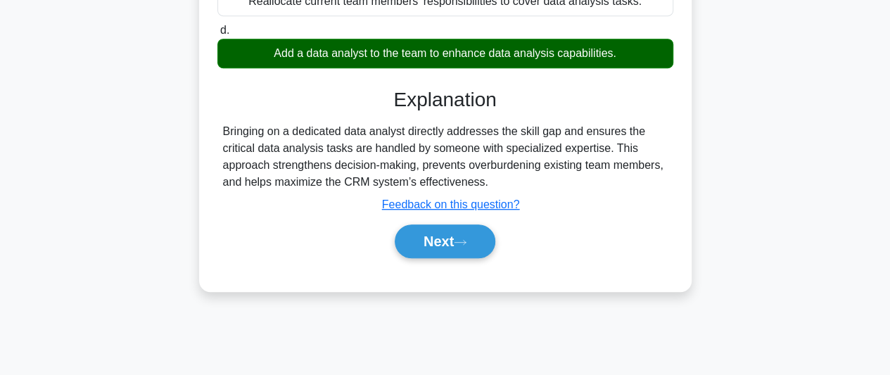
scroll to position [385, 0]
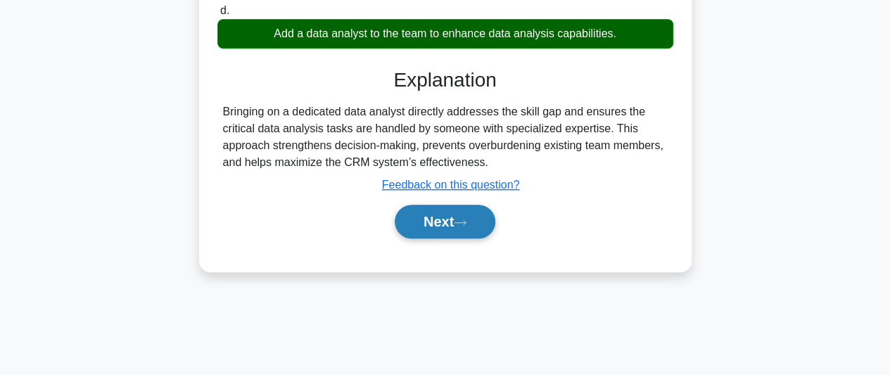
click at [467, 225] on icon at bounding box center [460, 223] width 13 height 8
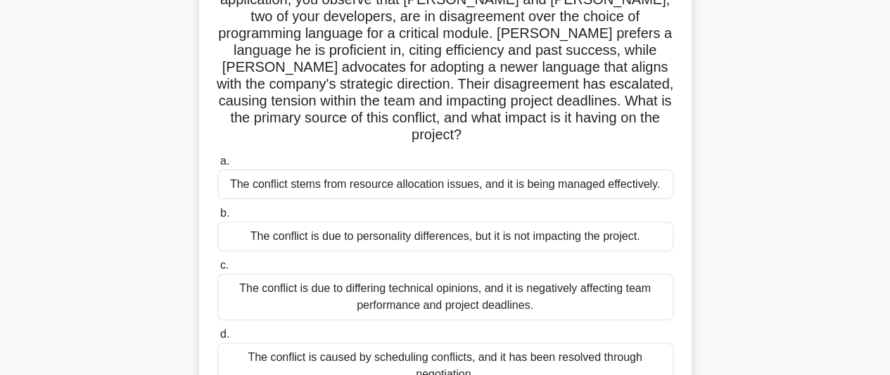
scroll to position [174, 0]
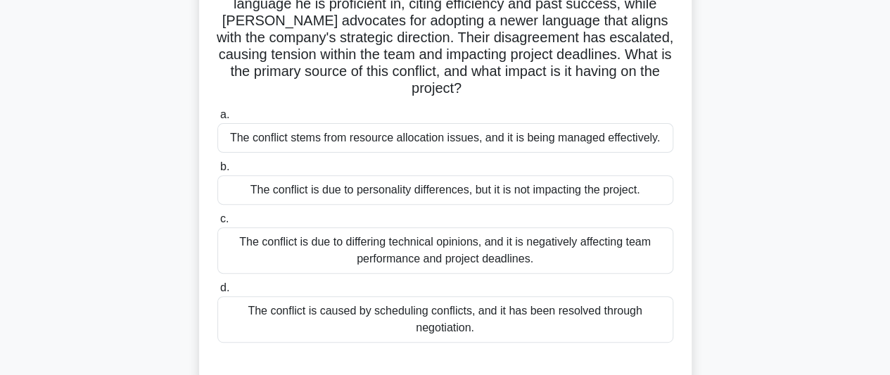
click at [451, 244] on div "The conflict is due to differing technical opinions, and it is negatively affec…" at bounding box center [446, 250] width 456 height 46
click at [218, 224] on input "c. The conflict is due to differing technical opinions, and it is negatively af…" at bounding box center [218, 219] width 0 height 9
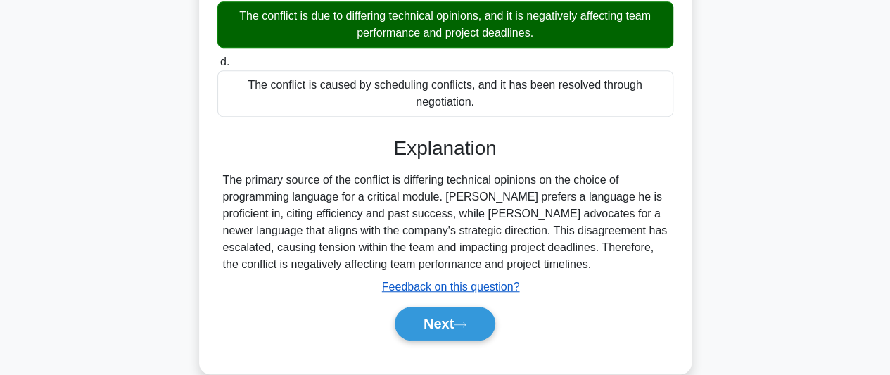
scroll to position [406, 0]
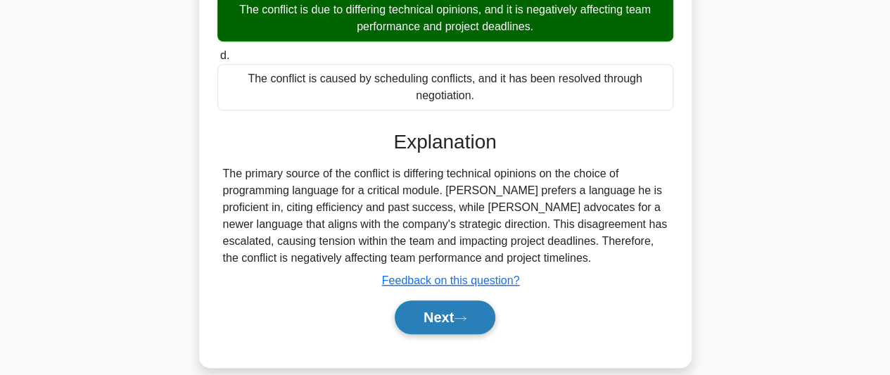
click at [431, 303] on button "Next" at bounding box center [445, 318] width 101 height 34
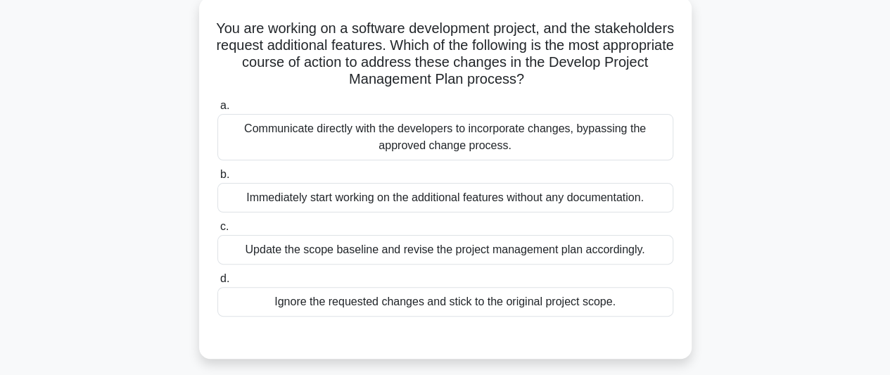
scroll to position [103, 0]
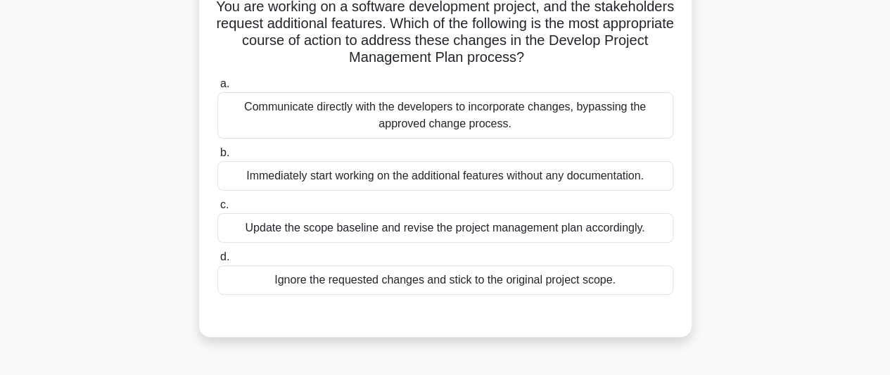
click at [421, 227] on div "Update the scope baseline and revise the project management plan accordingly." at bounding box center [446, 228] width 456 height 30
click at [218, 210] on input "c. Update the scope baseline and revise the project management plan accordingly." at bounding box center [218, 205] width 0 height 9
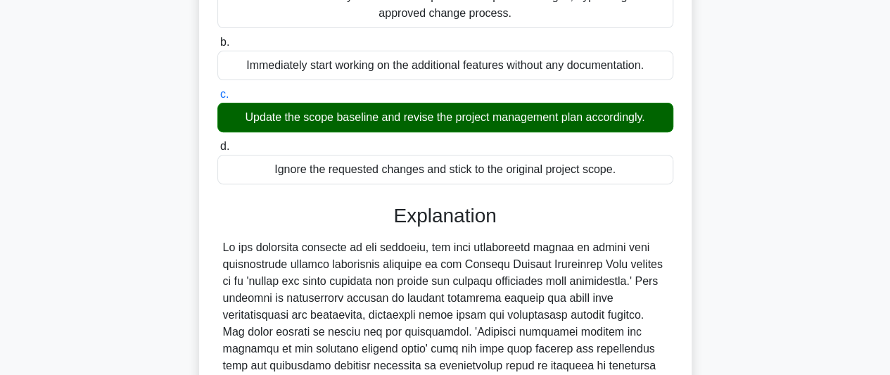
scroll to position [440, 0]
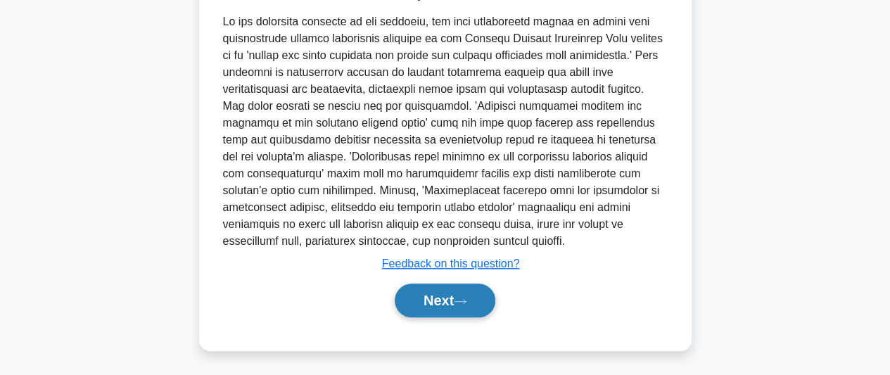
click at [461, 288] on button "Next" at bounding box center [445, 301] width 101 height 34
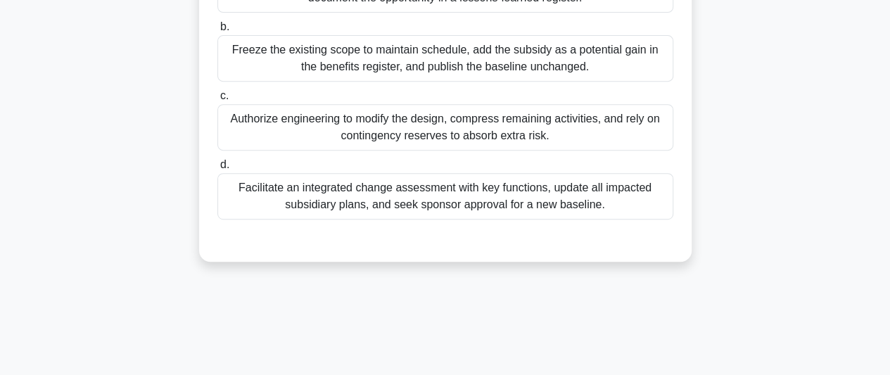
scroll to position [315, 0]
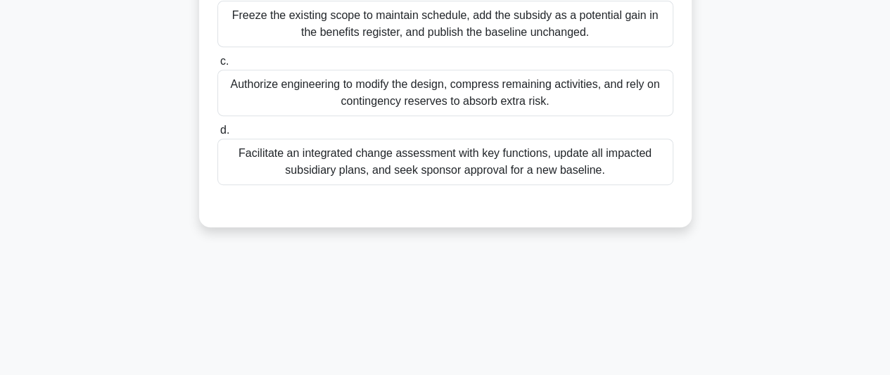
click at [515, 160] on div "Facilitate an integrated change assessment with key functions, update all impac…" at bounding box center [446, 162] width 456 height 46
click at [218, 135] on input "d. Facilitate an integrated change assessment with key functions, update all im…" at bounding box center [218, 130] width 0 height 9
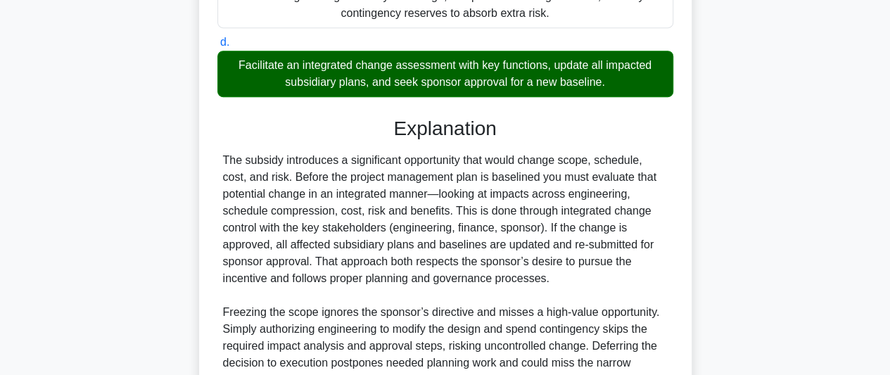
scroll to position [558, 0]
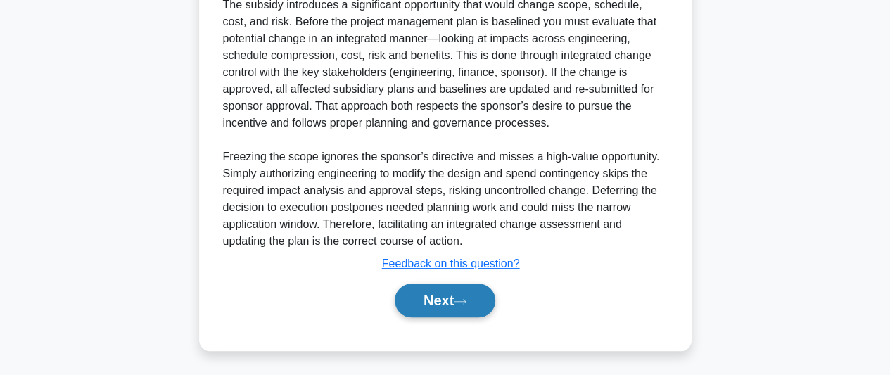
click at [467, 298] on icon at bounding box center [460, 302] width 13 height 8
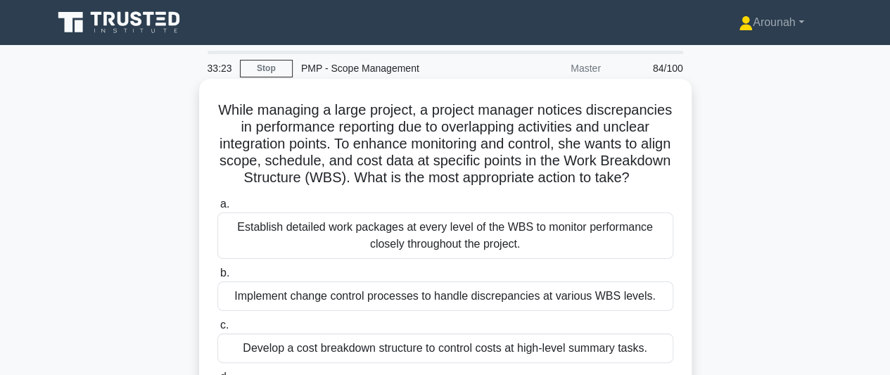
scroll to position [70, 0]
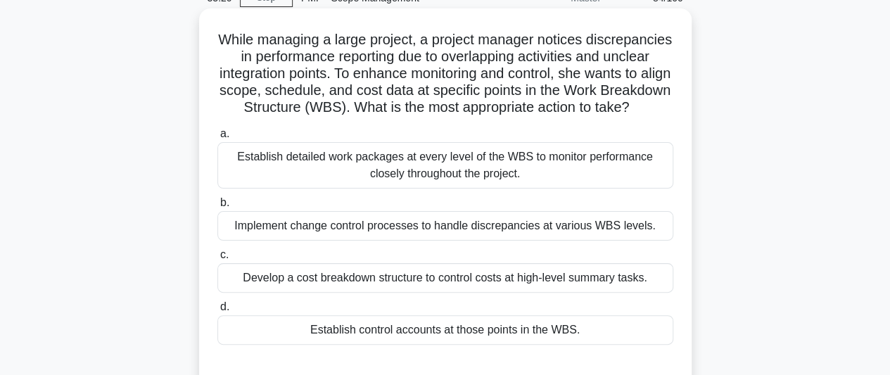
click at [481, 241] on div "Implement change control processes to handle discrepancies at various WBS level…" at bounding box center [446, 226] width 456 height 30
click at [218, 208] on input "b. Implement change control processes to handle discrepancies at various WBS le…" at bounding box center [218, 203] width 0 height 9
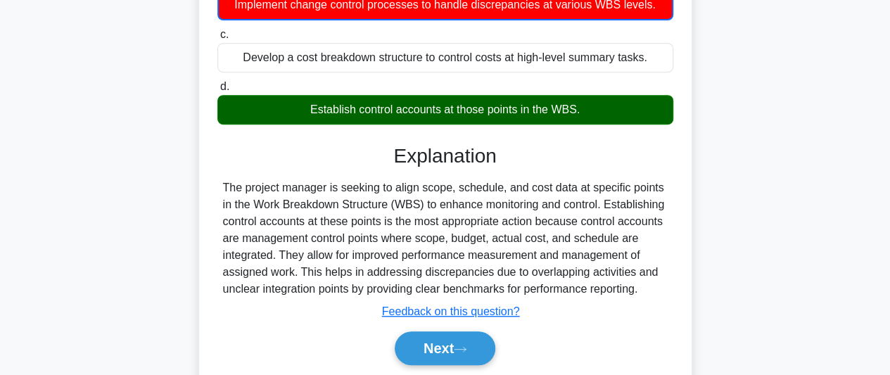
scroll to position [352, 0]
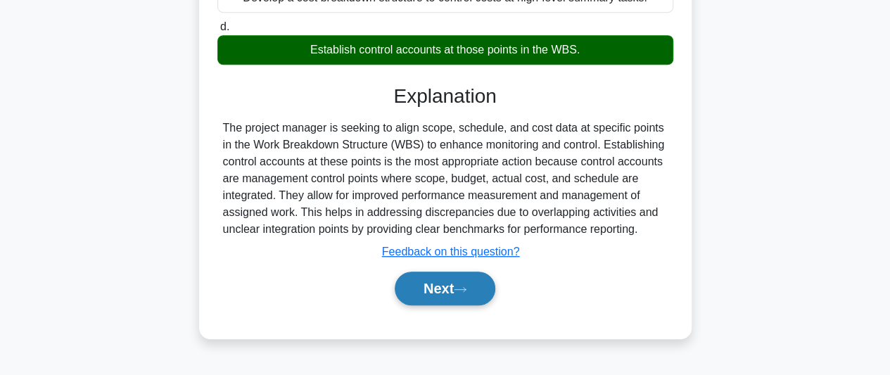
click at [451, 303] on button "Next" at bounding box center [445, 289] width 101 height 34
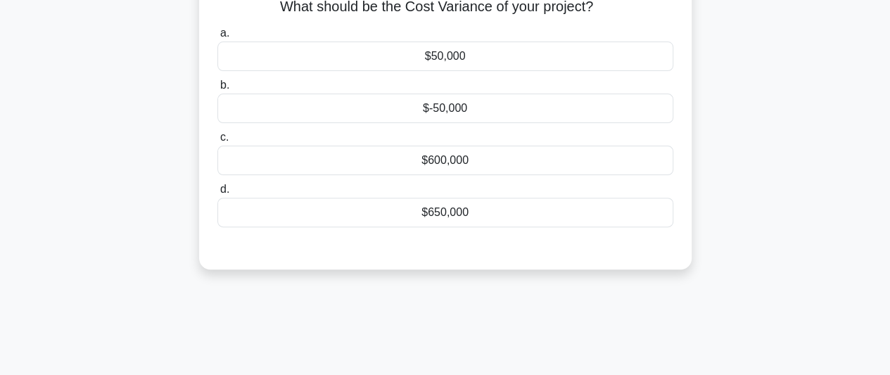
scroll to position [0, 0]
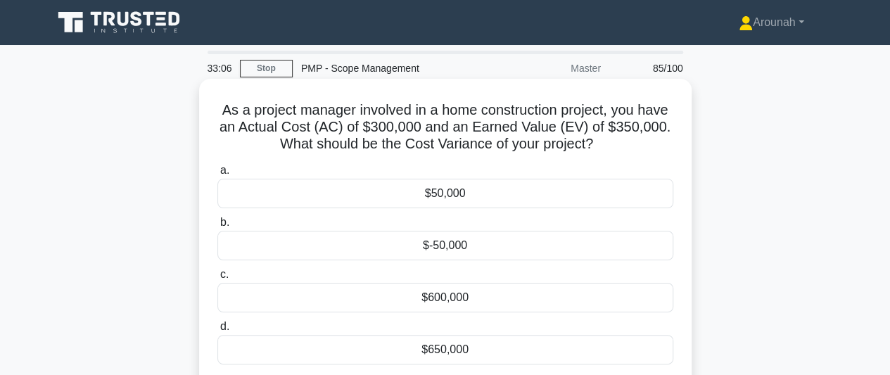
click at [479, 201] on div "$50,000" at bounding box center [446, 194] width 456 height 30
click at [218, 175] on input "a. $50,000" at bounding box center [218, 170] width 0 height 9
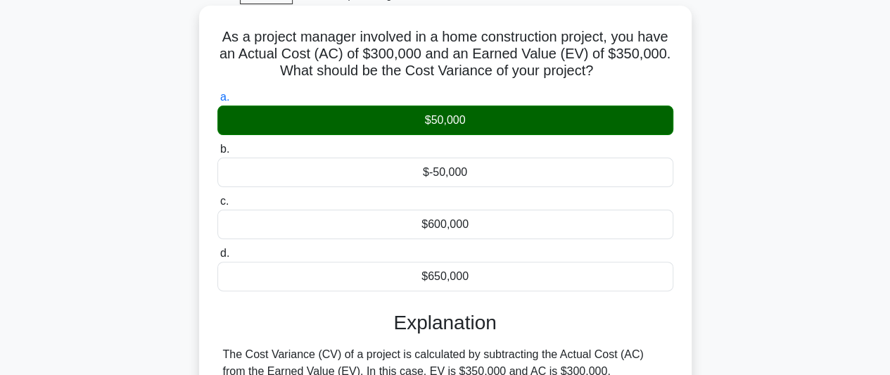
scroll to position [211, 0]
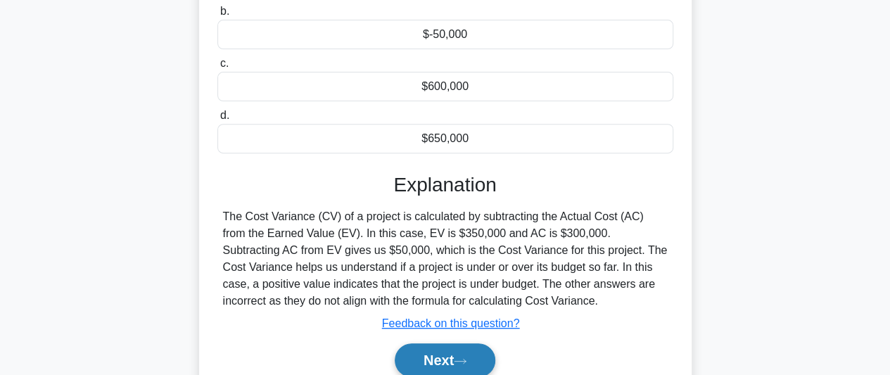
click at [410, 349] on button "Next" at bounding box center [445, 361] width 101 height 34
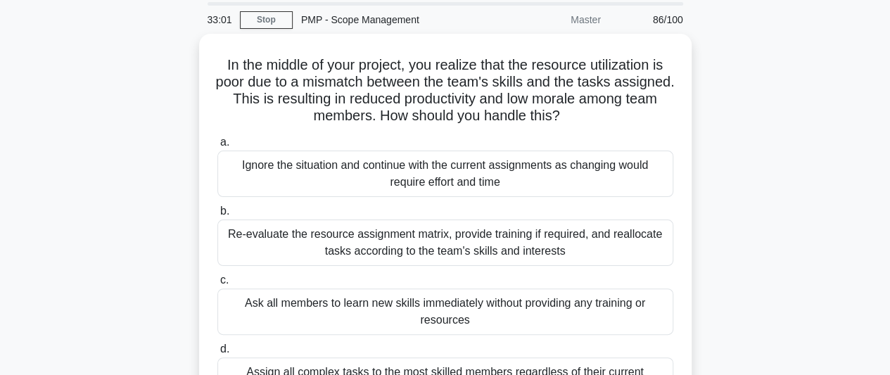
scroll to position [70, 0]
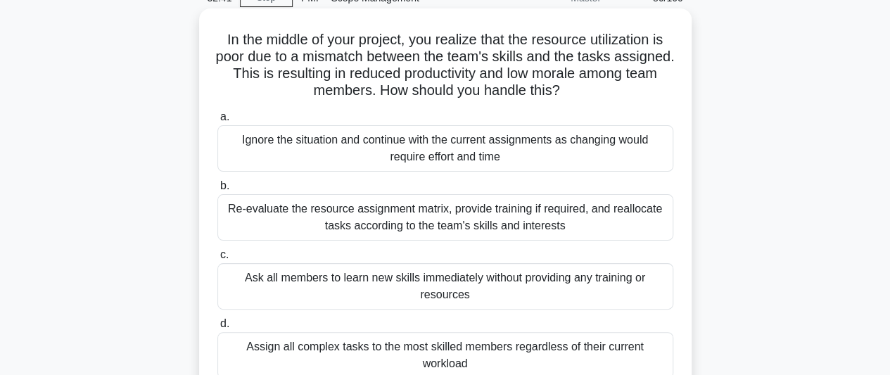
click at [608, 226] on div "Re-evaluate the resource assignment matrix, provide training if required, and r…" at bounding box center [446, 217] width 456 height 46
click at [218, 191] on input "b. Re-evaluate the resource assignment matrix, provide training if required, an…" at bounding box center [218, 186] width 0 height 9
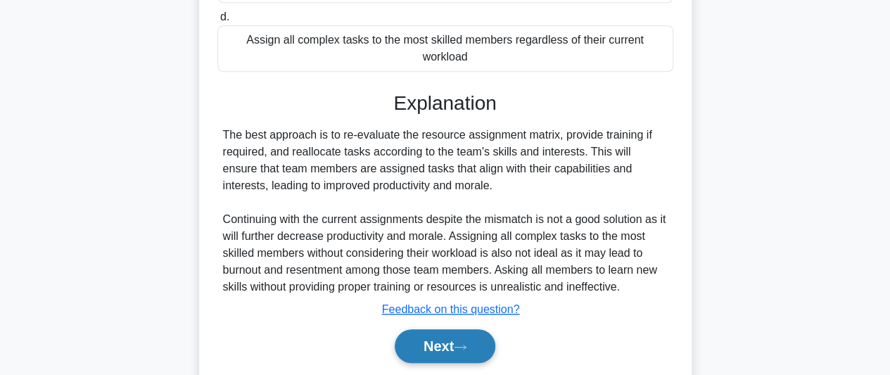
scroll to position [423, 0]
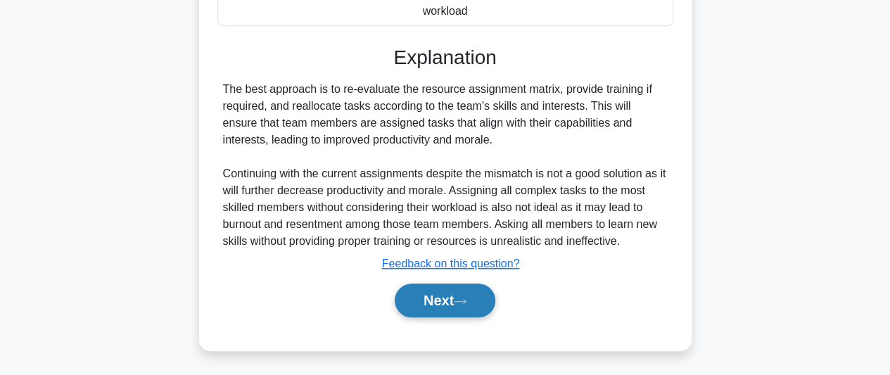
click at [453, 304] on button "Next" at bounding box center [445, 301] width 101 height 34
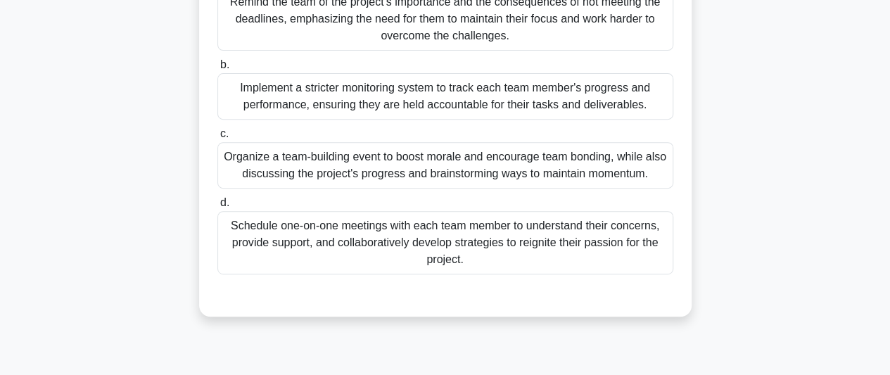
scroll to position [244, 0]
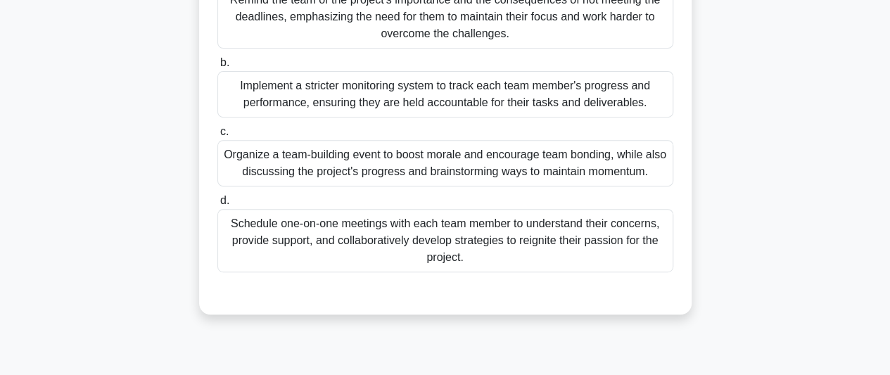
click at [458, 187] on div "Organize a team-building event to boost morale and encourage team bonding, whil…" at bounding box center [446, 163] width 456 height 46
click at [218, 137] on input "c. Organize a team-building event to boost morale and encourage team bonding, w…" at bounding box center [218, 131] width 0 height 9
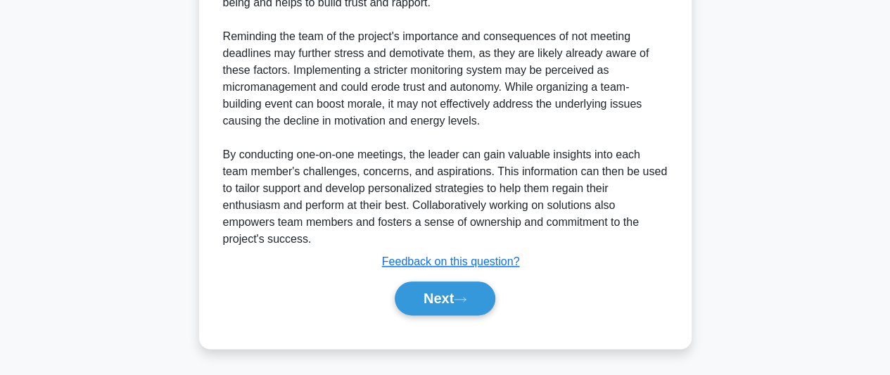
scroll to position [729, 0]
click at [438, 295] on button "Next" at bounding box center [445, 299] width 101 height 34
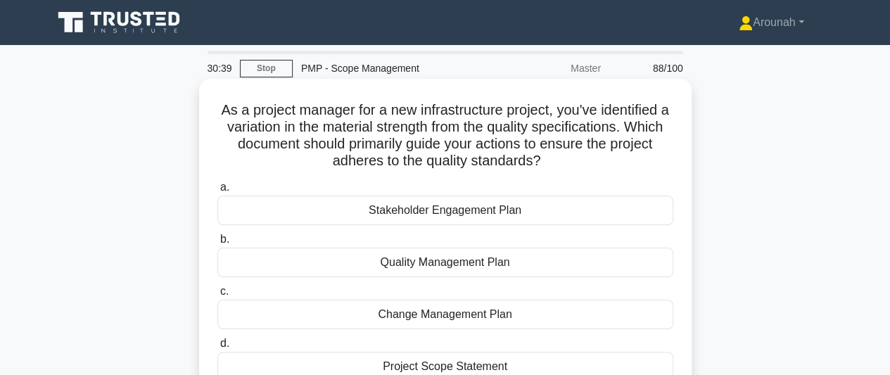
scroll to position [70, 0]
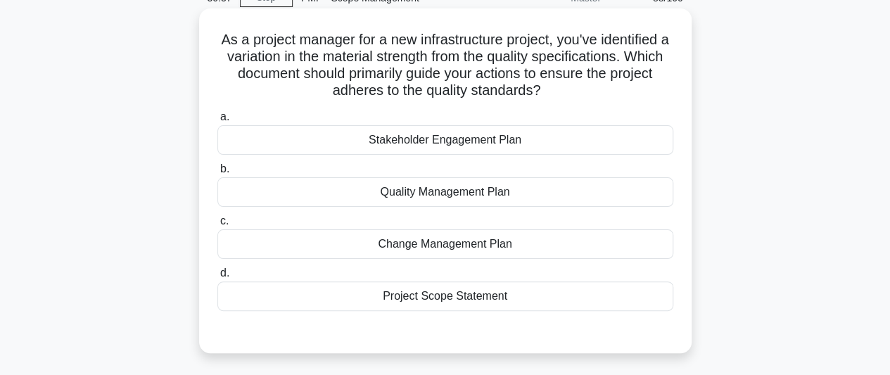
click at [482, 195] on div "Quality Management Plan" at bounding box center [446, 192] width 456 height 30
click at [218, 174] on input "b. Quality Management Plan" at bounding box center [218, 169] width 0 height 9
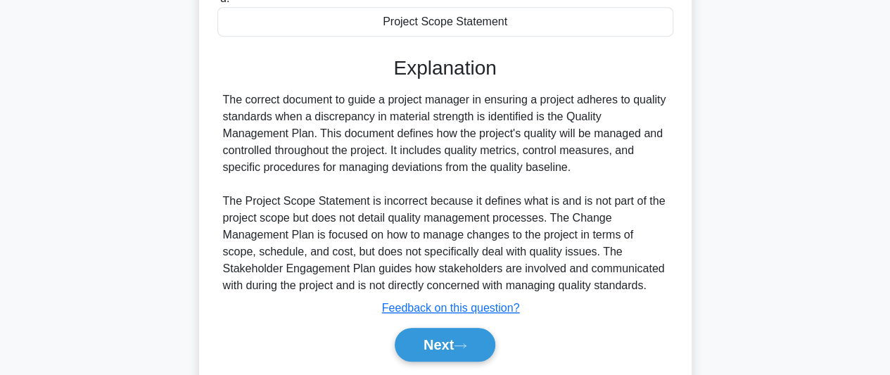
scroll to position [352, 0]
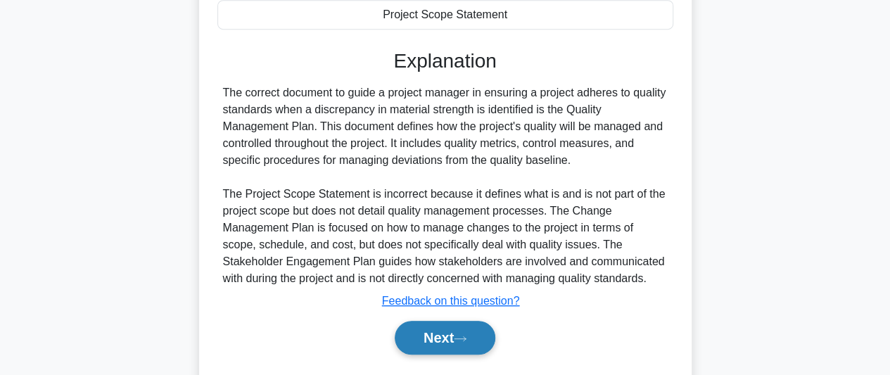
click at [469, 329] on button "Next" at bounding box center [445, 338] width 101 height 34
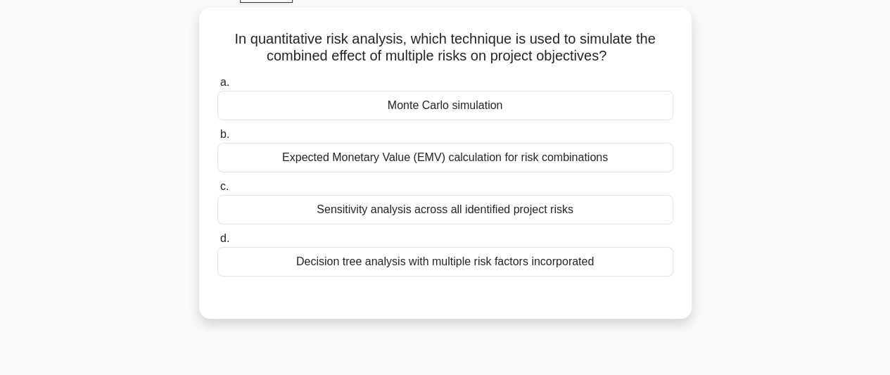
scroll to position [0, 0]
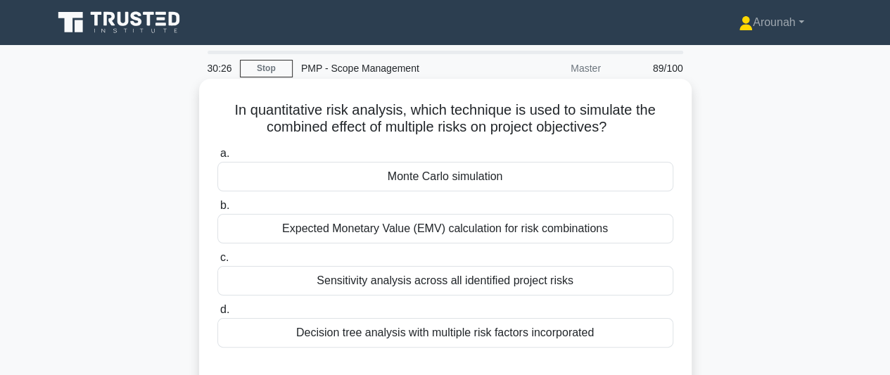
click at [536, 177] on div "Monte Carlo simulation" at bounding box center [446, 177] width 456 height 30
click at [218, 158] on input "a. Monte Carlo simulation" at bounding box center [218, 153] width 0 height 9
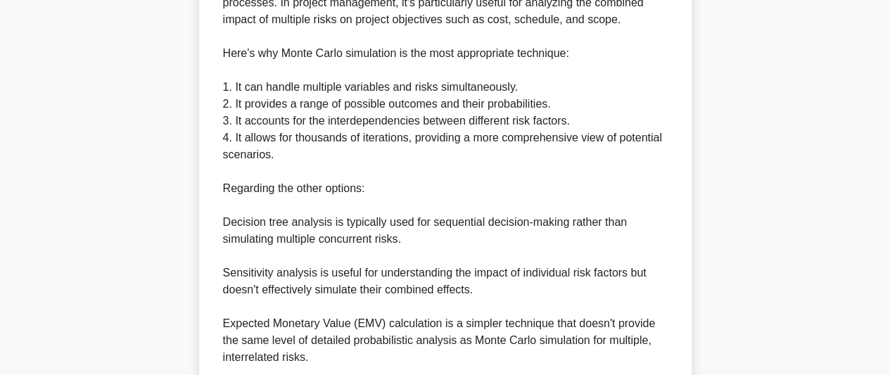
scroll to position [609, 0]
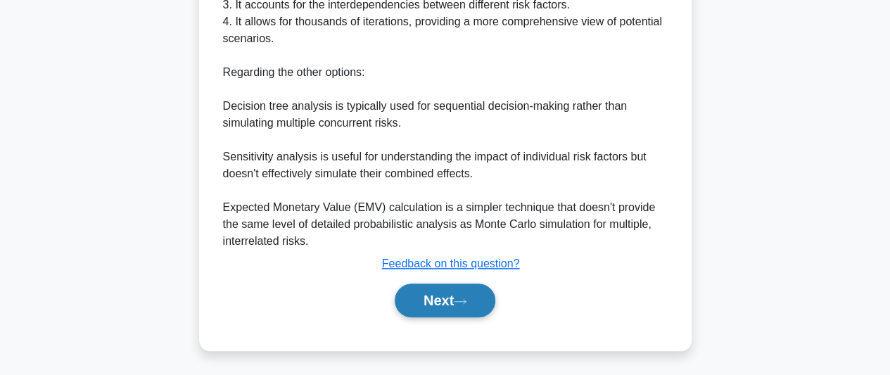
click at [434, 294] on button "Next" at bounding box center [445, 301] width 101 height 34
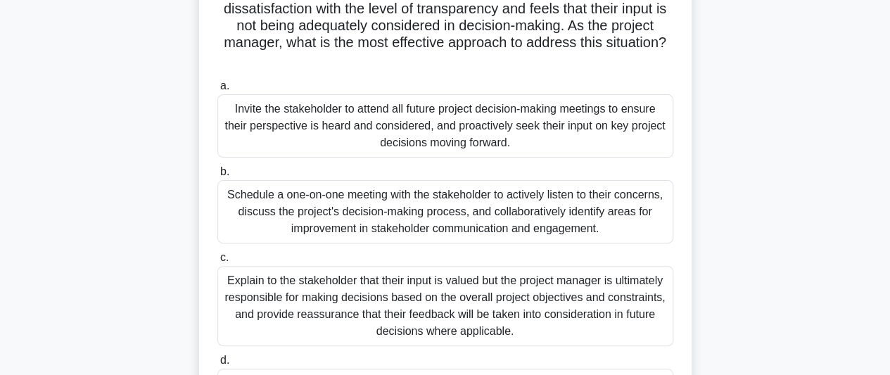
scroll to position [141, 0]
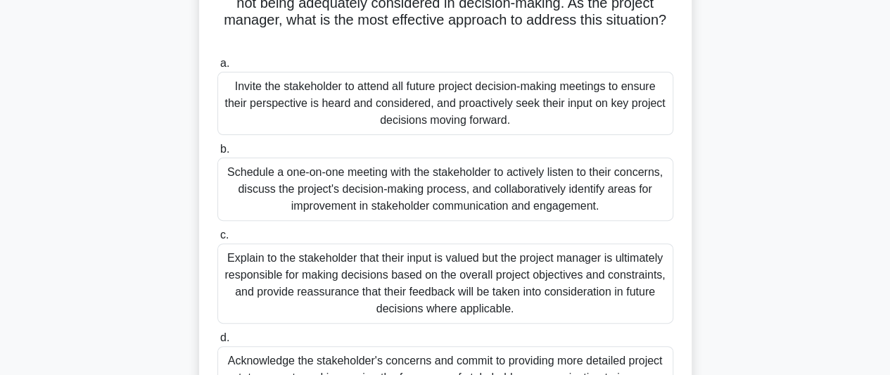
click at [454, 194] on div "Schedule a one-on-one meeting with the stakeholder to actively listen to their …" at bounding box center [446, 189] width 456 height 63
click at [218, 154] on input "b. Schedule a one-on-one meeting with the stakeholder to actively listen to the…" at bounding box center [218, 149] width 0 height 9
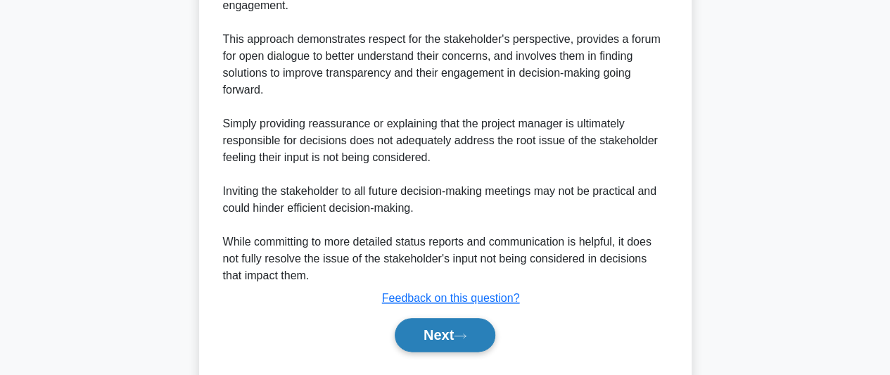
scroll to position [710, 0]
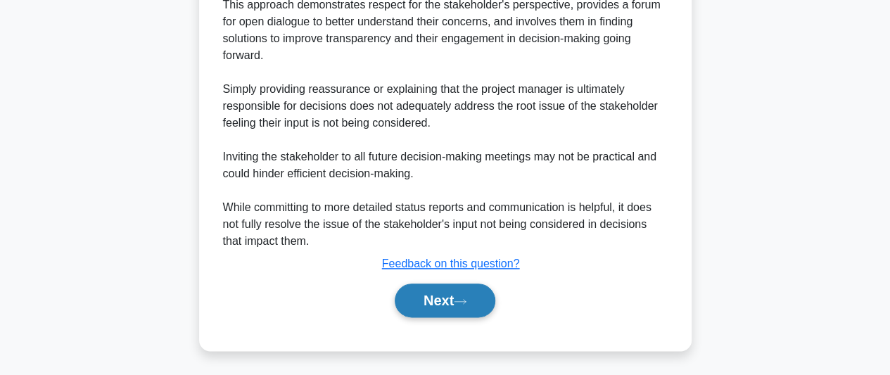
click at [437, 294] on button "Next" at bounding box center [445, 301] width 101 height 34
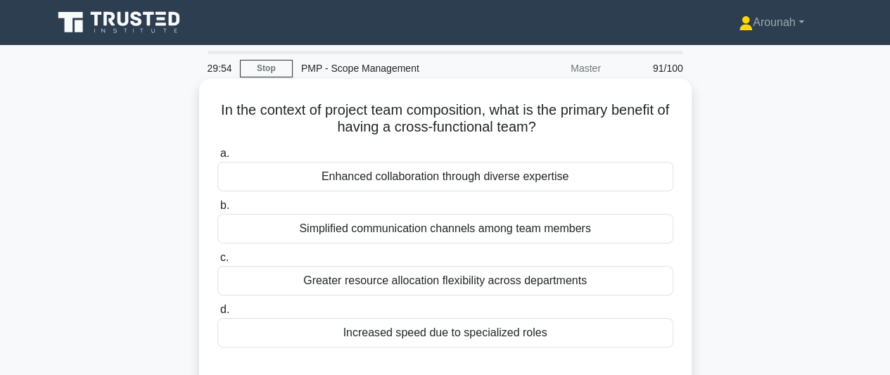
scroll to position [0, 0]
click at [455, 284] on div "Greater resource allocation flexibility across departments" at bounding box center [446, 281] width 456 height 30
click at [218, 263] on input "c. Greater resource allocation flexibility across departments" at bounding box center [218, 257] width 0 height 9
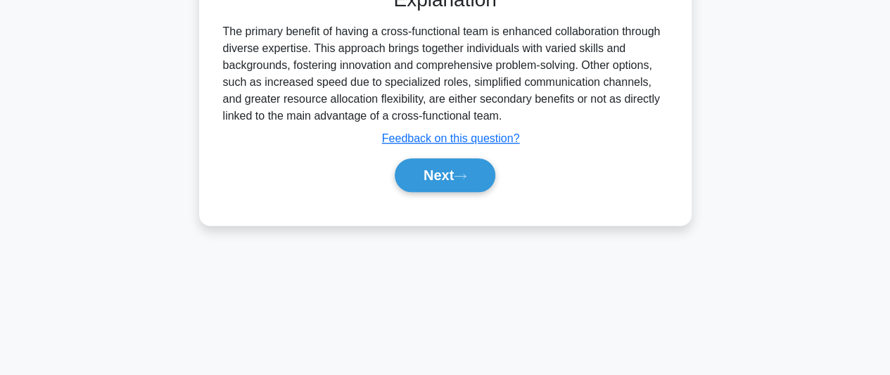
scroll to position [385, 0]
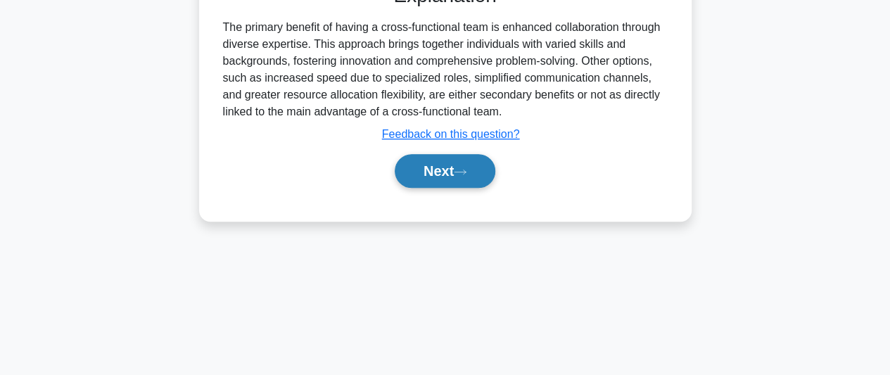
click at [422, 177] on button "Next" at bounding box center [445, 171] width 101 height 34
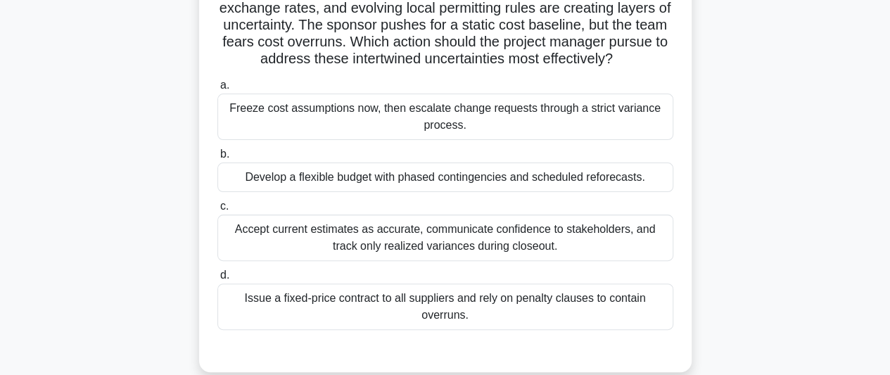
scroll to position [141, 0]
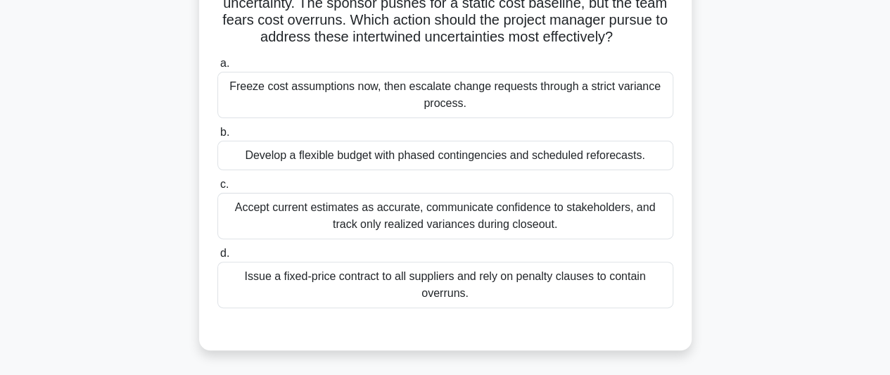
click at [486, 170] on div "Develop a flexible budget with phased contingencies and scheduled reforecasts." at bounding box center [446, 156] width 456 height 30
click at [218, 137] on input "b. Develop a flexible budget with phased contingencies and scheduled reforecast…" at bounding box center [218, 132] width 0 height 9
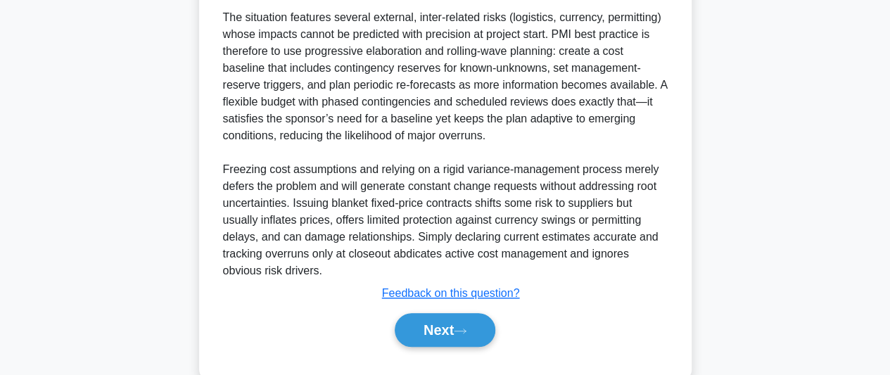
scroll to position [541, 0]
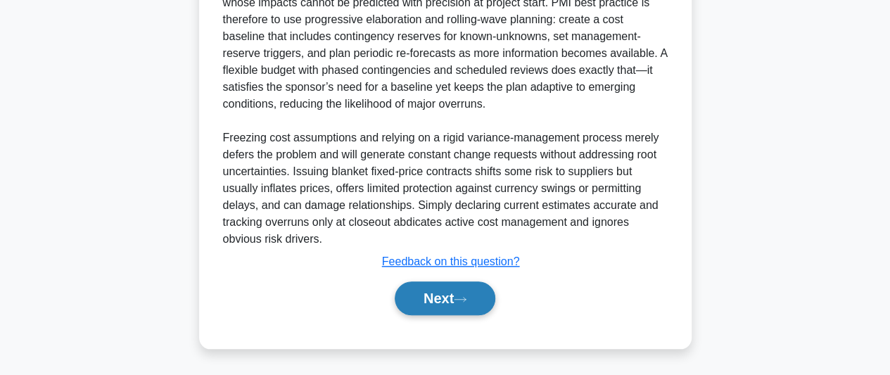
click at [455, 292] on button "Next" at bounding box center [445, 299] width 101 height 34
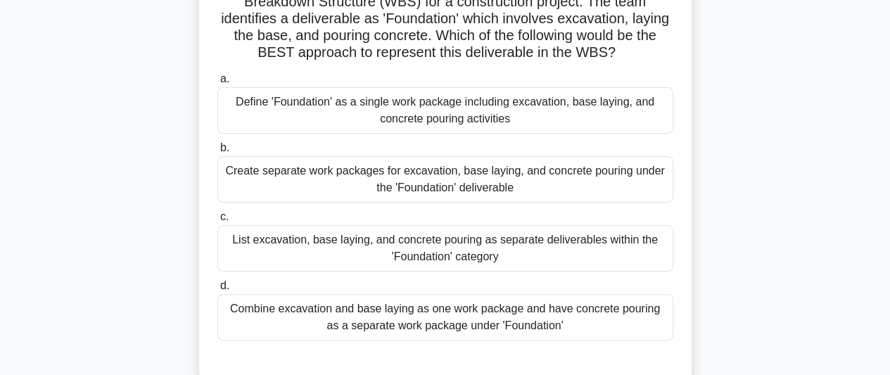
scroll to position [103, 0]
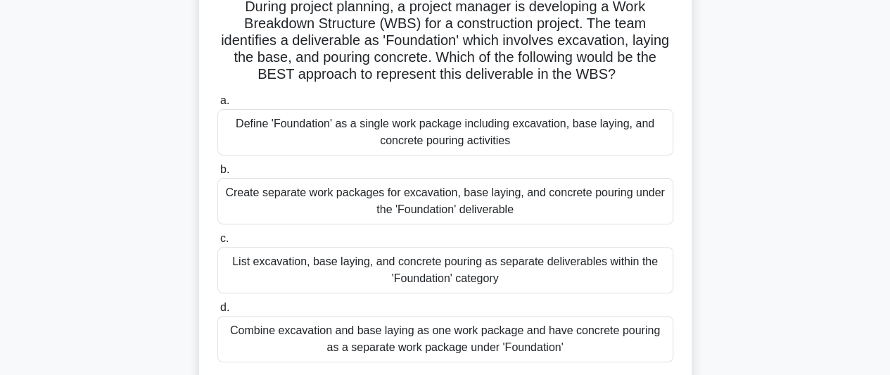
click at [508, 136] on div "Define 'Foundation' as a single work package including excavation, base laying,…" at bounding box center [446, 132] width 456 height 46
click at [218, 106] on input "a. Define 'Foundation' as a single work package including excavation, base layi…" at bounding box center [218, 100] width 0 height 9
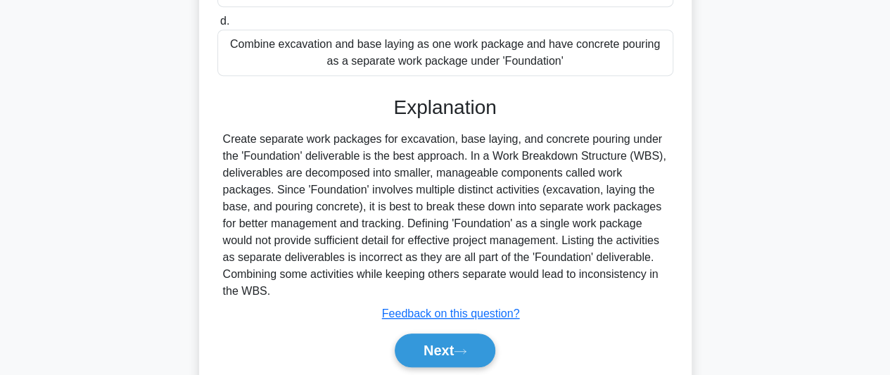
scroll to position [442, 0]
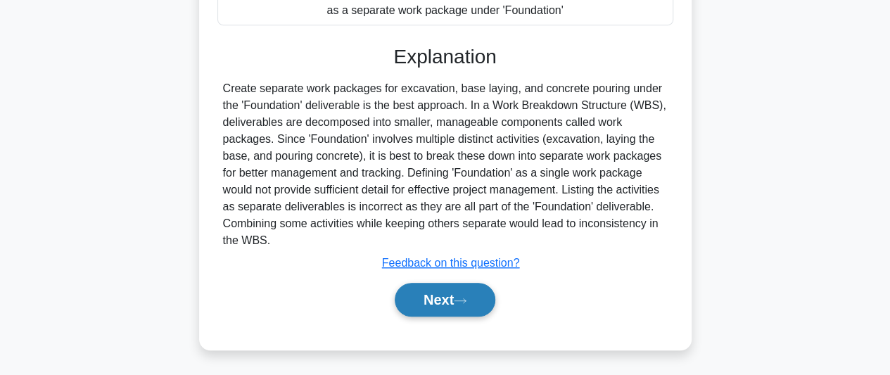
click at [462, 292] on button "Next" at bounding box center [445, 300] width 101 height 34
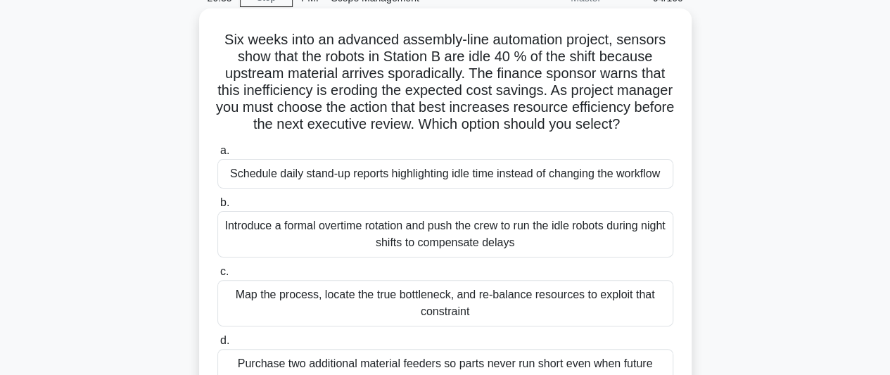
scroll to position [141, 0]
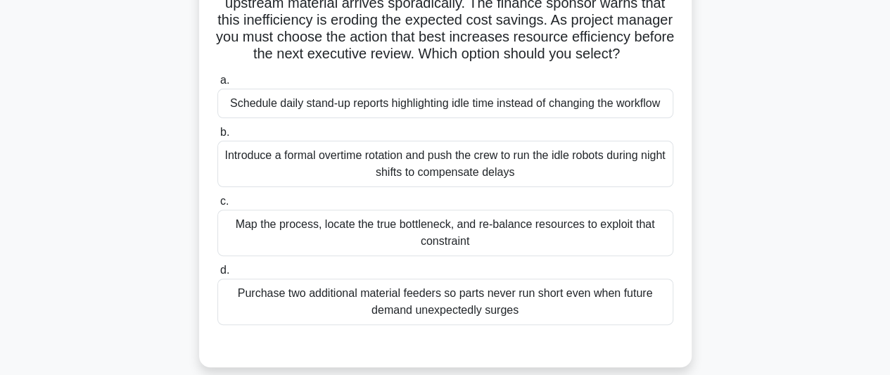
click at [503, 253] on div "Map the process, locate the true bottleneck, and re-balance resources to exploi…" at bounding box center [446, 233] width 456 height 46
click at [218, 206] on input "c. Map the process, locate the true bottleneck, and re-balance resources to exp…" at bounding box center [218, 201] width 0 height 9
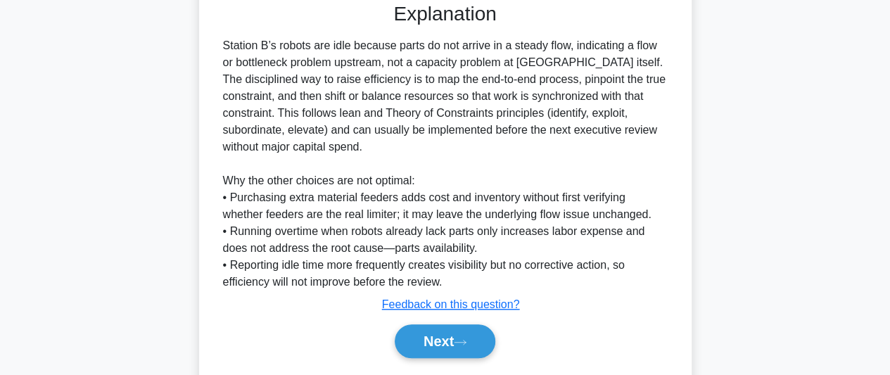
scroll to position [541, 0]
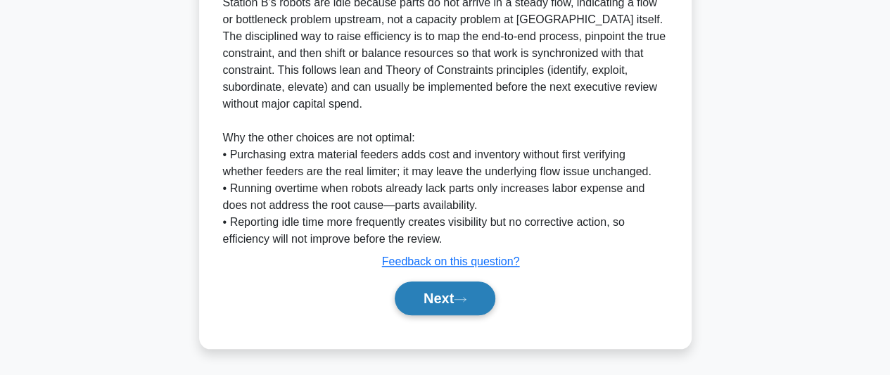
click at [420, 303] on button "Next" at bounding box center [445, 299] width 101 height 34
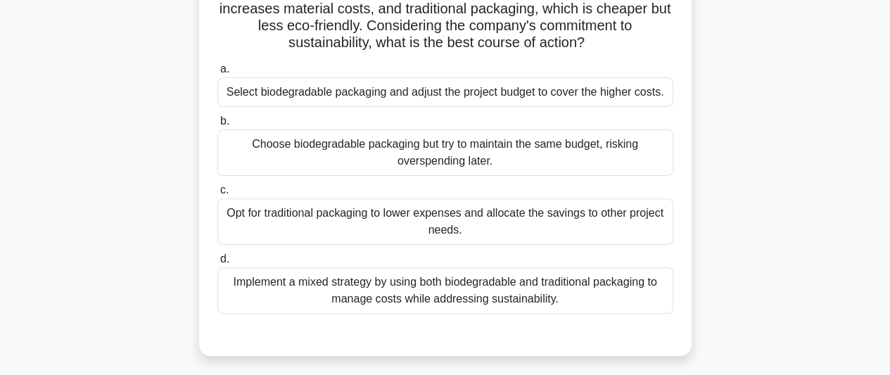
scroll to position [174, 0]
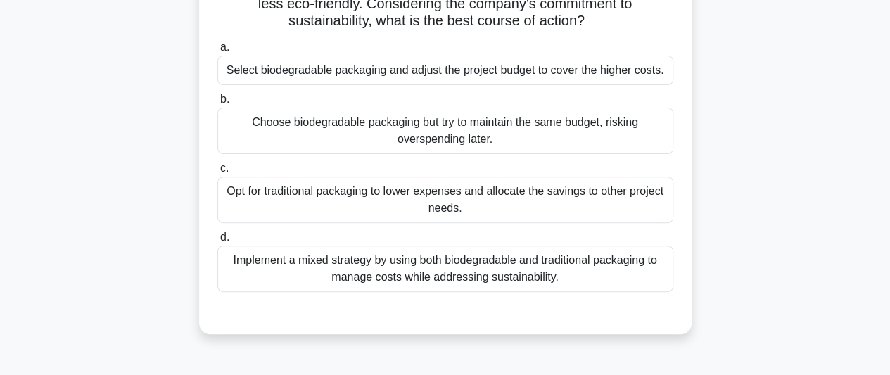
click at [545, 275] on div "Implement a mixed strategy by using both biodegradable and traditional packagin…" at bounding box center [446, 269] width 456 height 46
click at [218, 242] on input "d. Implement a mixed strategy by using both biodegradable and traditional packa…" at bounding box center [218, 237] width 0 height 9
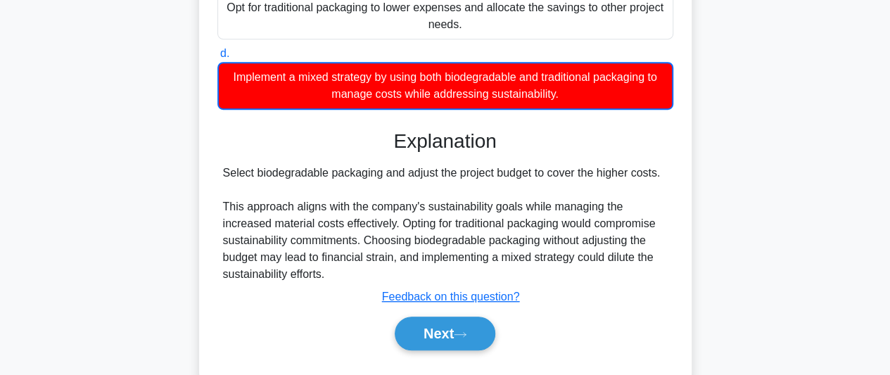
scroll to position [385, 0]
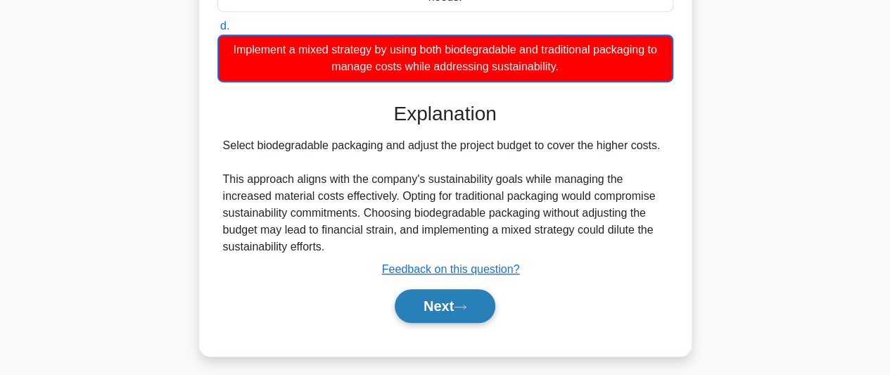
click at [439, 319] on button "Next" at bounding box center [445, 306] width 101 height 34
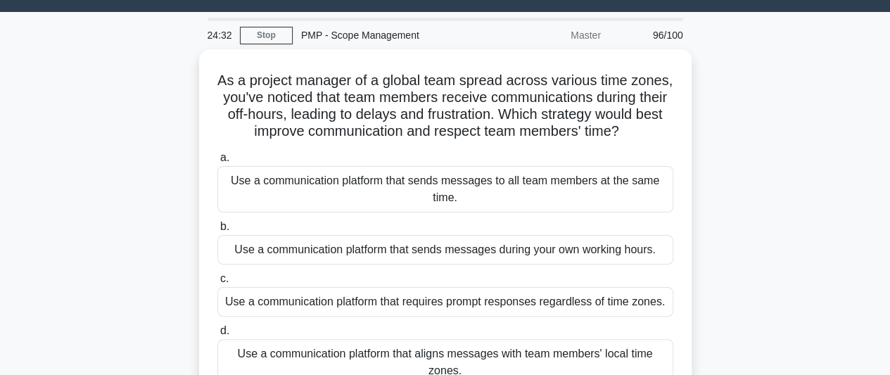
scroll to position [103, 0]
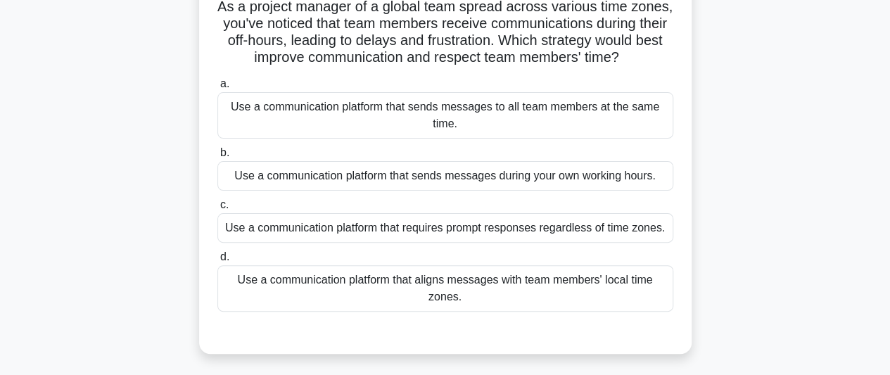
click at [567, 301] on div "Use a communication platform that aligns messages with team members' local time…" at bounding box center [446, 288] width 456 height 46
click at [218, 262] on input "d. Use a communication platform that aligns messages with team members' local t…" at bounding box center [218, 257] width 0 height 9
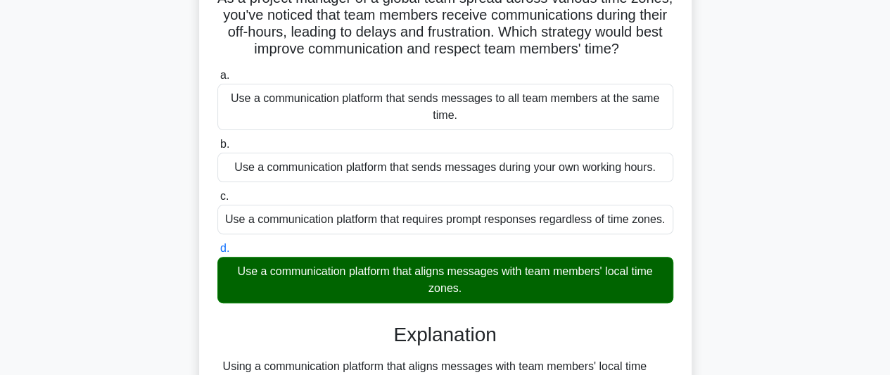
scroll to position [385, 0]
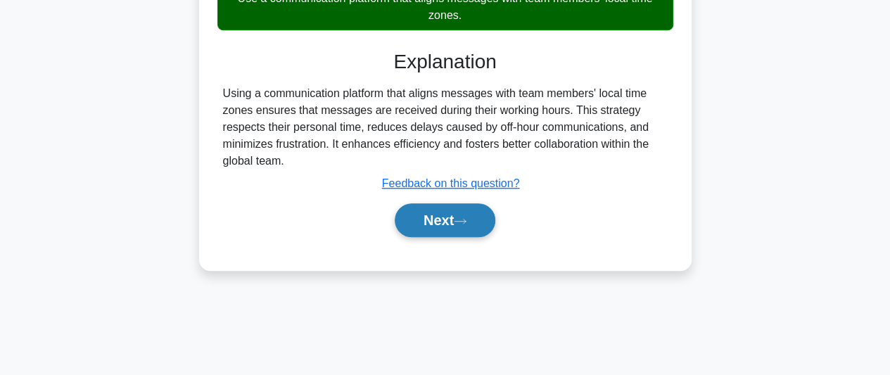
click at [463, 229] on button "Next" at bounding box center [445, 220] width 101 height 34
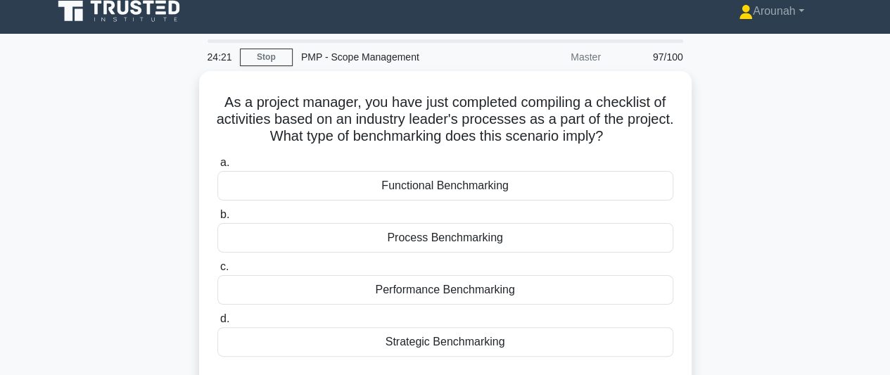
scroll to position [0, 0]
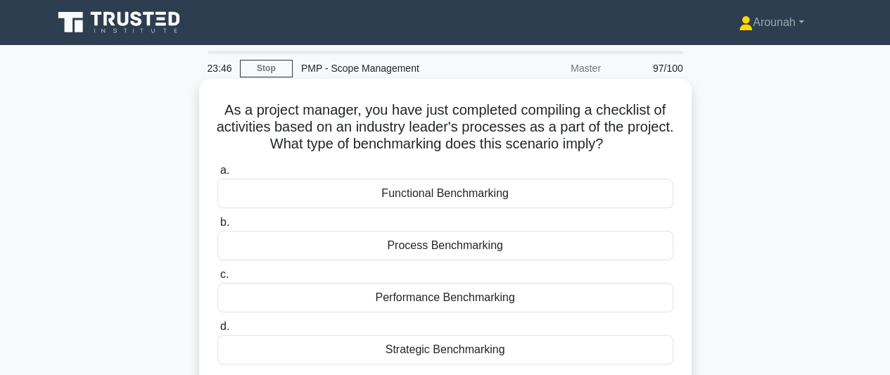
click at [494, 253] on div "Process Benchmarking" at bounding box center [446, 246] width 456 height 30
click at [218, 227] on input "b. Process Benchmarking" at bounding box center [218, 222] width 0 height 9
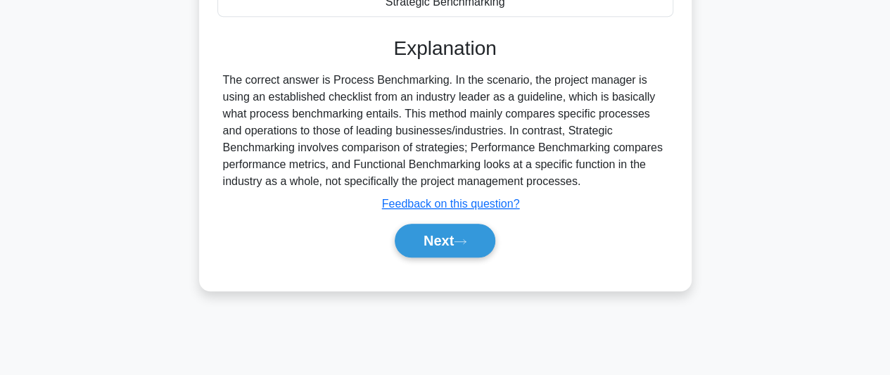
scroll to position [352, 0]
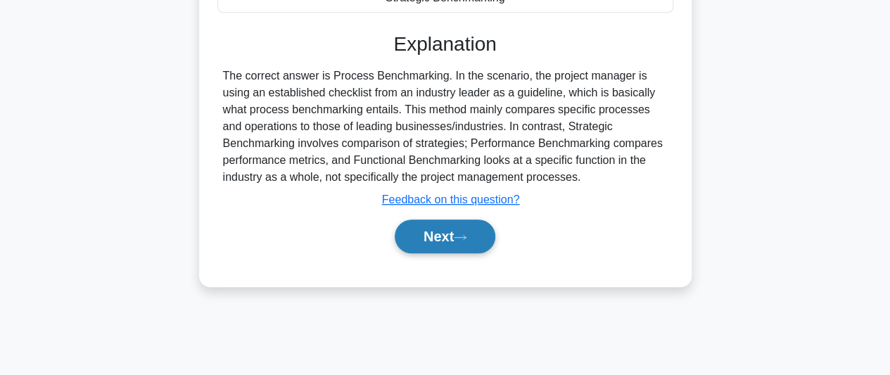
click at [467, 239] on icon at bounding box center [460, 238] width 13 height 8
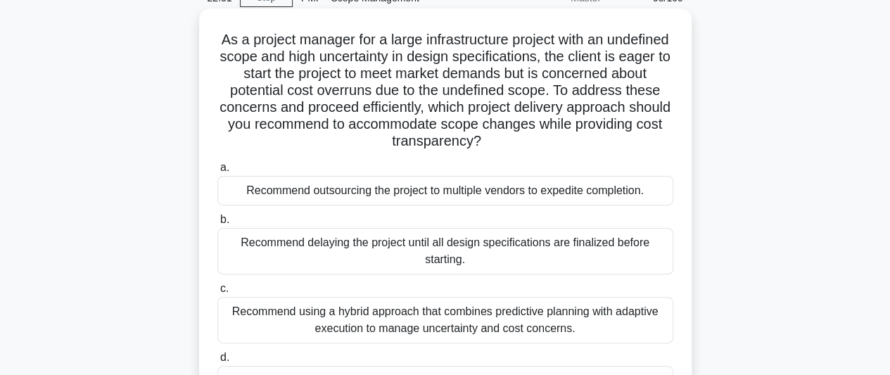
scroll to position [141, 0]
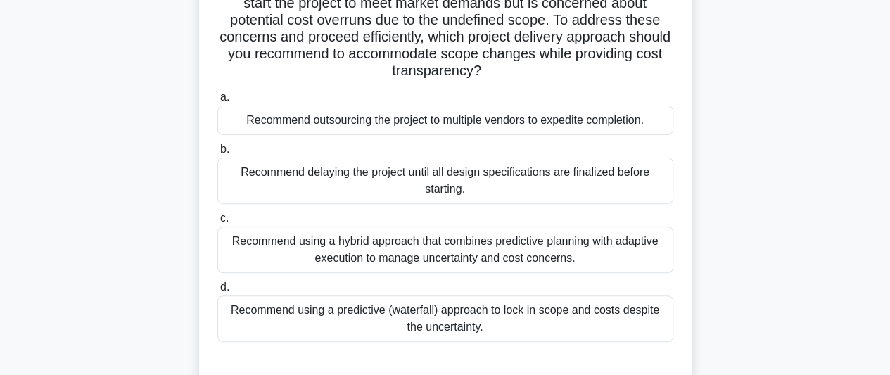
click at [548, 248] on div "Recommend using a hybrid approach that combines predictive planning with adapti…" at bounding box center [446, 250] width 456 height 46
click at [218, 223] on input "c. Recommend using a hybrid approach that combines predictive planning with ada…" at bounding box center [218, 218] width 0 height 9
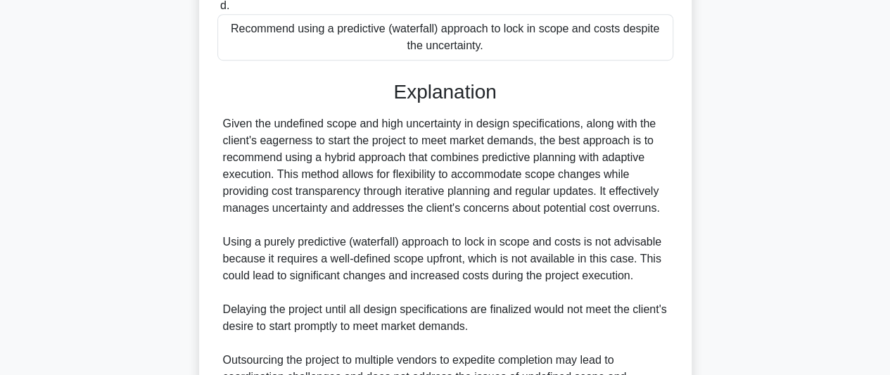
scroll to position [575, 0]
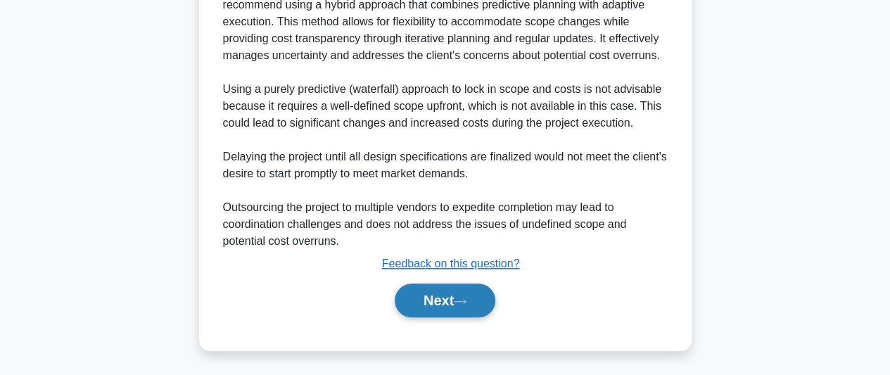
click at [455, 296] on button "Next" at bounding box center [445, 301] width 101 height 34
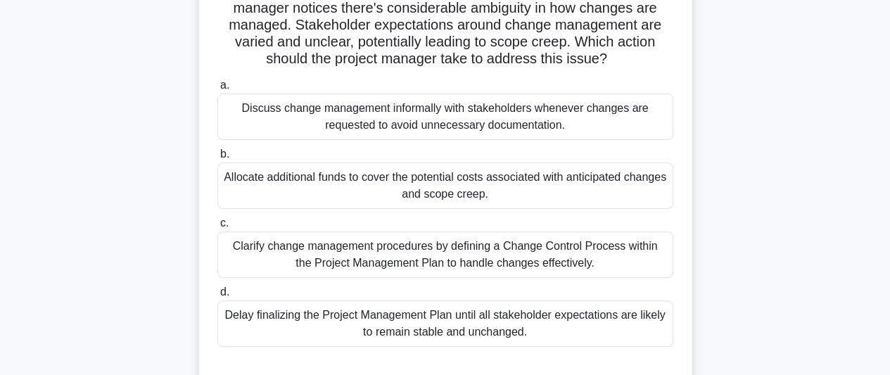
scroll to position [141, 0]
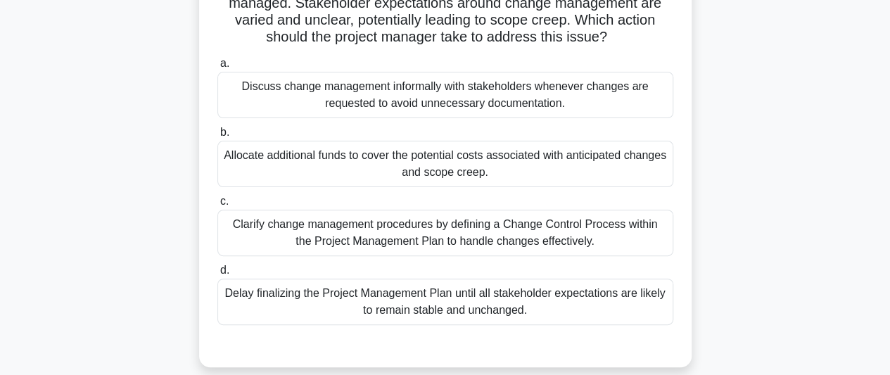
click at [549, 244] on div "Clarify change management procedures by defining a Change Control Process withi…" at bounding box center [446, 233] width 456 height 46
click at [218, 206] on input "c. Clarify change management procedures by defining a Change Control Process wi…" at bounding box center [218, 201] width 0 height 9
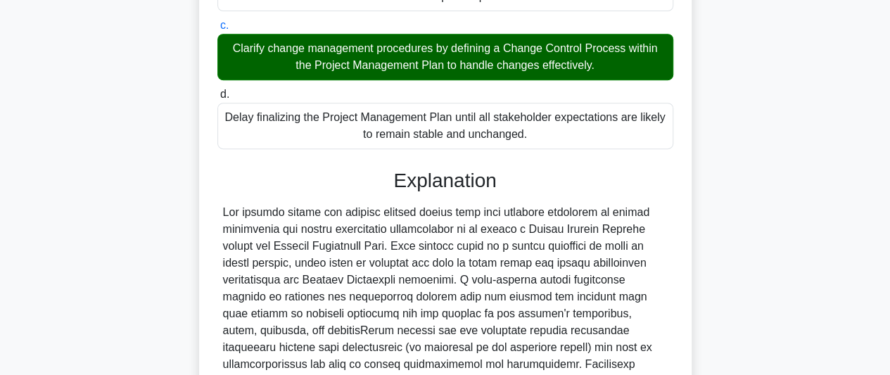
scroll to position [493, 0]
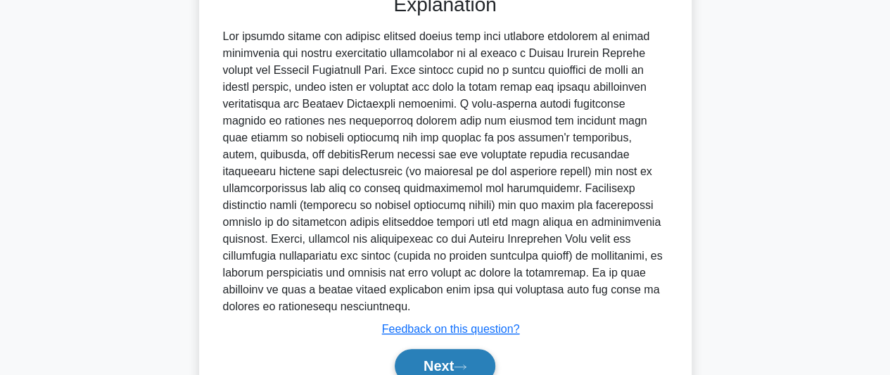
click at [446, 360] on button "Next" at bounding box center [445, 366] width 101 height 34
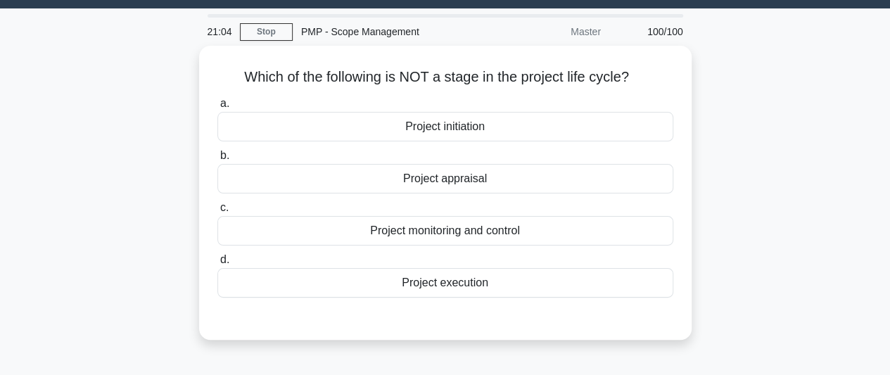
scroll to position [33, 0]
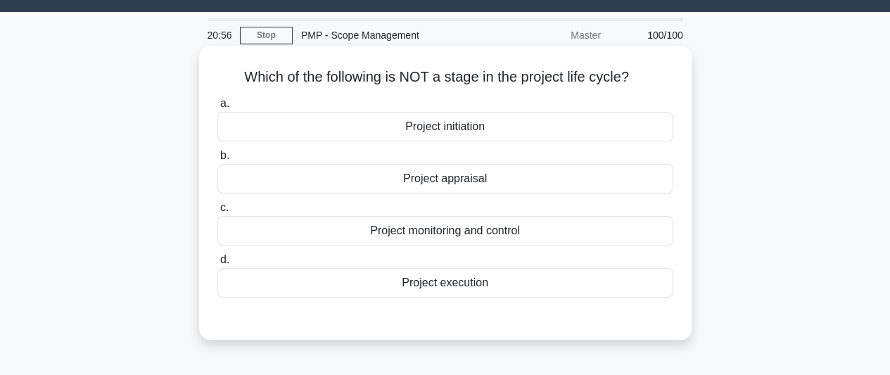
click at [473, 184] on div "Project appraisal" at bounding box center [446, 179] width 456 height 30
click at [218, 160] on input "b. Project appraisal" at bounding box center [218, 155] width 0 height 9
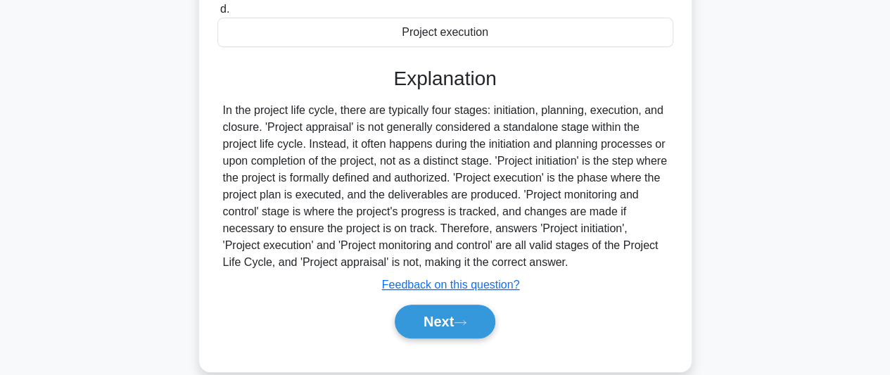
scroll to position [315, 0]
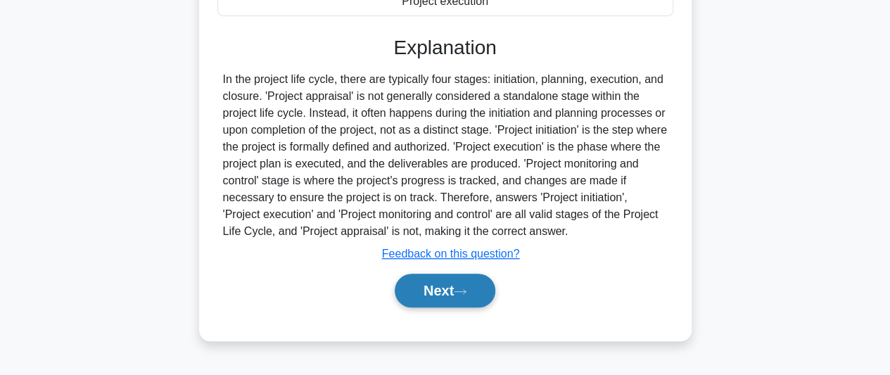
click at [455, 295] on button "Next" at bounding box center [445, 291] width 101 height 34
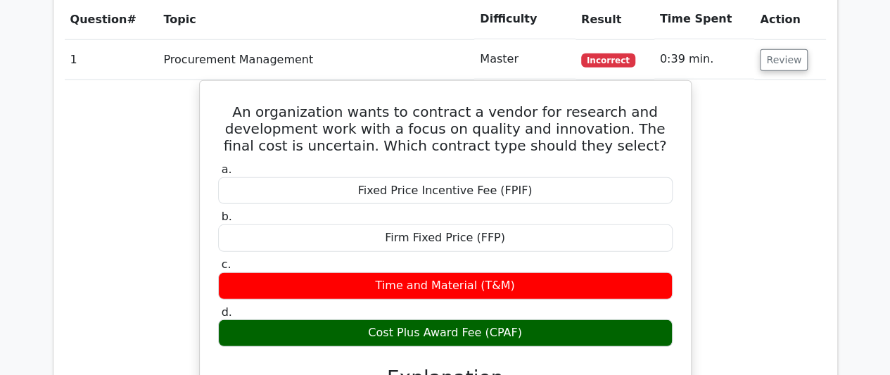
scroll to position [1760, 0]
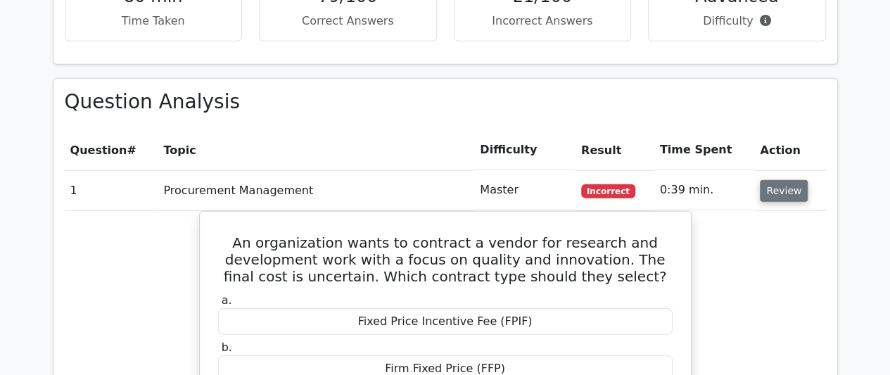
click at [780, 193] on button "Review" at bounding box center [784, 191] width 48 height 22
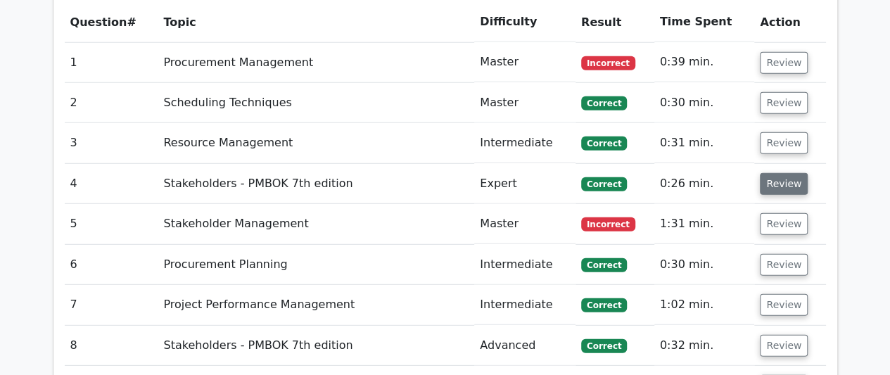
scroll to position [1901, 0]
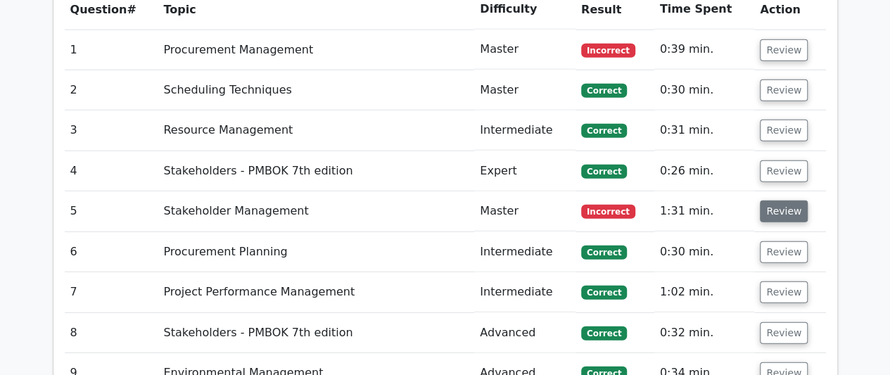
click at [774, 213] on button "Review" at bounding box center [784, 212] width 48 height 22
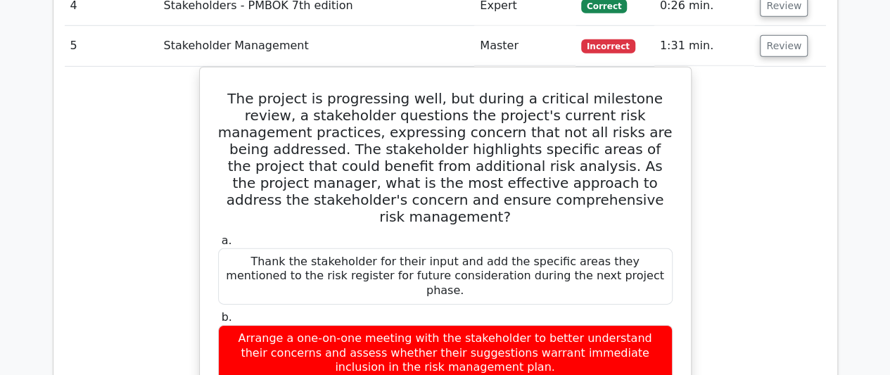
scroll to position [2041, 0]
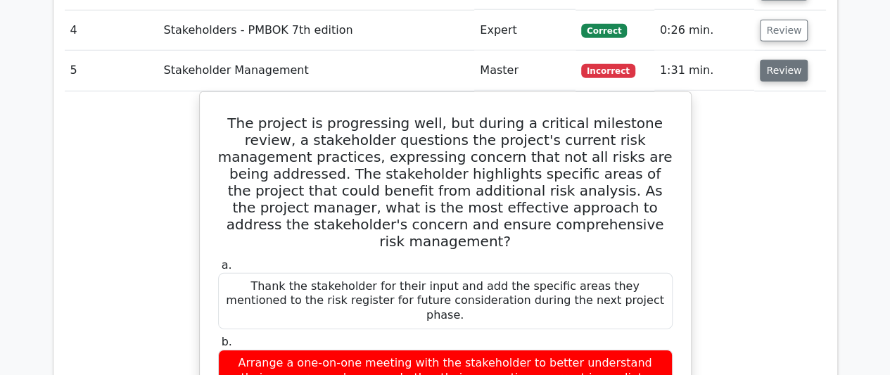
click at [781, 73] on button "Review" at bounding box center [784, 71] width 48 height 22
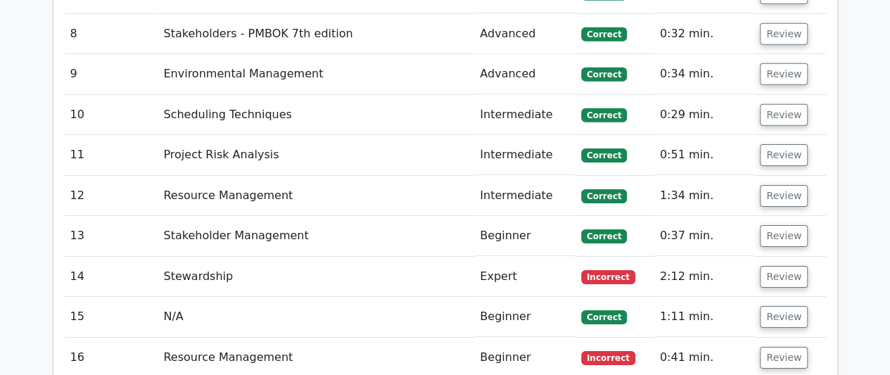
scroll to position [2252, 0]
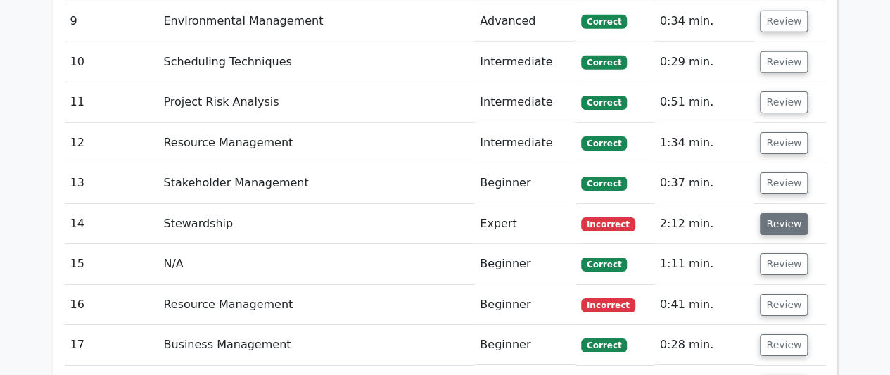
click at [776, 220] on button "Review" at bounding box center [784, 224] width 48 height 22
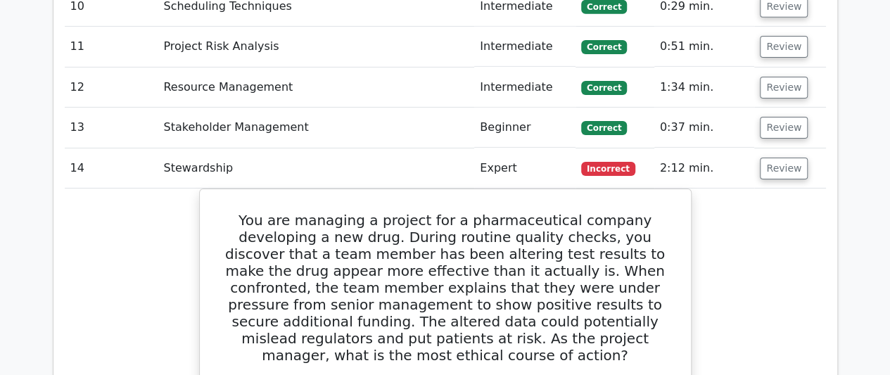
scroll to position [2393, 0]
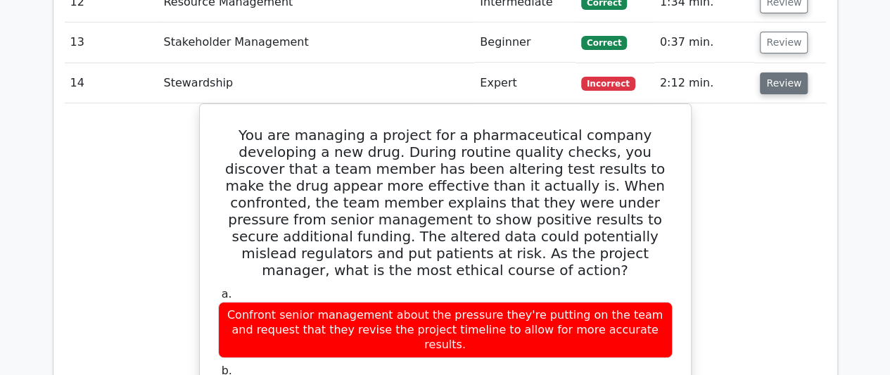
drag, startPoint x: 783, startPoint y: 80, endPoint x: 790, endPoint y: 81, distance: 7.8
click at [790, 81] on button "Review" at bounding box center [784, 84] width 48 height 22
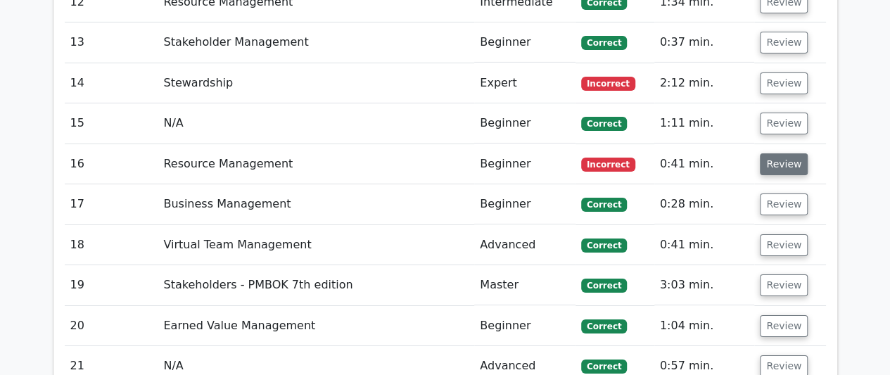
click at [783, 161] on button "Review" at bounding box center [784, 164] width 48 height 22
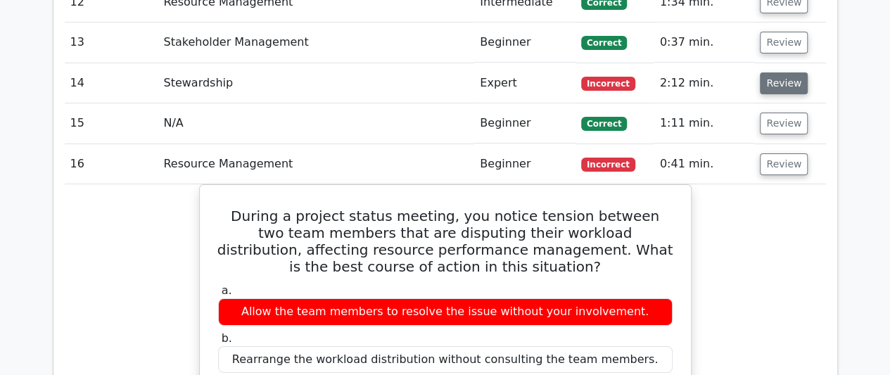
click at [786, 80] on button "Review" at bounding box center [784, 84] width 48 height 22
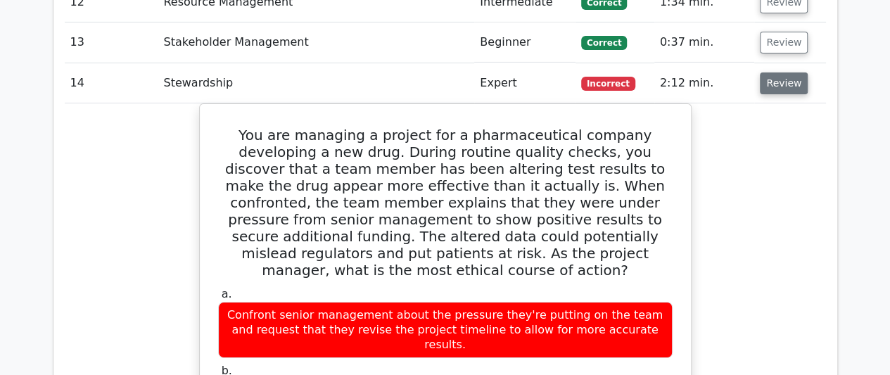
click at [786, 82] on button "Review" at bounding box center [784, 84] width 48 height 22
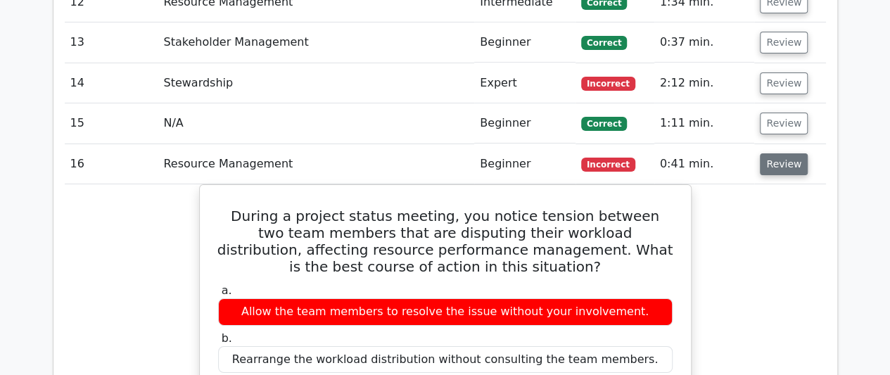
click at [777, 156] on button "Review" at bounding box center [784, 164] width 48 height 22
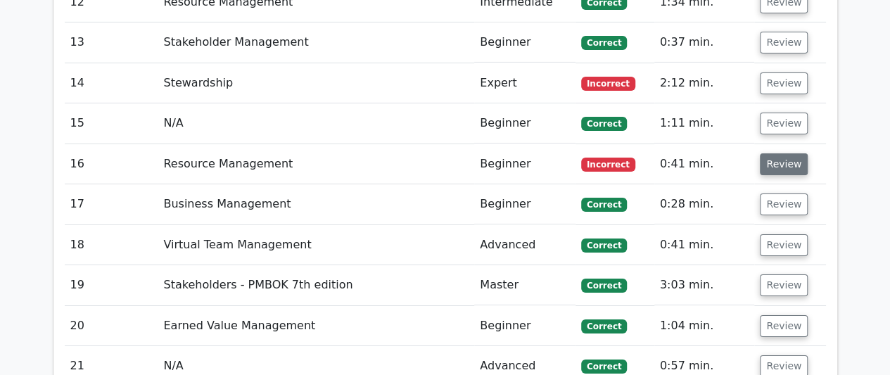
click at [777, 156] on button "Review" at bounding box center [784, 164] width 48 height 22
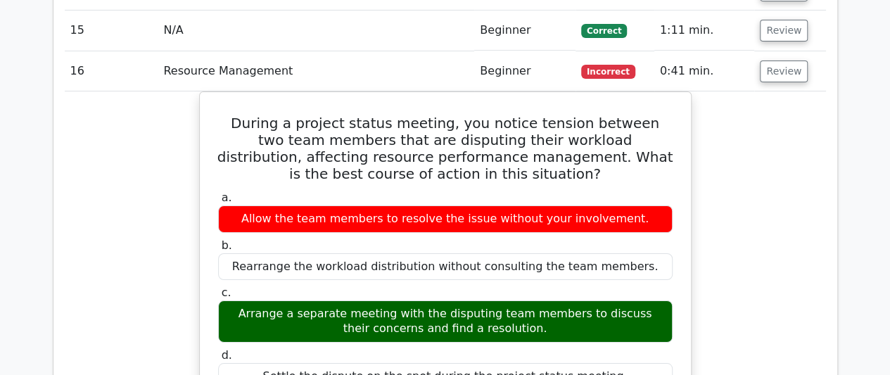
scroll to position [2464, 0]
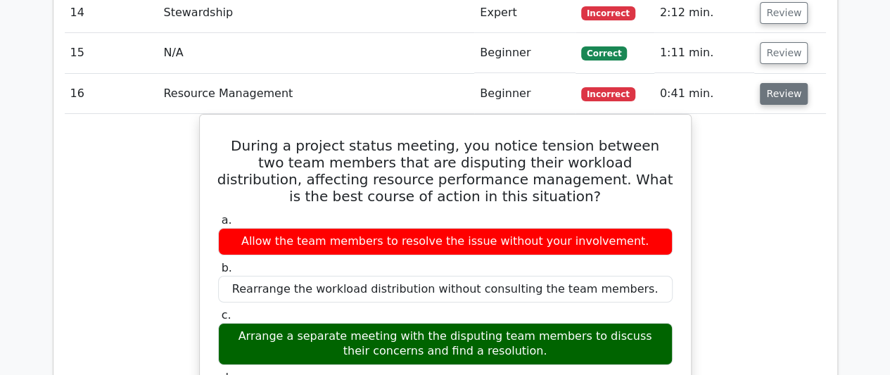
click at [779, 88] on button "Review" at bounding box center [784, 94] width 48 height 22
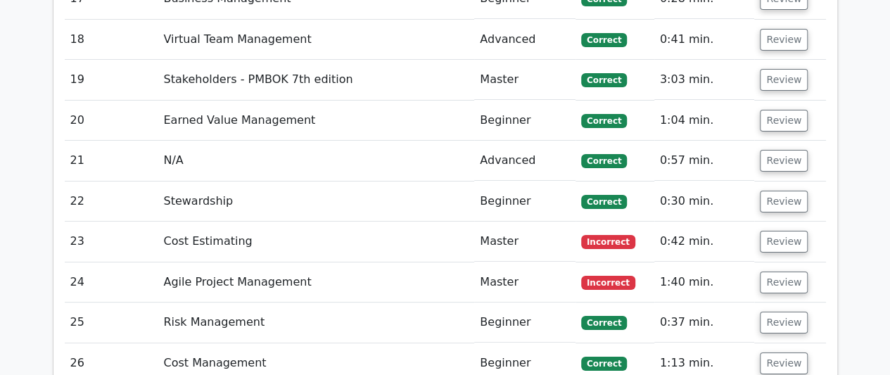
scroll to position [2604, 0]
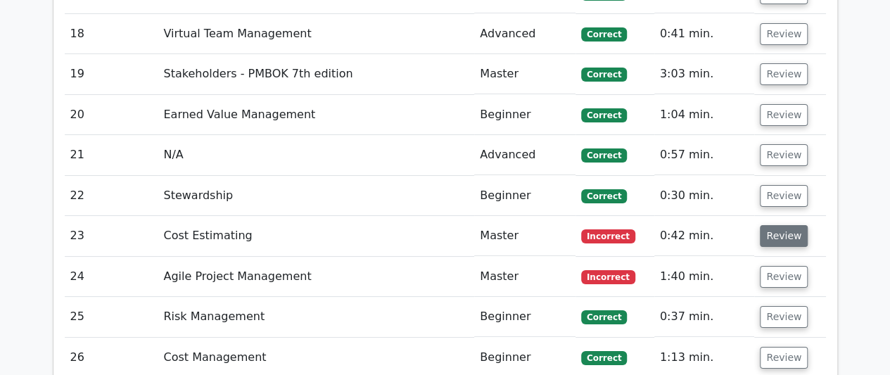
drag, startPoint x: 769, startPoint y: 225, endPoint x: 781, endPoint y: 225, distance: 12.0
click at [772, 225] on button "Review" at bounding box center [784, 236] width 48 height 22
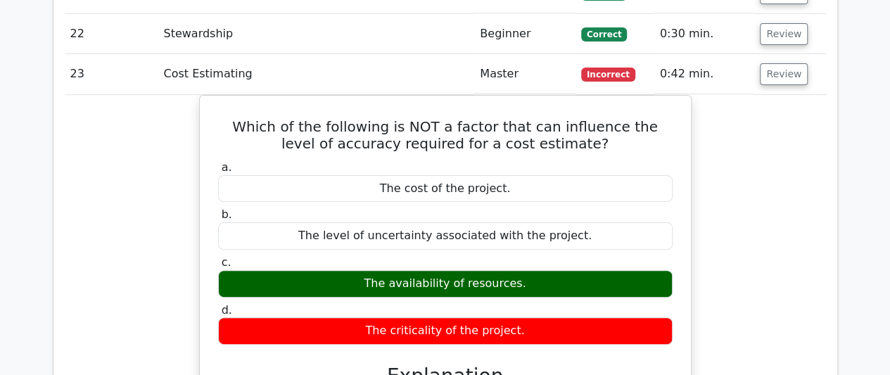
scroll to position [2745, 0]
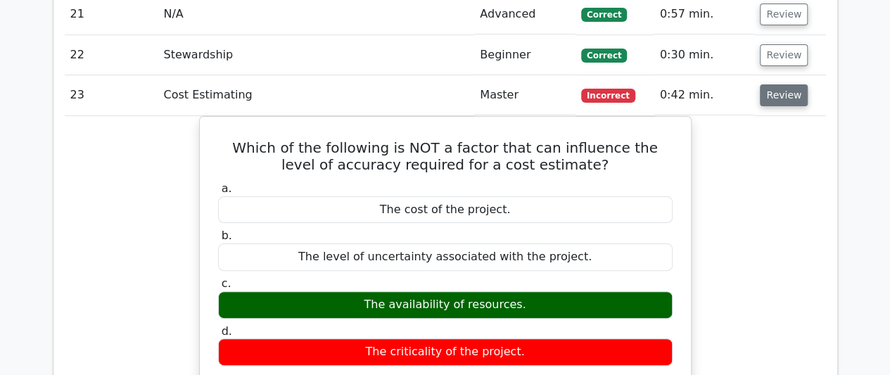
click at [789, 89] on button "Review" at bounding box center [784, 95] width 48 height 22
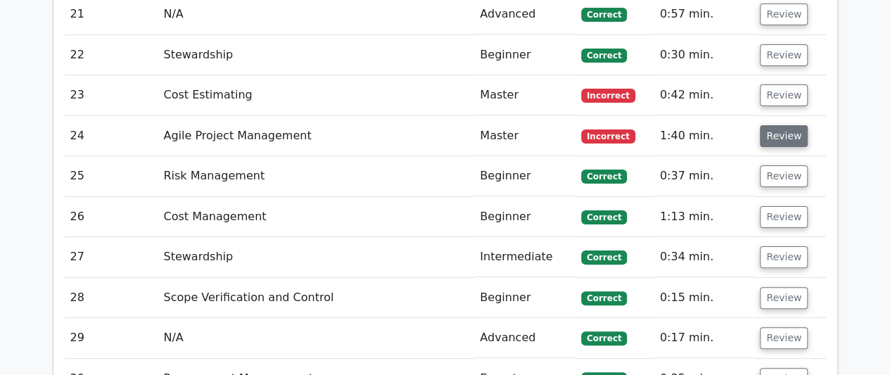
click at [790, 131] on button "Review" at bounding box center [784, 136] width 48 height 22
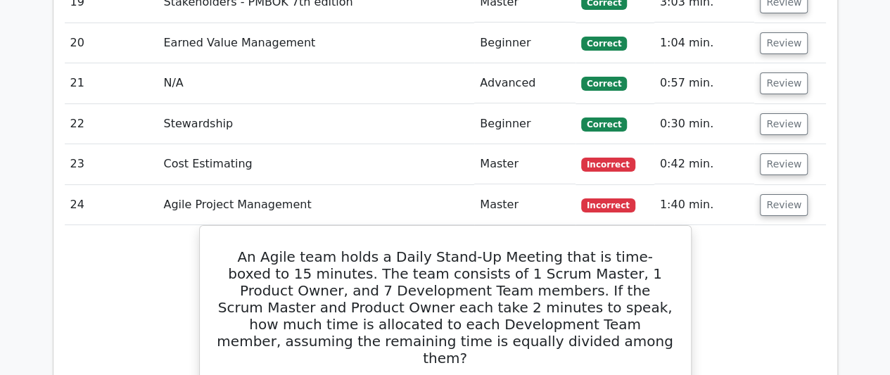
scroll to position [2675, 0]
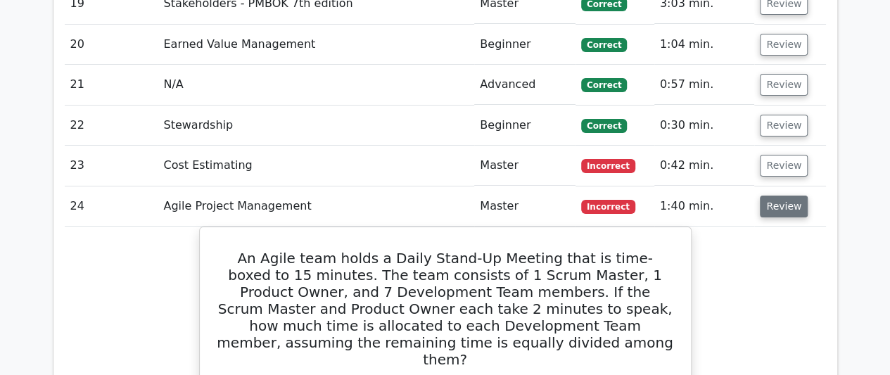
click at [792, 199] on button "Review" at bounding box center [784, 207] width 48 height 22
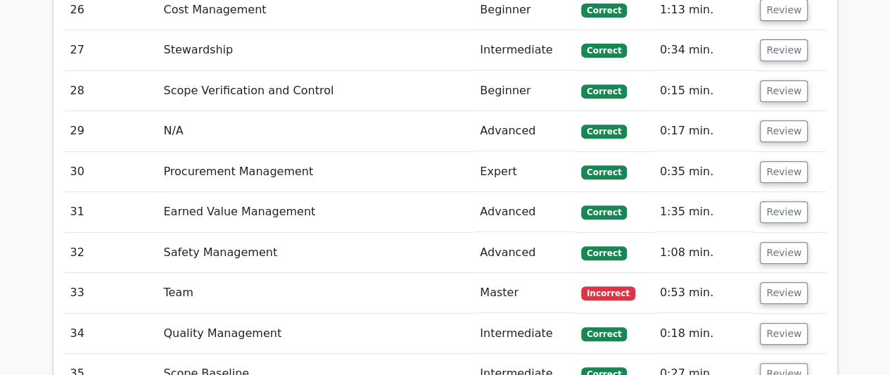
scroll to position [3097, 0]
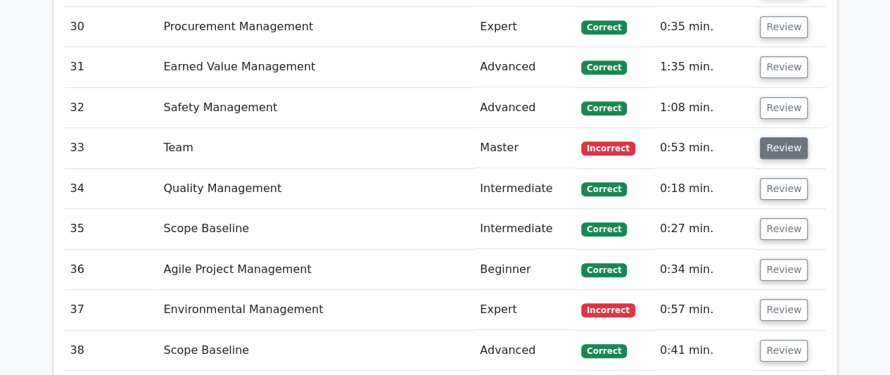
click at [786, 137] on button "Review" at bounding box center [784, 148] width 48 height 22
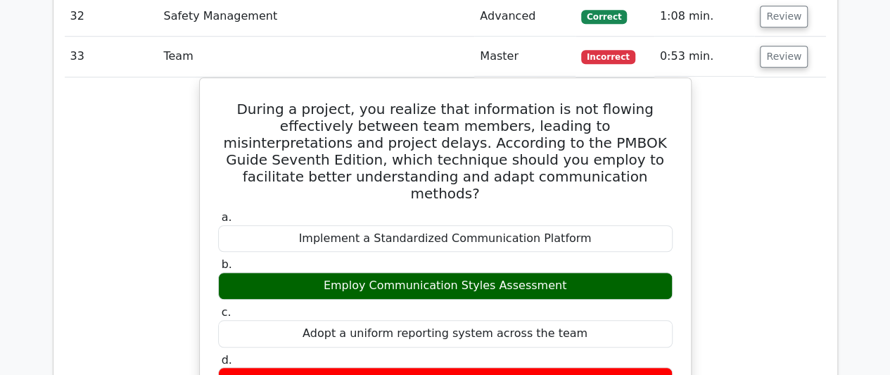
scroll to position [3168, 0]
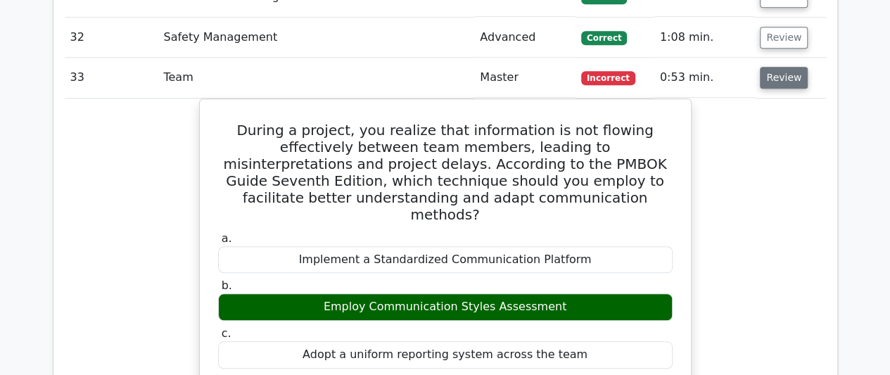
click at [776, 69] on button "Review" at bounding box center [784, 78] width 48 height 22
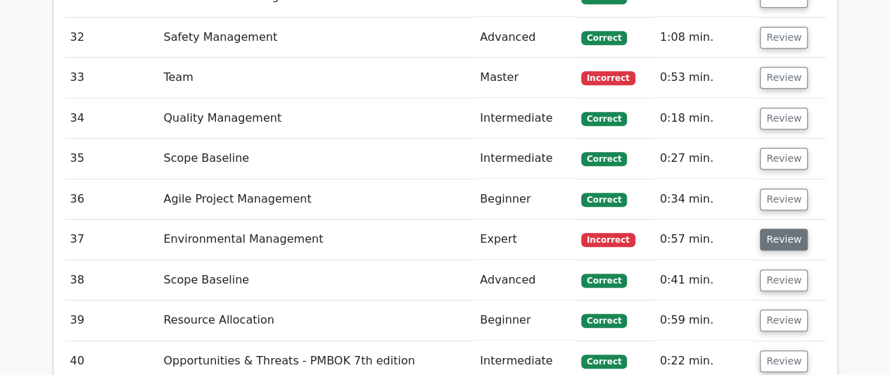
click at [786, 230] on button "Review" at bounding box center [784, 240] width 48 height 22
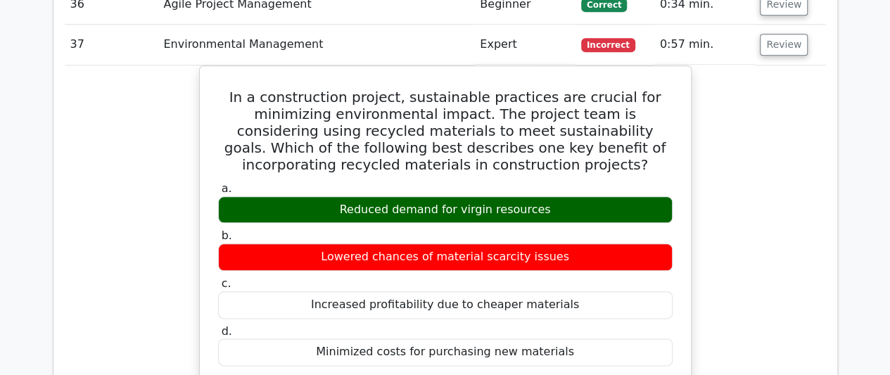
scroll to position [3379, 0]
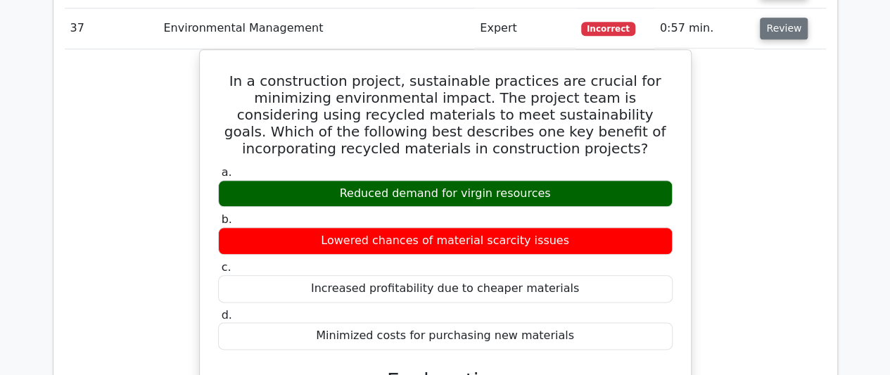
click at [790, 18] on button "Review" at bounding box center [784, 29] width 48 height 22
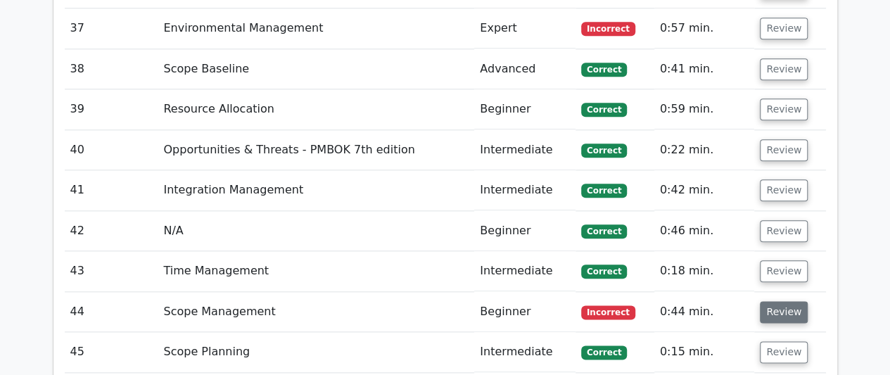
click at [786, 301] on button "Review" at bounding box center [784, 312] width 48 height 22
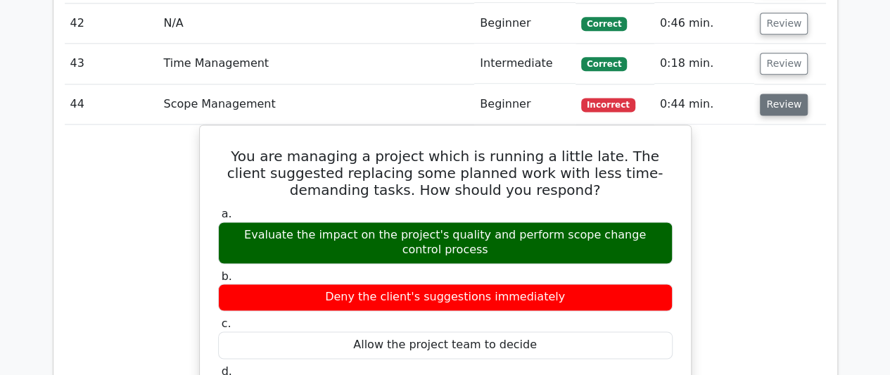
scroll to position [3590, 0]
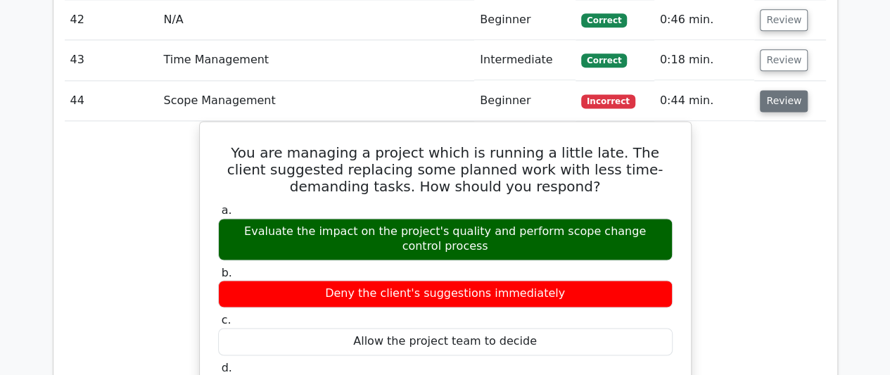
click at [769, 90] on button "Review" at bounding box center [784, 101] width 48 height 22
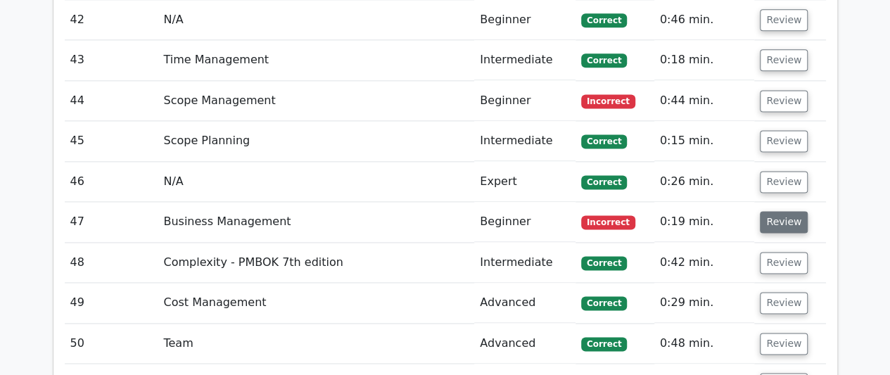
click at [779, 211] on button "Review" at bounding box center [784, 222] width 48 height 22
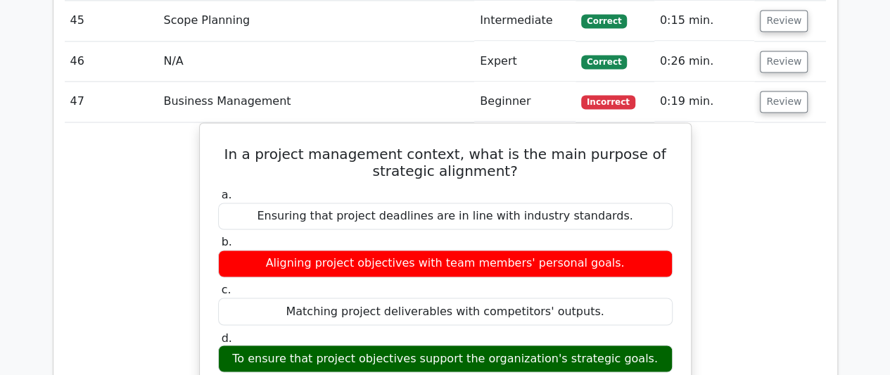
scroll to position [3660, 0]
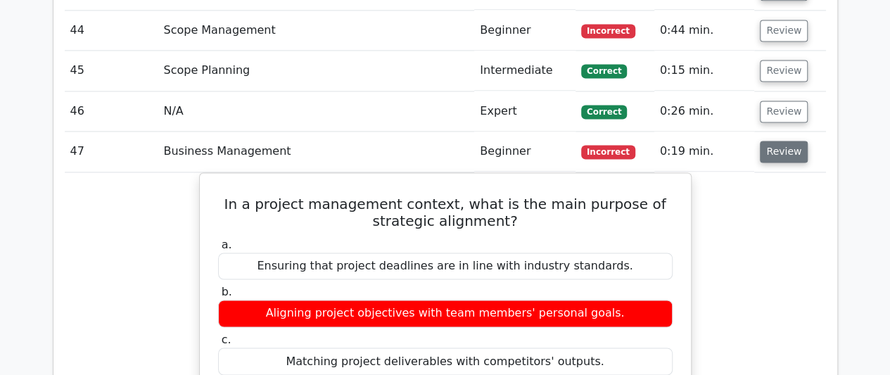
click at [791, 141] on button "Review" at bounding box center [784, 152] width 48 height 22
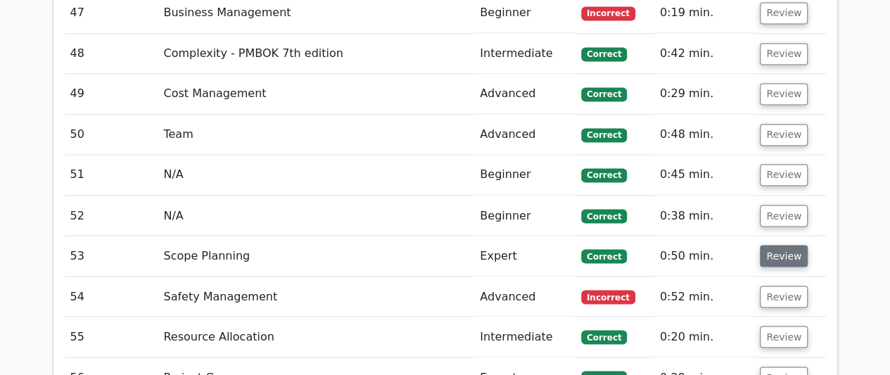
scroll to position [3801, 0]
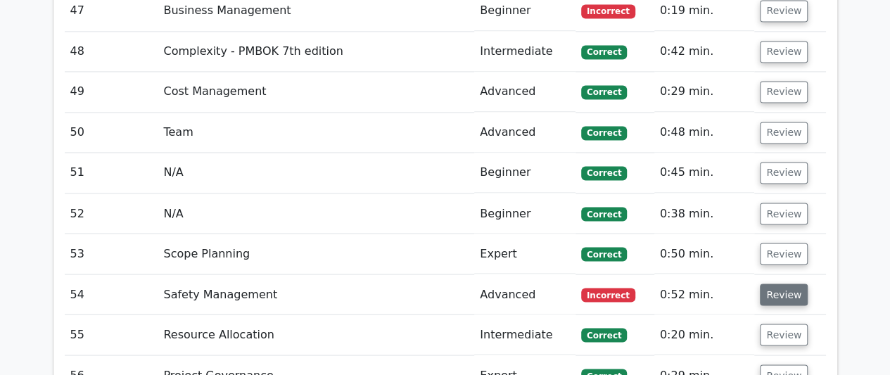
click at [773, 284] on button "Review" at bounding box center [784, 295] width 48 height 22
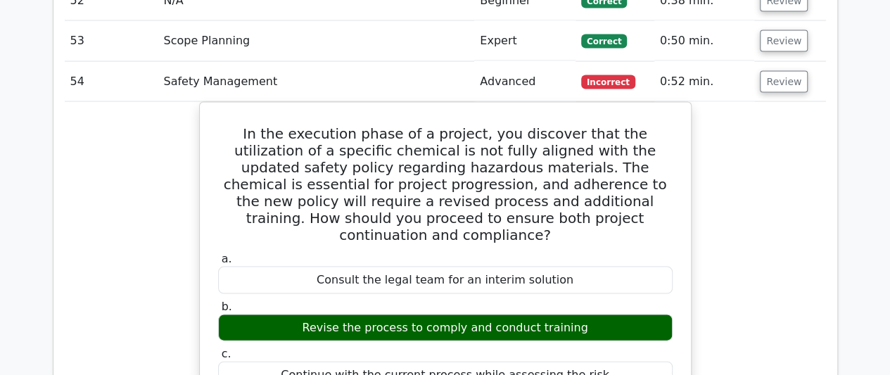
scroll to position [4012, 0]
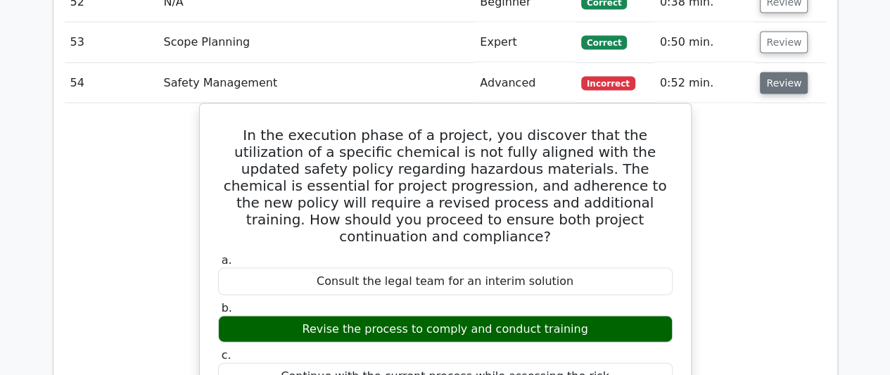
click at [785, 73] on button "Review" at bounding box center [784, 84] width 48 height 22
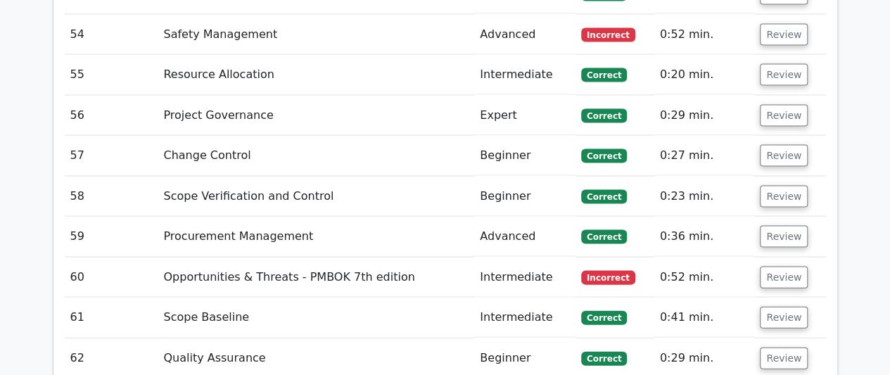
scroll to position [4083, 0]
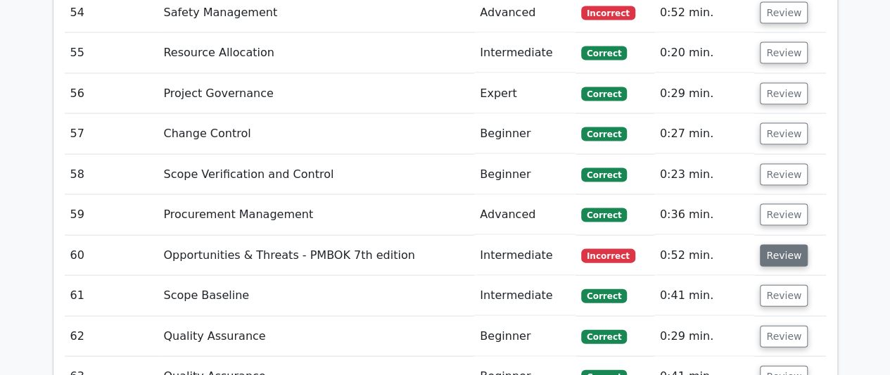
click at [776, 245] on button "Review" at bounding box center [784, 256] width 48 height 22
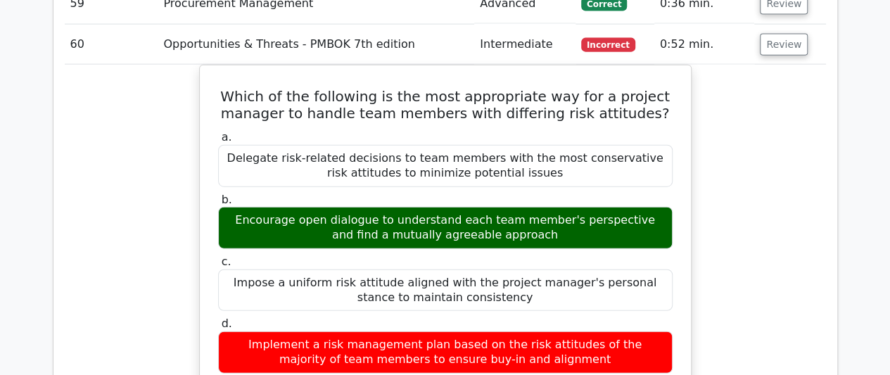
scroll to position [4223, 0]
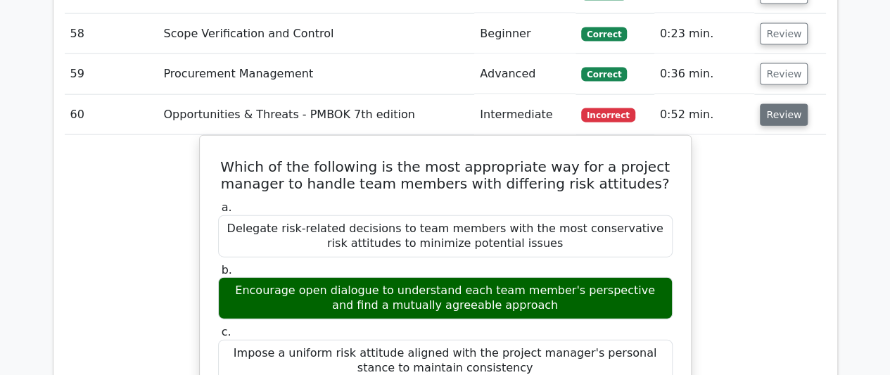
click at [781, 104] on button "Review" at bounding box center [784, 115] width 48 height 22
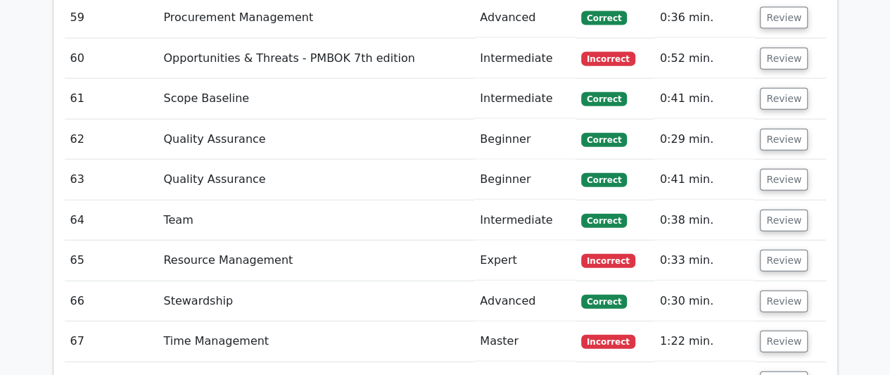
scroll to position [4294, 0]
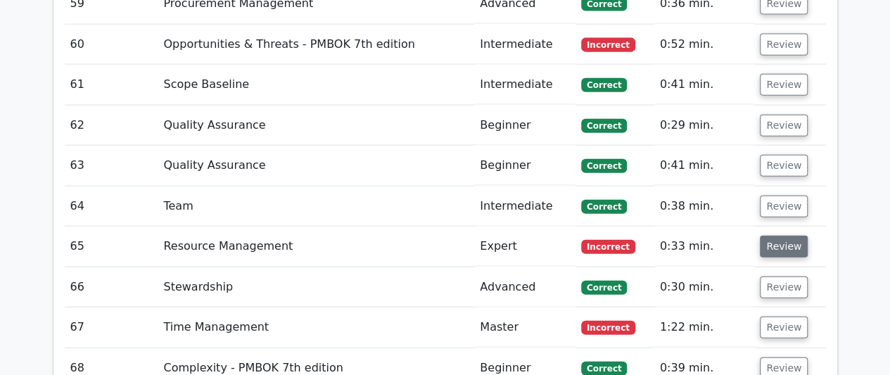
click at [788, 236] on button "Review" at bounding box center [784, 247] width 48 height 22
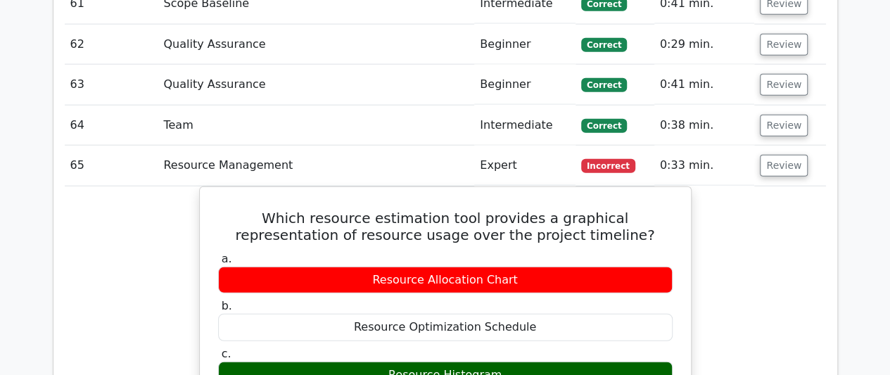
scroll to position [4435, 0]
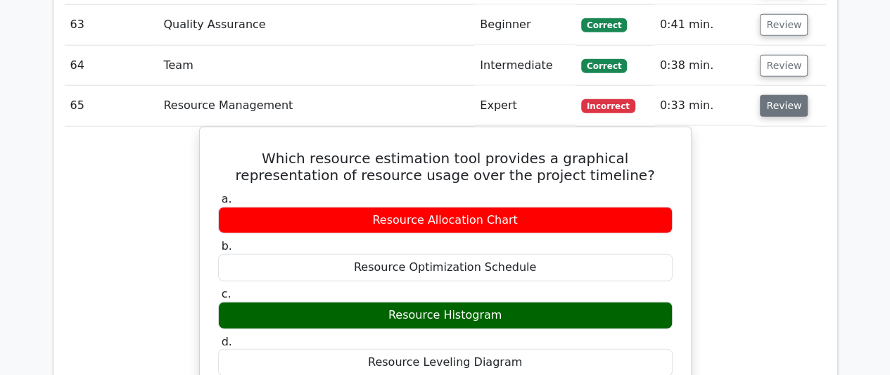
click at [784, 95] on button "Review" at bounding box center [784, 106] width 48 height 22
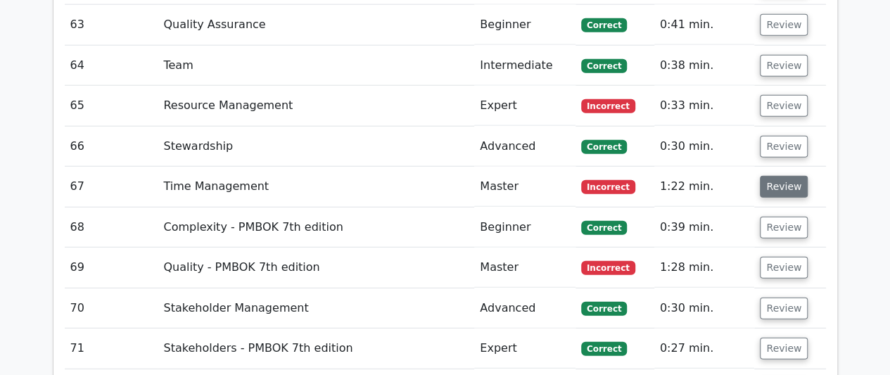
click at [777, 176] on button "Review" at bounding box center [784, 187] width 48 height 22
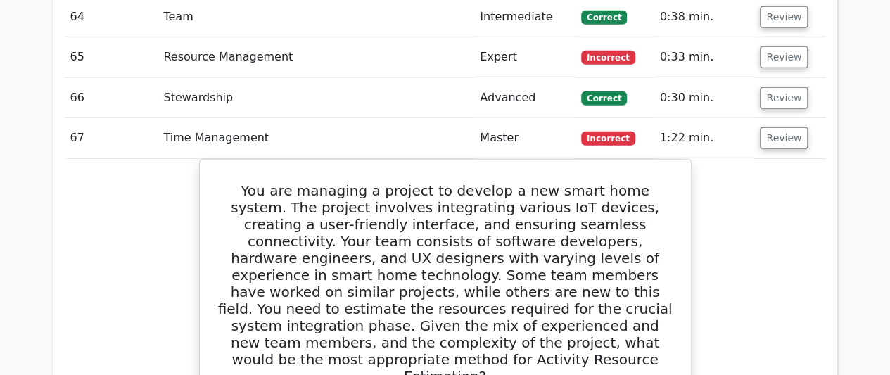
scroll to position [4505, 0]
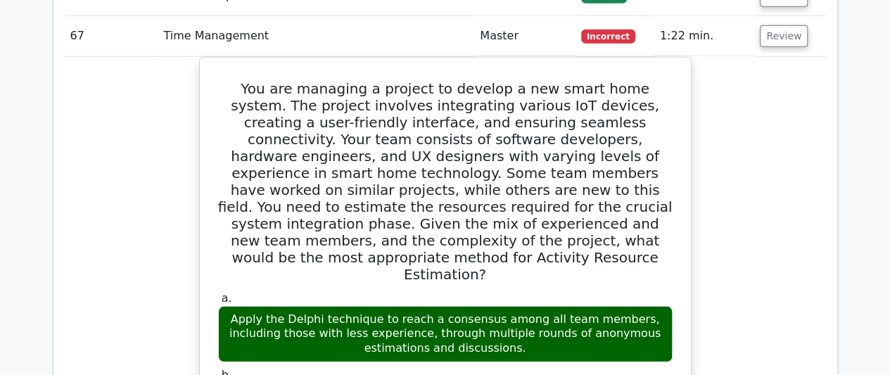
scroll to position [4575, 0]
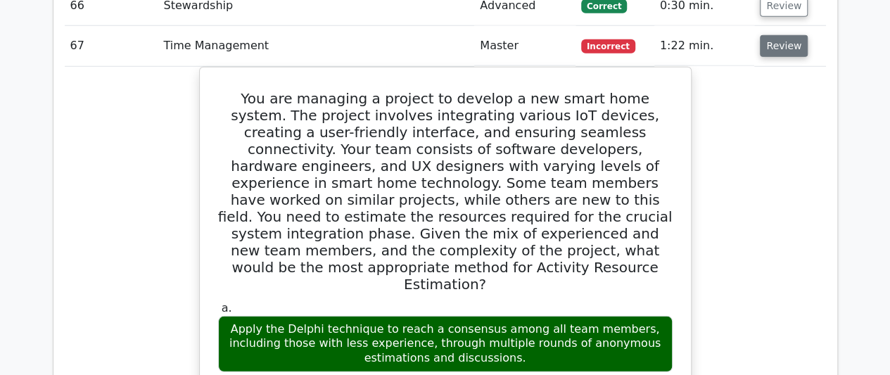
click at [767, 35] on button "Review" at bounding box center [784, 46] width 48 height 22
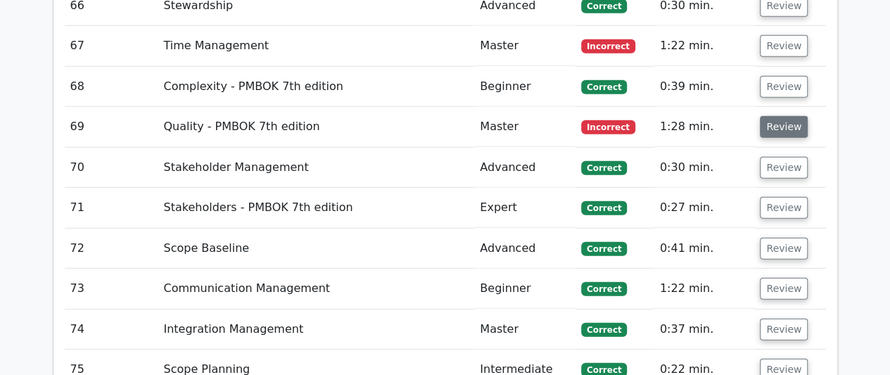
click at [779, 116] on button "Review" at bounding box center [784, 127] width 48 height 22
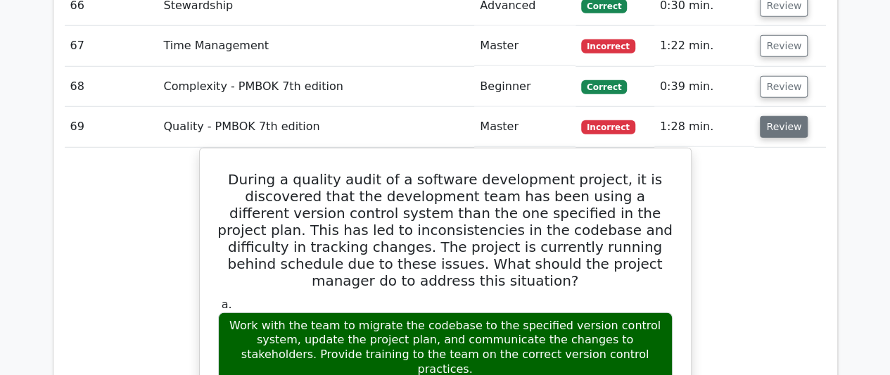
click at [777, 116] on button "Review" at bounding box center [784, 127] width 48 height 22
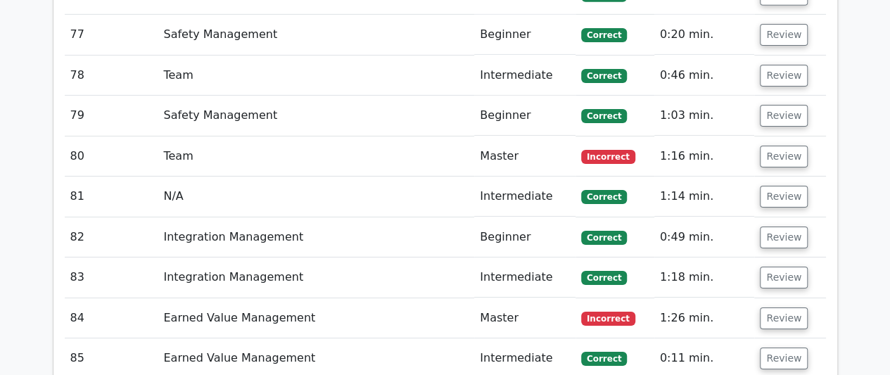
scroll to position [4998, 0]
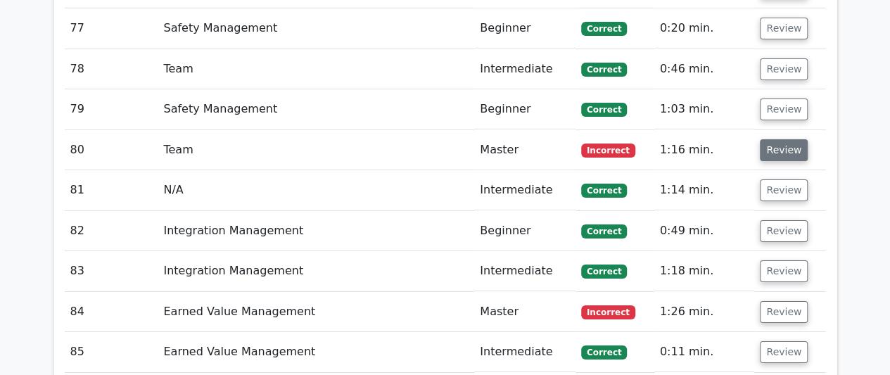
click at [779, 139] on button "Review" at bounding box center [784, 150] width 48 height 22
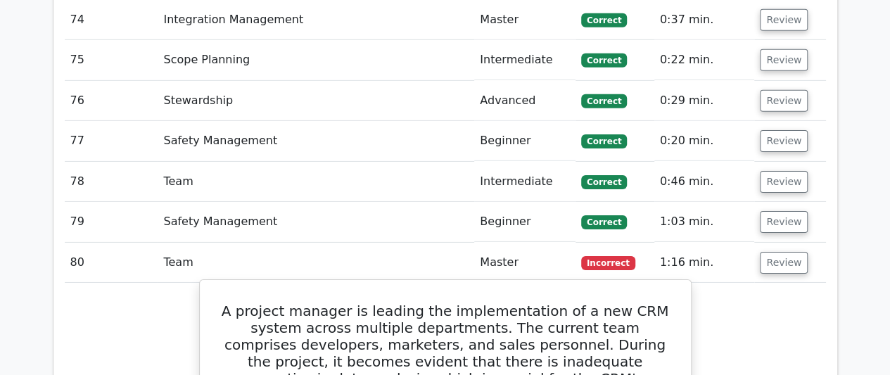
scroll to position [4857, 0]
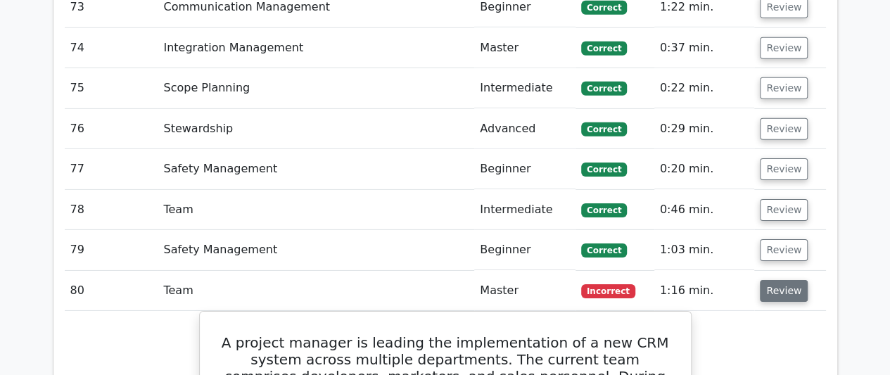
click at [777, 280] on button "Review" at bounding box center [784, 291] width 48 height 22
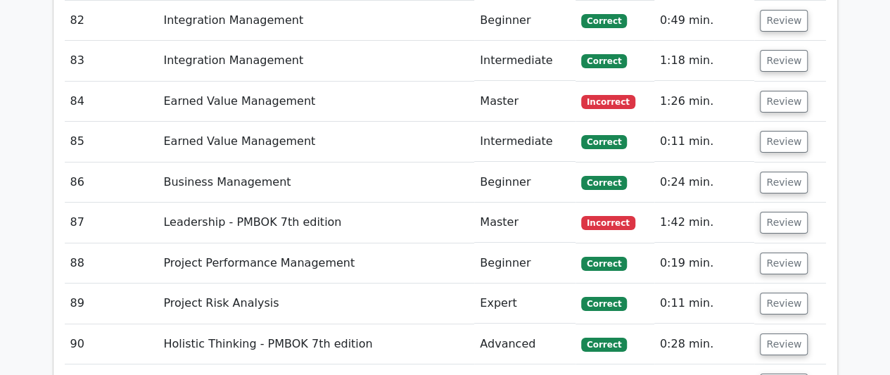
scroll to position [5209, 0]
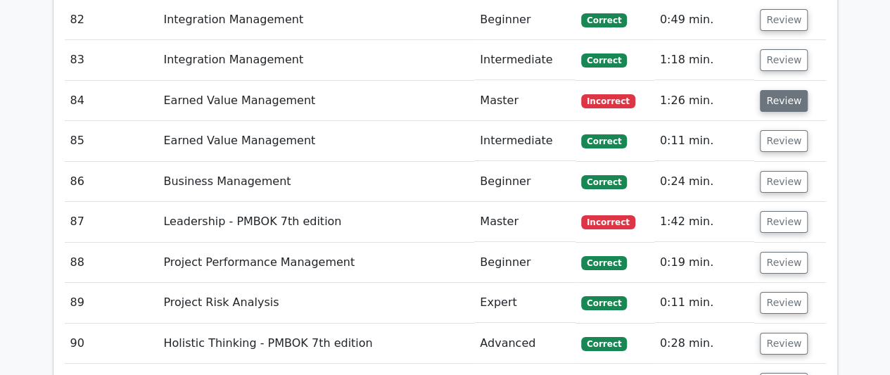
click at [780, 90] on button "Review" at bounding box center [784, 101] width 48 height 22
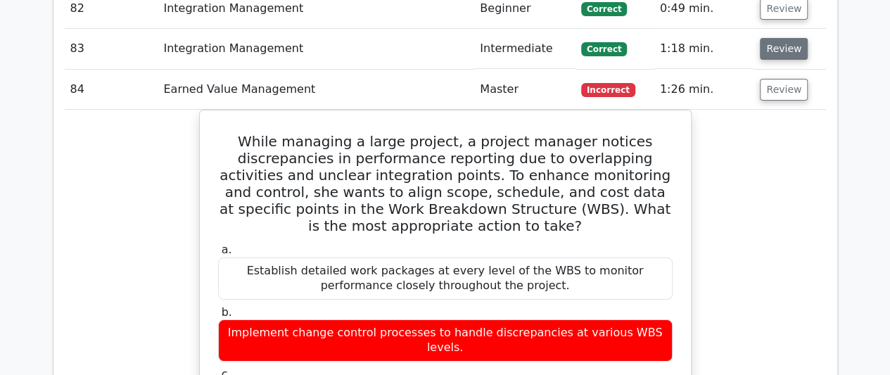
scroll to position [5138, 0]
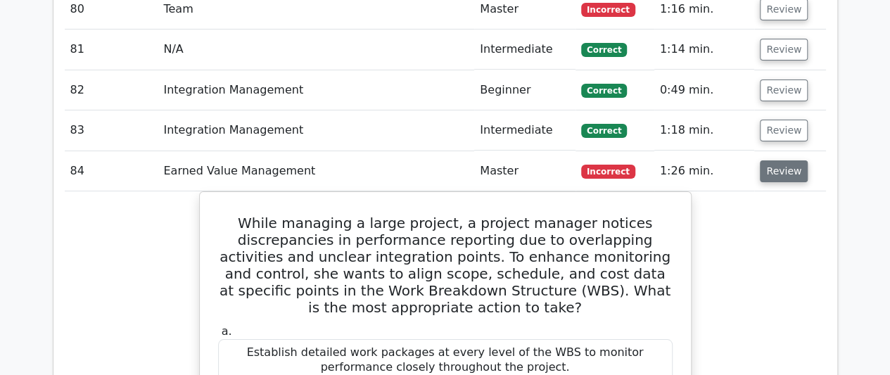
click at [781, 160] on button "Review" at bounding box center [784, 171] width 48 height 22
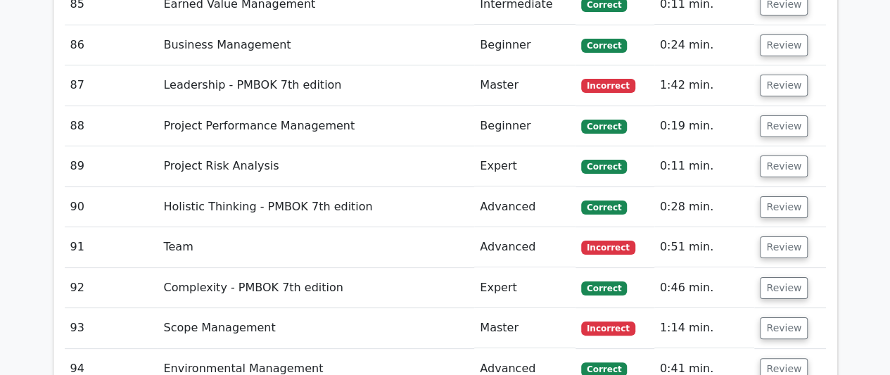
scroll to position [5350, 0]
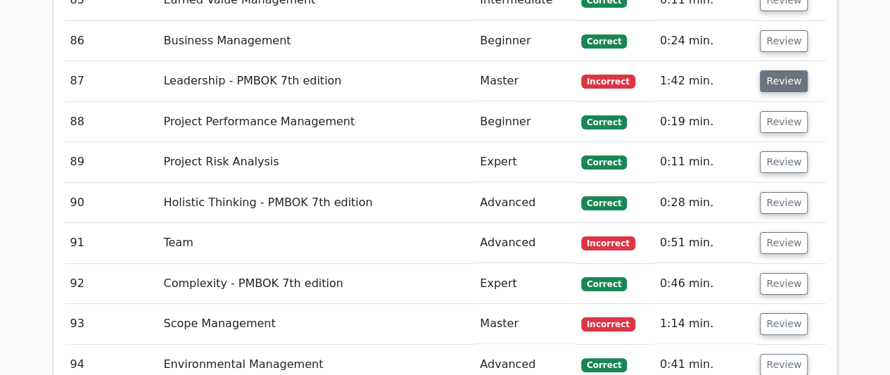
click at [779, 70] on button "Review" at bounding box center [784, 81] width 48 height 22
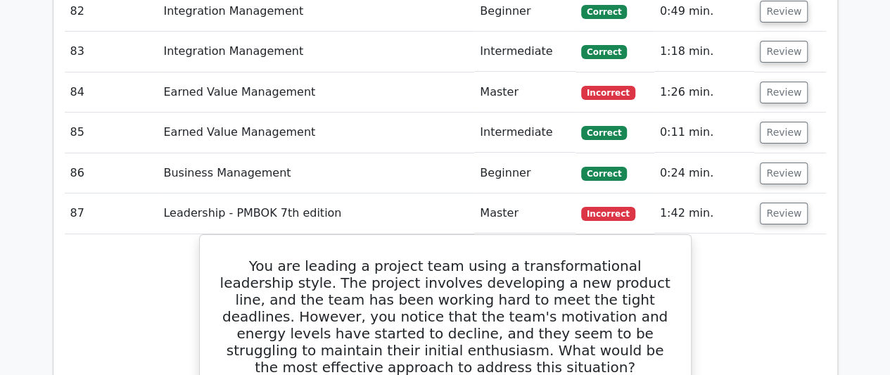
scroll to position [5209, 0]
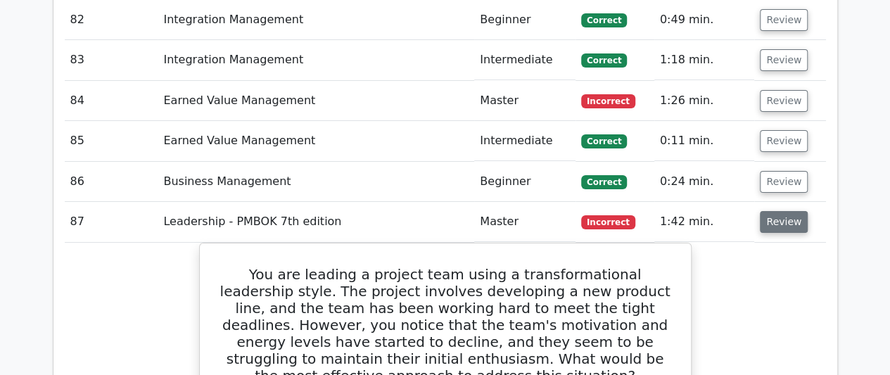
drag, startPoint x: 790, startPoint y: 194, endPoint x: 781, endPoint y: 191, distance: 9.6
click at [789, 211] on button "Review" at bounding box center [784, 222] width 48 height 22
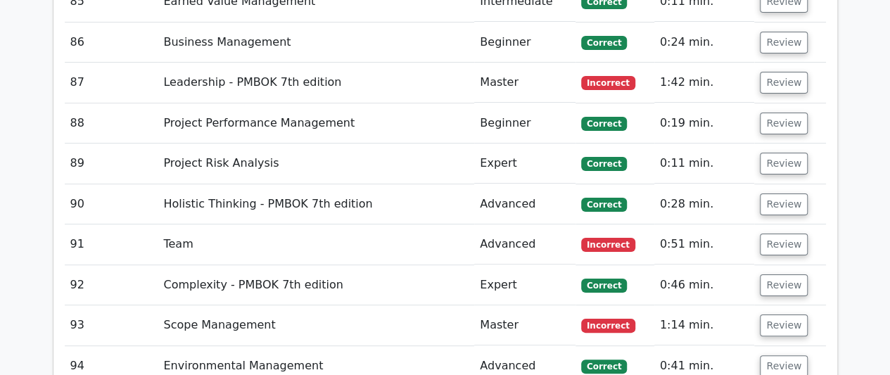
scroll to position [5350, 0]
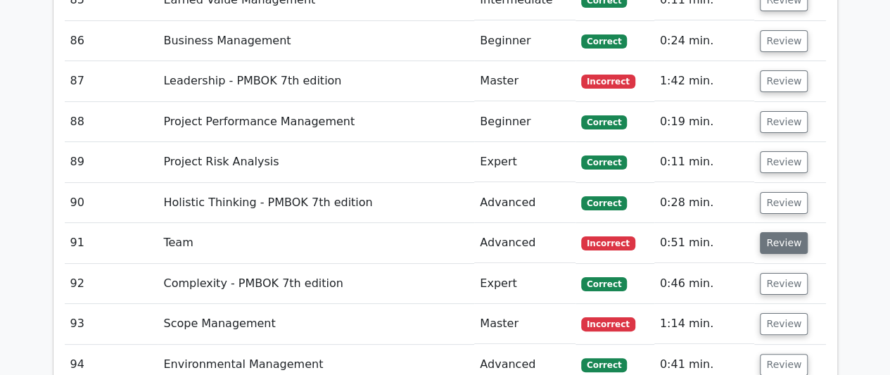
click at [769, 232] on button "Review" at bounding box center [784, 243] width 48 height 22
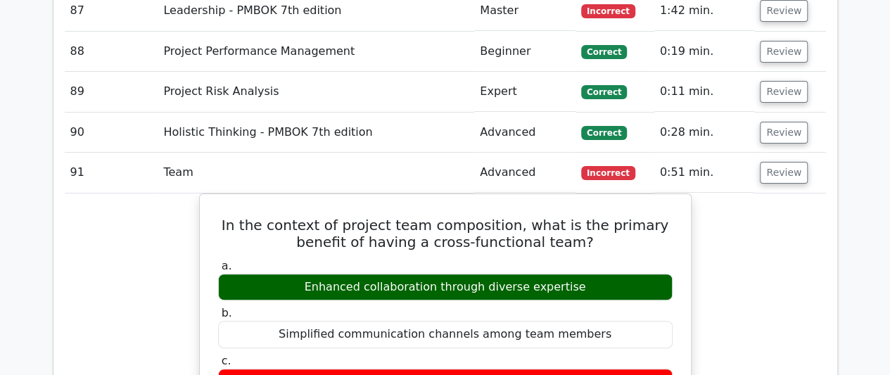
scroll to position [5420, 0]
click at [779, 162] on button "Review" at bounding box center [784, 173] width 48 height 22
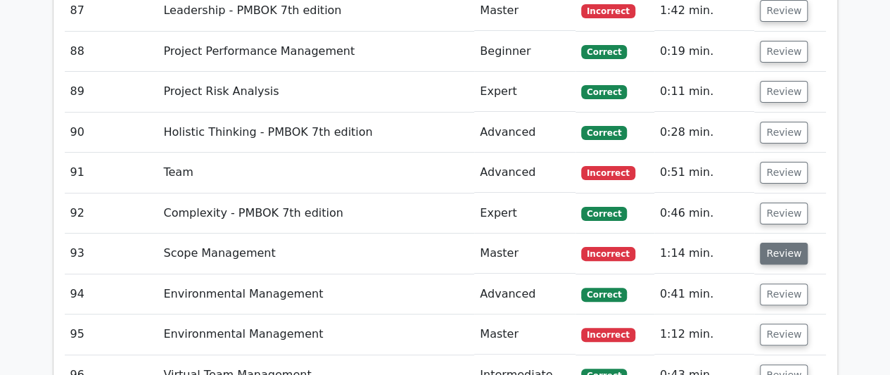
click at [780, 243] on button "Review" at bounding box center [784, 254] width 48 height 22
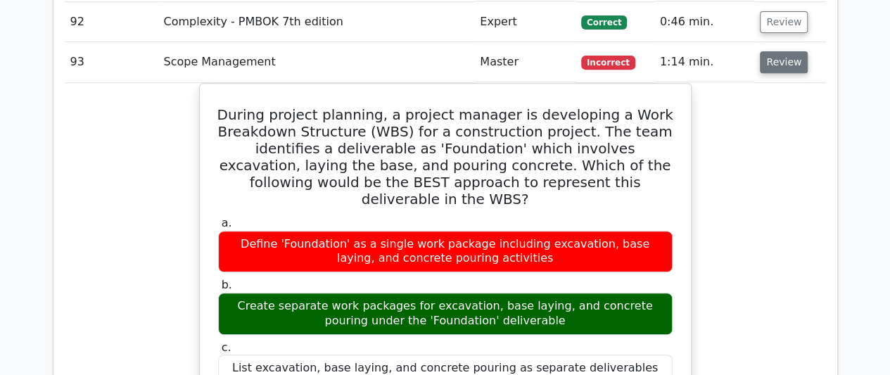
scroll to position [5631, 0]
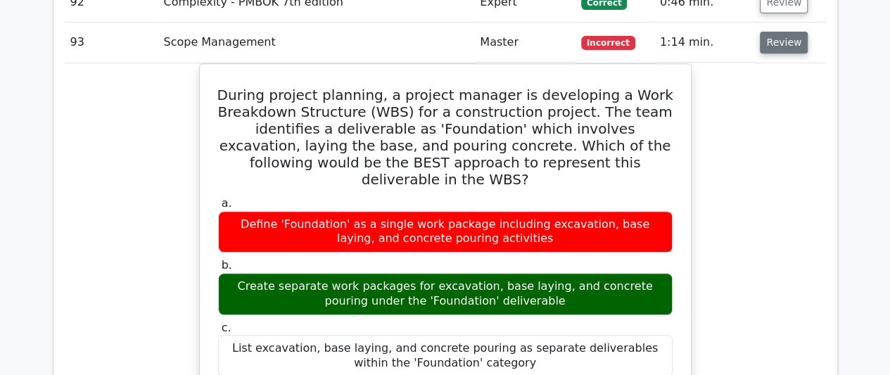
click at [783, 32] on button "Review" at bounding box center [784, 43] width 48 height 22
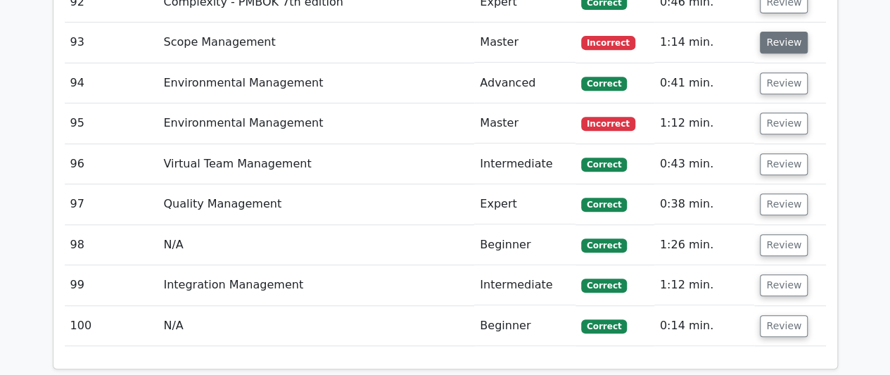
click at [770, 32] on button "Review" at bounding box center [784, 43] width 48 height 22
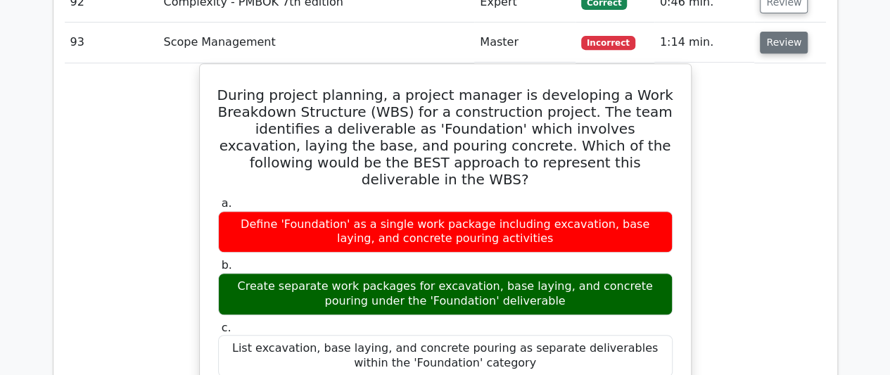
click at [770, 32] on button "Review" at bounding box center [784, 43] width 48 height 22
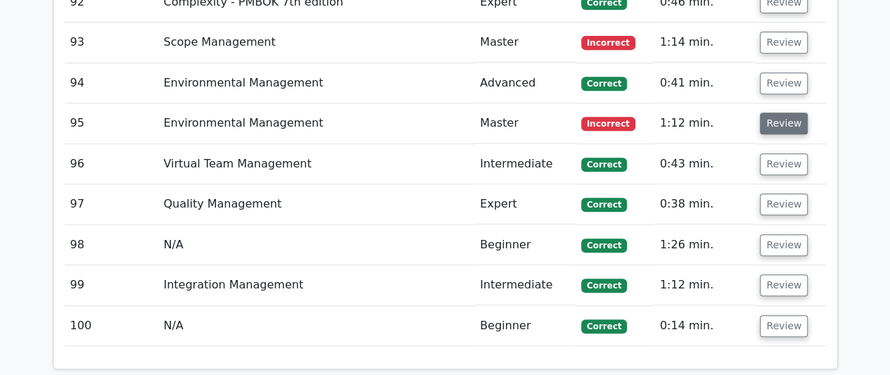
click at [783, 113] on button "Review" at bounding box center [784, 124] width 48 height 22
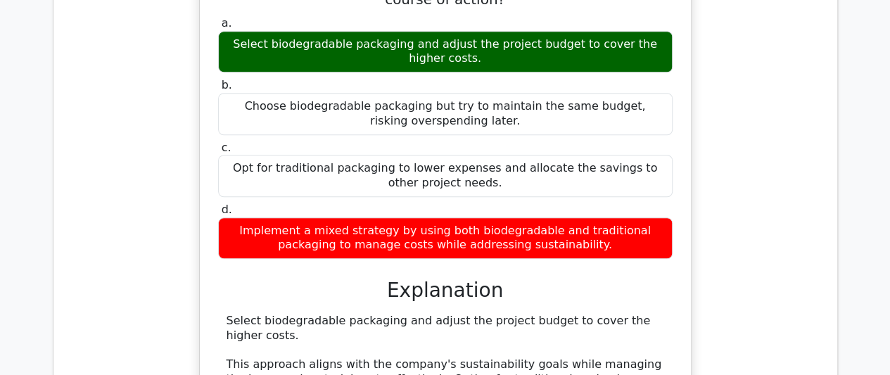
scroll to position [6546, 0]
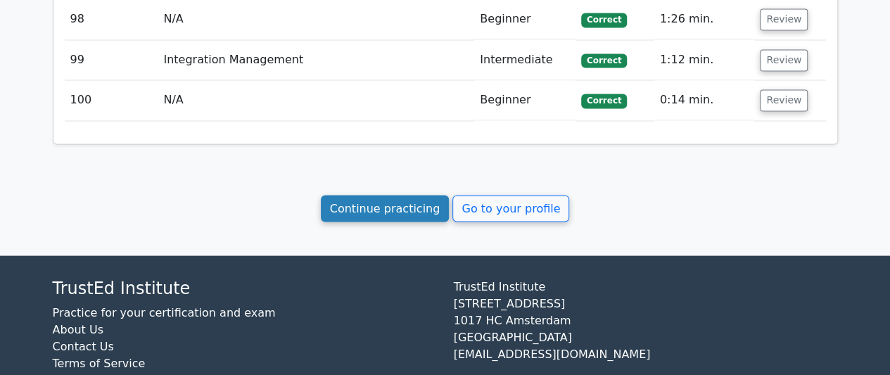
click at [367, 195] on link "Continue practicing" at bounding box center [385, 208] width 129 height 27
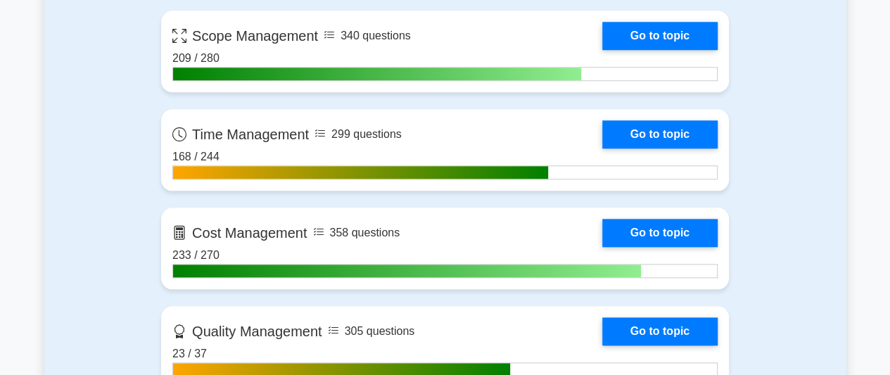
scroll to position [655, 0]
